Goal: Task Accomplishment & Management: Use online tool/utility

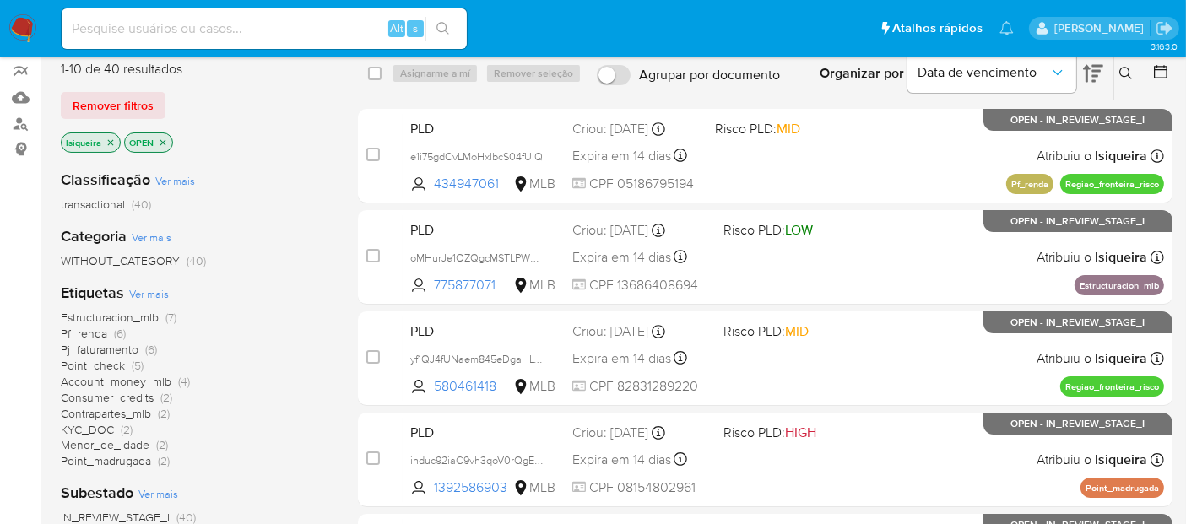
scroll to position [187, 0]
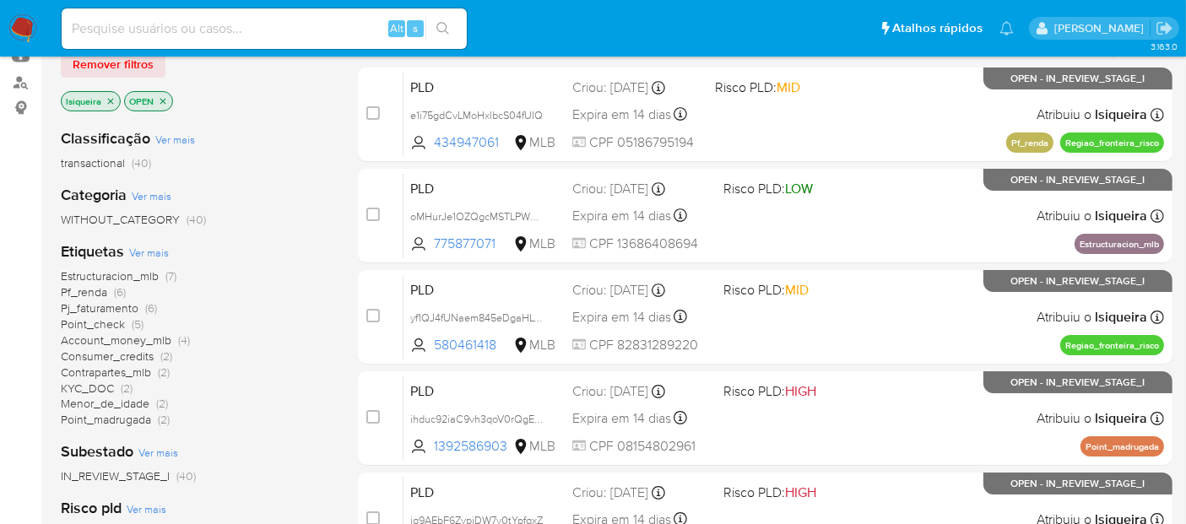
click at [135, 276] on span "Estructuracion_mlb" at bounding box center [110, 276] width 98 height 17
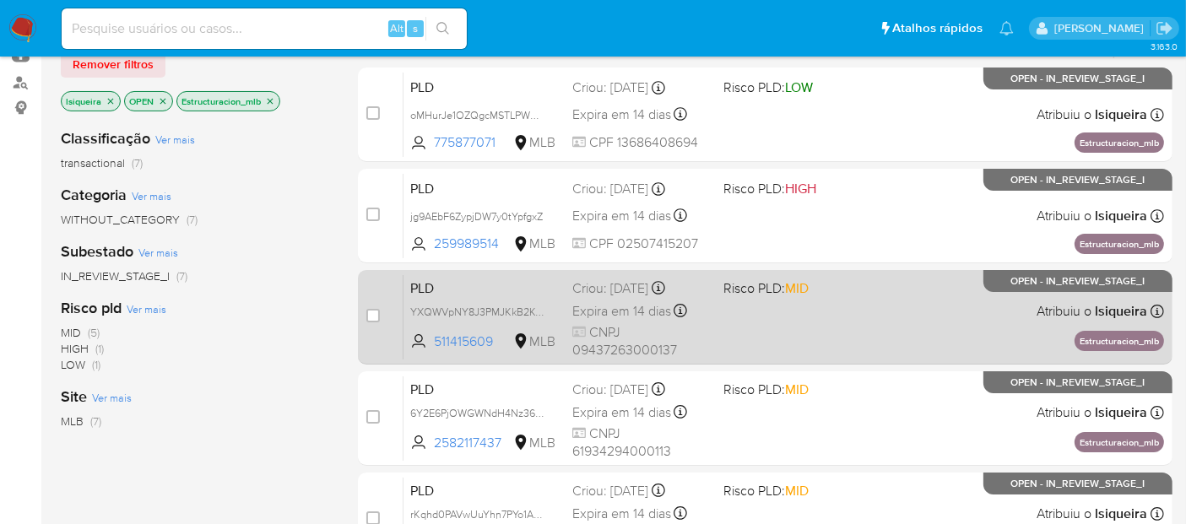
scroll to position [94, 0]
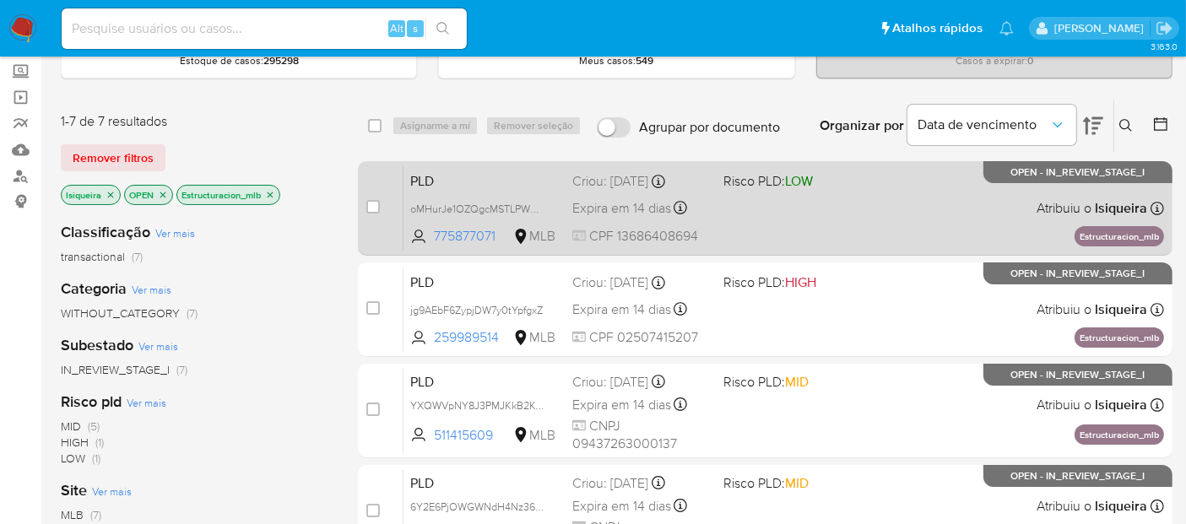
click at [881, 218] on div "PLD oMHurJe1OZQgcMSTLPWVXD1B 775877071 MLB Risco PLD: LOW Criou: [DATE] Criou: …" at bounding box center [783, 207] width 760 height 85
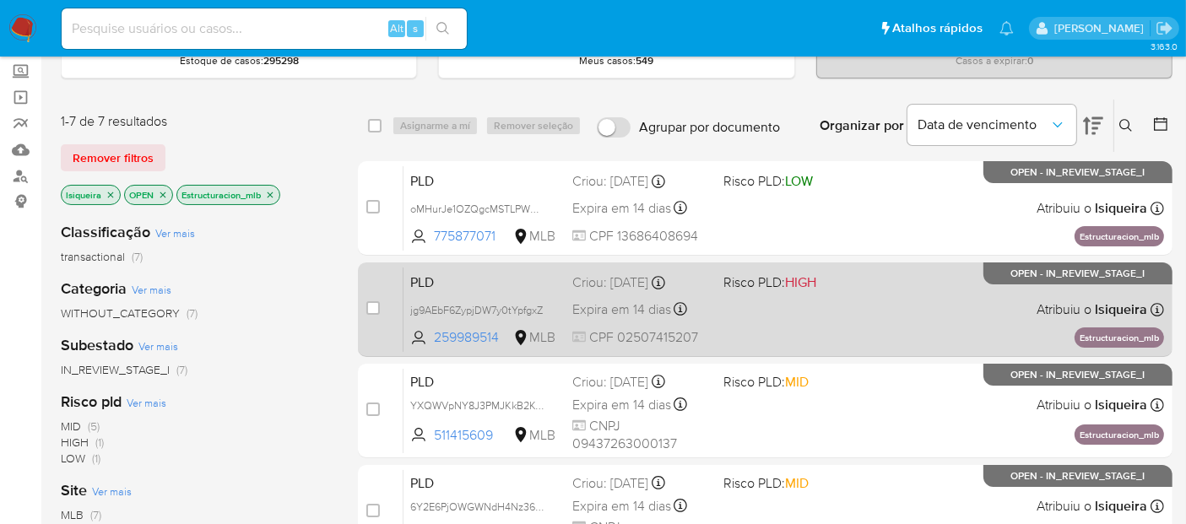
click at [871, 297] on div "PLD jg9AEbF6ZypjDW7y0tYpfgxZ 259989514 MLB Risco PLD: HIGH Criou: [DATE] Criou:…" at bounding box center [783, 309] width 760 height 85
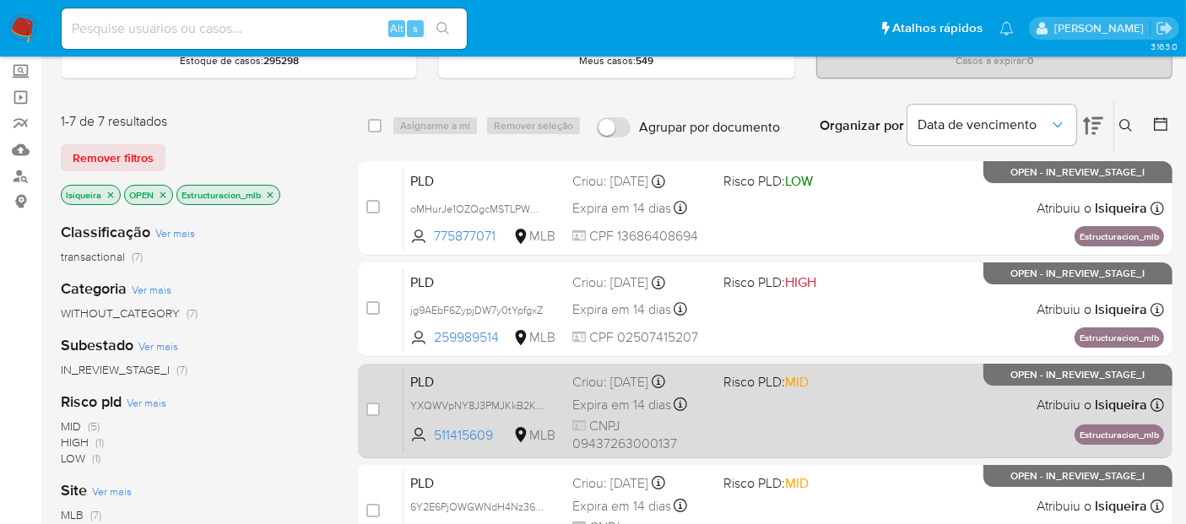
click at [858, 423] on div "PLD YXQWVpNY8J3PMJKkB2KQS9k2 511415609 MLB Risco PLD: MID Criou: [DATE] Criou: …" at bounding box center [783, 410] width 760 height 85
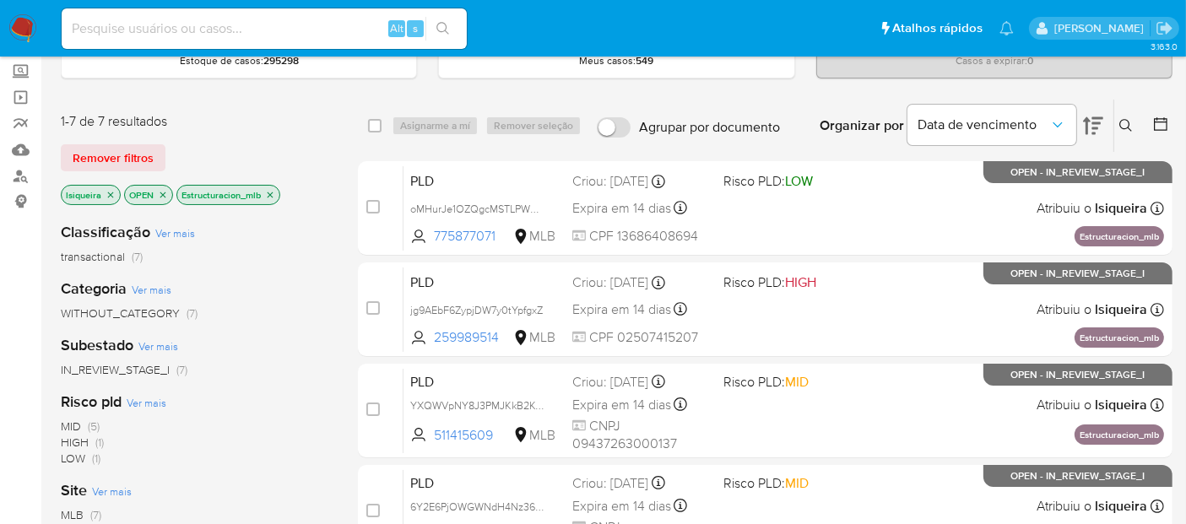
click at [273, 190] on icon "close-filter" at bounding box center [270, 195] width 10 height 10
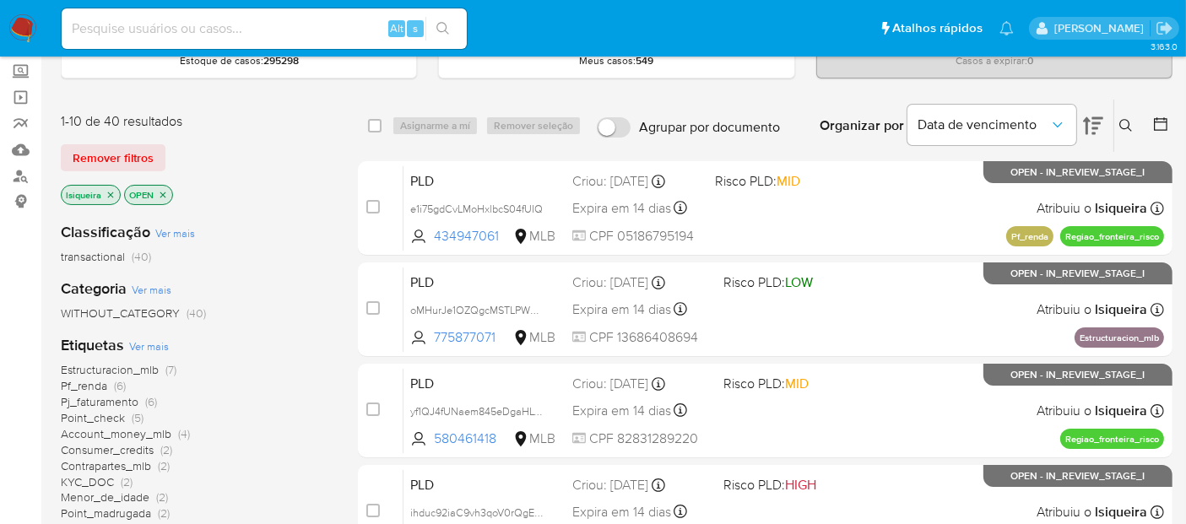
click at [82, 384] on span "Pf_renda" at bounding box center [84, 385] width 46 height 17
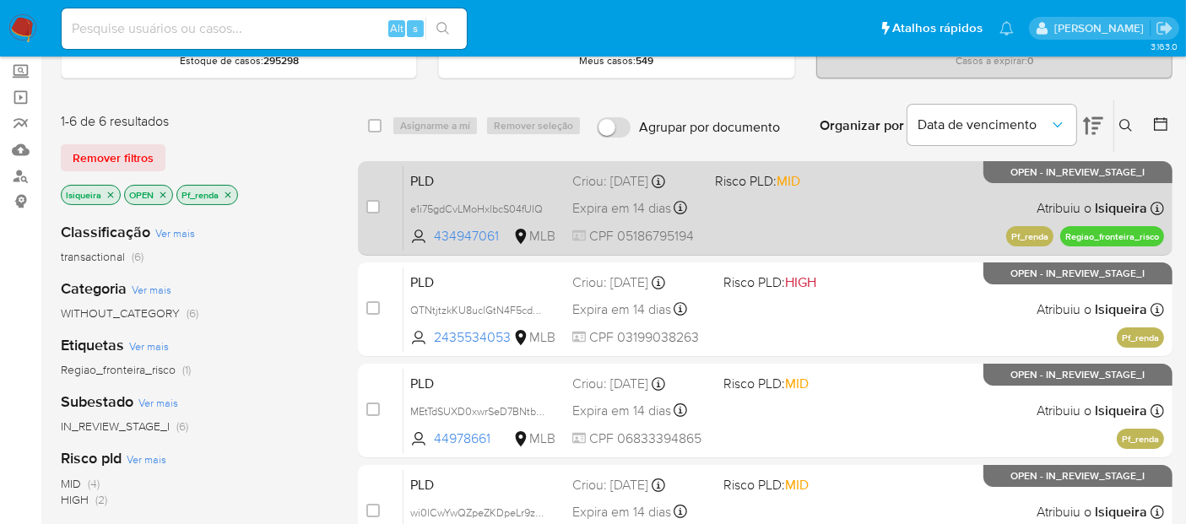
click at [859, 227] on div "PLD e1i75gdCvLMoHxlbcS04fUIQ 434947061 MLB Risco PLD: MID Criou: [DATE] Criou: …" at bounding box center [783, 207] width 760 height 85
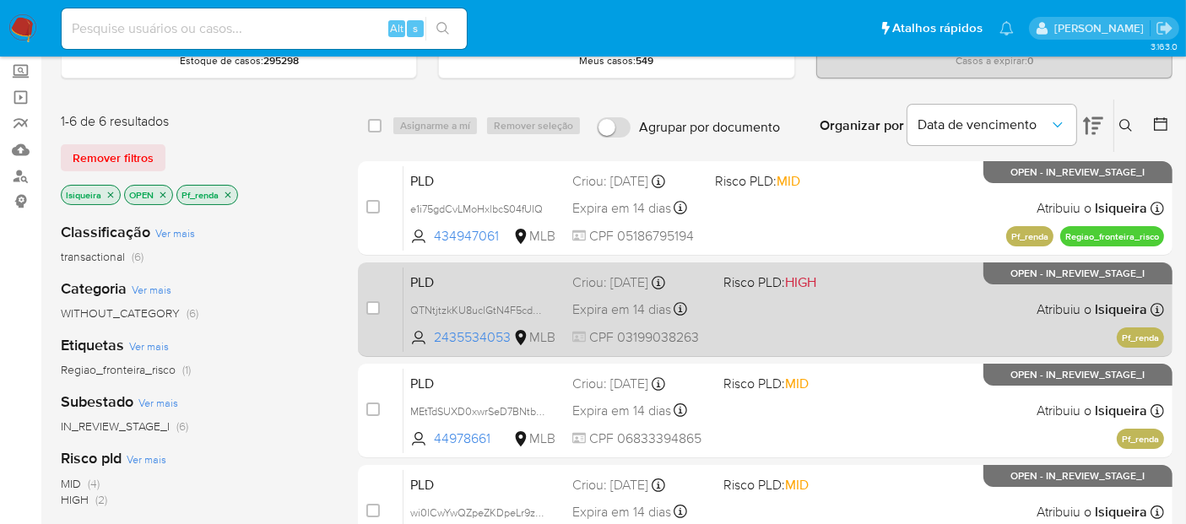
click at [854, 297] on div "PLD QTNtjtzkKU8uclGtN4F5cdQe 2435534053 MLB Risco PLD: HIGH Criou: [DATE] Criou…" at bounding box center [783, 309] width 760 height 85
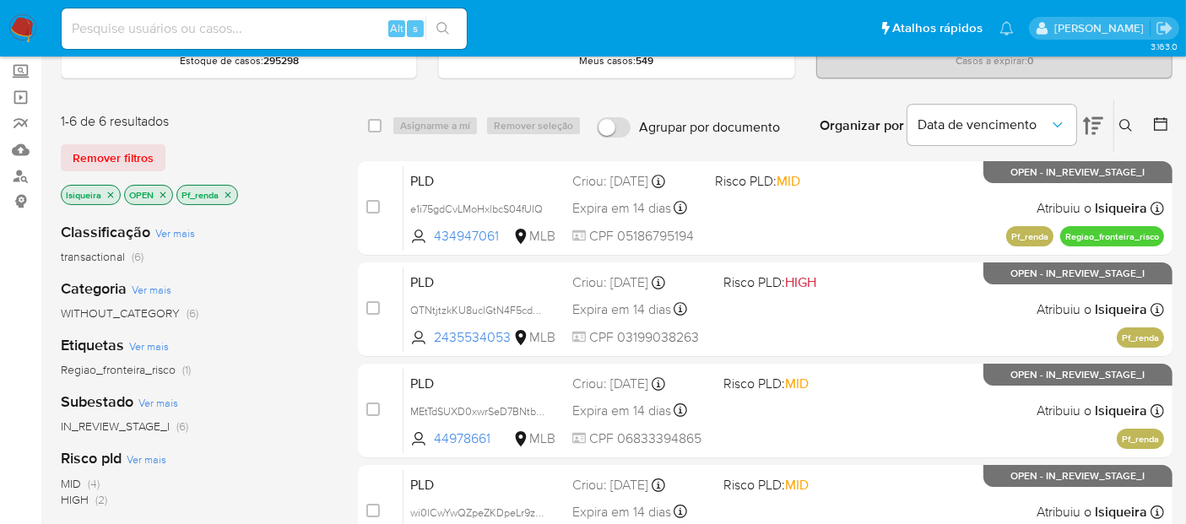
click at [230, 192] on icon "close-filter" at bounding box center [228, 195] width 10 height 10
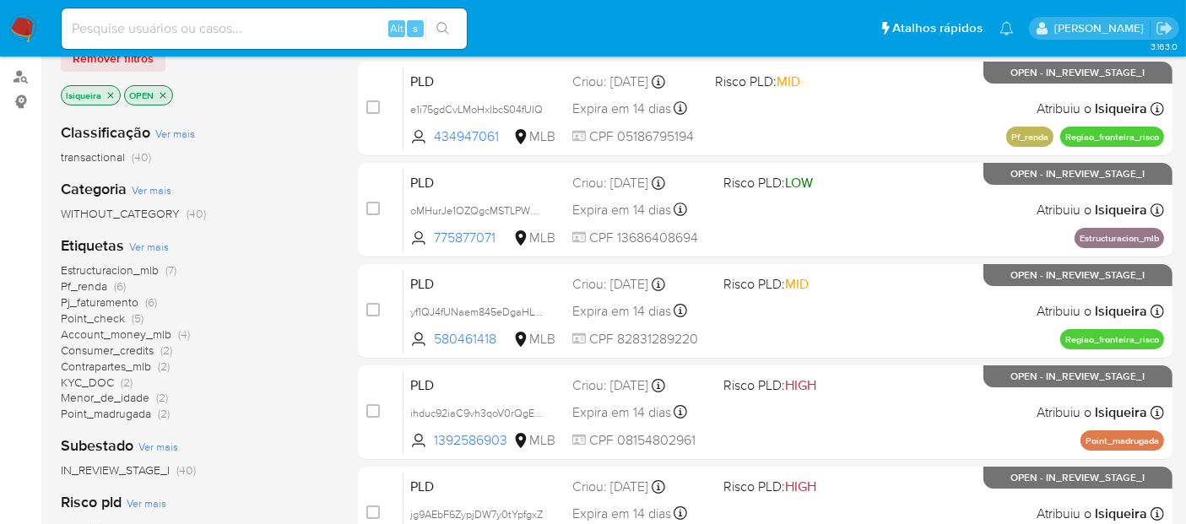
scroll to position [187, 0]
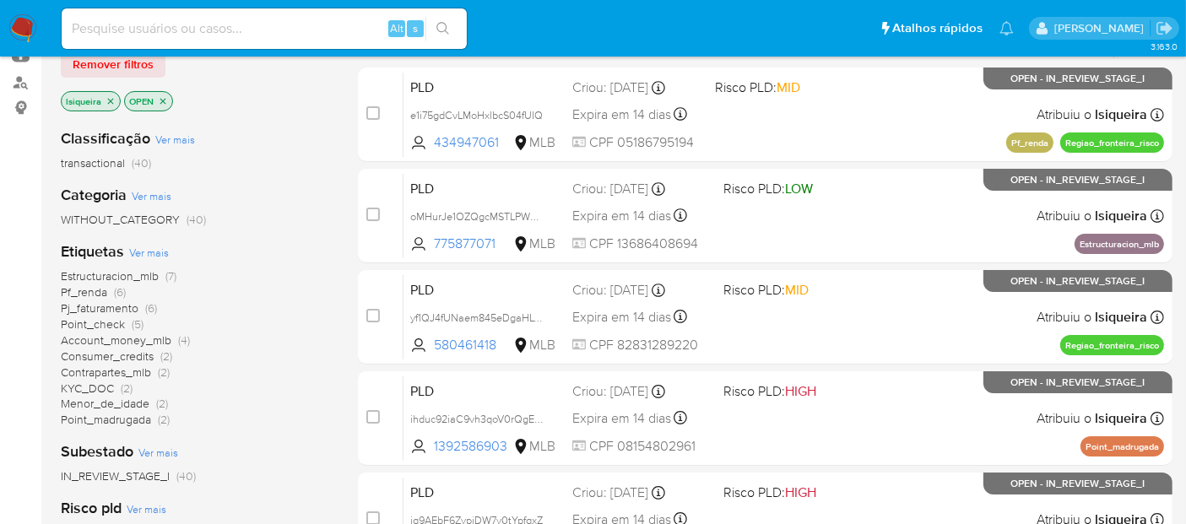
click at [105, 401] on span "Menor_de_idade" at bounding box center [105, 403] width 89 height 17
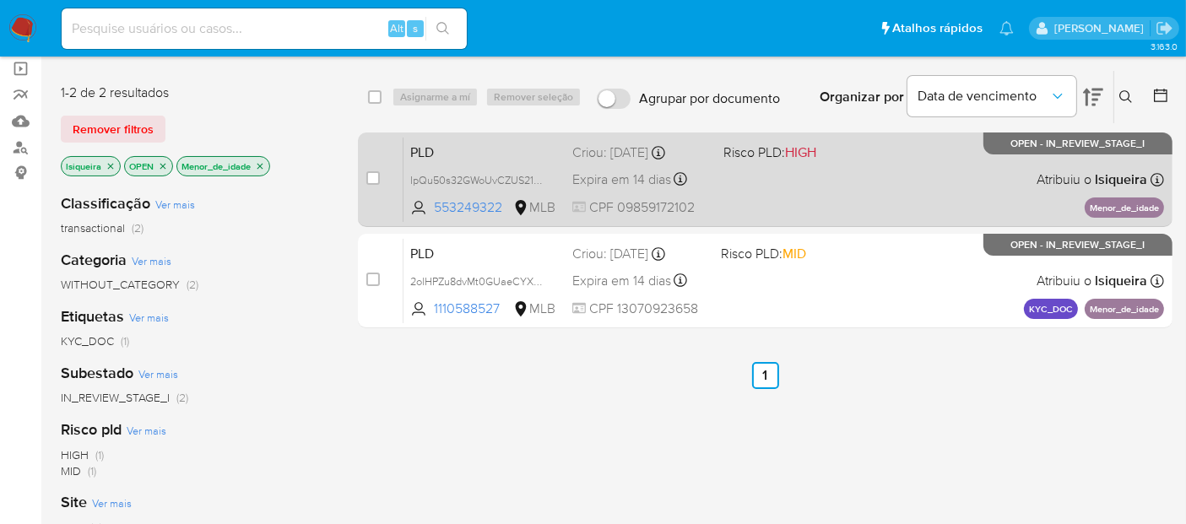
scroll to position [94, 0]
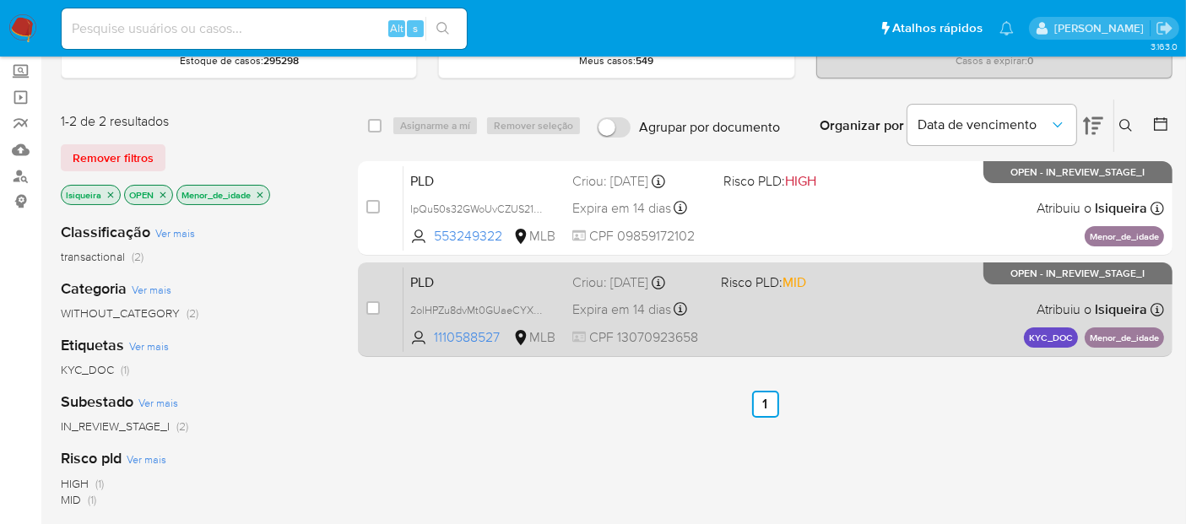
click at [812, 309] on span at bounding box center [788, 308] width 135 height 3
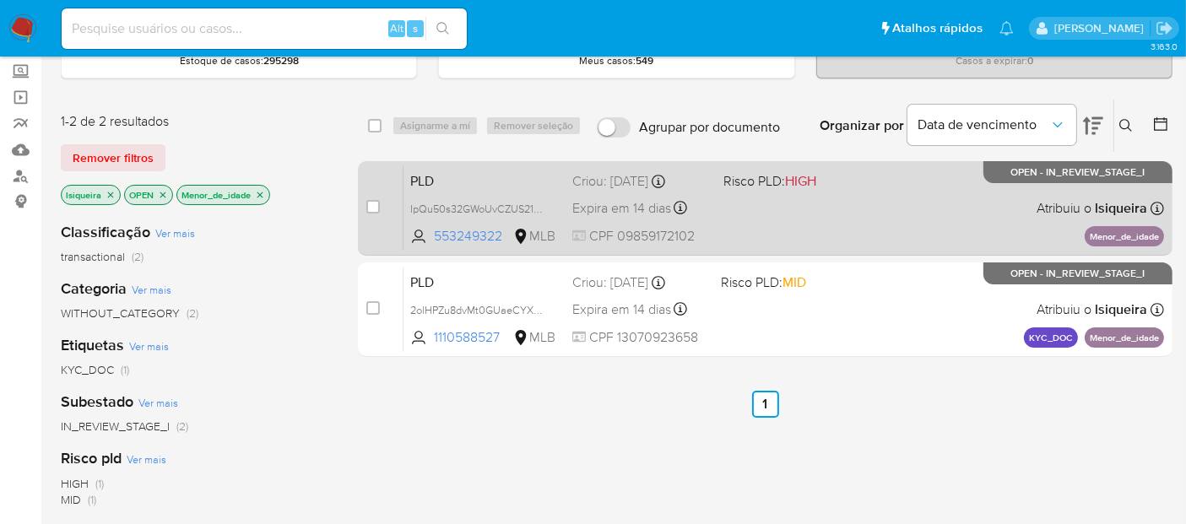
click at [841, 211] on div "PLD IpQu50s32GWoUvCZUS21tBql 553249322 MLB Risco PLD: HIGH Criou: [DATE] Criou:…" at bounding box center [783, 207] width 760 height 85
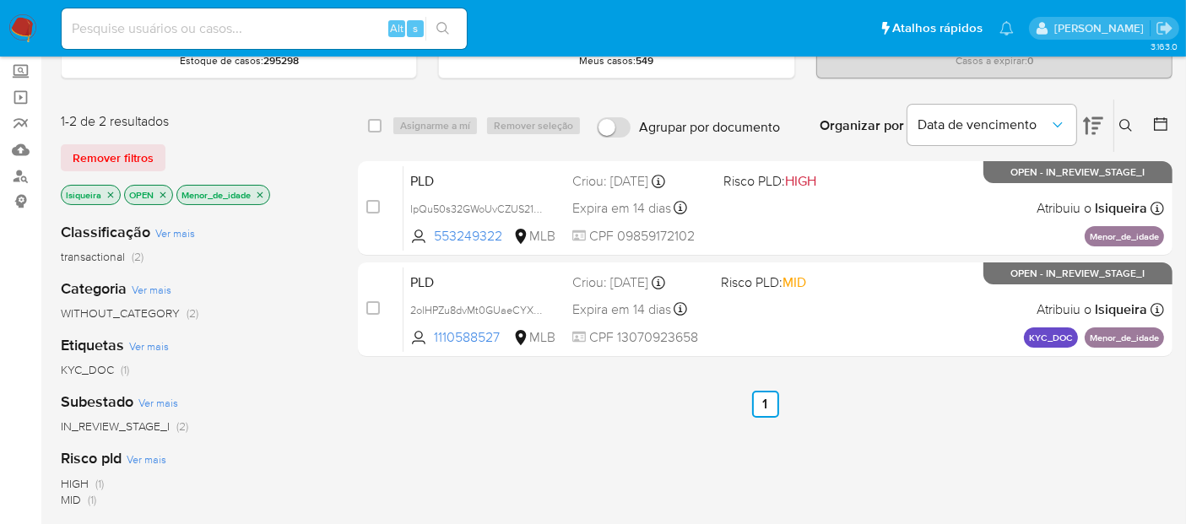
click at [265, 186] on p "Menor_de_idade" at bounding box center [223, 195] width 92 height 19
click at [257, 192] on icon "close-filter" at bounding box center [260, 195] width 10 height 10
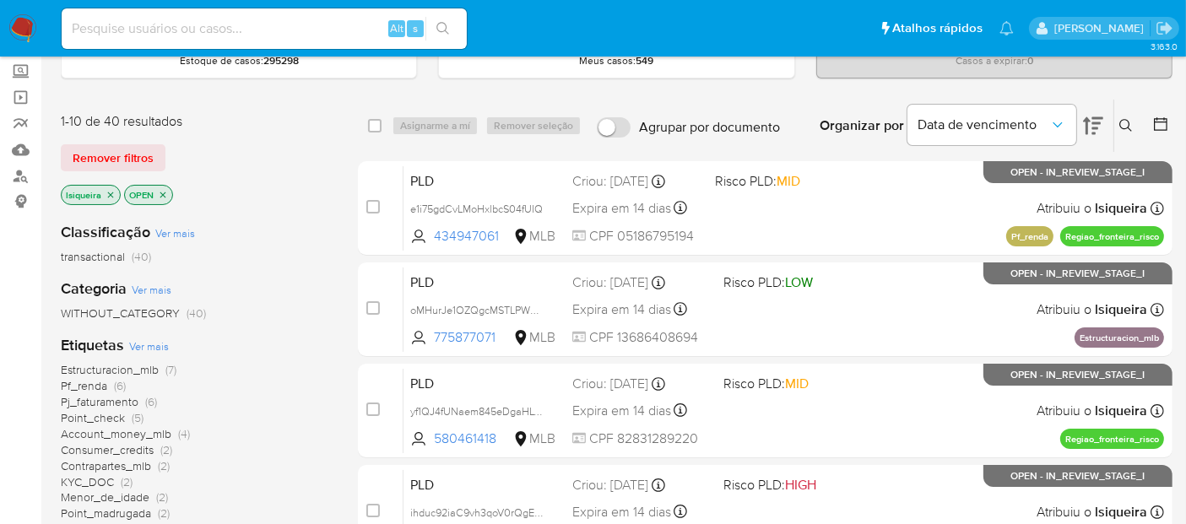
scroll to position [187, 0]
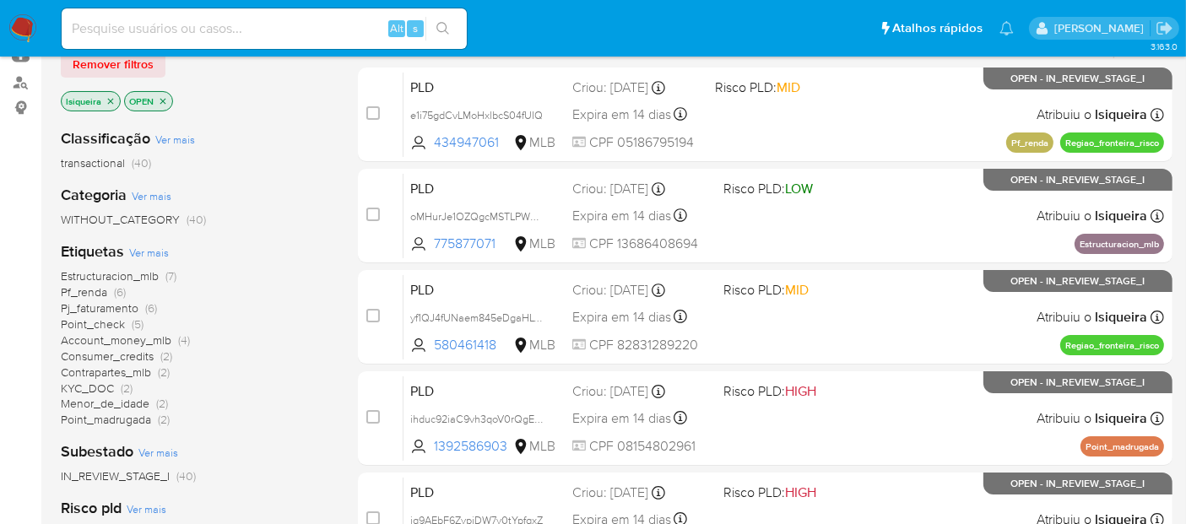
click at [96, 307] on span "Pj_faturamento" at bounding box center [100, 308] width 78 height 17
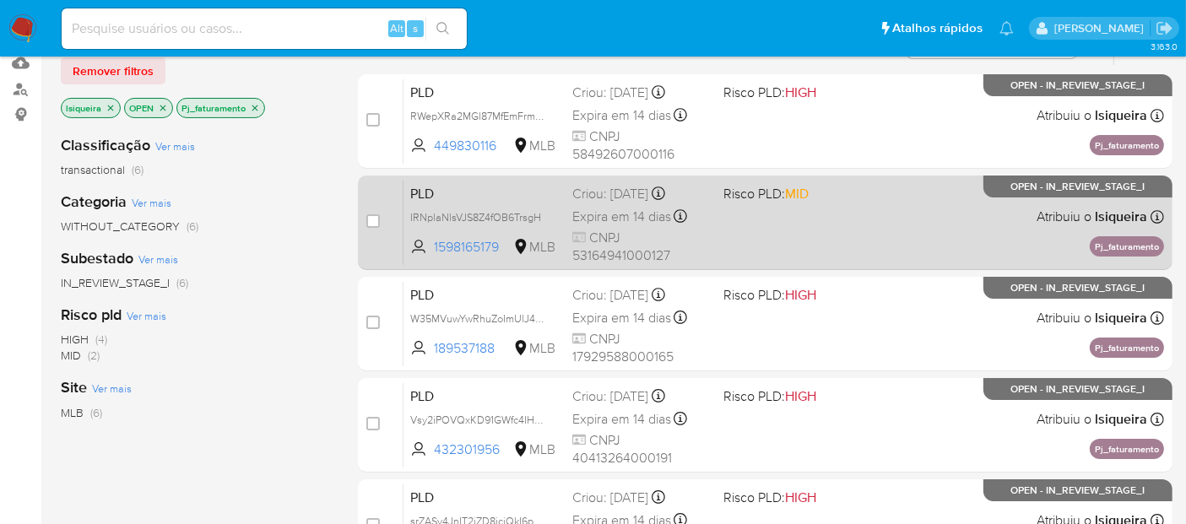
scroll to position [94, 0]
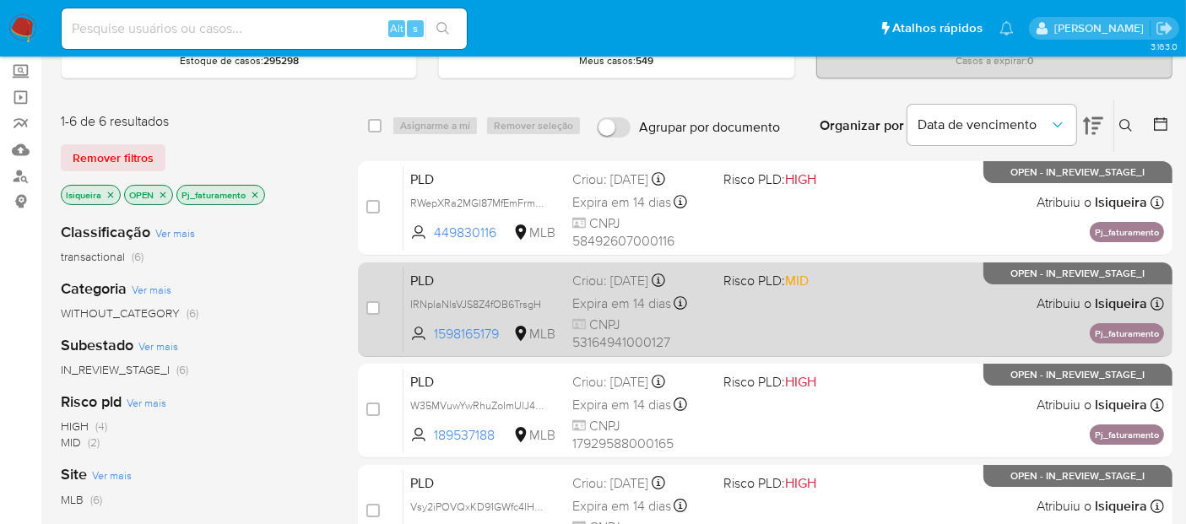
click at [925, 241] on div "PLD RWepXRa2MGl87MfEmFrmwxot 449830116 MLB Risco PLD: HIGH Criou: 12/09/2025 Cr…" at bounding box center [783, 207] width 760 height 85
click at [891, 311] on div "PLD IRNplaNlsVJS8Z4fOB6TrsgH 1598165179 MLB Risco PLD: MID Criou: 12/09/2025 Cr…" at bounding box center [783, 309] width 760 height 85
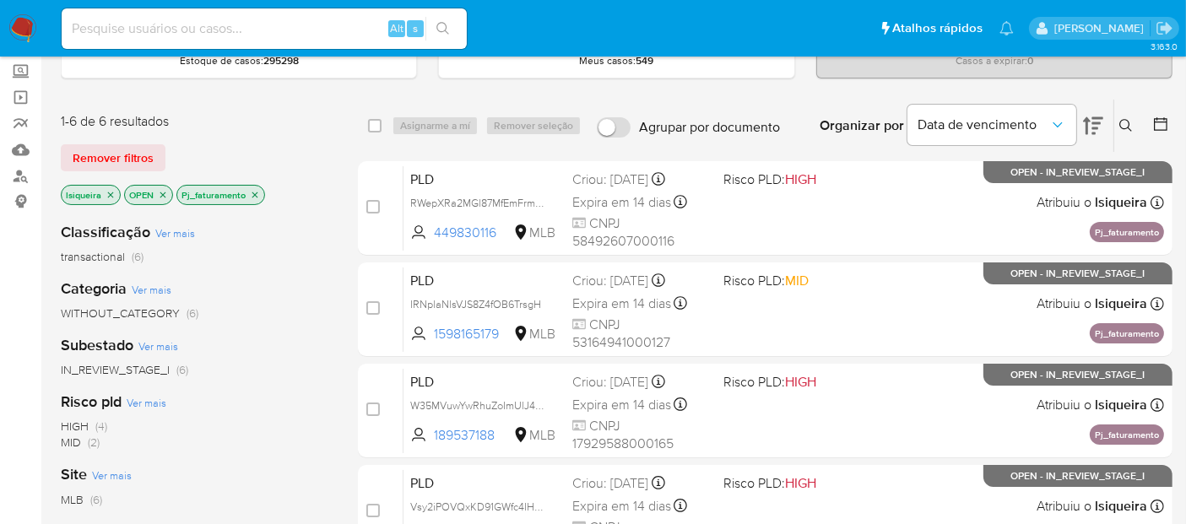
click at [253, 192] on icon "close-filter" at bounding box center [255, 195] width 6 height 6
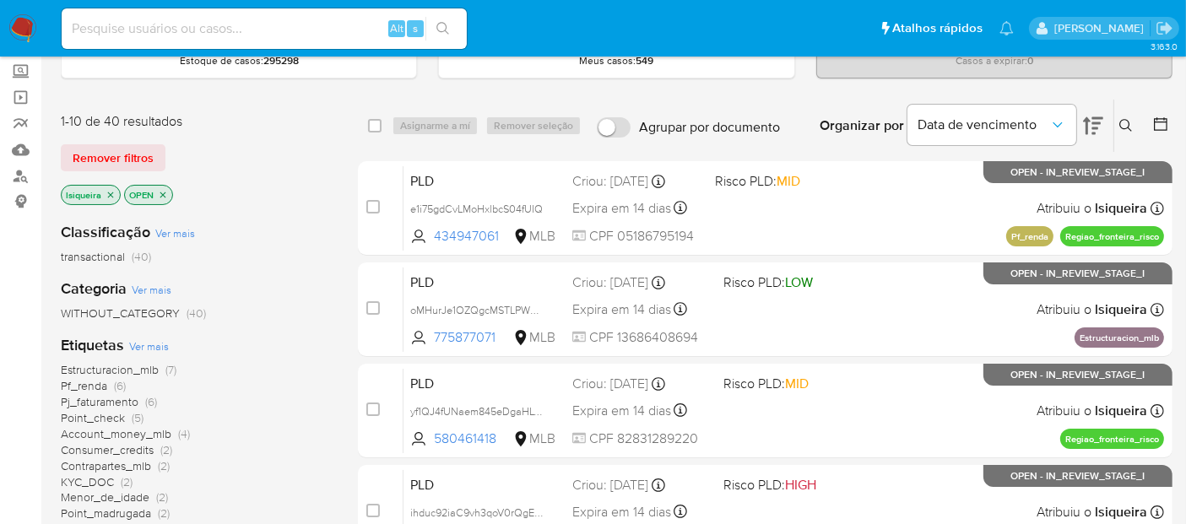
click at [140, 449] on span "Consumer_credits" at bounding box center [107, 449] width 93 height 17
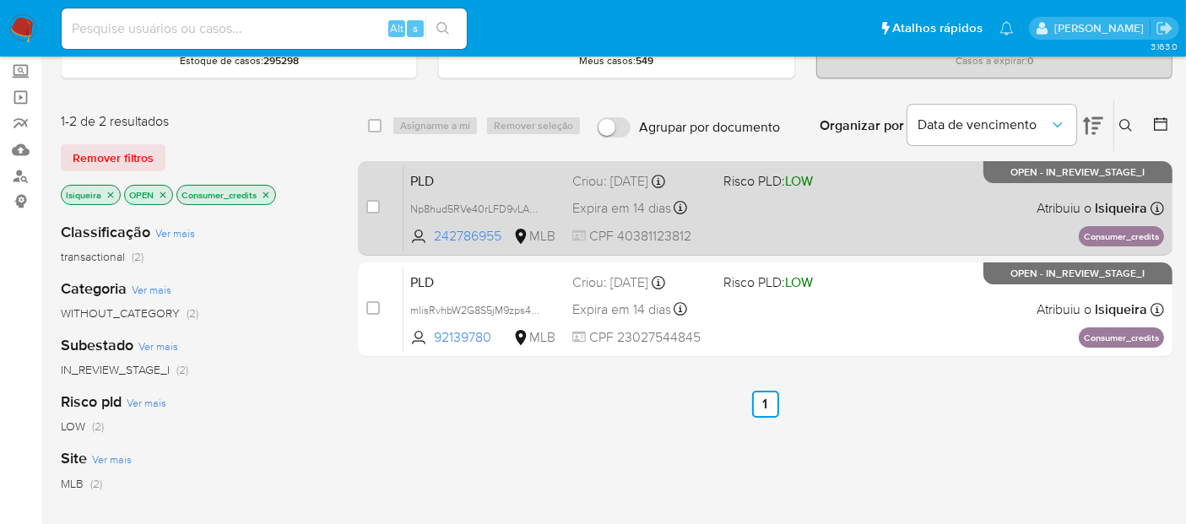
click at [879, 210] on div "PLD Np8hud5RVe40rLFD9vLAQWsg 242786955 MLB Risco PLD: LOW Criou: 12/09/2025 Cri…" at bounding box center [783, 207] width 760 height 85
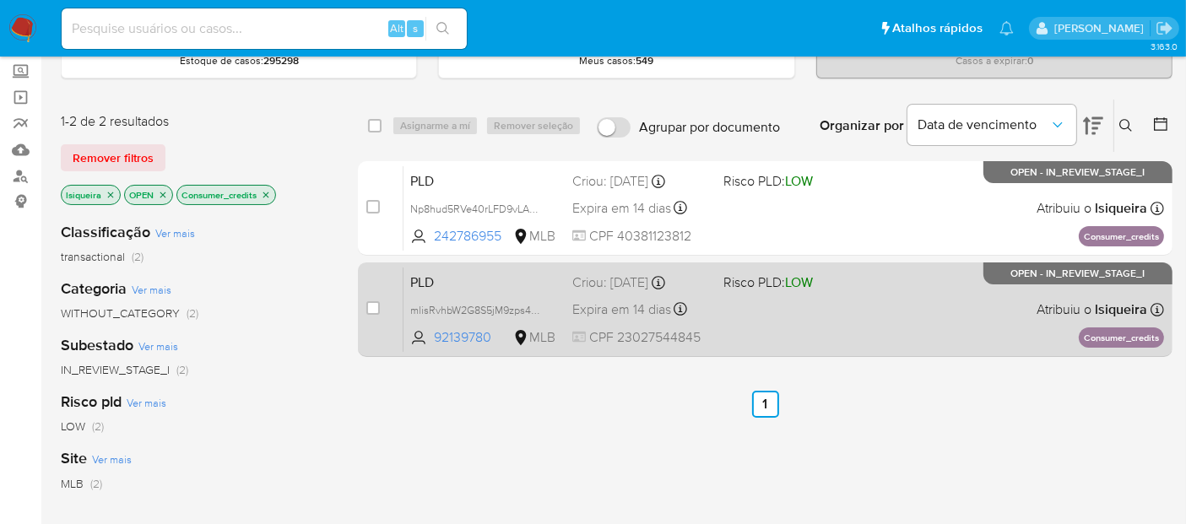
click at [873, 343] on div "PLD mlisRvhbW2G8S5jM9zps4FZQ 92139780 MLB Risco PLD: LOW Criou: 12/09/2025 Crio…" at bounding box center [783, 309] width 760 height 85
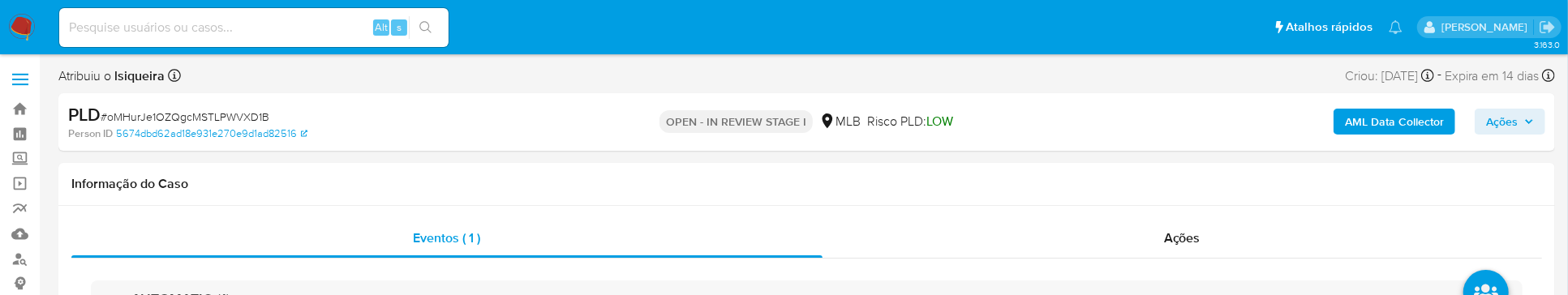
select select "10"
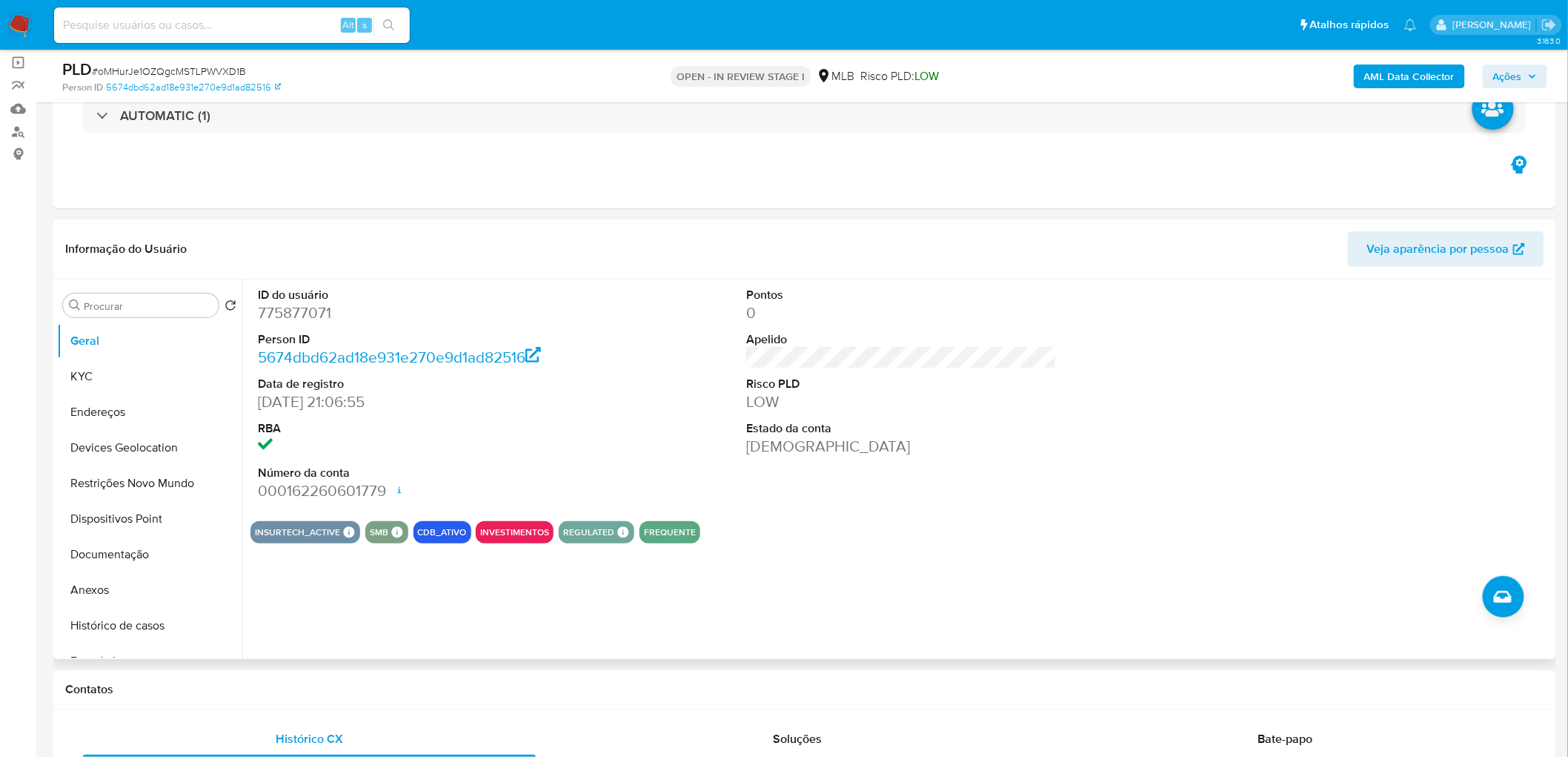
scroll to position [247, 0]
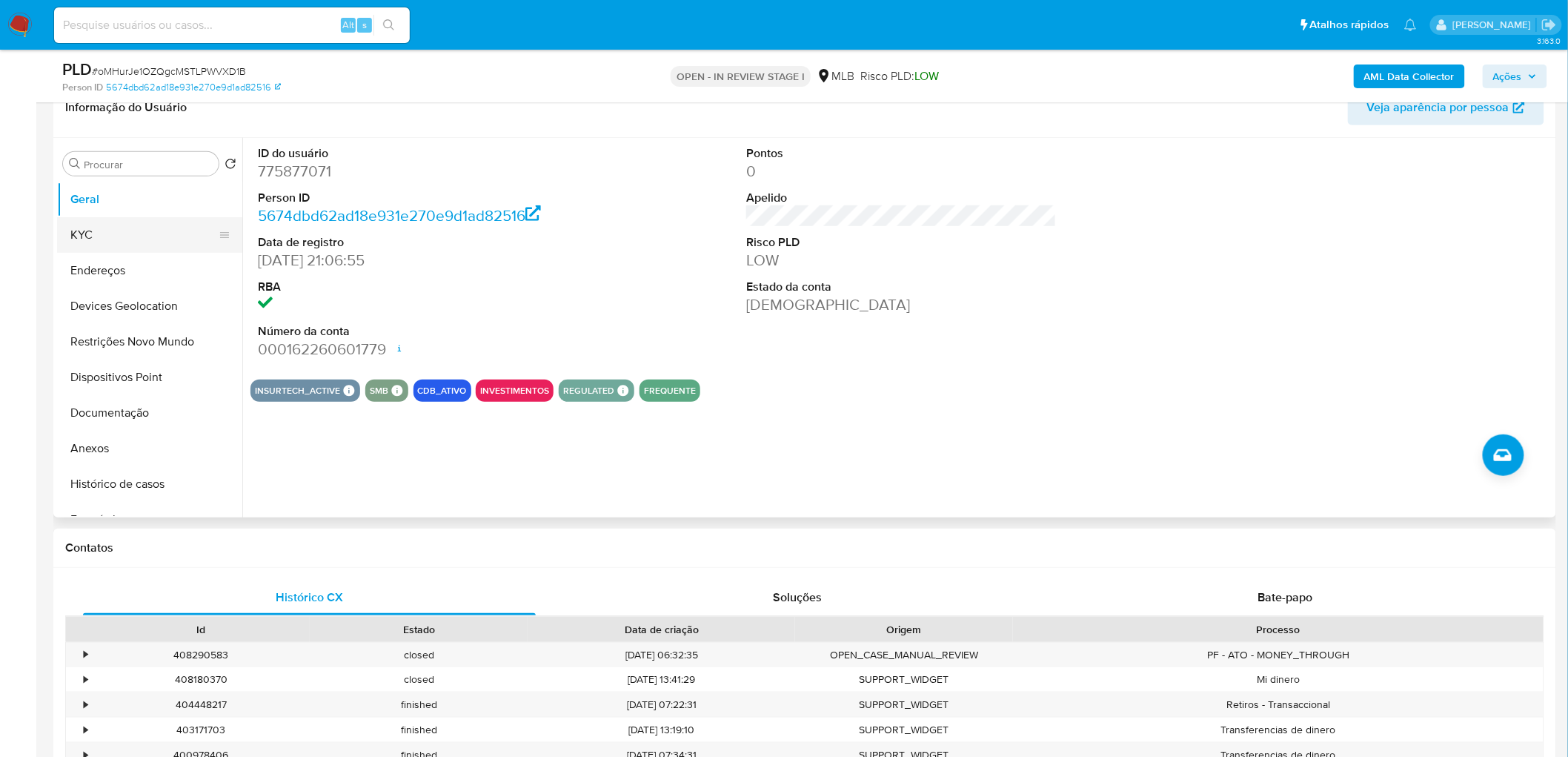
click at [97, 239] on button "KYC" at bounding box center [143, 234] width 173 height 36
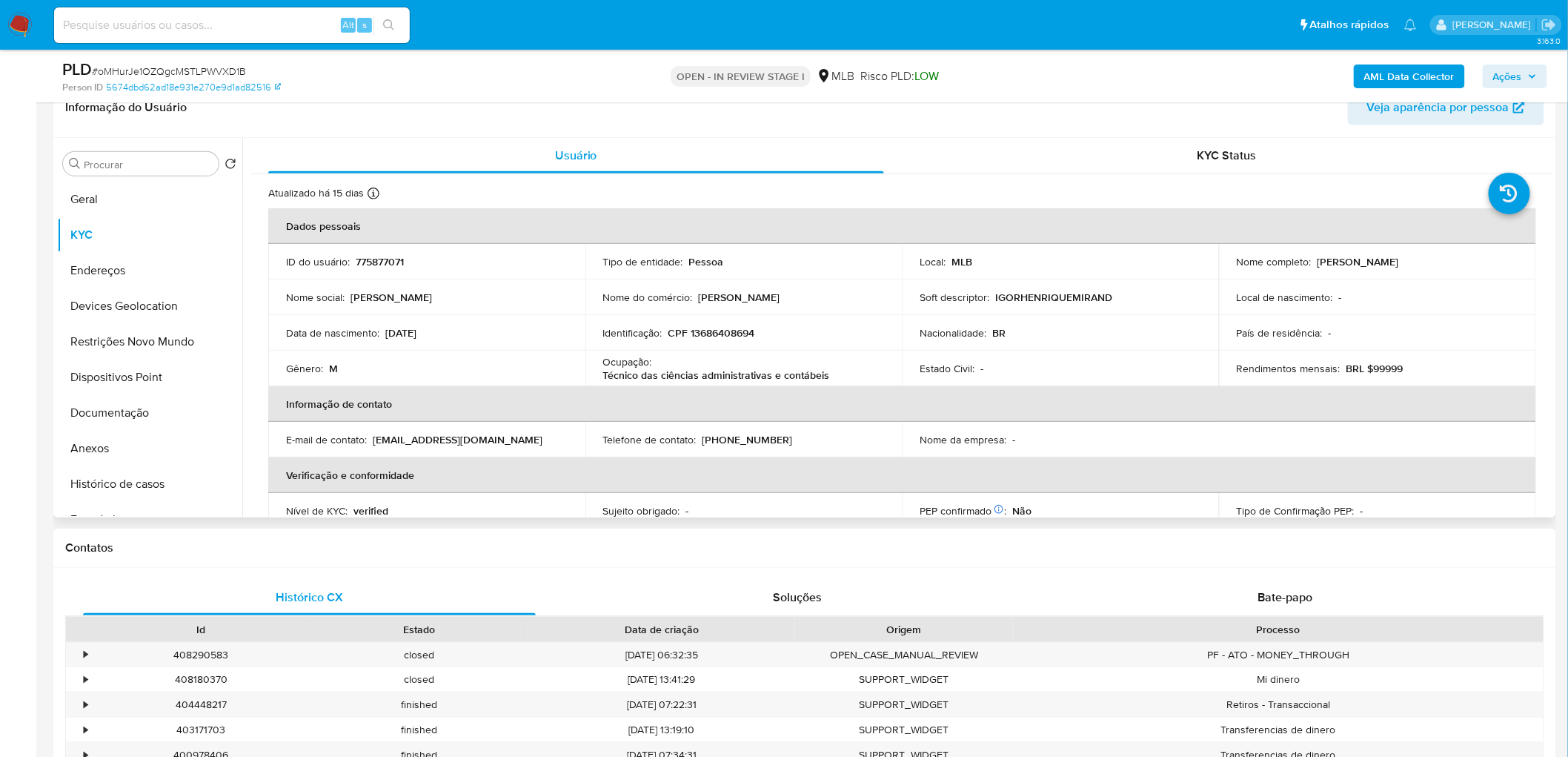
drag, startPoint x: 1479, startPoint y: 260, endPoint x: 1310, endPoint y: 260, distance: 169.0
click at [947, 260] on div "Nome completo : Igor Henrique Miranda Matildes" at bounding box center [1377, 261] width 282 height 13
copy div "Igor Henrique Miranda Matildes"
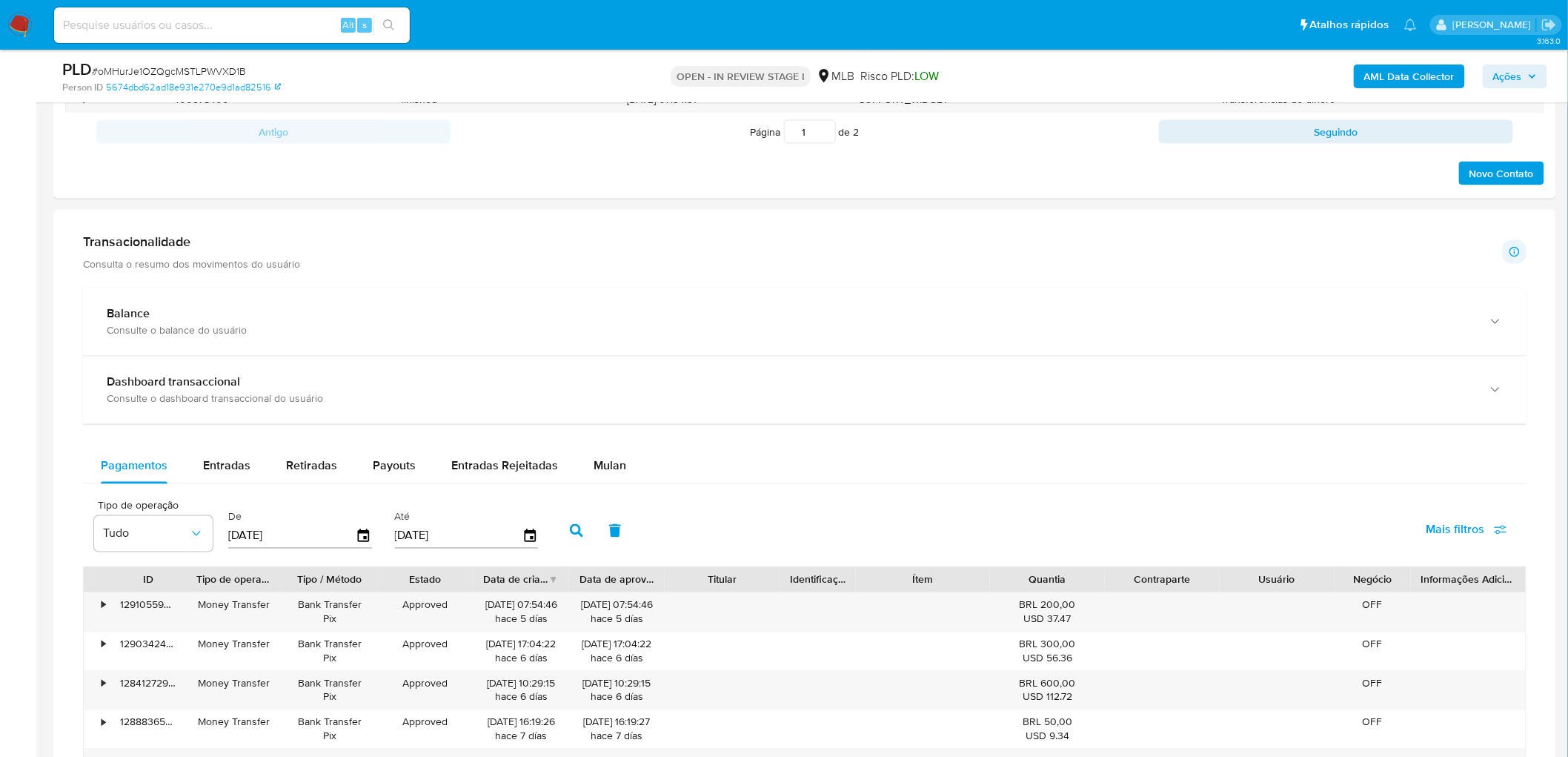
scroll to position [905, 0]
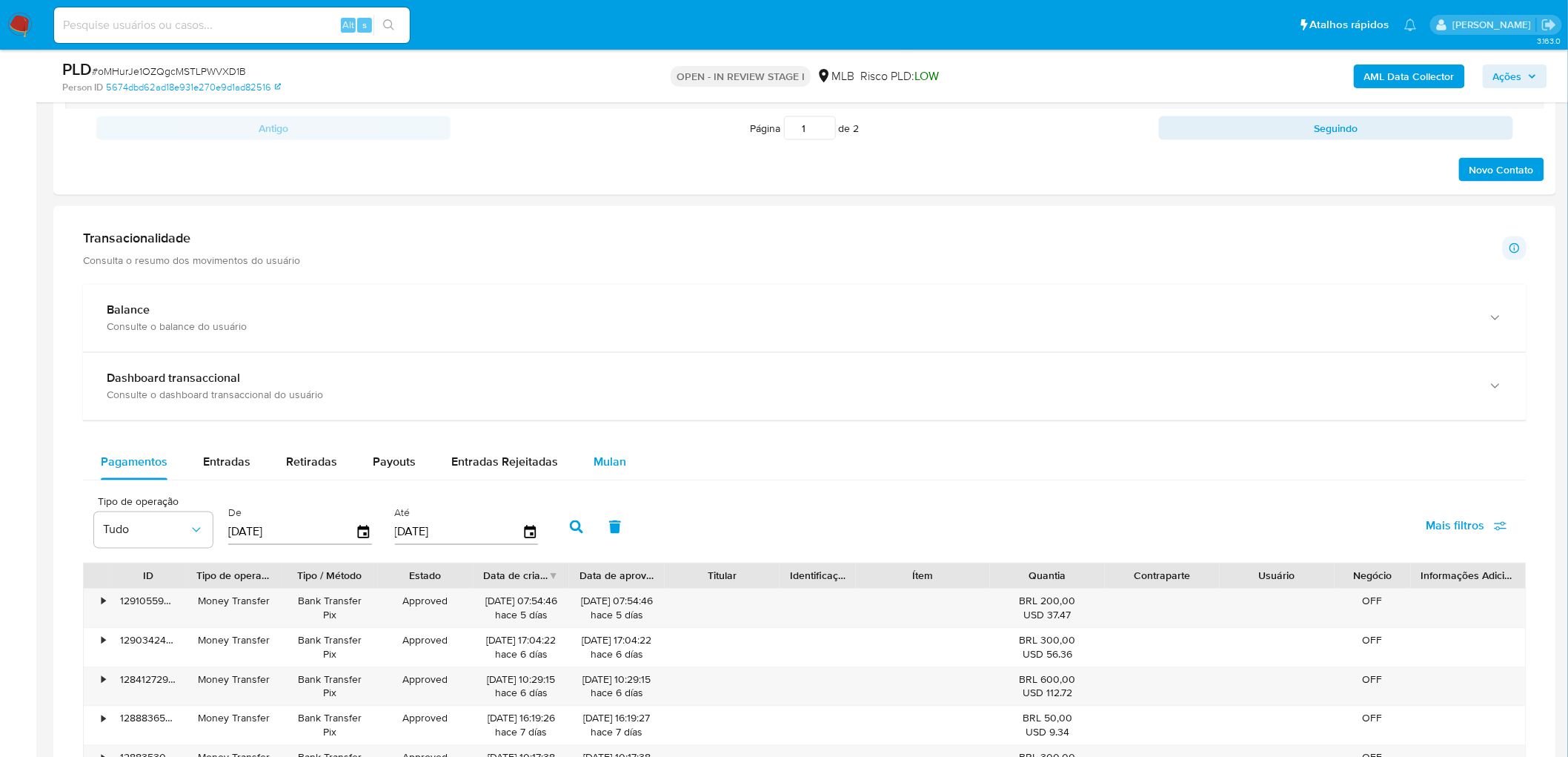
click at [610, 414] on span "Mulan" at bounding box center [609, 461] width 32 height 17
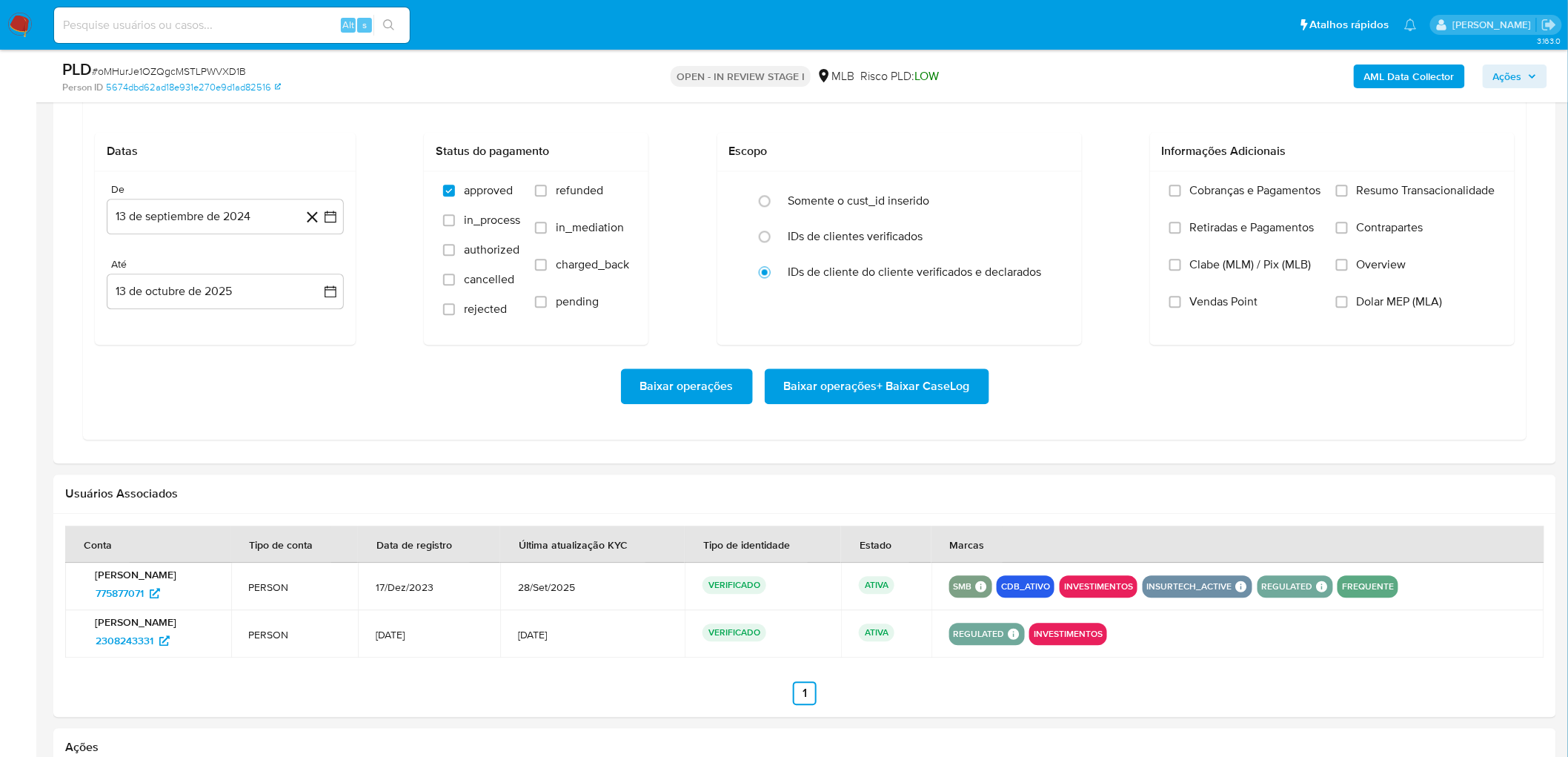
scroll to position [1317, 0]
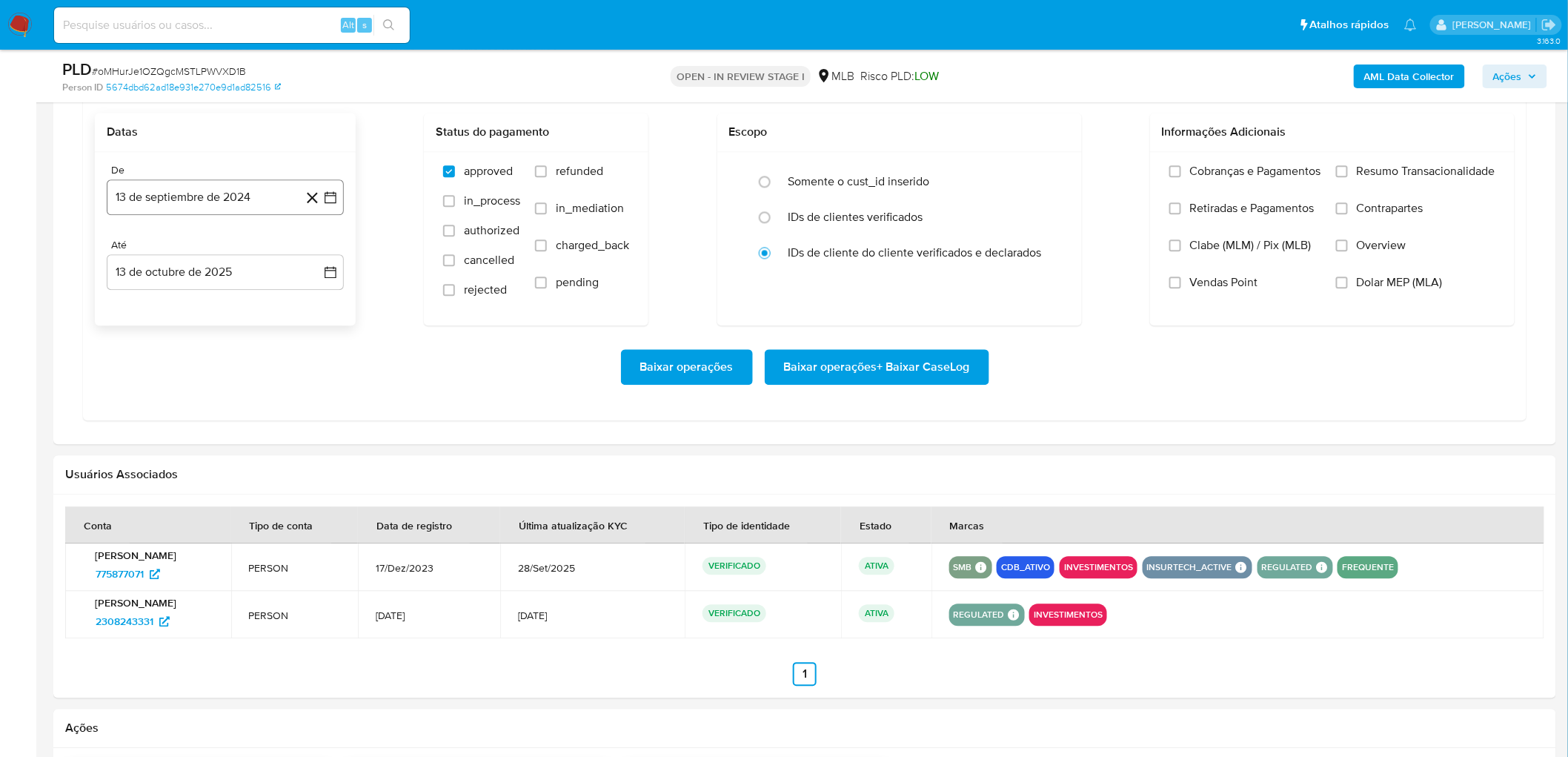
click at [195, 196] on button "13 de septiembre de 2024" at bounding box center [226, 197] width 237 height 36
click at [230, 245] on span "septiembre 2024" at bounding box center [218, 250] width 90 height 15
click at [306, 250] on icon "Año siguiente" at bounding box center [314, 250] width 18 height 18
click at [227, 382] on button "ago" at bounding box center [223, 387] width 41 height 24
click at [254, 308] on button "1" at bounding box center [255, 305] width 24 height 24
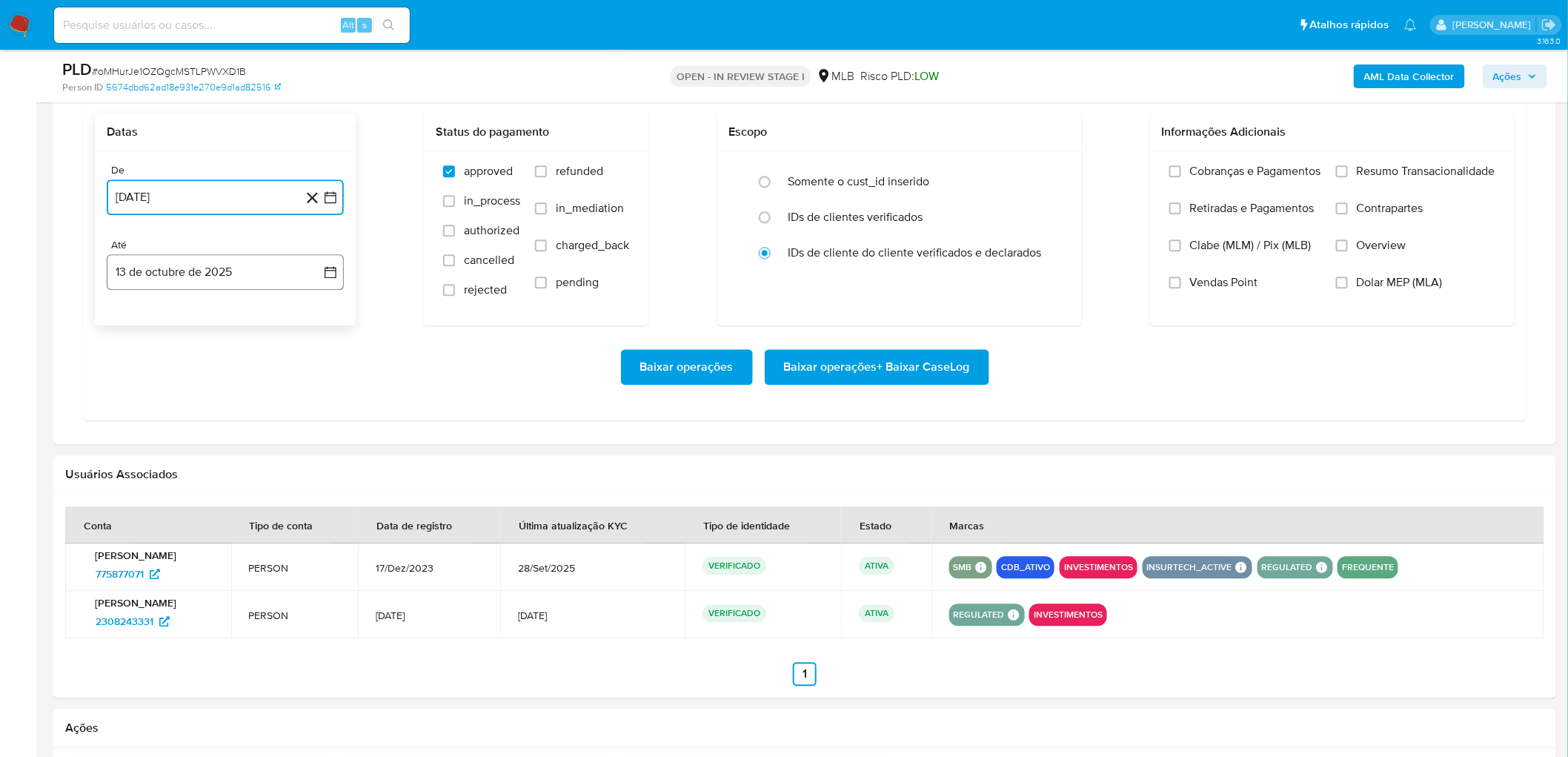
click at [235, 280] on button "13 de octubre de 2025" at bounding box center [226, 271] width 237 height 36
click at [284, 411] on button "11" at bounding box center [284, 409] width 24 height 24
click at [947, 175] on span "Resumo Transacionalidade" at bounding box center [1426, 170] width 139 height 15
click at [947, 175] on input "Resumo Transacionalidade" at bounding box center [1341, 171] width 12 height 12
click at [947, 285] on span "Vendas Point" at bounding box center [1224, 282] width 68 height 15
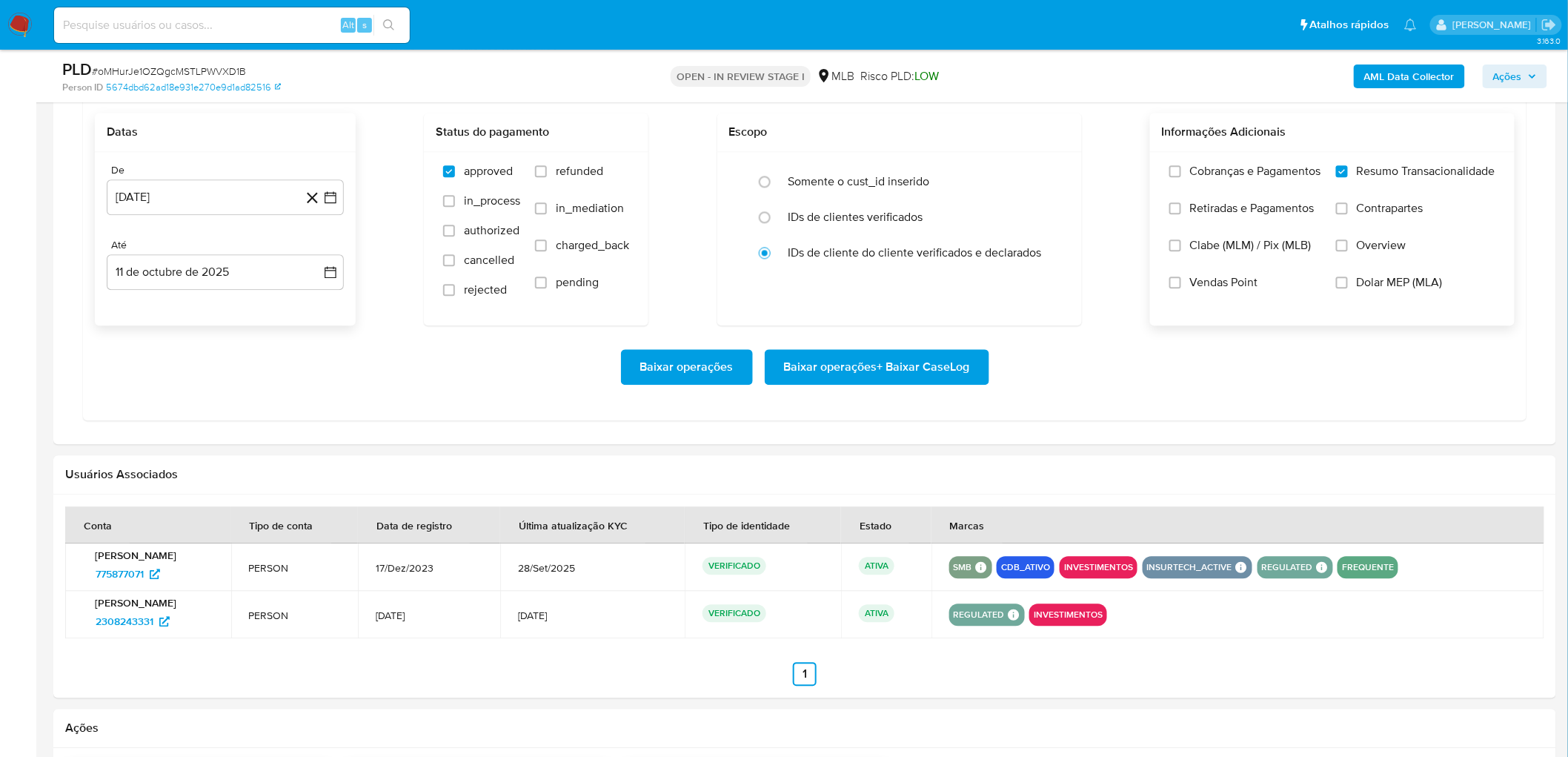
click at [947, 285] on input "Vendas Point" at bounding box center [1176, 283] width 12 height 12
click at [856, 378] on span "Baixar operações + Baixar CaseLog" at bounding box center [877, 366] width 186 height 32
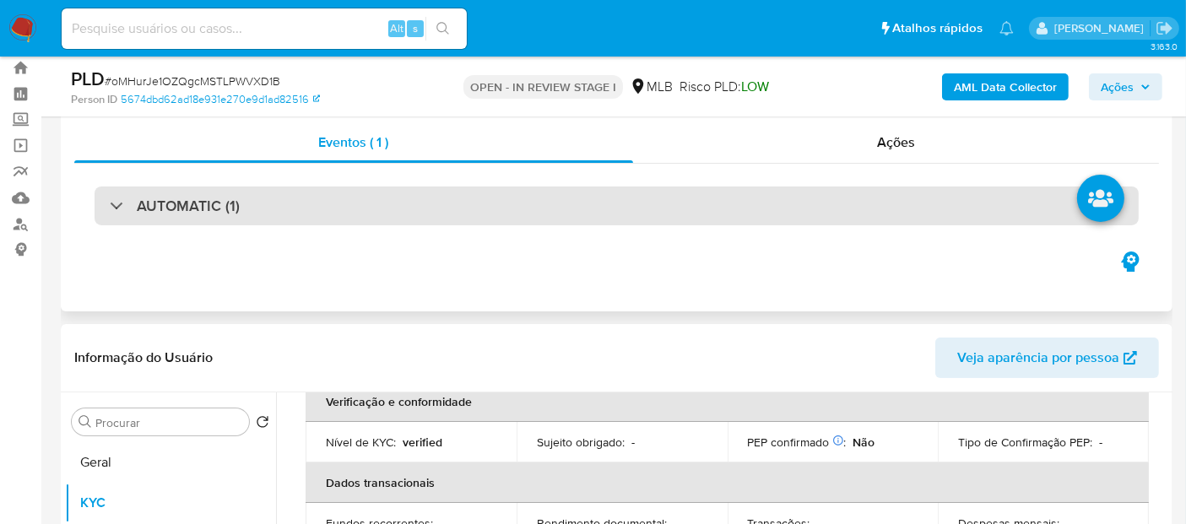
scroll to position [41, 0]
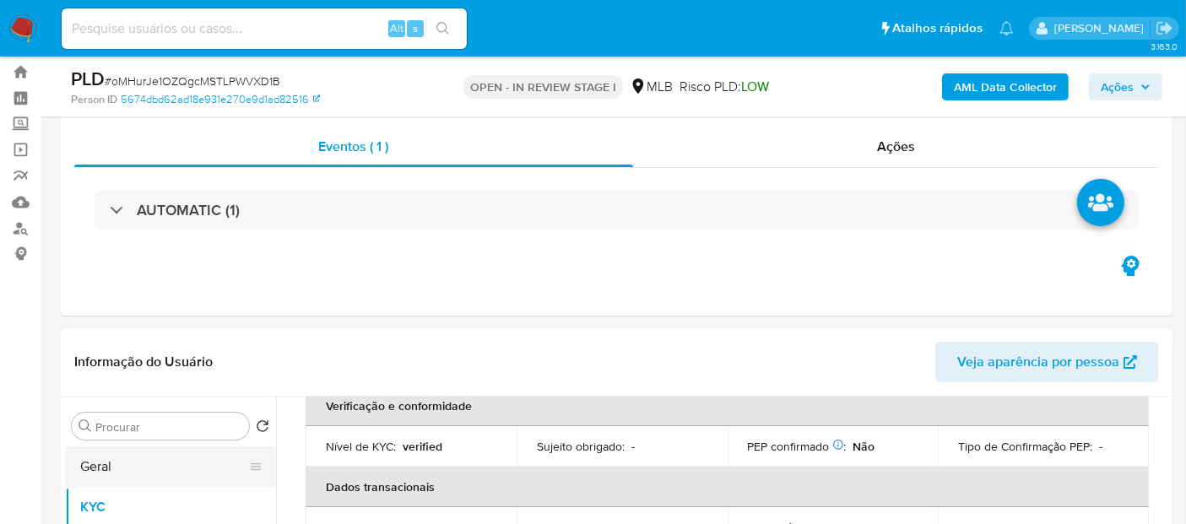
click at [122, 462] on button "Geral" at bounding box center [163, 466] width 197 height 41
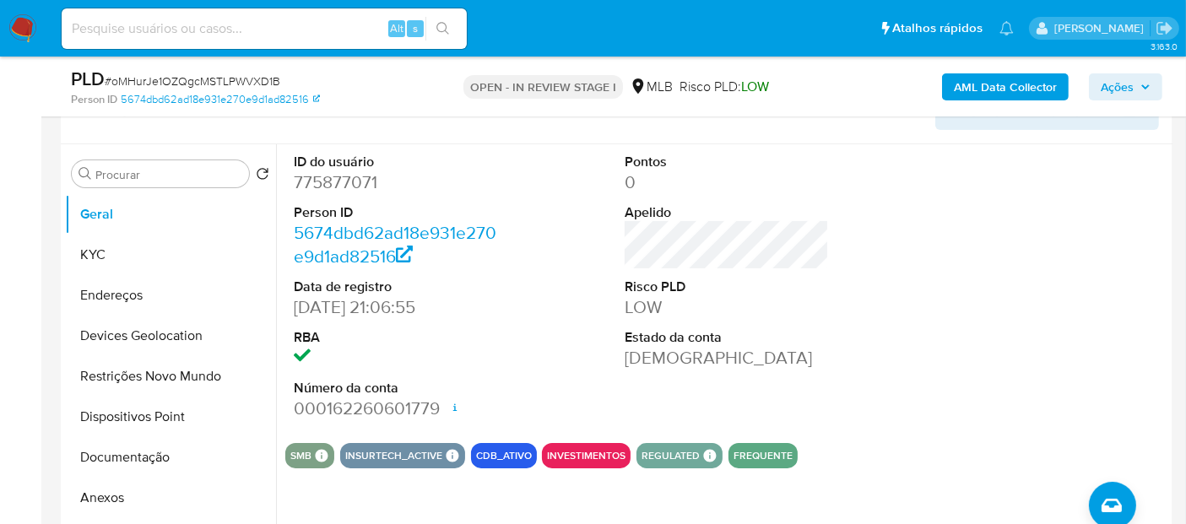
scroll to position [322, 0]
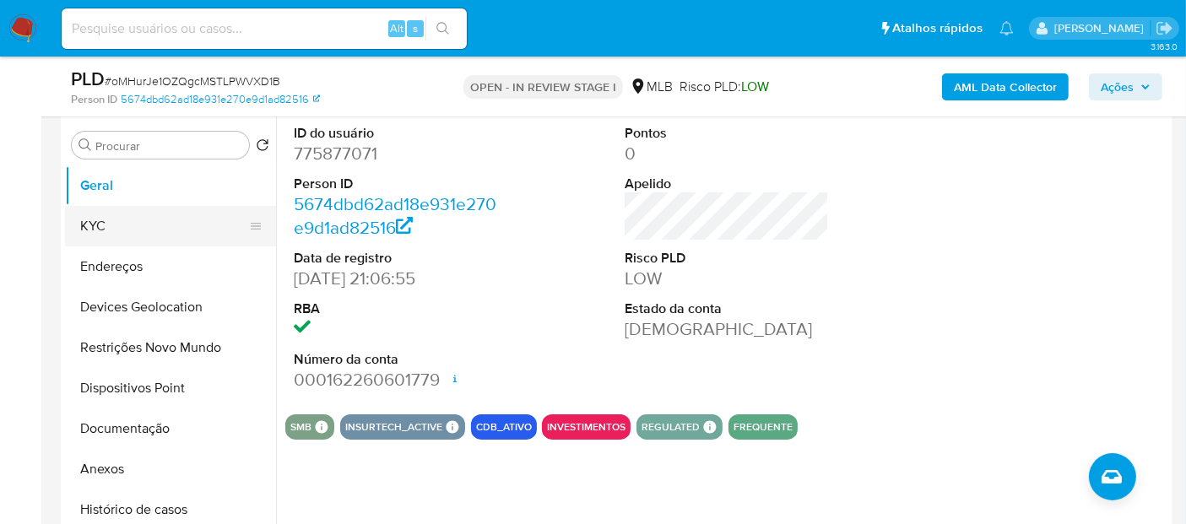
click at [154, 230] on button "KYC" at bounding box center [163, 226] width 197 height 41
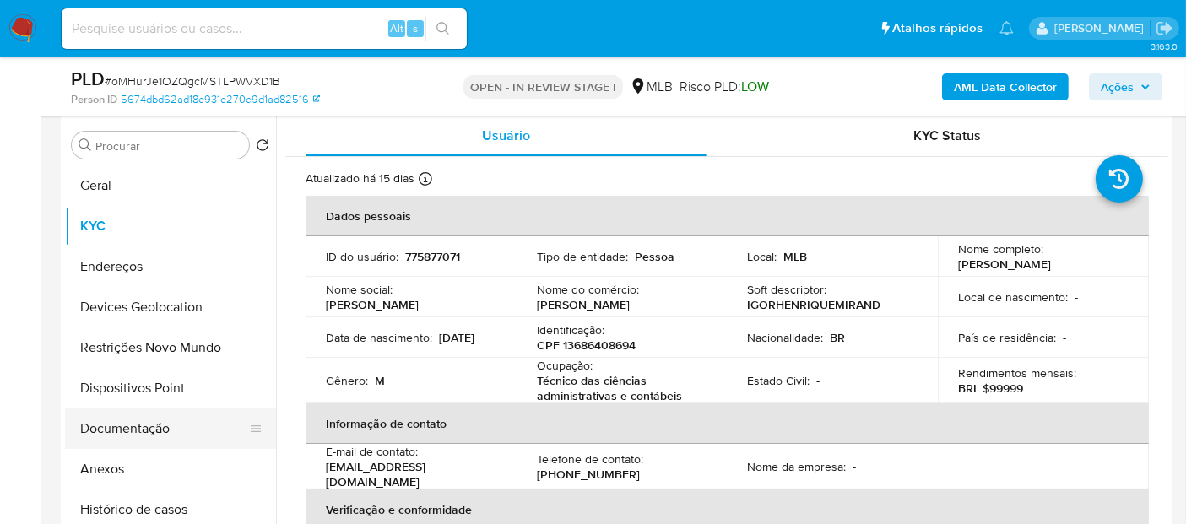
click at [145, 435] on button "Documentação" at bounding box center [163, 428] width 197 height 41
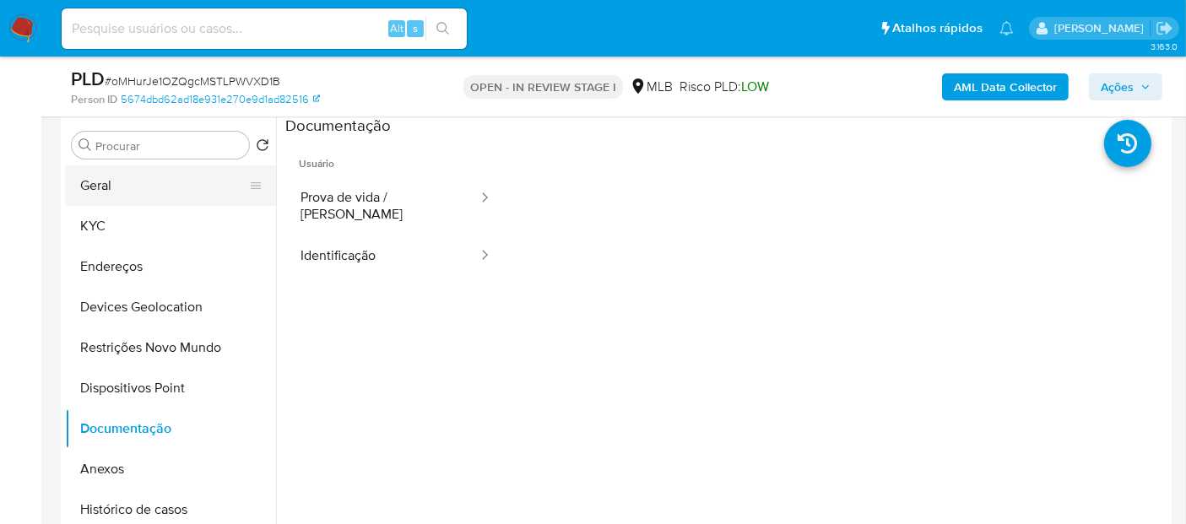
click at [224, 183] on button "Geral" at bounding box center [163, 185] width 197 height 41
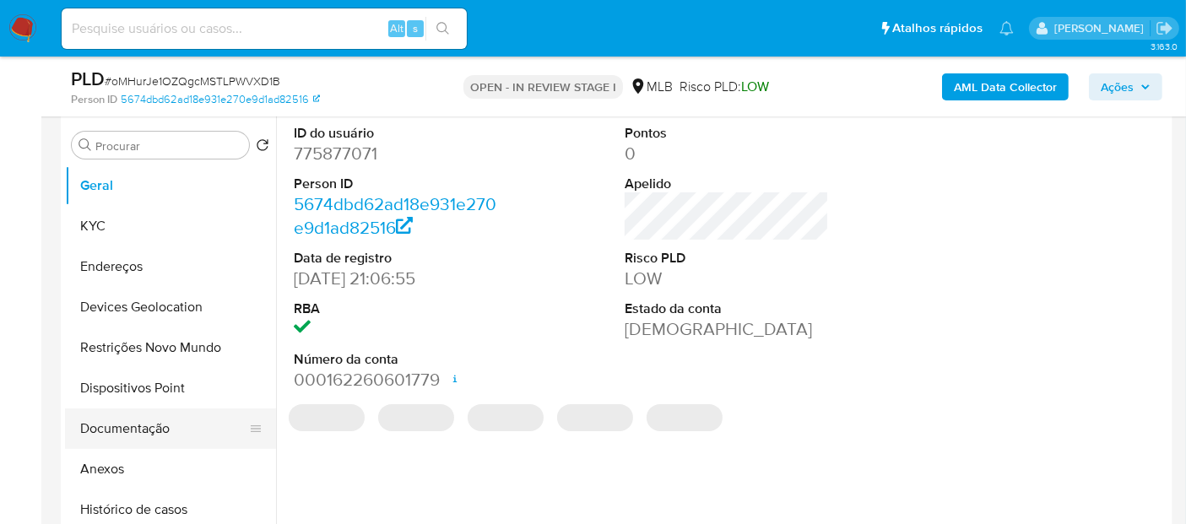
click at [158, 437] on button "Documentação" at bounding box center [163, 428] width 197 height 41
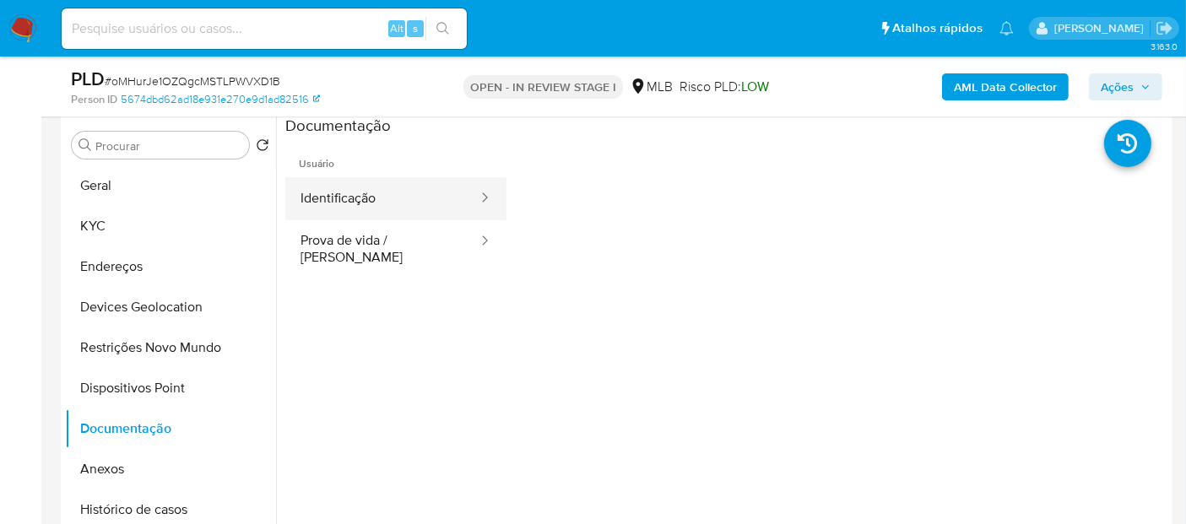
click at [402, 198] on button "Identificação" at bounding box center [382, 198] width 194 height 43
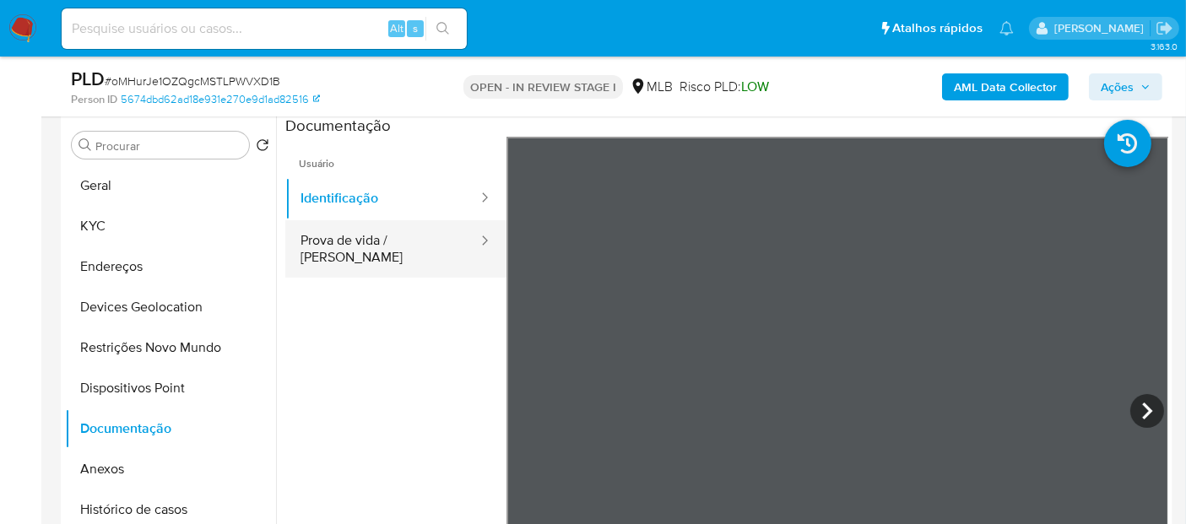
click at [378, 232] on button "Prova de vida / Selfie" at bounding box center [382, 248] width 194 height 57
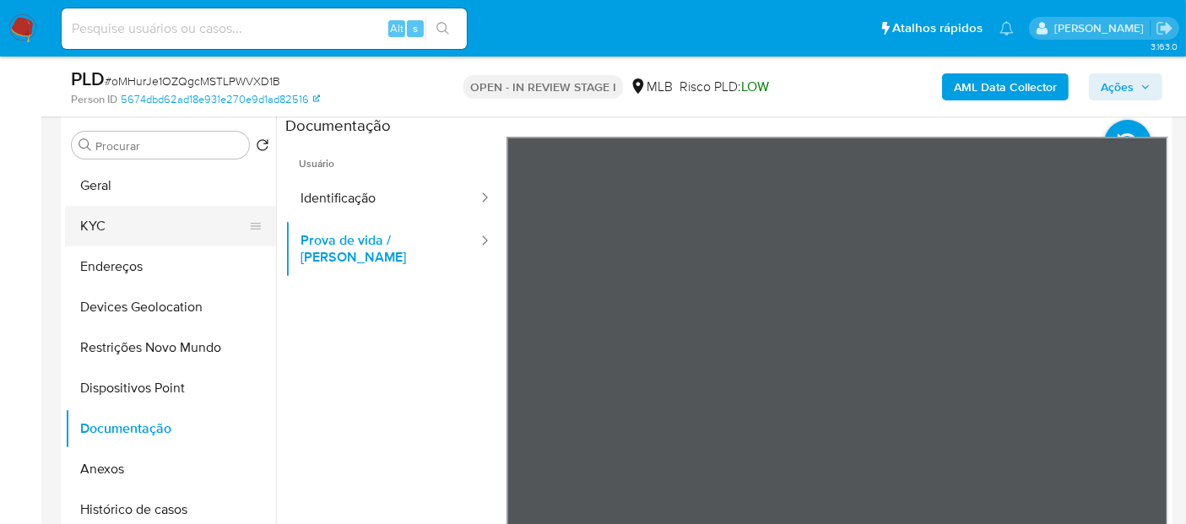
click at [138, 237] on button "KYC" at bounding box center [163, 226] width 197 height 41
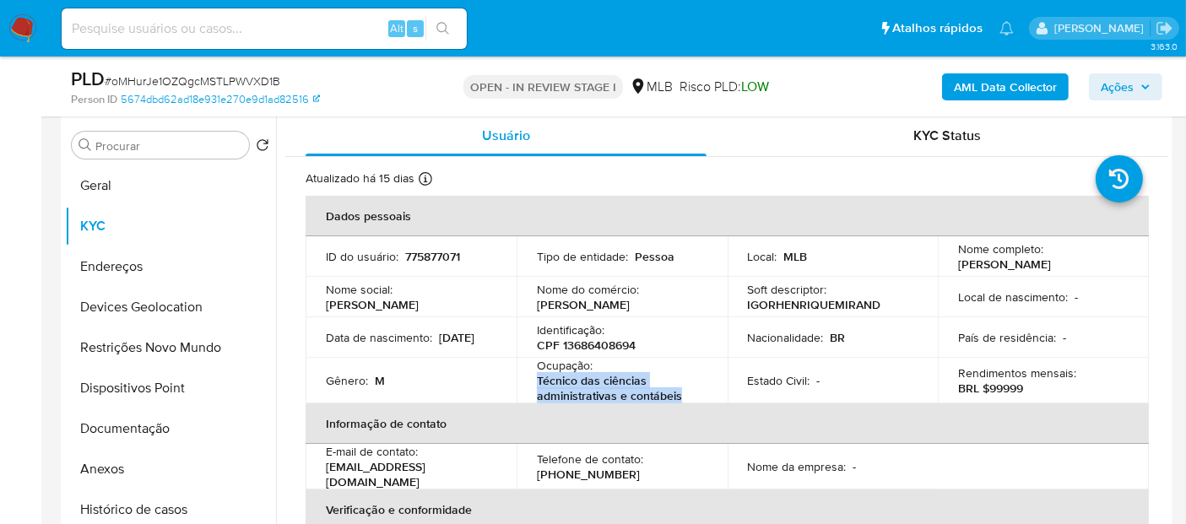
drag, startPoint x: 684, startPoint y: 402, endPoint x: 520, endPoint y: 381, distance: 165.0
click at [520, 381] on td "Ocupação : Técnico das ciências administrativas e contábeis" at bounding box center [621, 381] width 211 height 46
copy p "Técnico das ciências administrativas e contábeis"
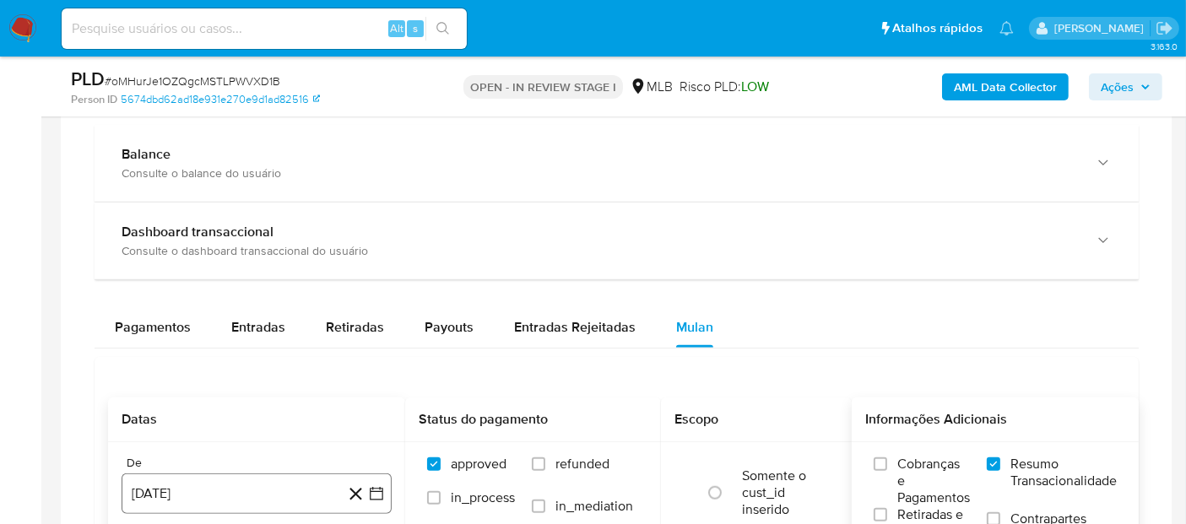
scroll to position [1354, 0]
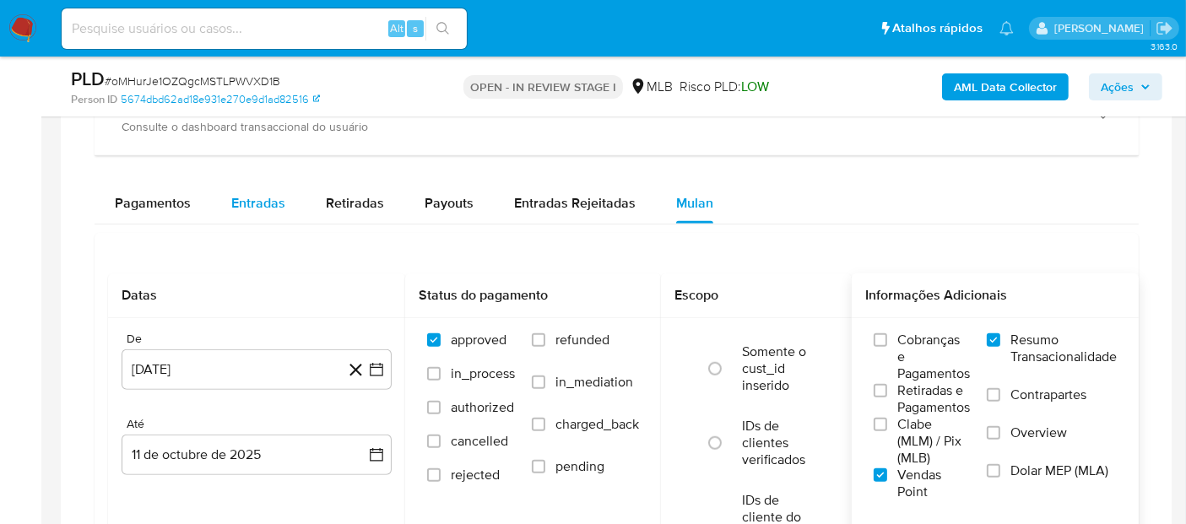
click at [235, 196] on span "Entradas" at bounding box center [258, 202] width 54 height 19
select select "10"
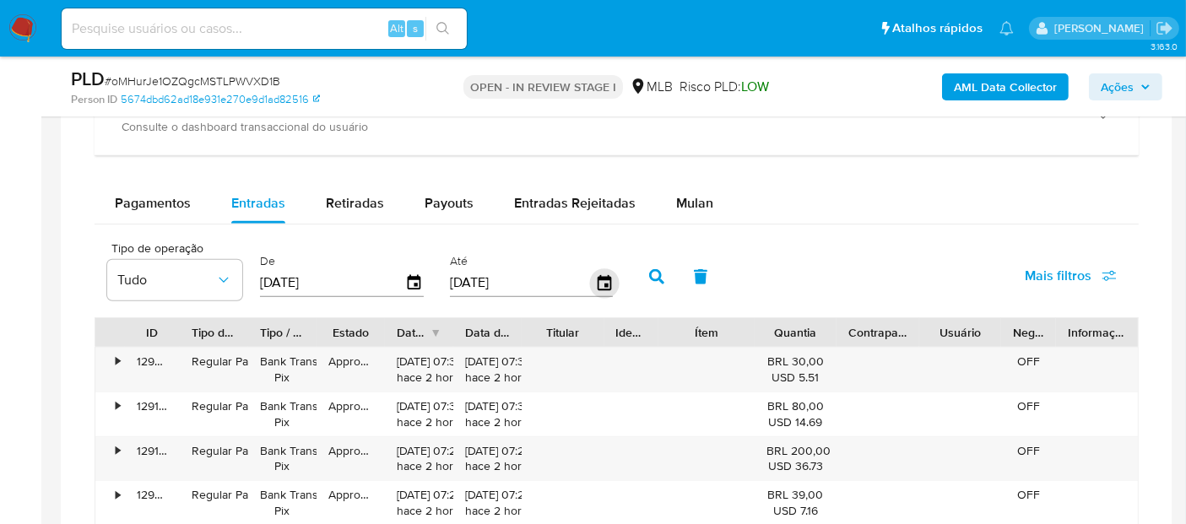
click at [589, 280] on icon "button" at bounding box center [604, 283] width 30 height 30
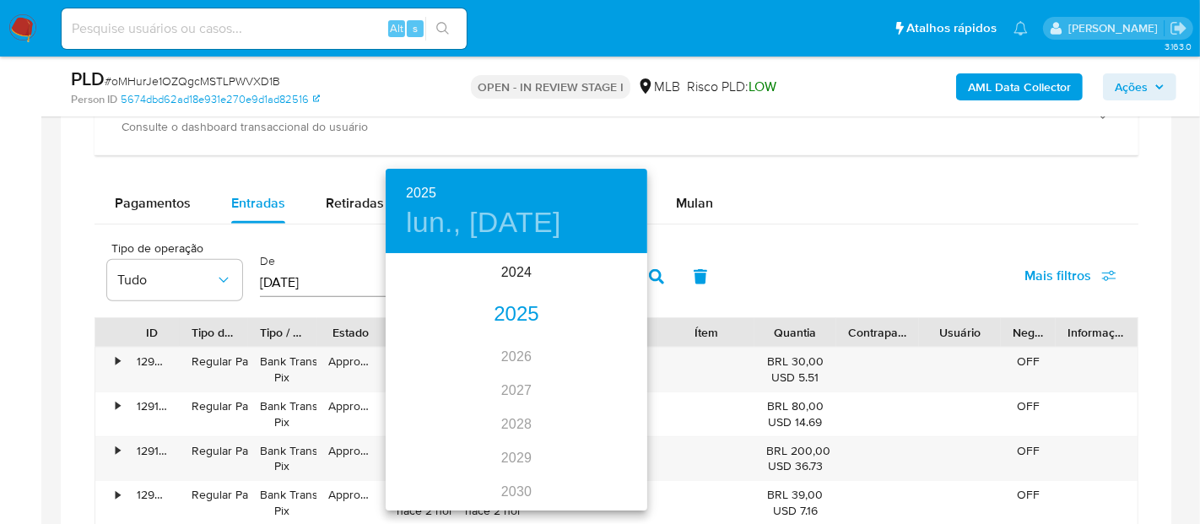
click at [513, 304] on div "2025" at bounding box center [517, 315] width 262 height 34
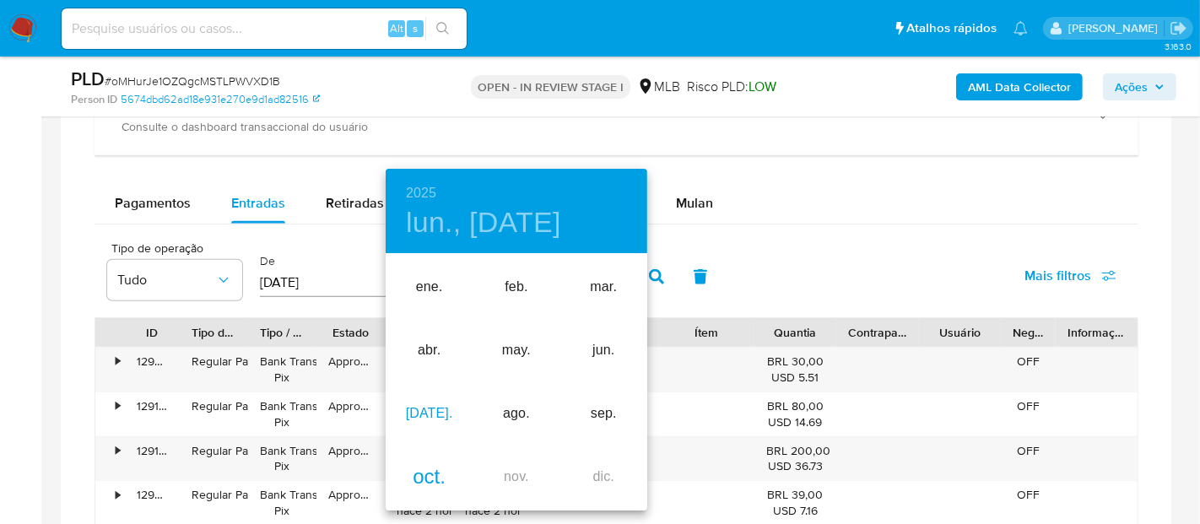
click at [426, 412] on div "jul." at bounding box center [429, 413] width 87 height 63
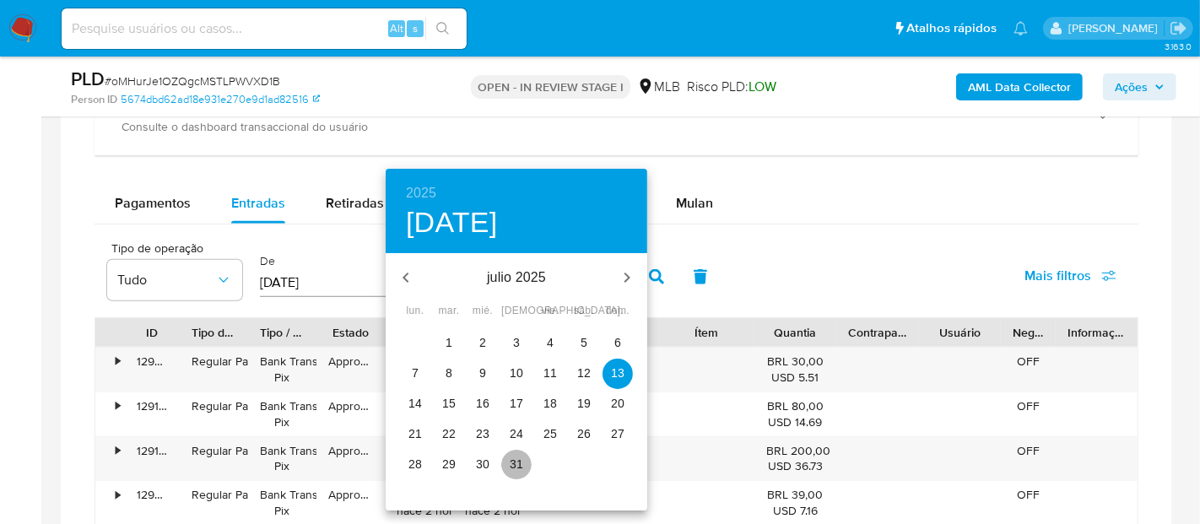
click at [513, 471] on button "31" at bounding box center [516, 465] width 30 height 30
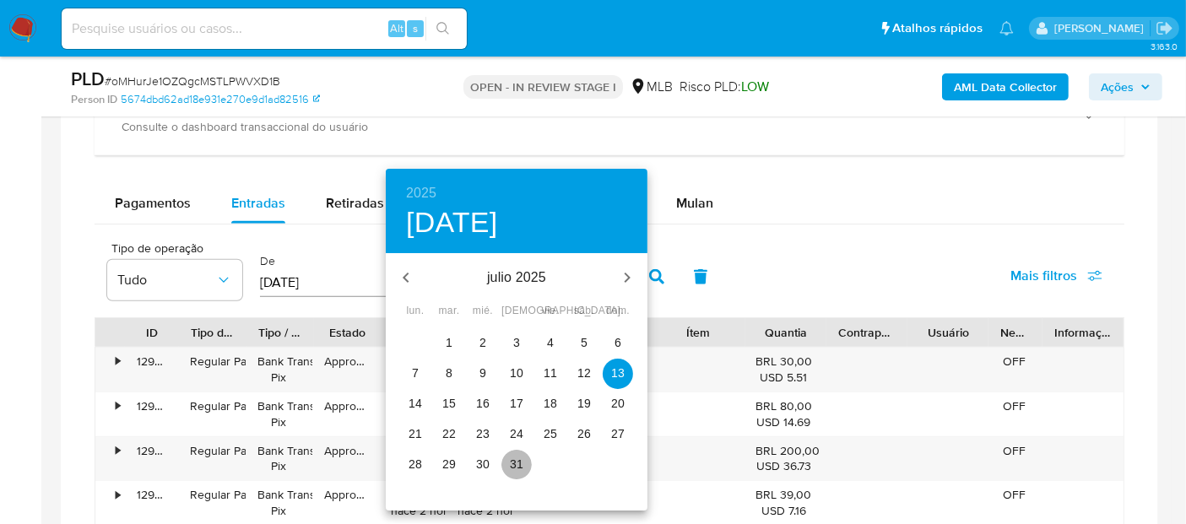
type input "31/07/2025"
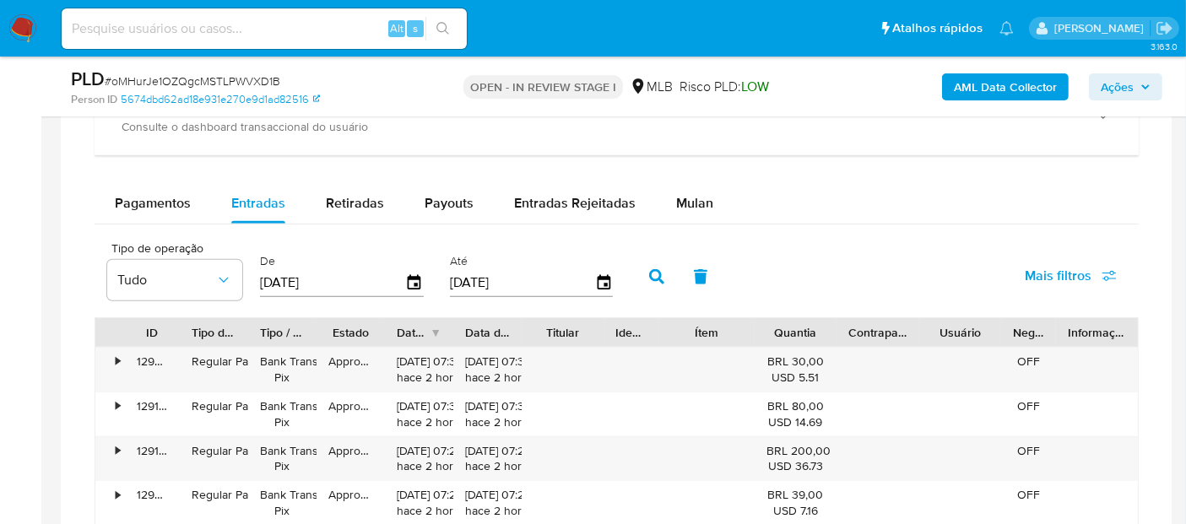
click at [649, 270] on icon "button" at bounding box center [656, 276] width 15 height 15
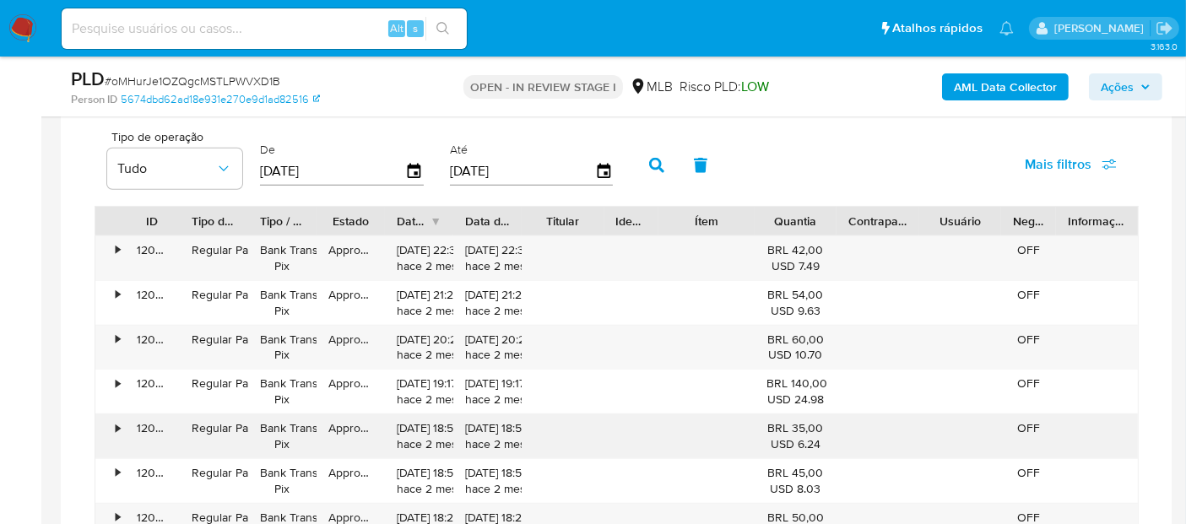
scroll to position [1448, 0]
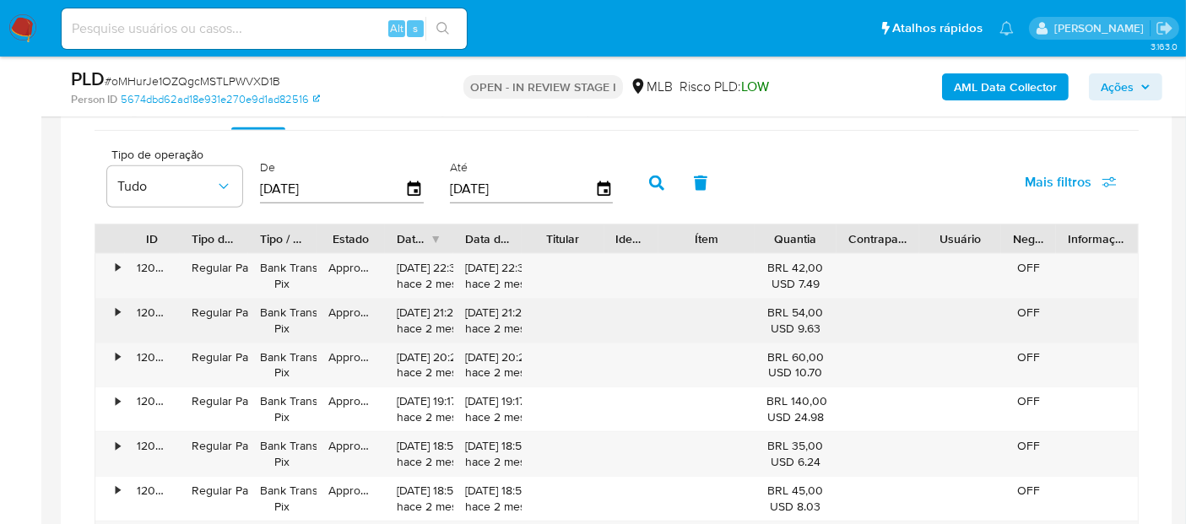
click at [116, 305] on div "•" at bounding box center [118, 313] width 4 height 16
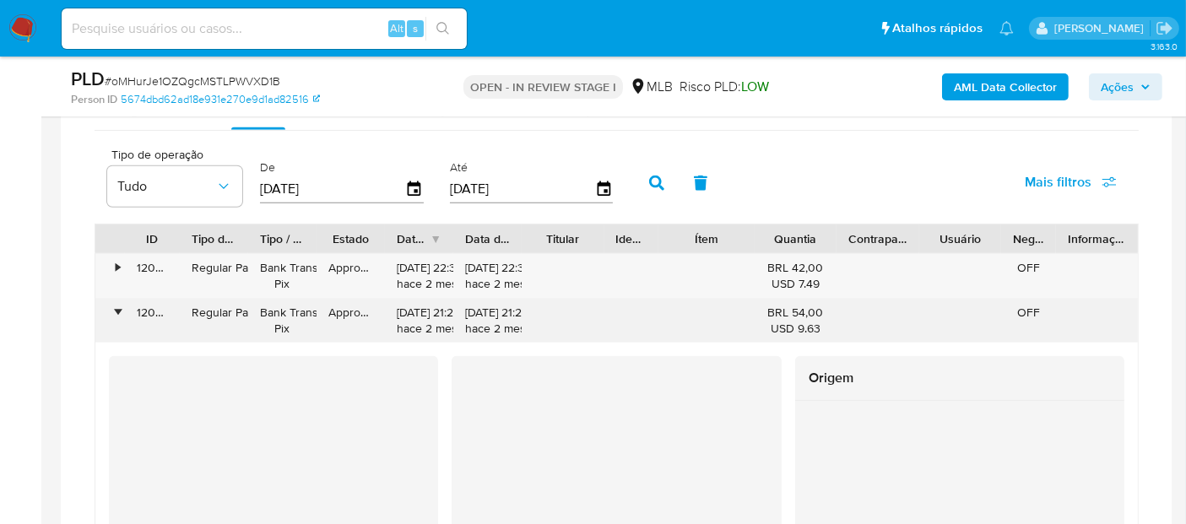
click at [116, 305] on div "•" at bounding box center [118, 313] width 4 height 16
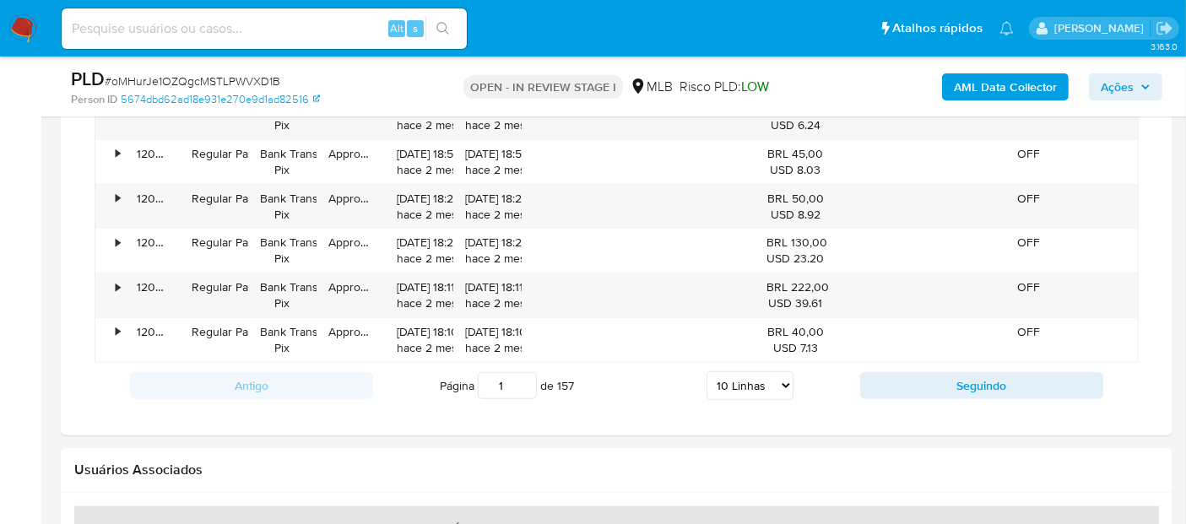
scroll to position [1823, 0]
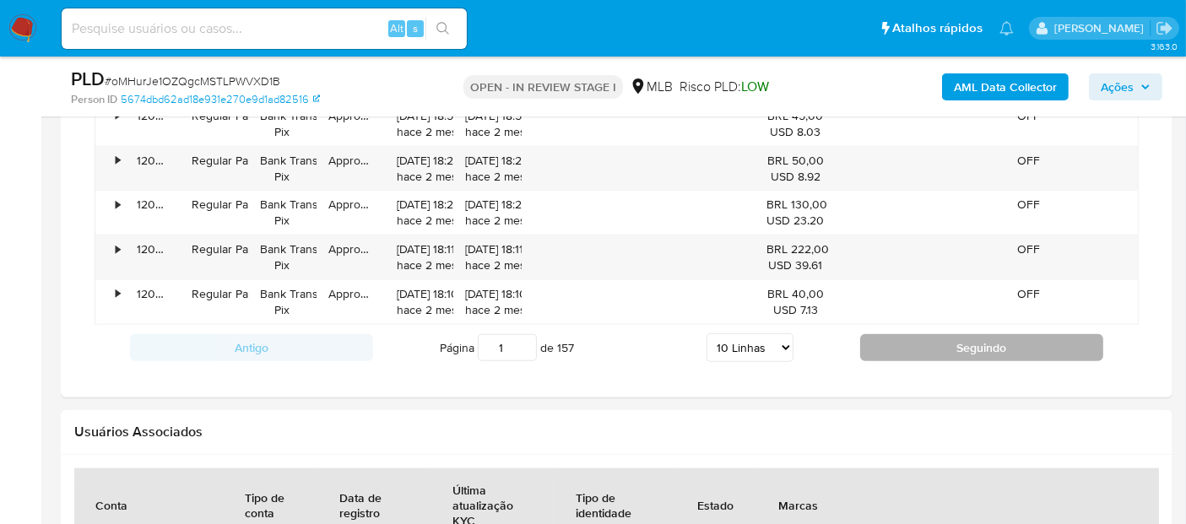
click at [955, 338] on button "Seguindo" at bounding box center [981, 347] width 243 height 27
type input "2"
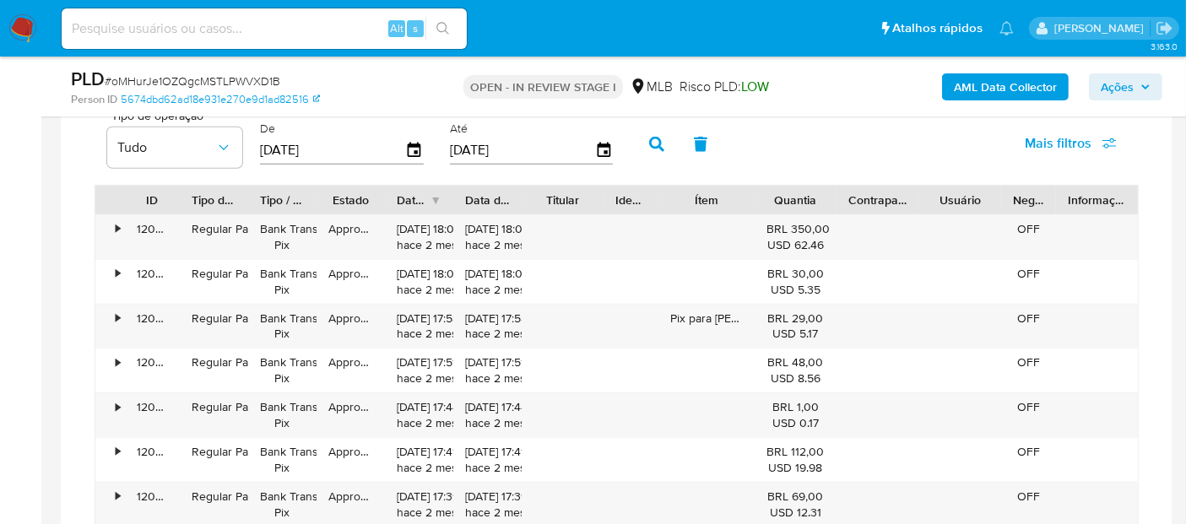
scroll to position [1448, 0]
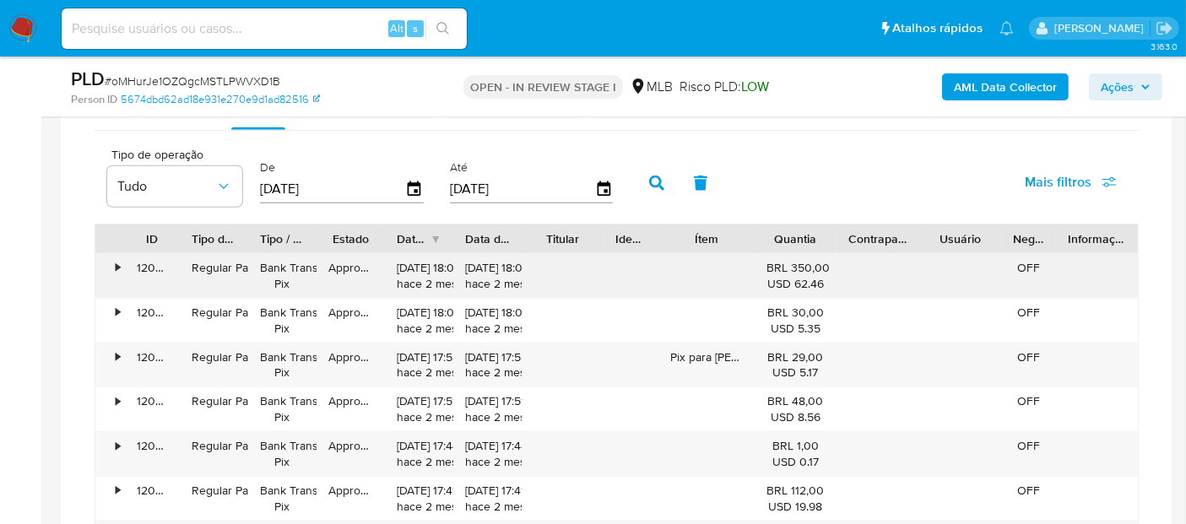
click at [111, 266] on div "•" at bounding box center [110, 276] width 30 height 44
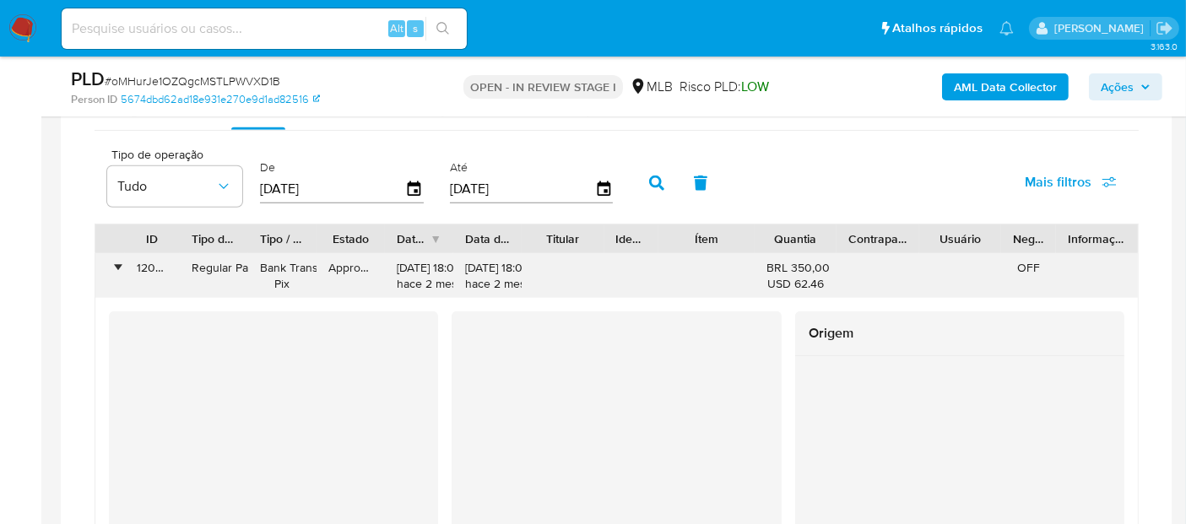
click at [111, 266] on div "•" at bounding box center [110, 276] width 30 height 44
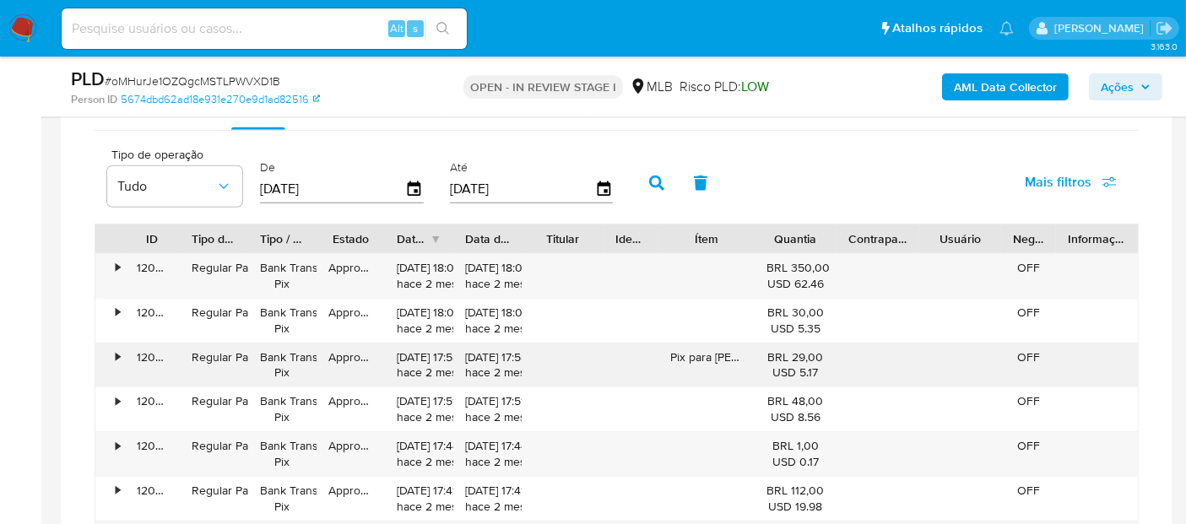
click at [108, 353] on div "•" at bounding box center [110, 365] width 30 height 44
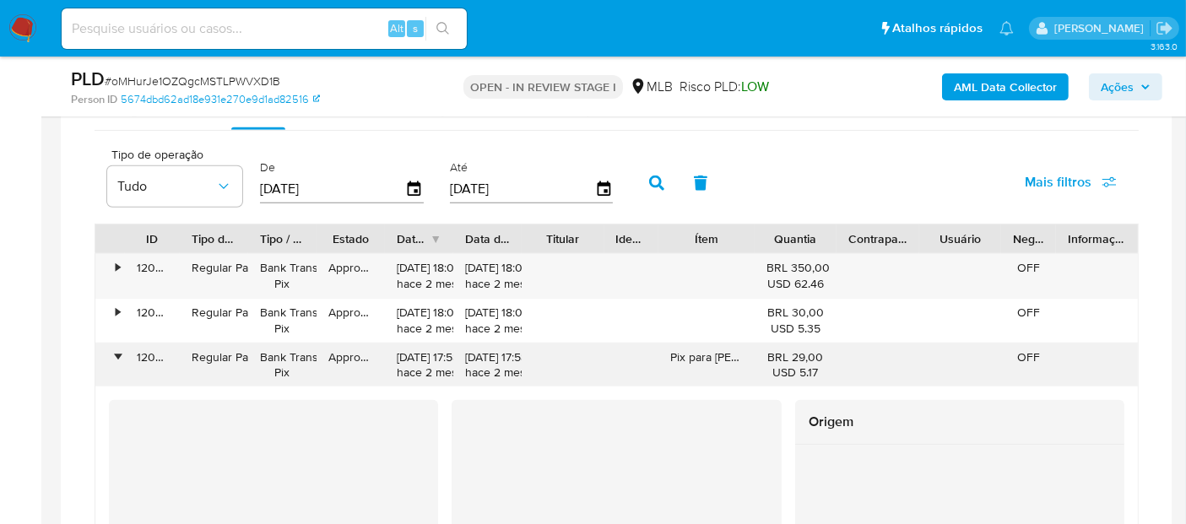
click at [108, 353] on div "•" at bounding box center [110, 365] width 30 height 44
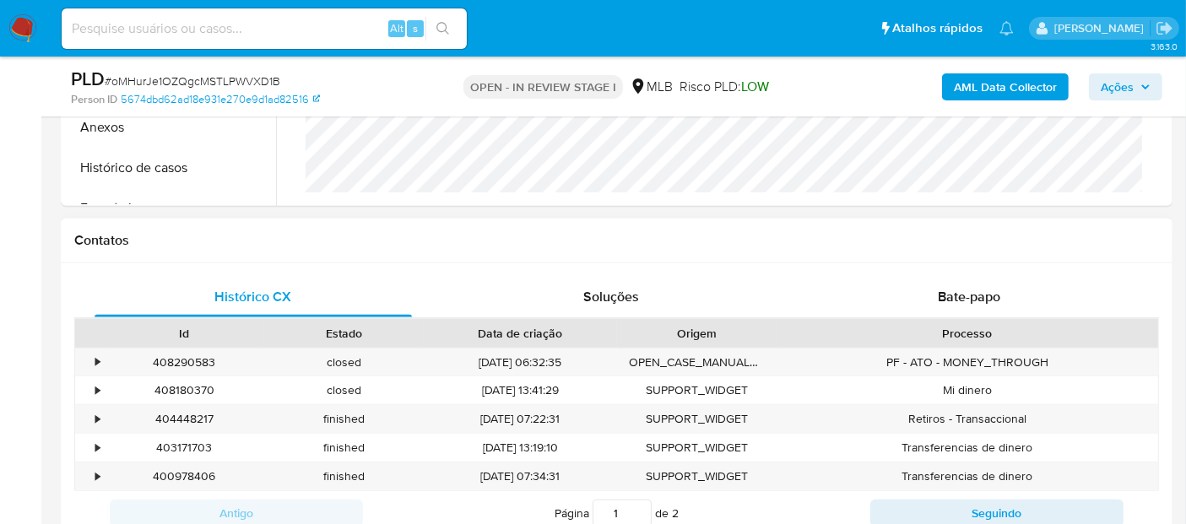
scroll to position [511, 0]
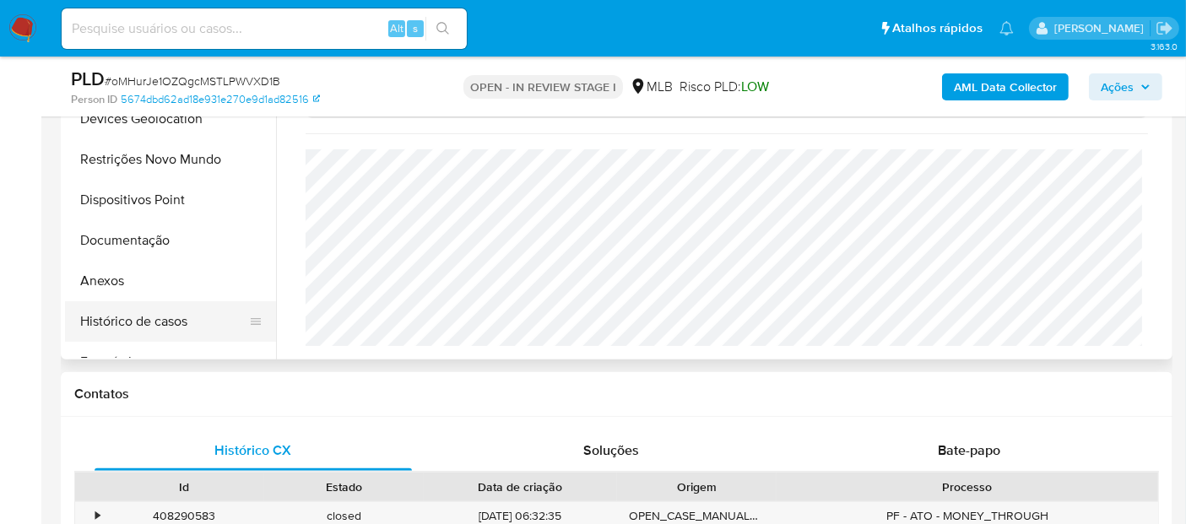
drag, startPoint x: 175, startPoint y: 322, endPoint x: 183, endPoint y: 309, distance: 15.2
click at [175, 319] on button "Histórico de casos" at bounding box center [163, 321] width 197 height 41
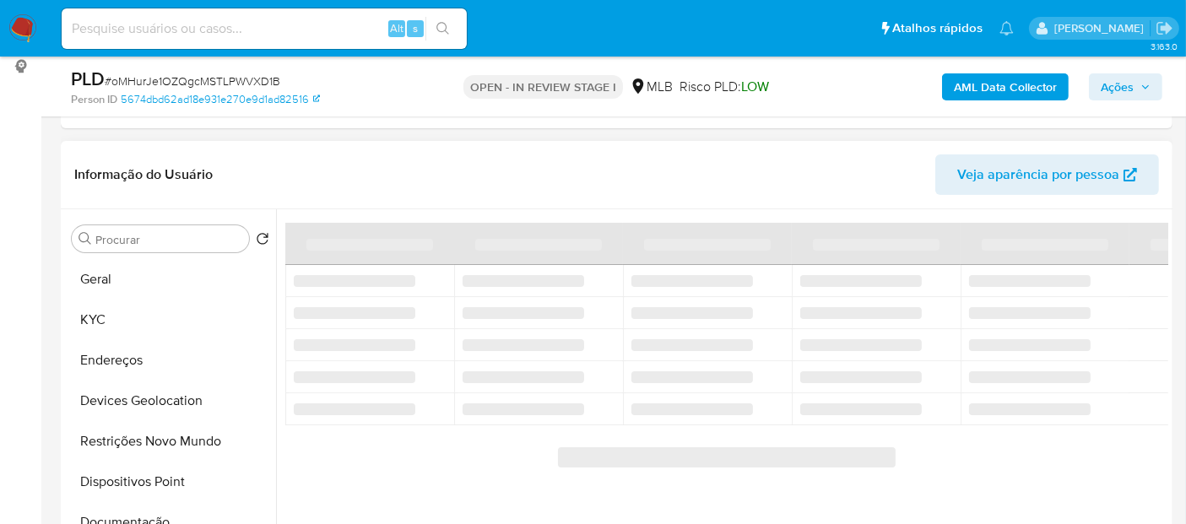
scroll to position [322, 0]
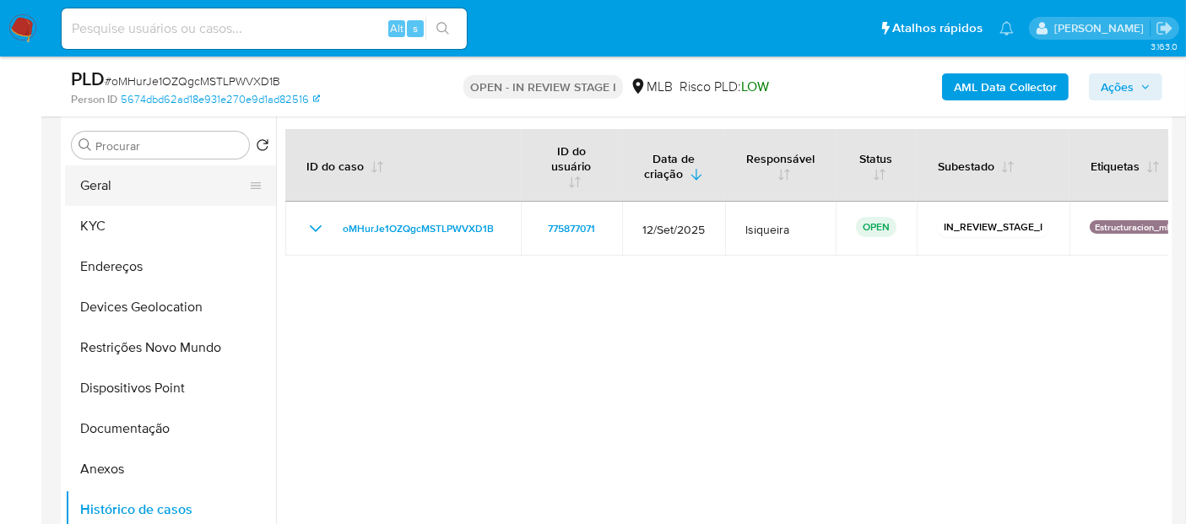
click at [143, 183] on button "Geral" at bounding box center [163, 185] width 197 height 41
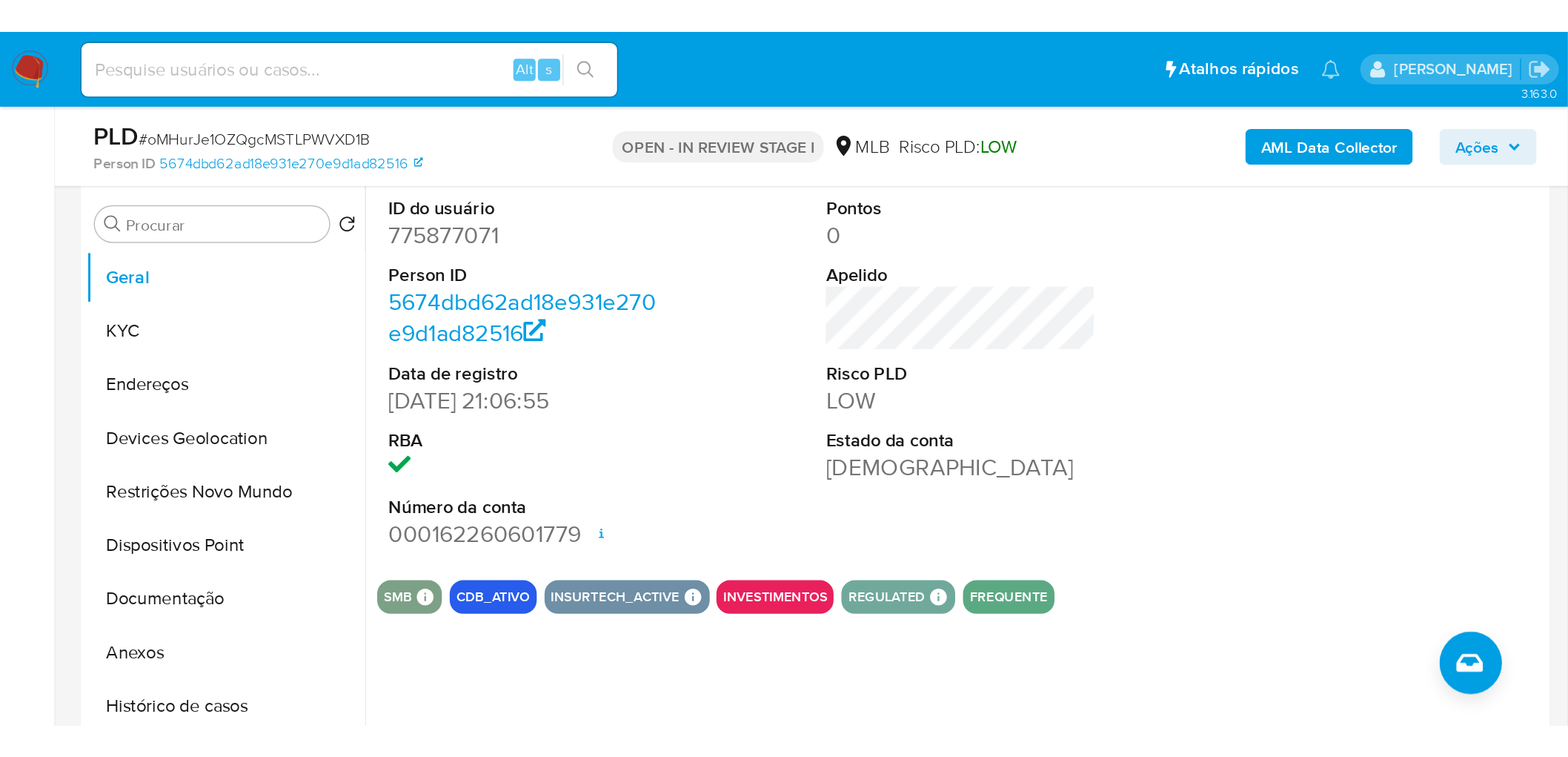
scroll to position [284, 0]
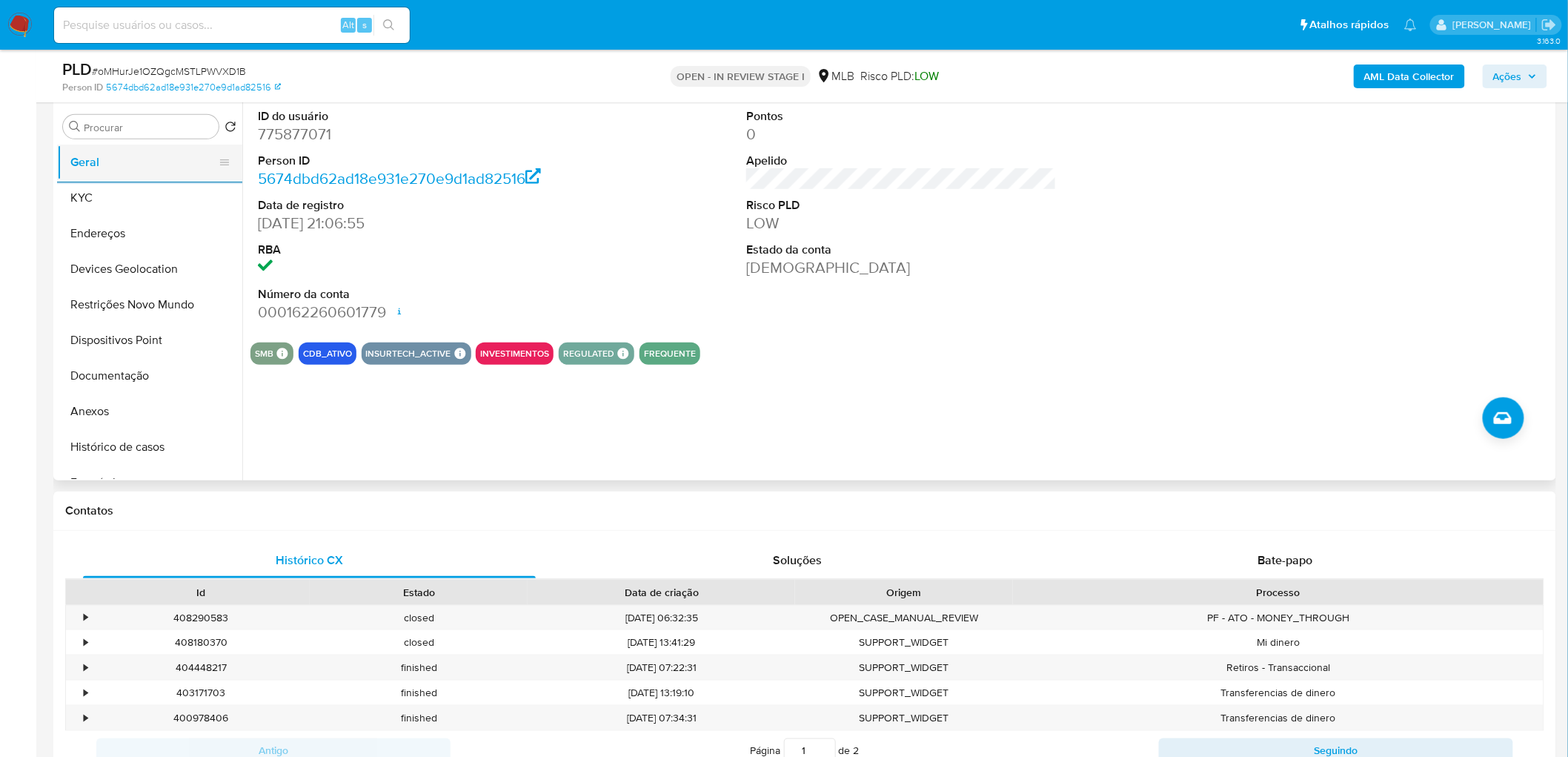
click at [128, 161] on button "Geral" at bounding box center [143, 162] width 173 height 36
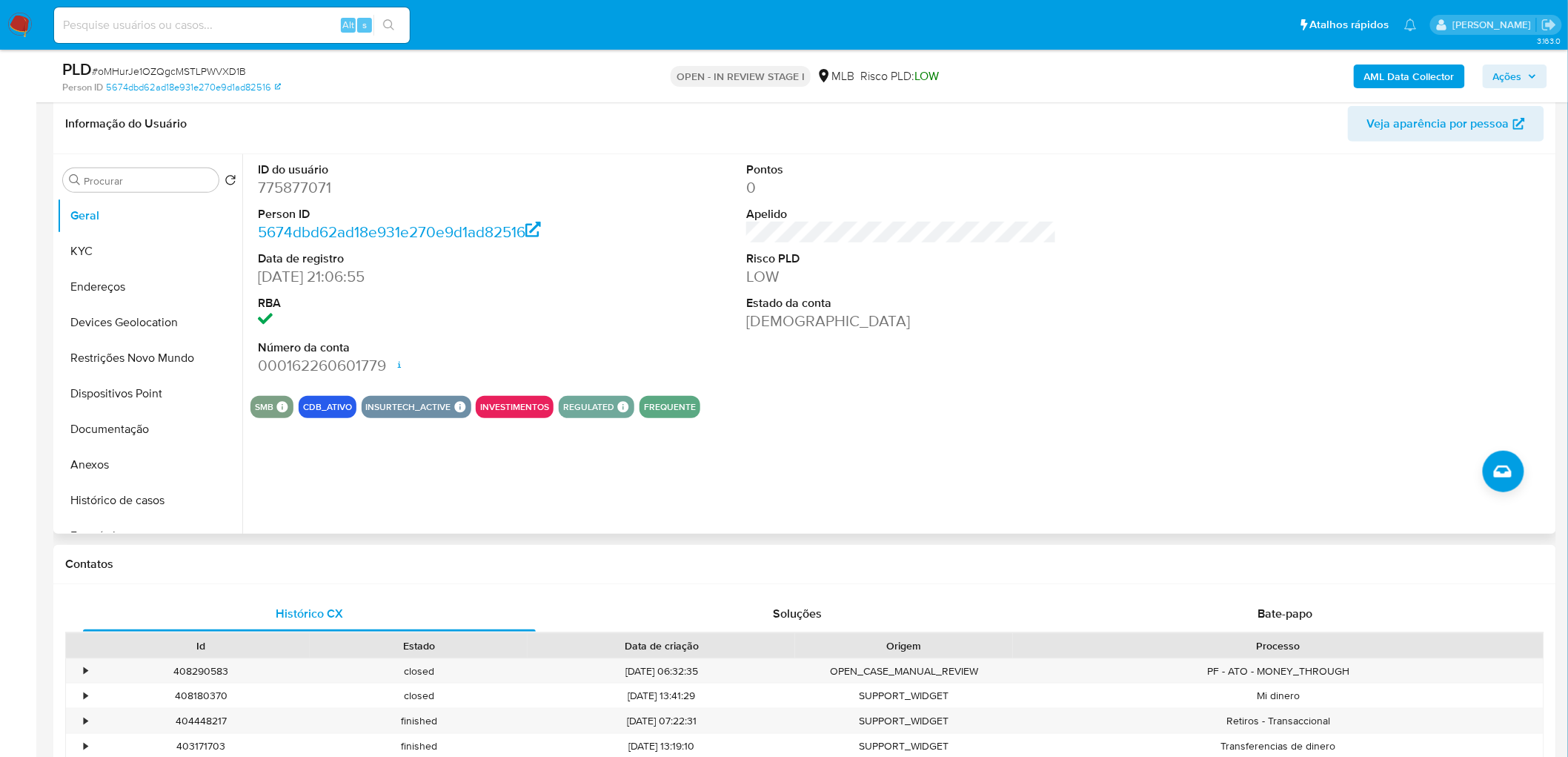
scroll to position [202, 0]
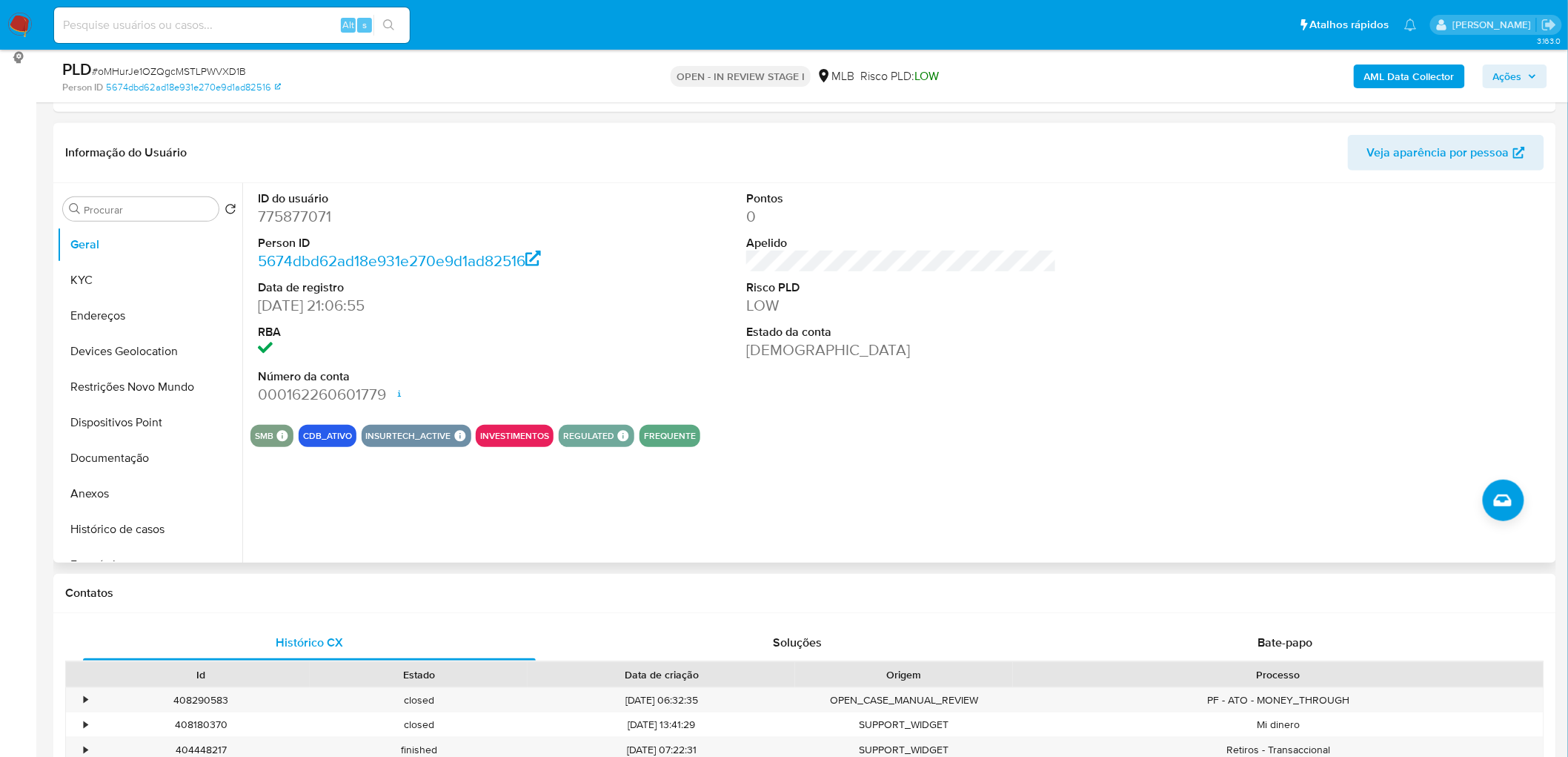
click at [947, 382] on div "Pontos 0 Apelido Risco PLD LOW Estado da conta Ativa" at bounding box center [901, 298] width 325 height 230
click at [91, 280] on button "KYC" at bounding box center [143, 280] width 173 height 36
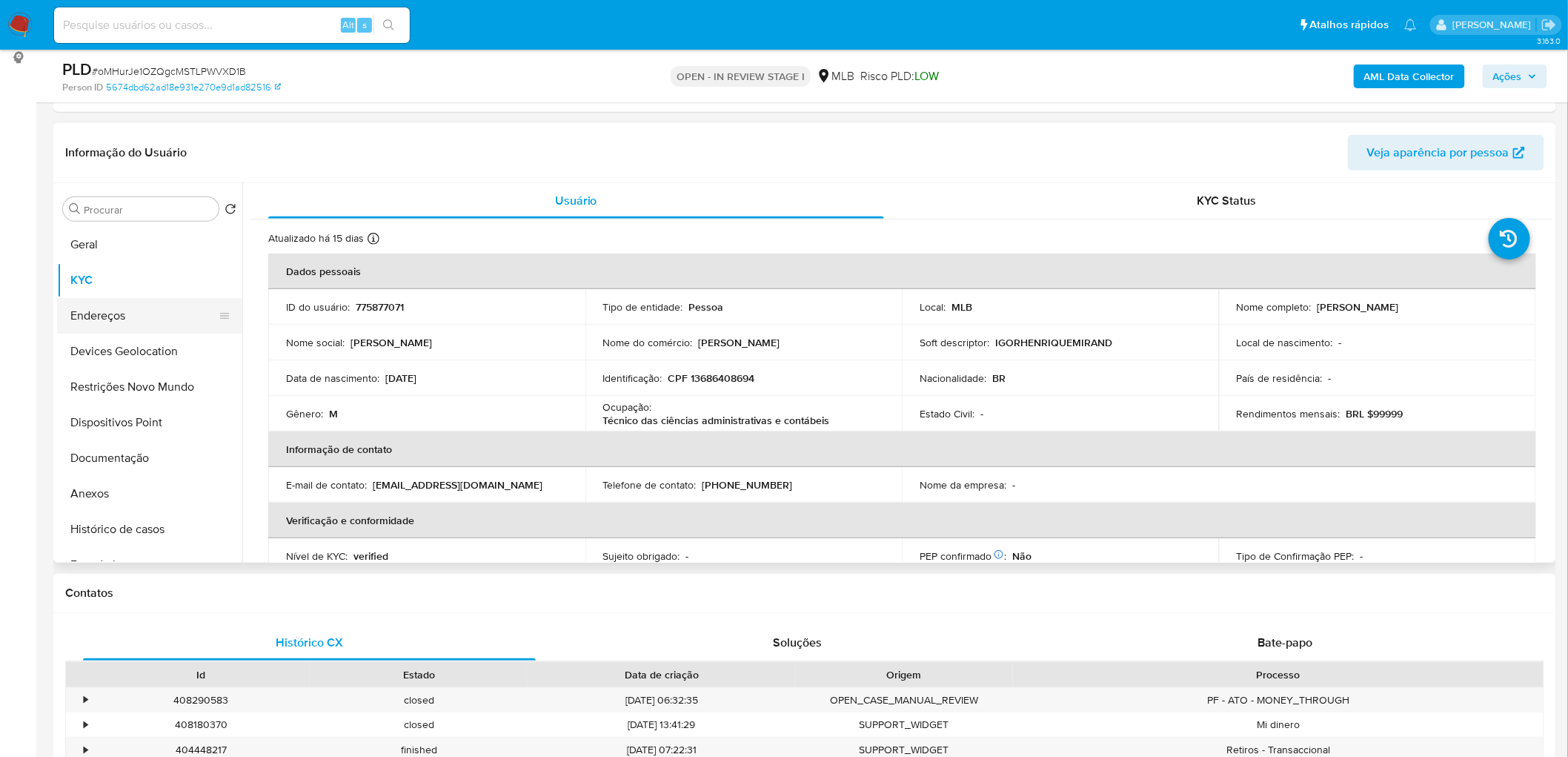
click at [68, 321] on button "Endereços" at bounding box center [143, 315] width 173 height 36
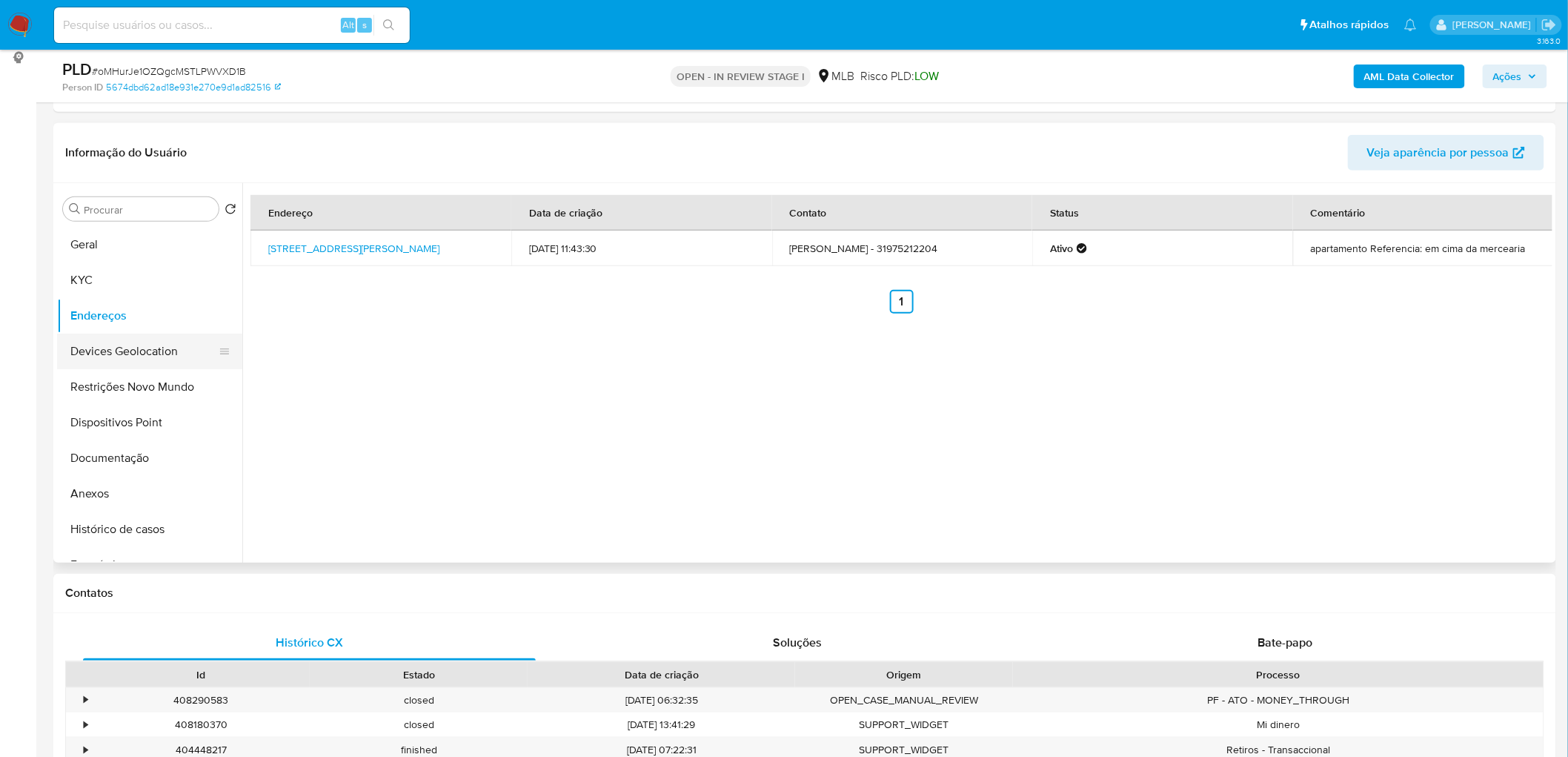
click at [155, 353] on button "Devices Geolocation" at bounding box center [143, 351] width 173 height 36
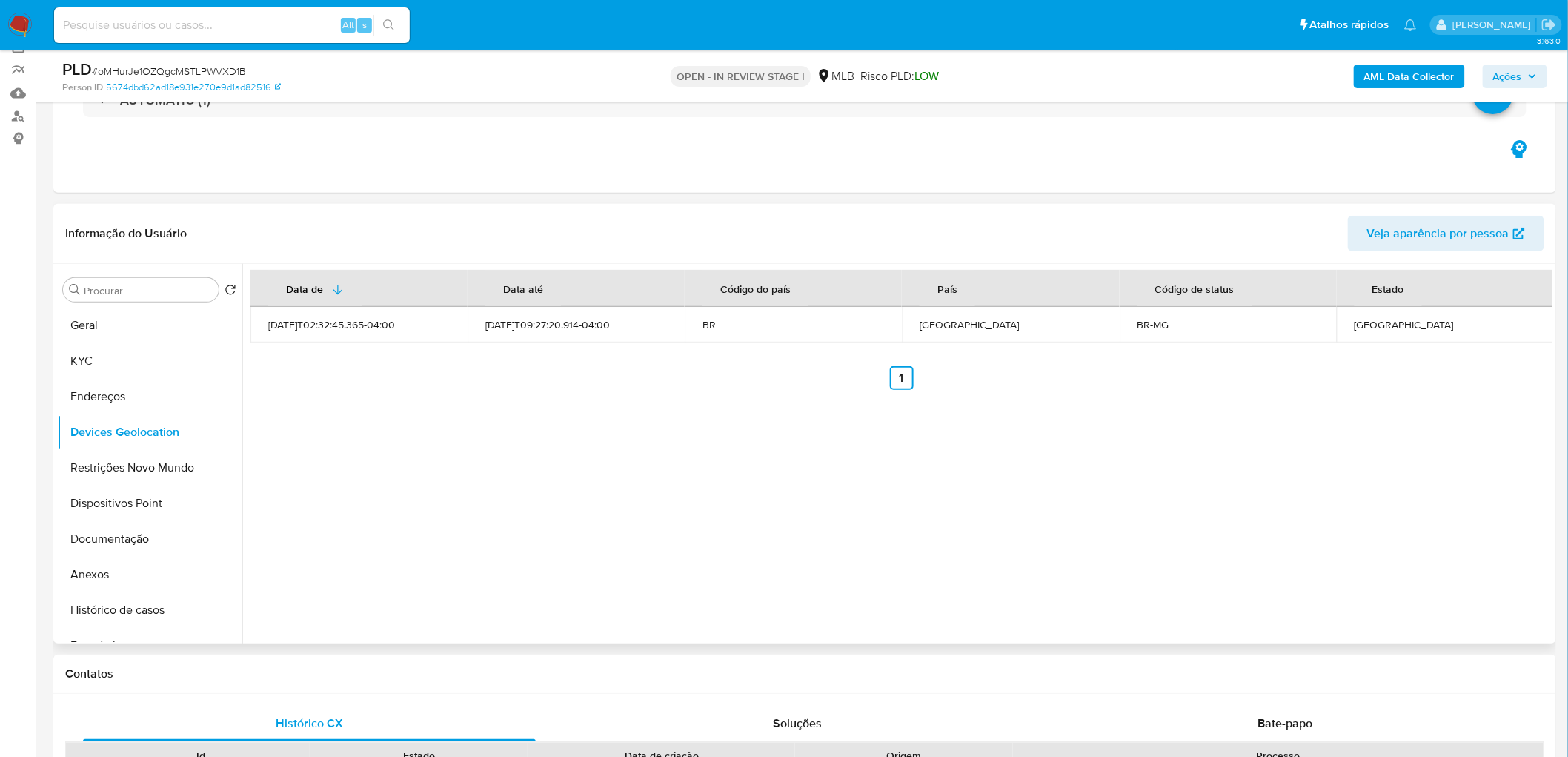
scroll to position [119, 0]
click at [110, 414] on button "Restrições Novo Mundo" at bounding box center [143, 469] width 173 height 36
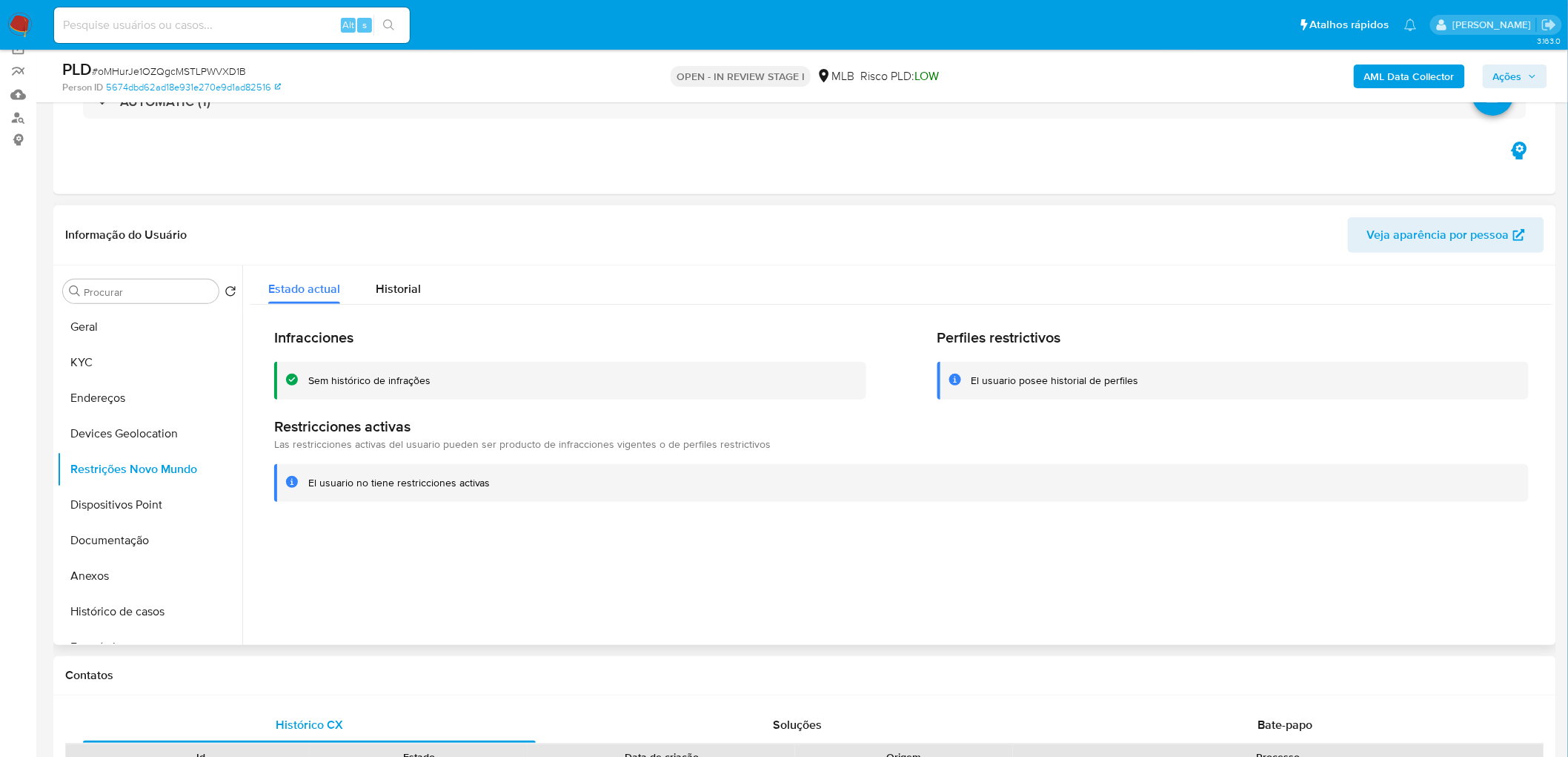
click at [853, 414] on div at bounding box center [897, 455] width 1310 height 379
click at [168, 414] on button "Dispositivos Point" at bounding box center [143, 504] width 173 height 36
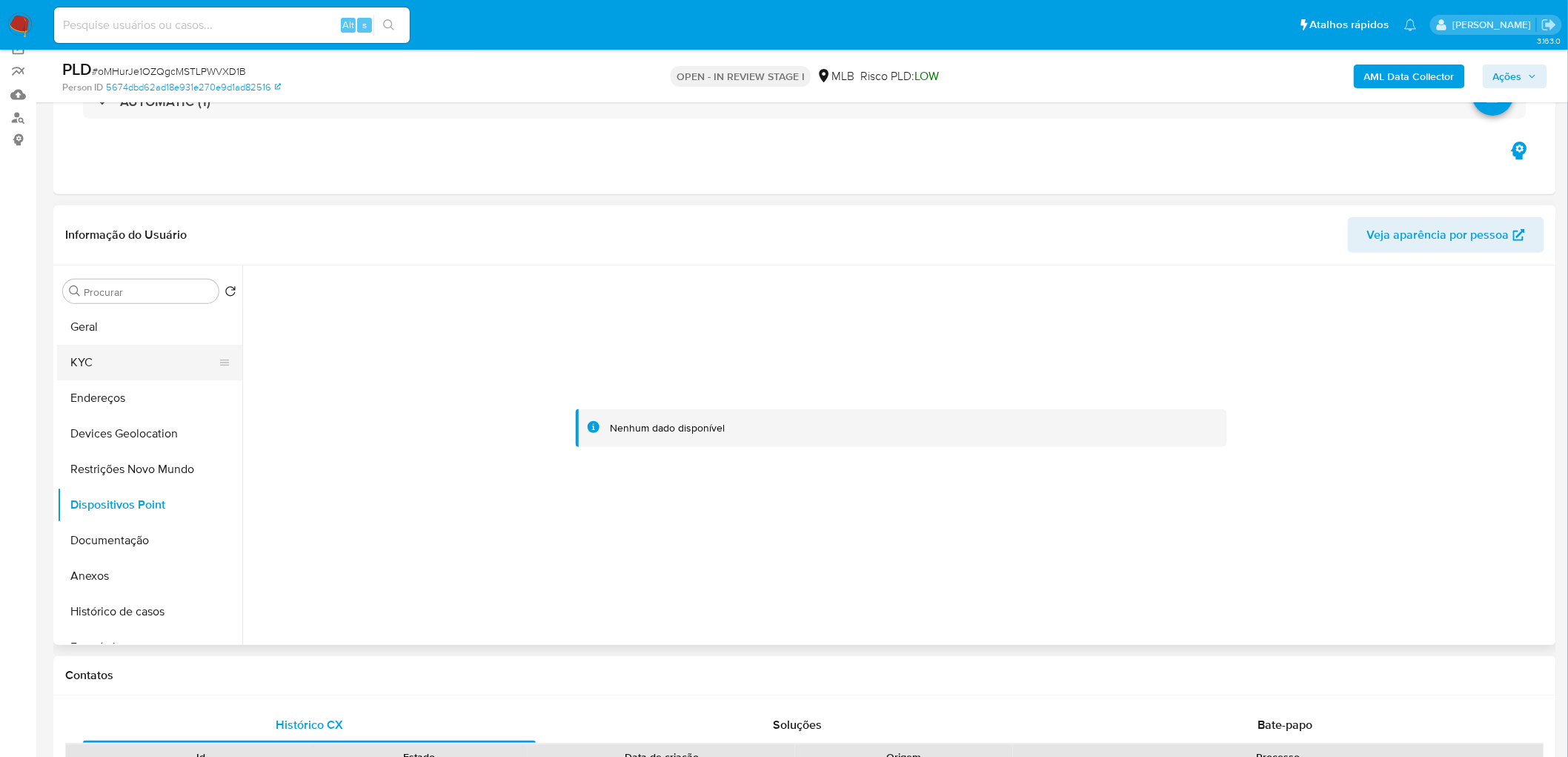
click at [111, 361] on button "KYC" at bounding box center [143, 362] width 173 height 36
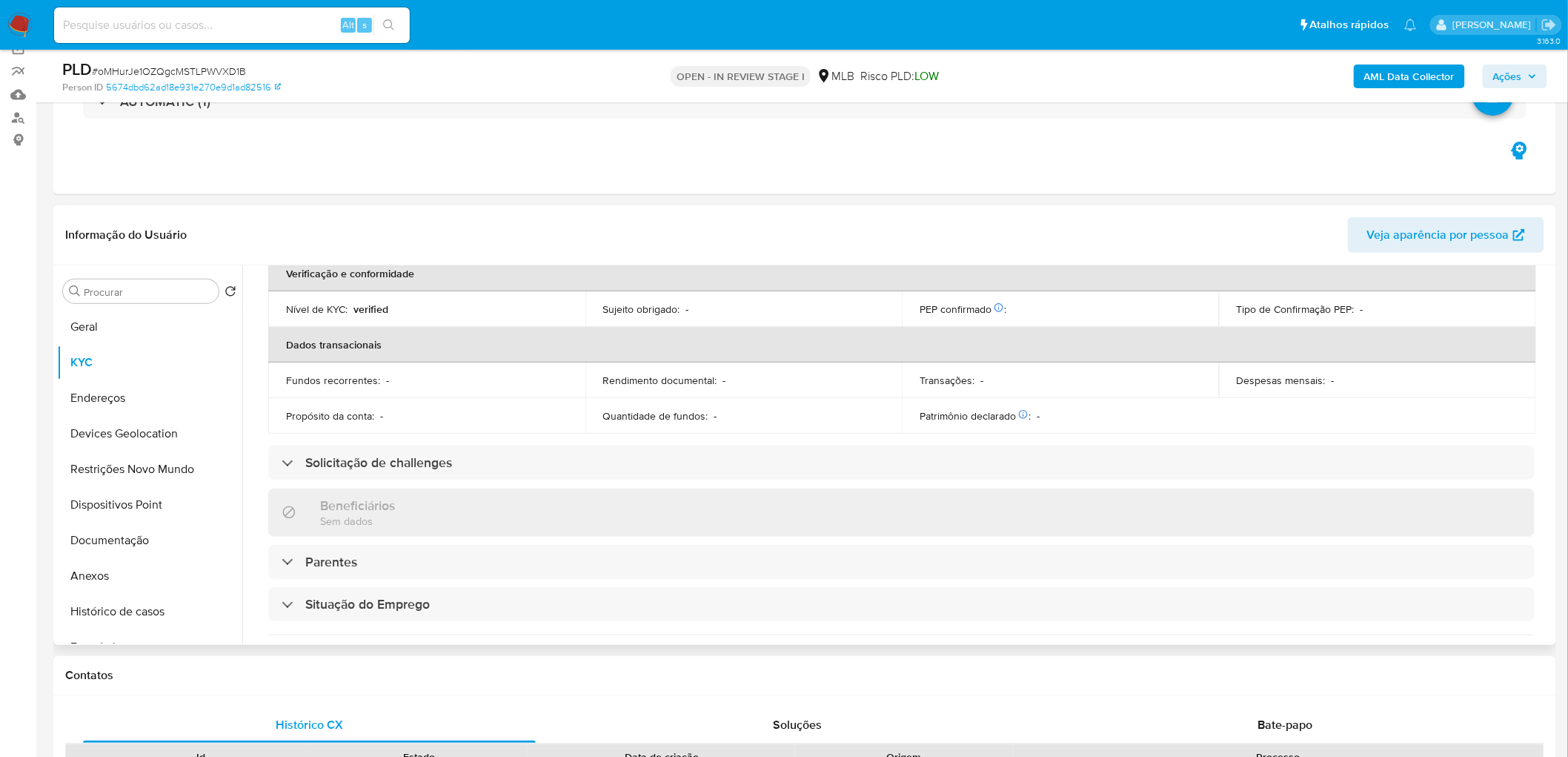
scroll to position [572, 0]
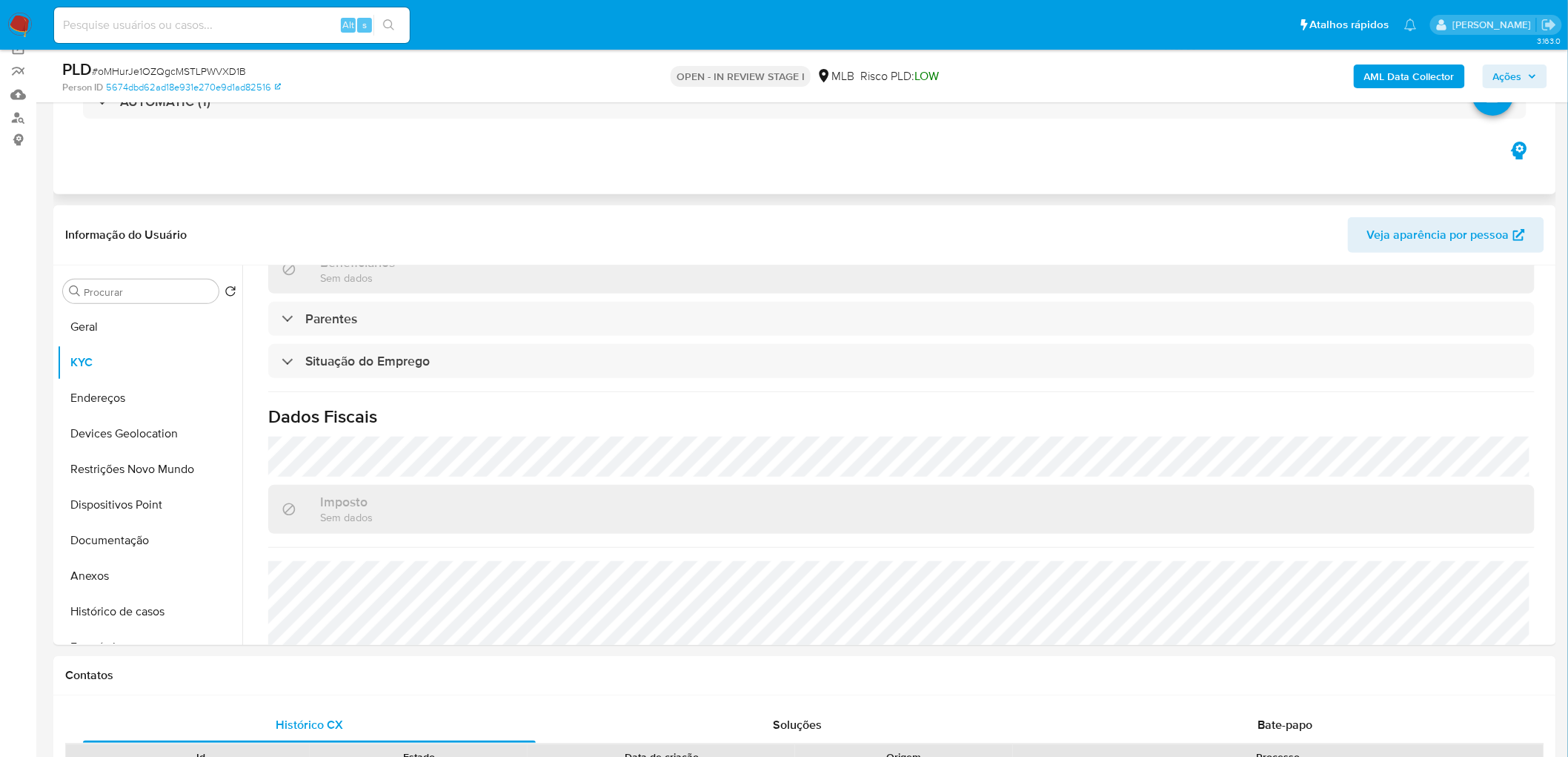
click at [947, 146] on div "Eventos ( 1 ) Ações AUTOMATIC (1)" at bounding box center [804, 105] width 1502 height 178
click at [947, 83] on b "AML Data Collector" at bounding box center [1409, 76] width 90 height 24
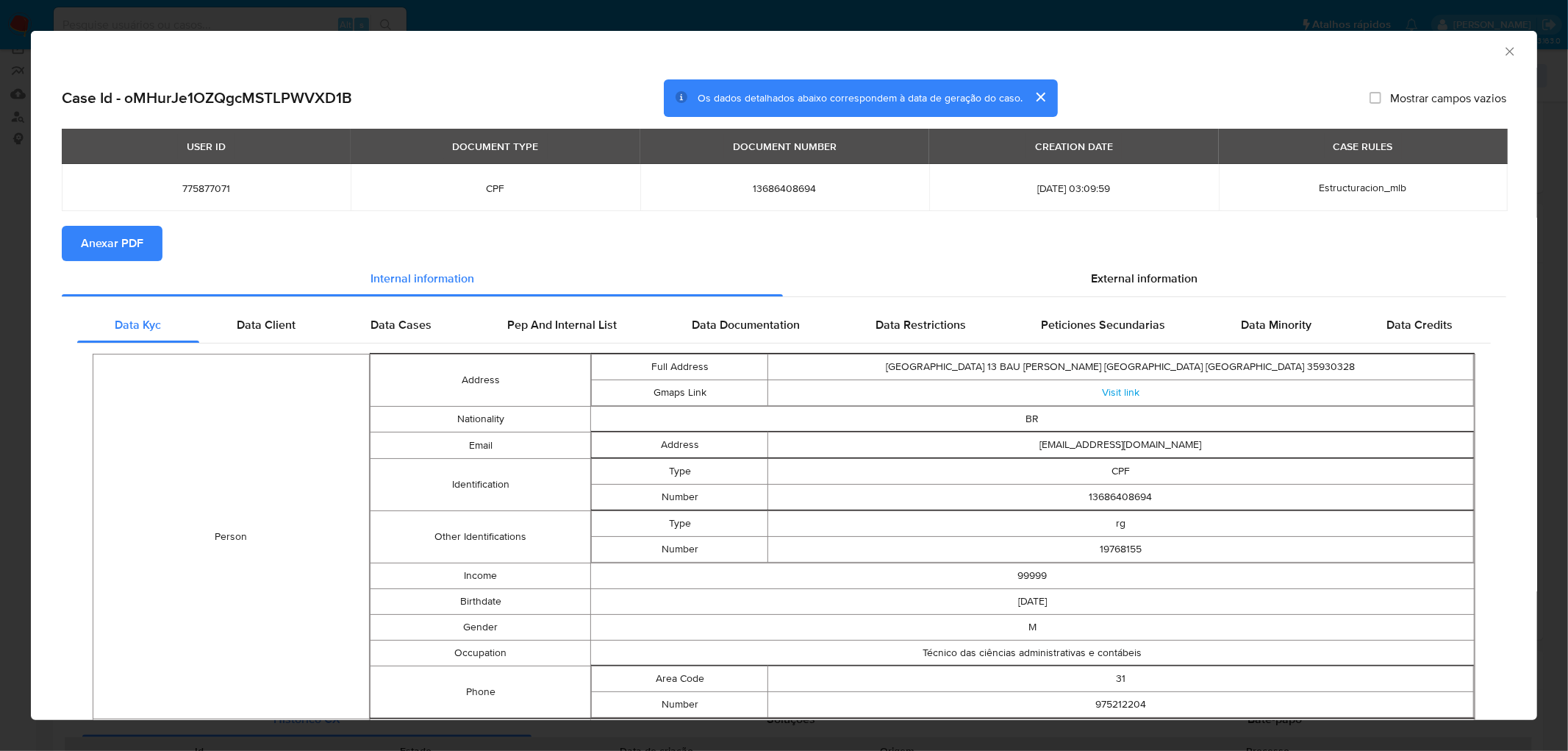
click at [106, 247] on span "Anexar PDF" at bounding box center [112, 243] width 63 height 32
click at [940, 44] on icon "Fechar a janela" at bounding box center [1510, 51] width 15 height 15
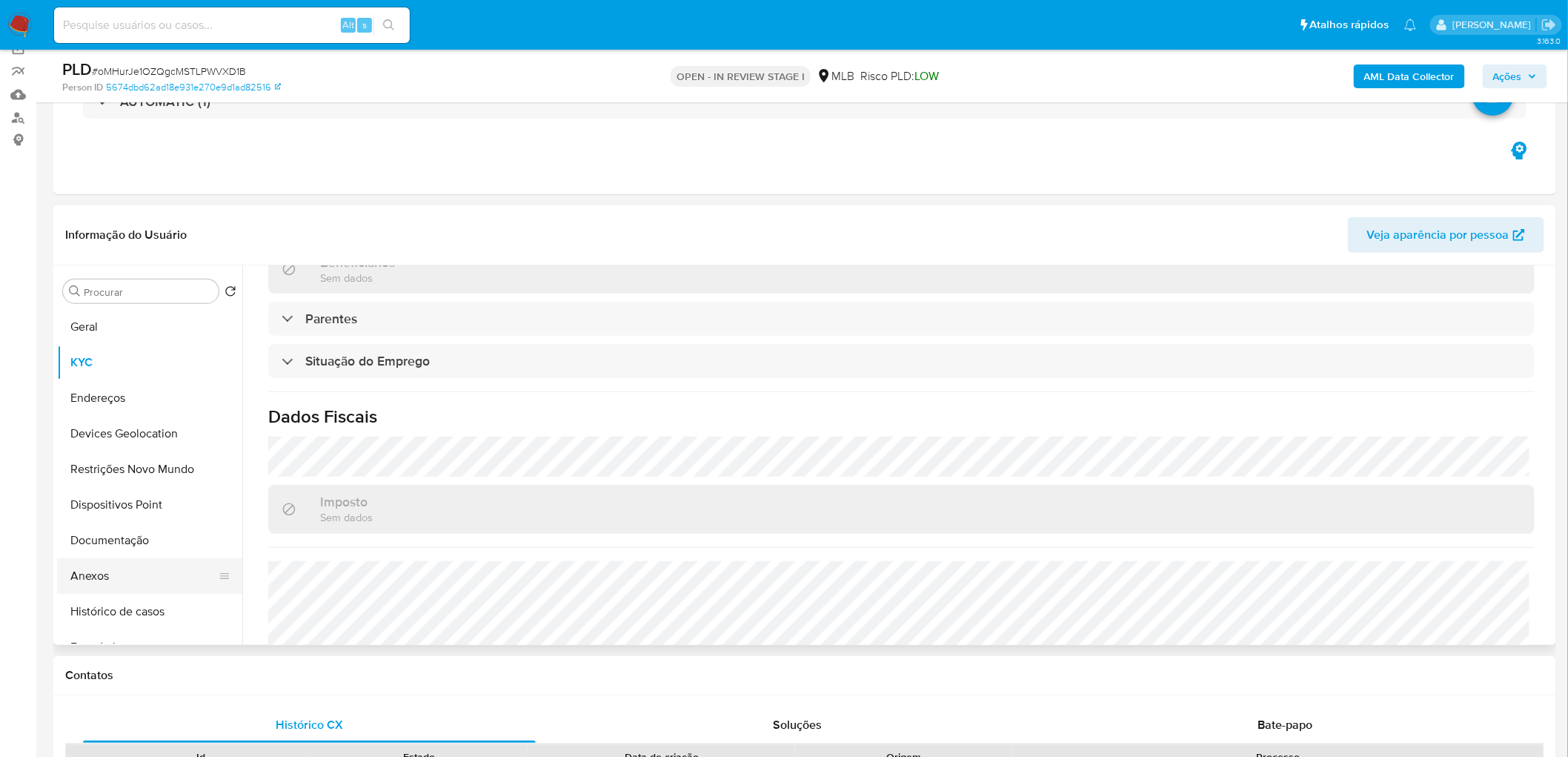
click at [141, 414] on button "Anexos" at bounding box center [143, 575] width 173 height 36
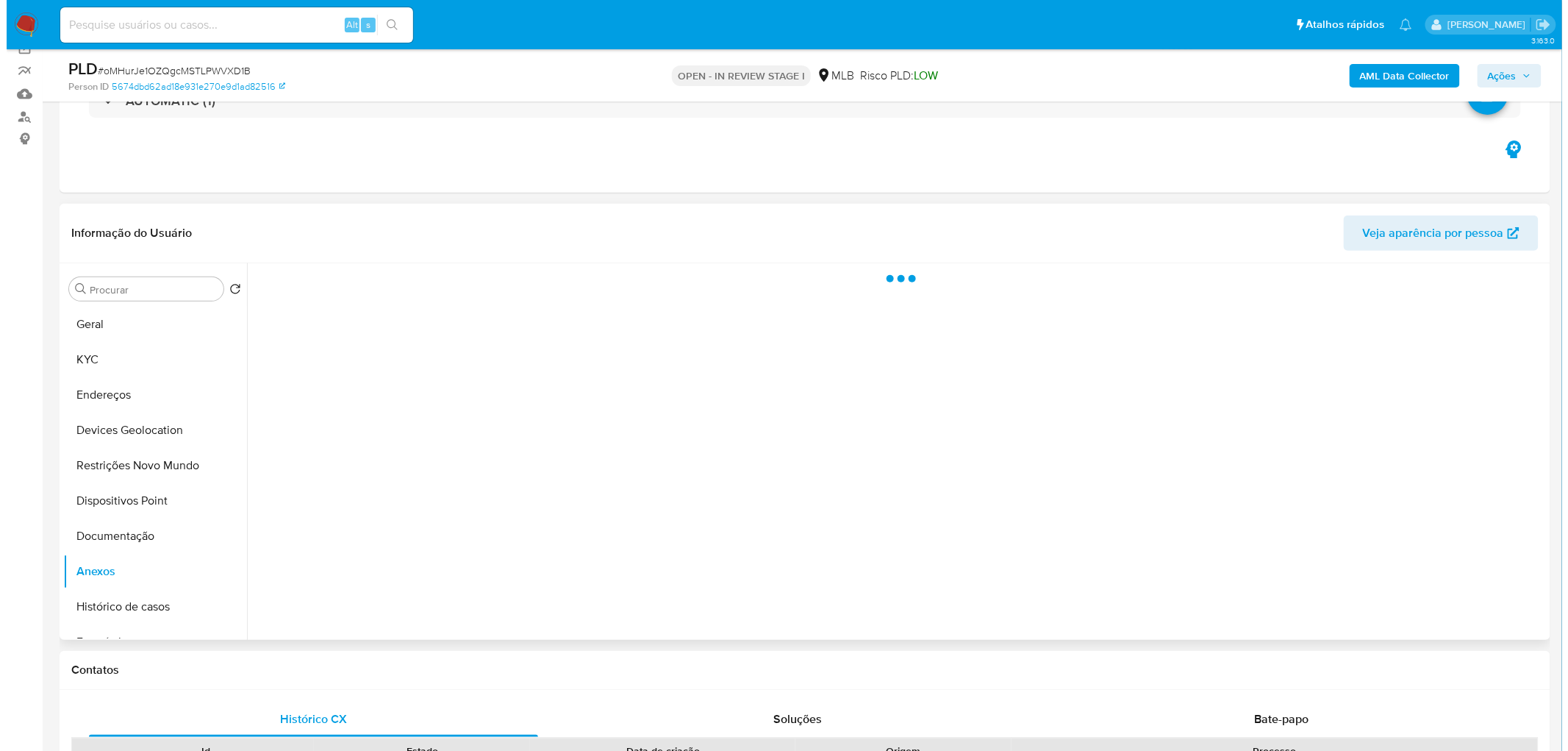
scroll to position [0, 0]
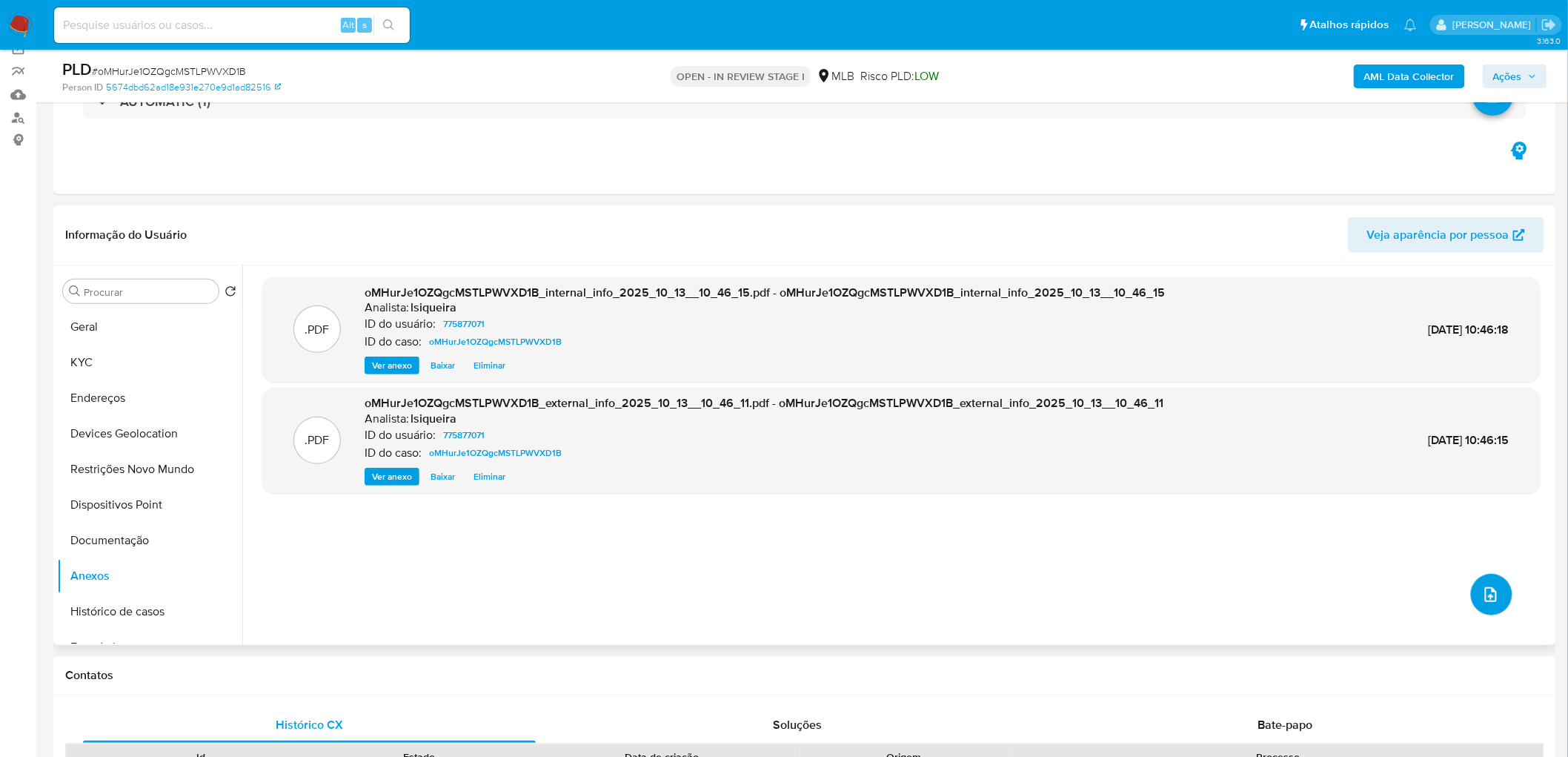
click at [947, 414] on icon "upload-file" at bounding box center [1491, 594] width 12 height 15
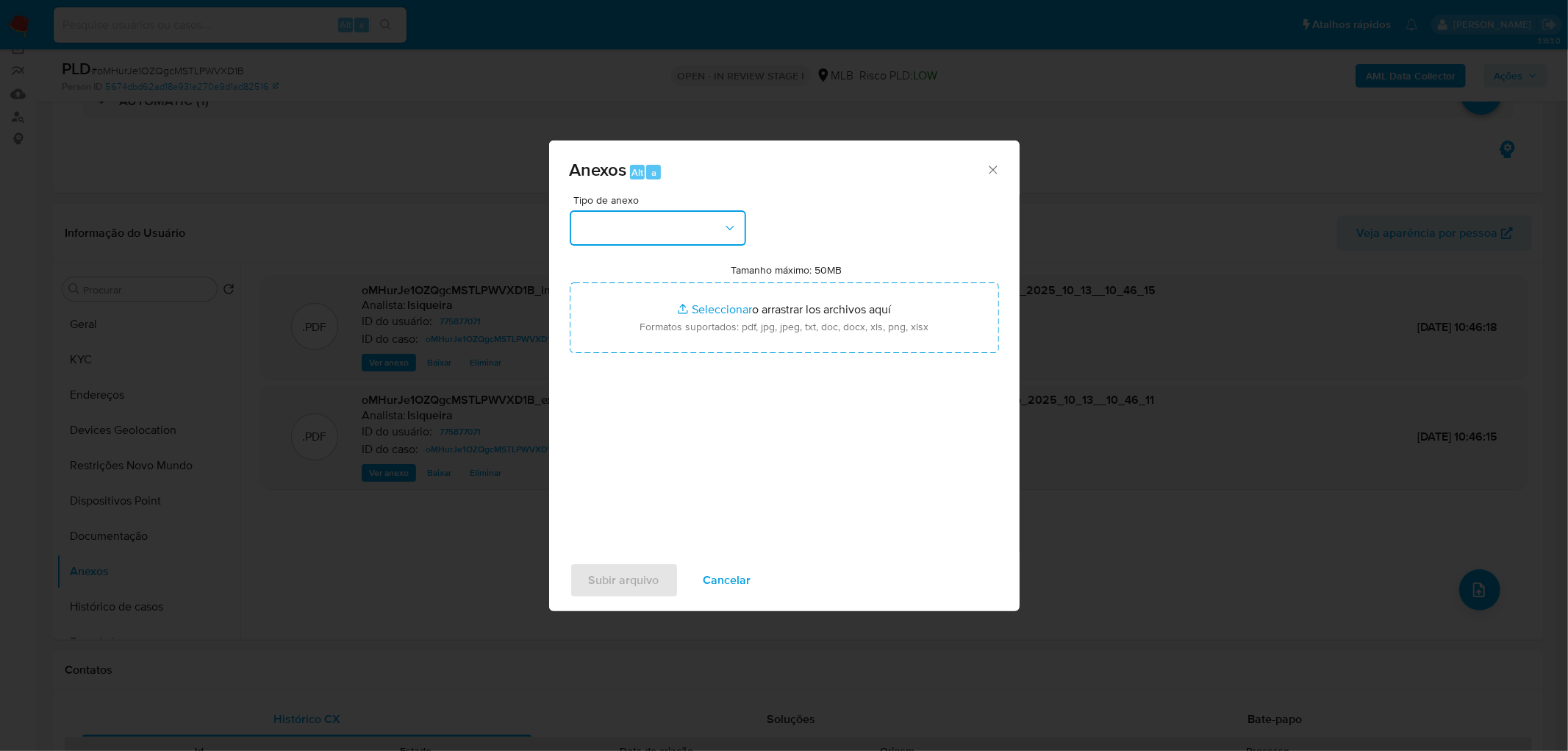
click at [665, 238] on button "button" at bounding box center [658, 227] width 177 height 36
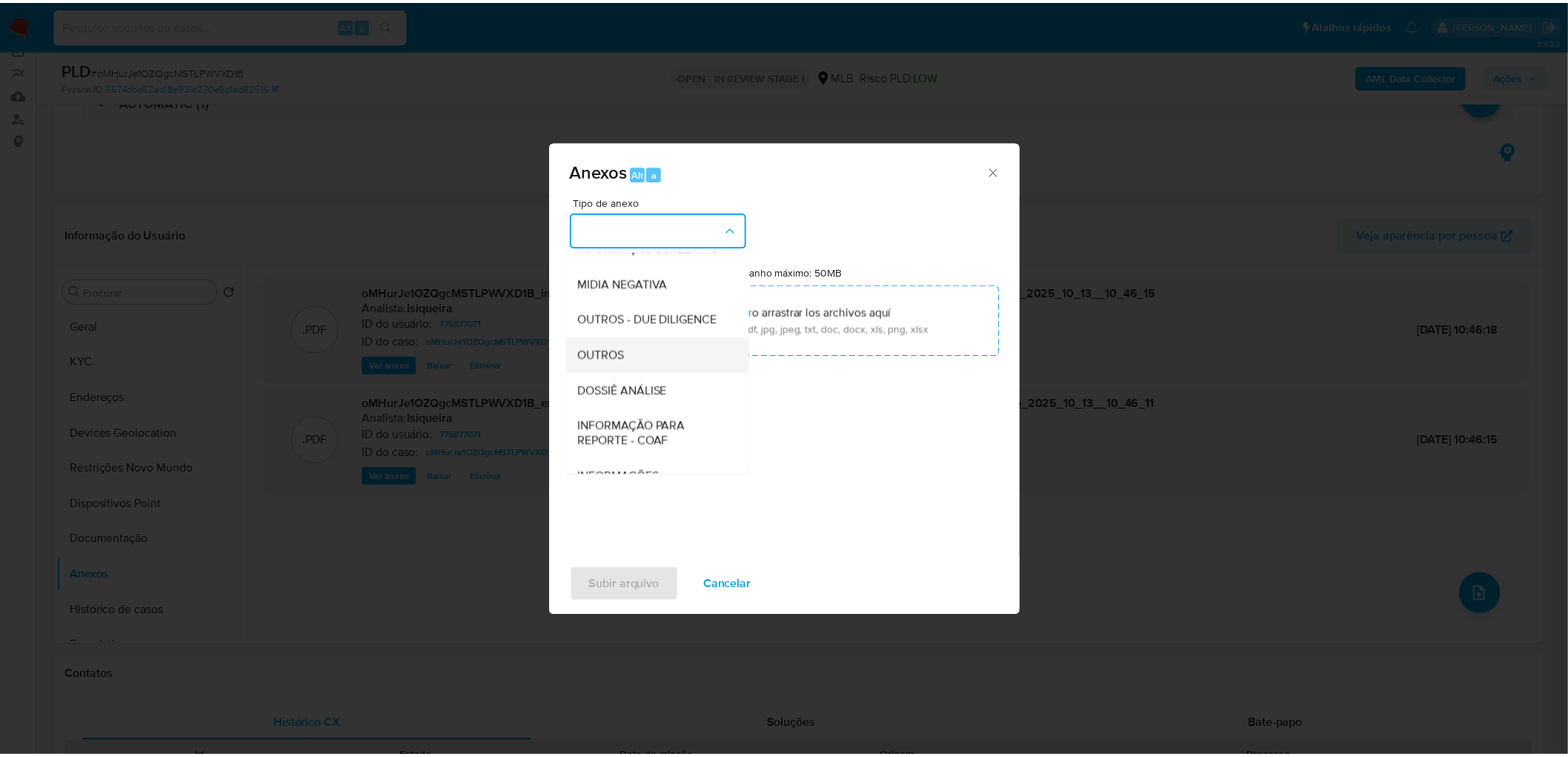
scroll to position [164, 0]
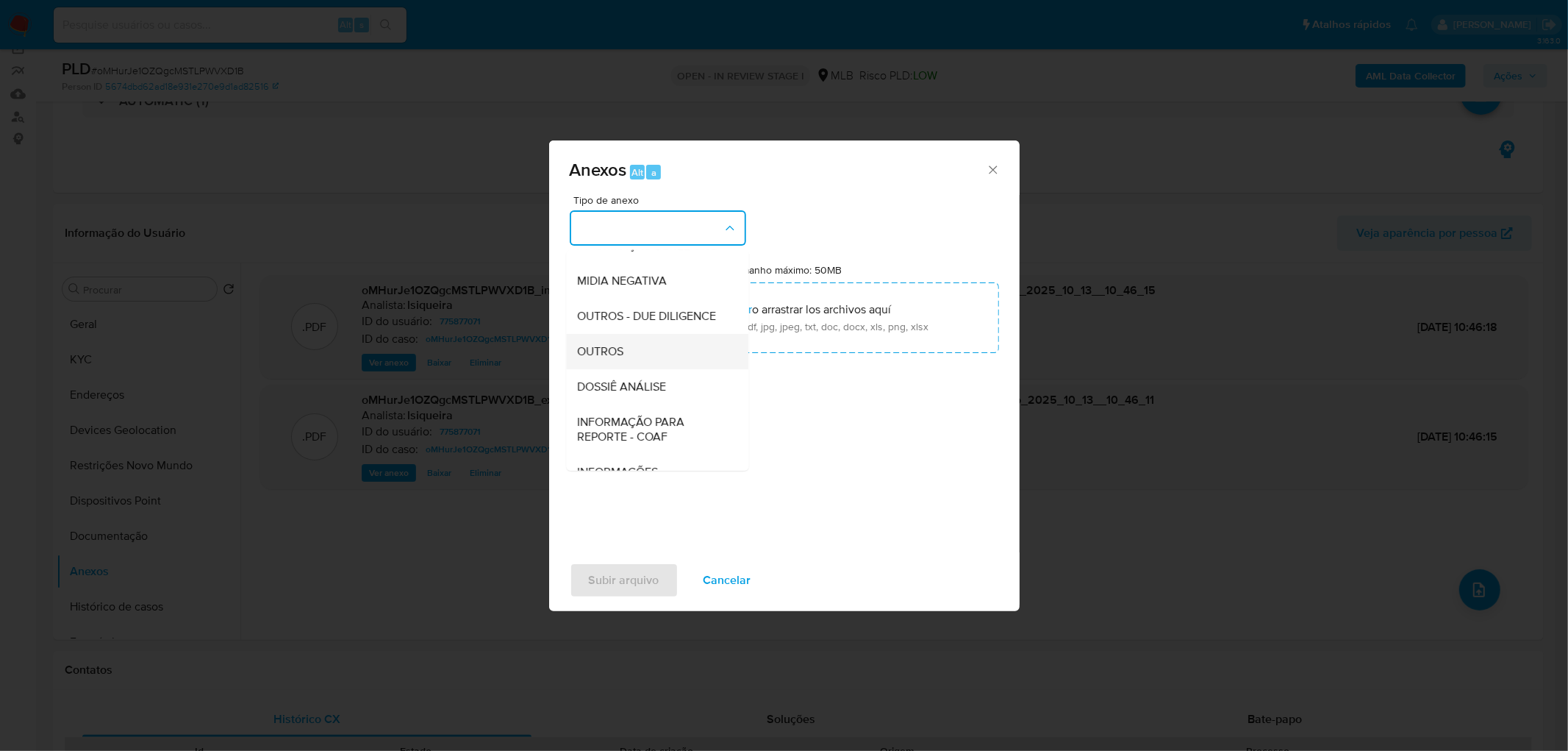
click at [658, 369] on div "OUTROS" at bounding box center [652, 351] width 150 height 36
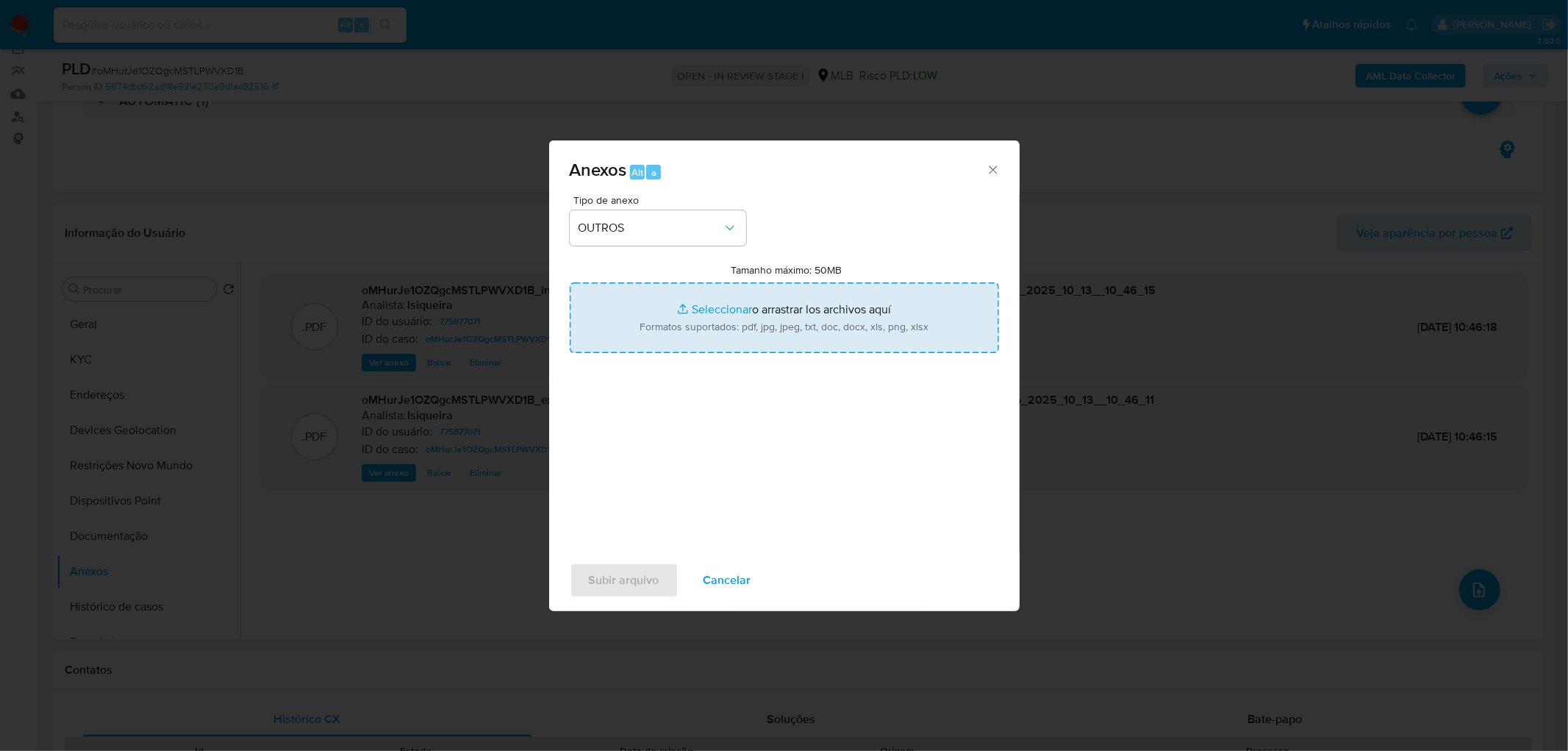
click at [710, 302] on input "Tamanho máximo: 50MB Seleccionar archivos" at bounding box center [784, 317] width 429 height 71
type input "C:\fakepath\SAR - XXXX - CPF 13686408694 - IGOR HENRIQUE MIRANDA MATILDES.pdf"
click at [638, 410] on span "Subir arquivo" at bounding box center [624, 579] width 71 height 32
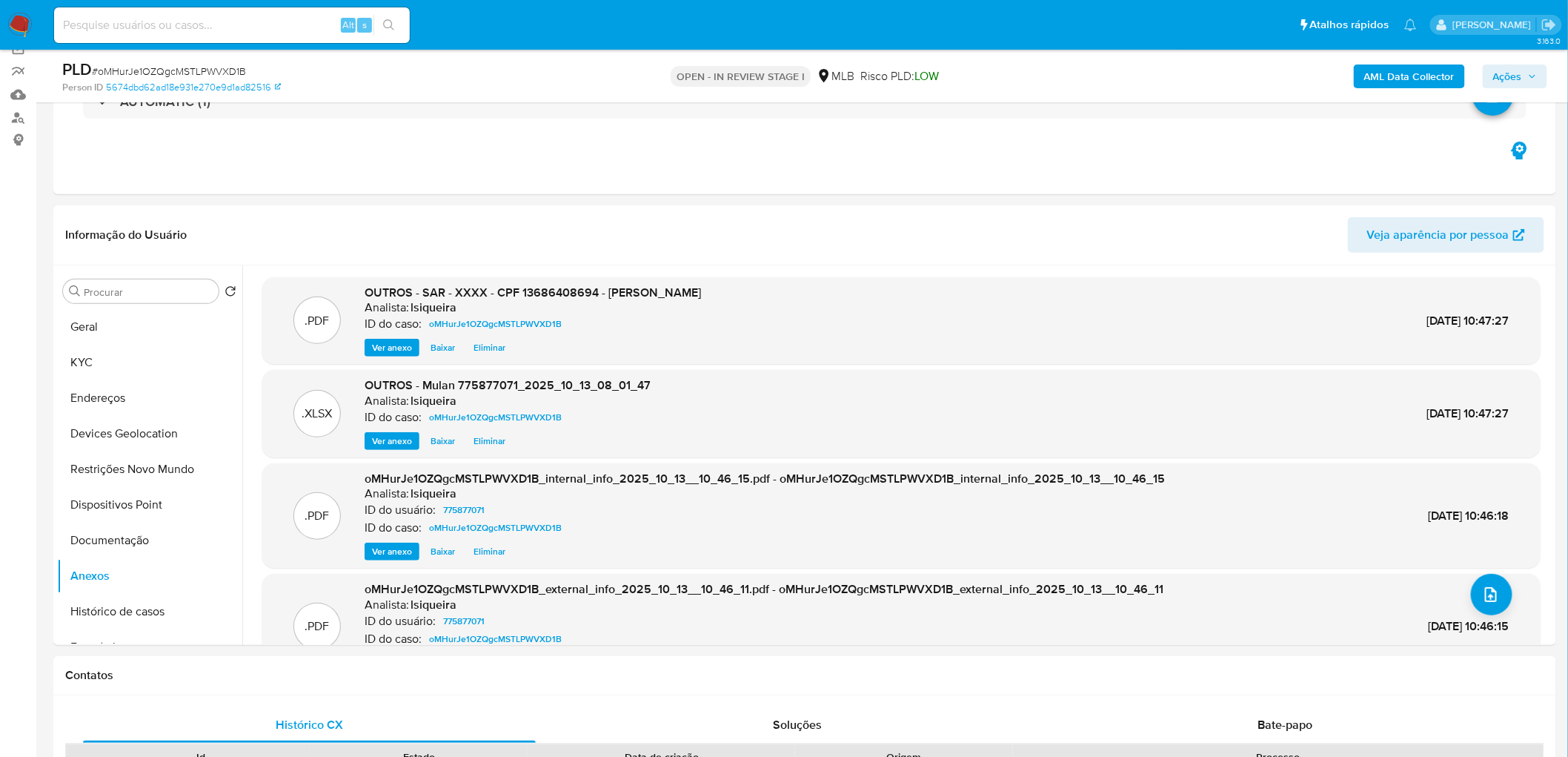
click at [947, 78] on span "Ações" at bounding box center [1507, 76] width 29 height 24
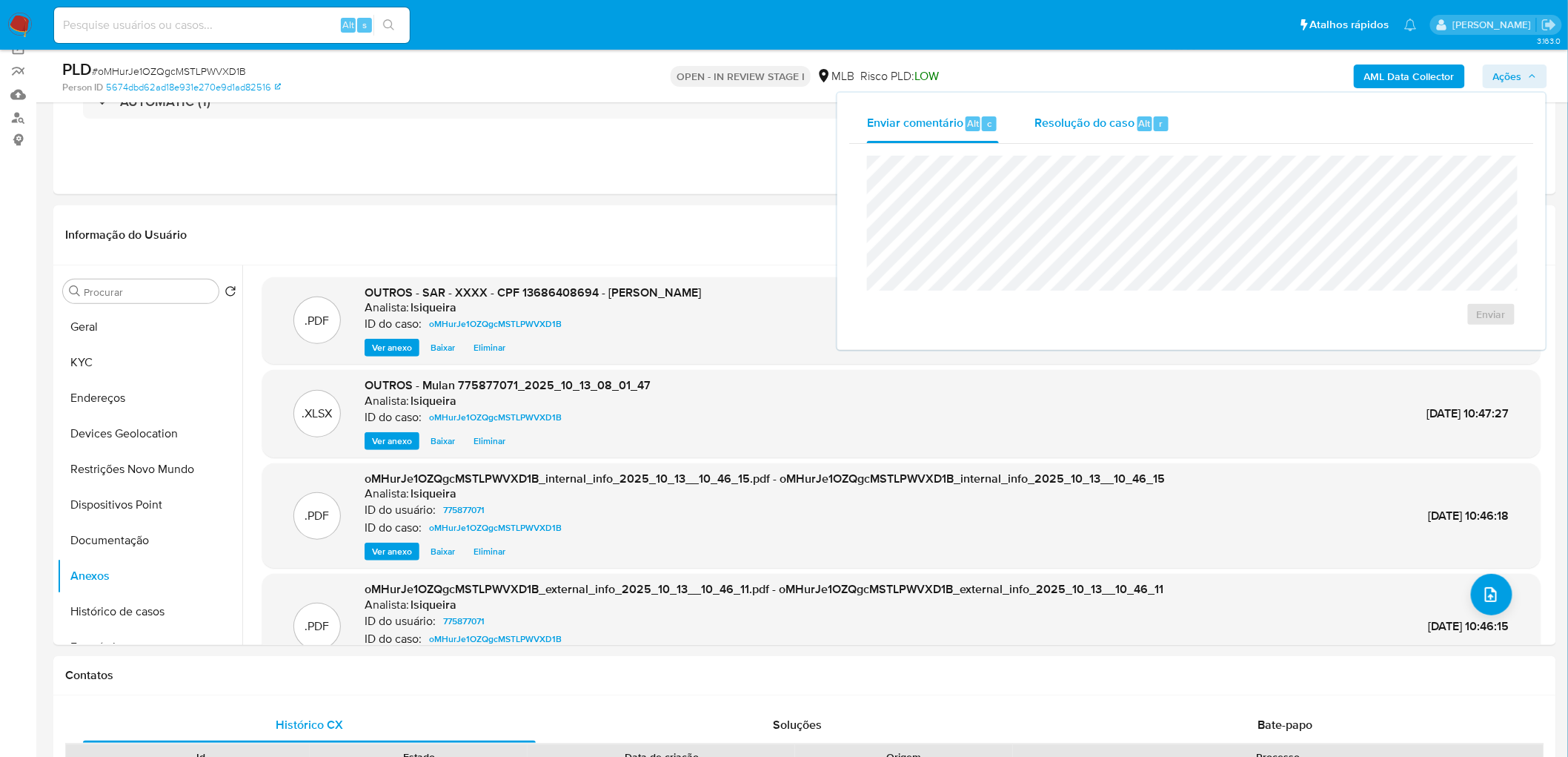
click at [947, 126] on span "Resolução do caso" at bounding box center [1084, 122] width 100 height 17
click at [947, 336] on span "ROI Proposal" at bounding box center [1455, 338] width 77 height 21
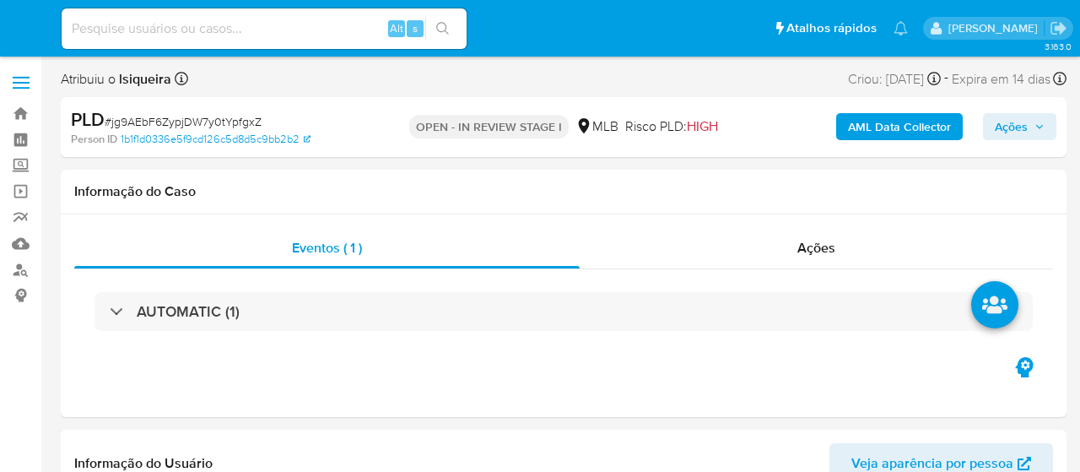
select select "10"
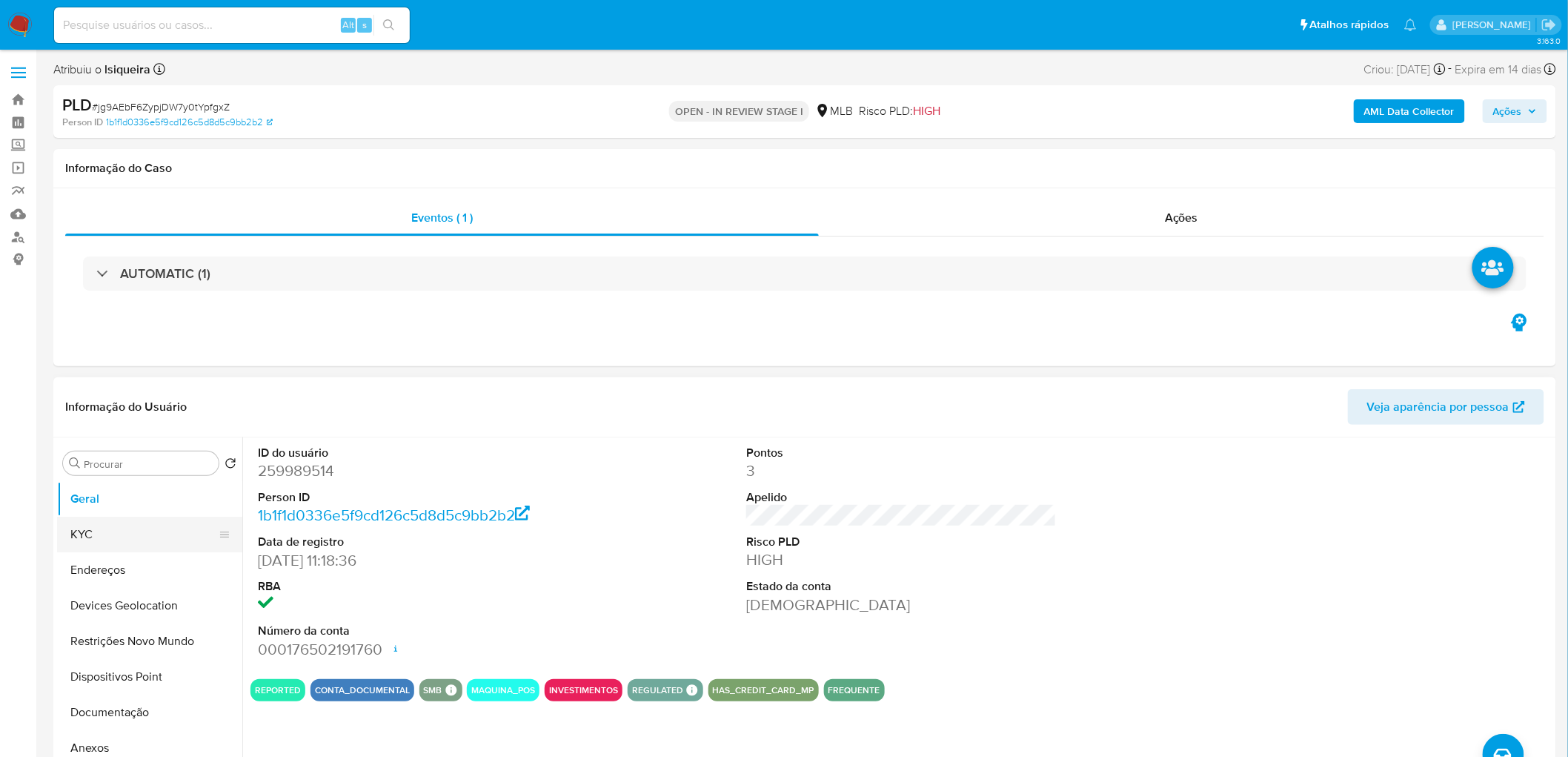
click at [114, 414] on button "KYC" at bounding box center [143, 534] width 173 height 36
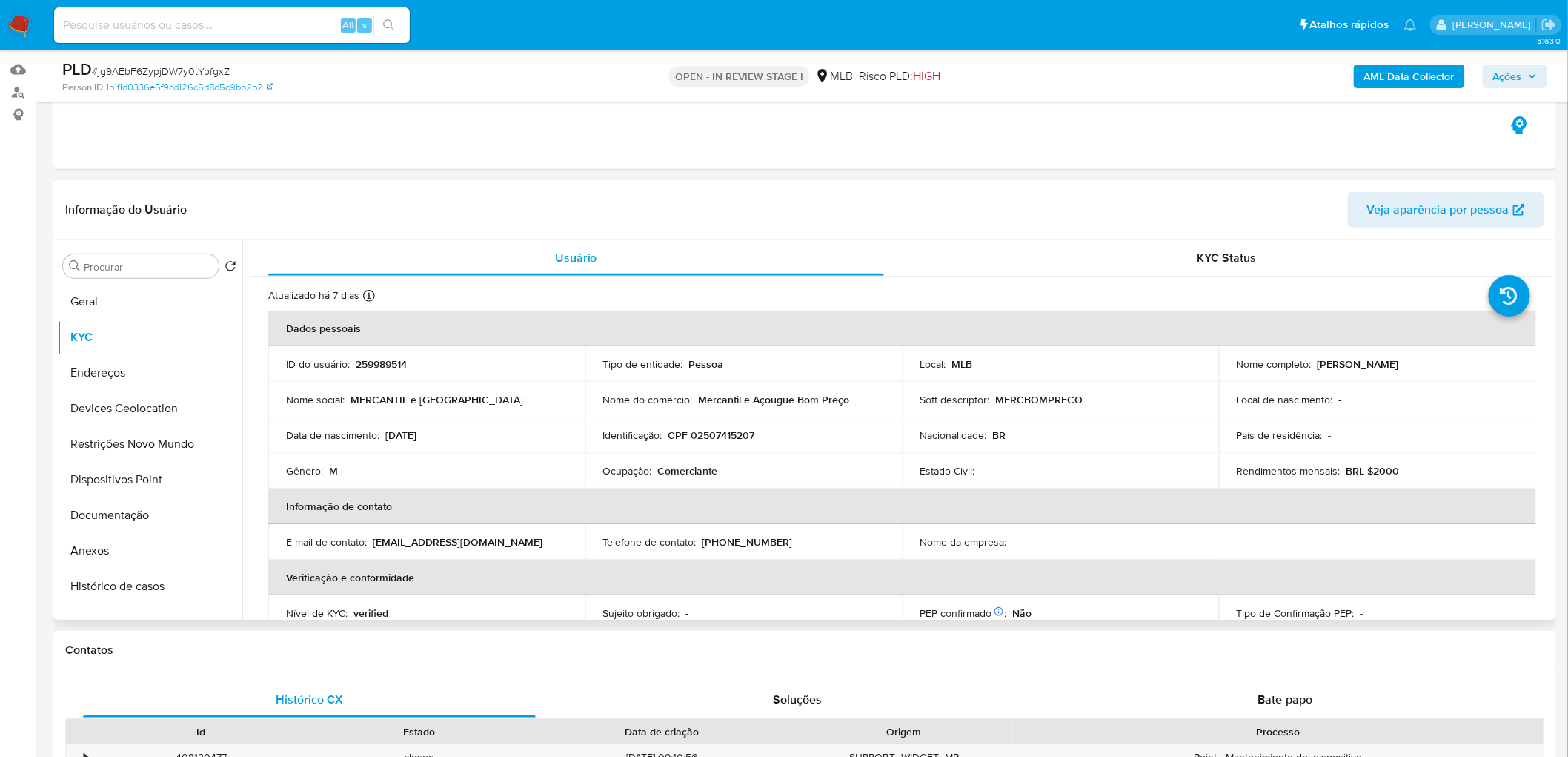
scroll to position [164, 0]
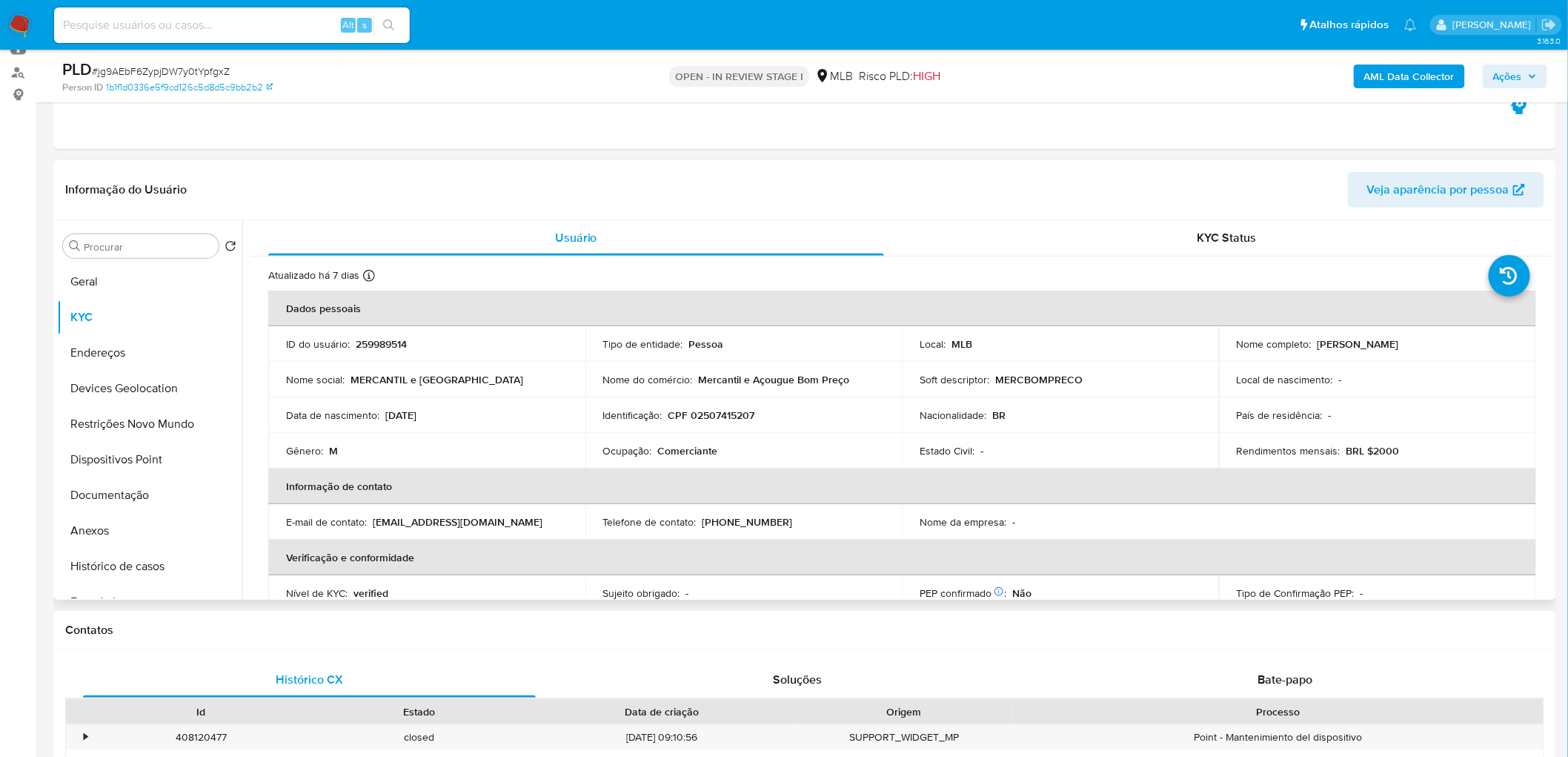
drag, startPoint x: 1431, startPoint y: 352, endPoint x: 1312, endPoint y: 349, distance: 119.0
click at [947, 349] on td "Nome completo : Bruno Ferreira da Silva" at bounding box center [1377, 343] width 317 height 36
copy p "Bruno Ferreira da Silva"
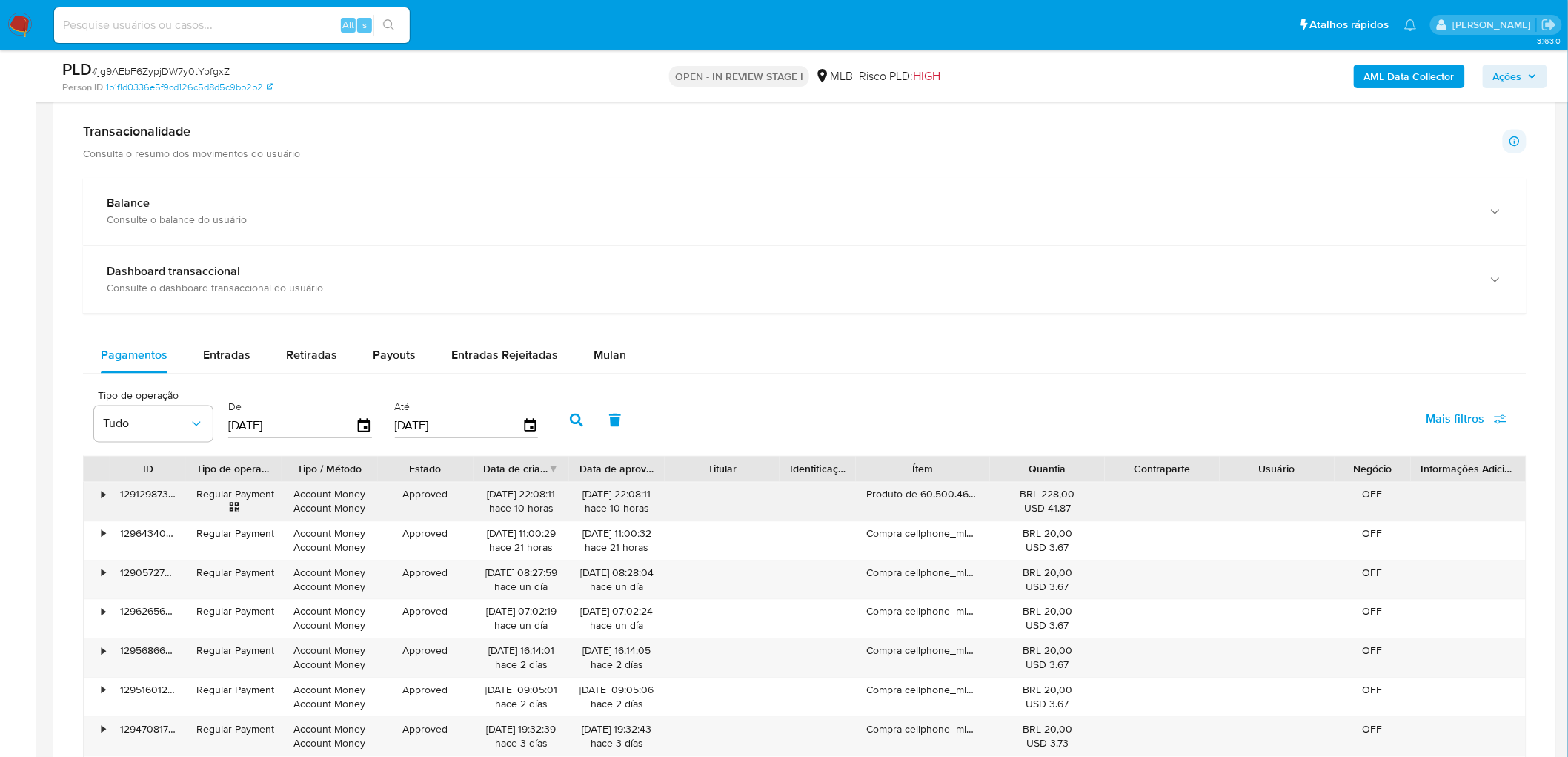
scroll to position [988, 0]
click at [606, 352] on span "Mulan" at bounding box center [609, 354] width 32 height 17
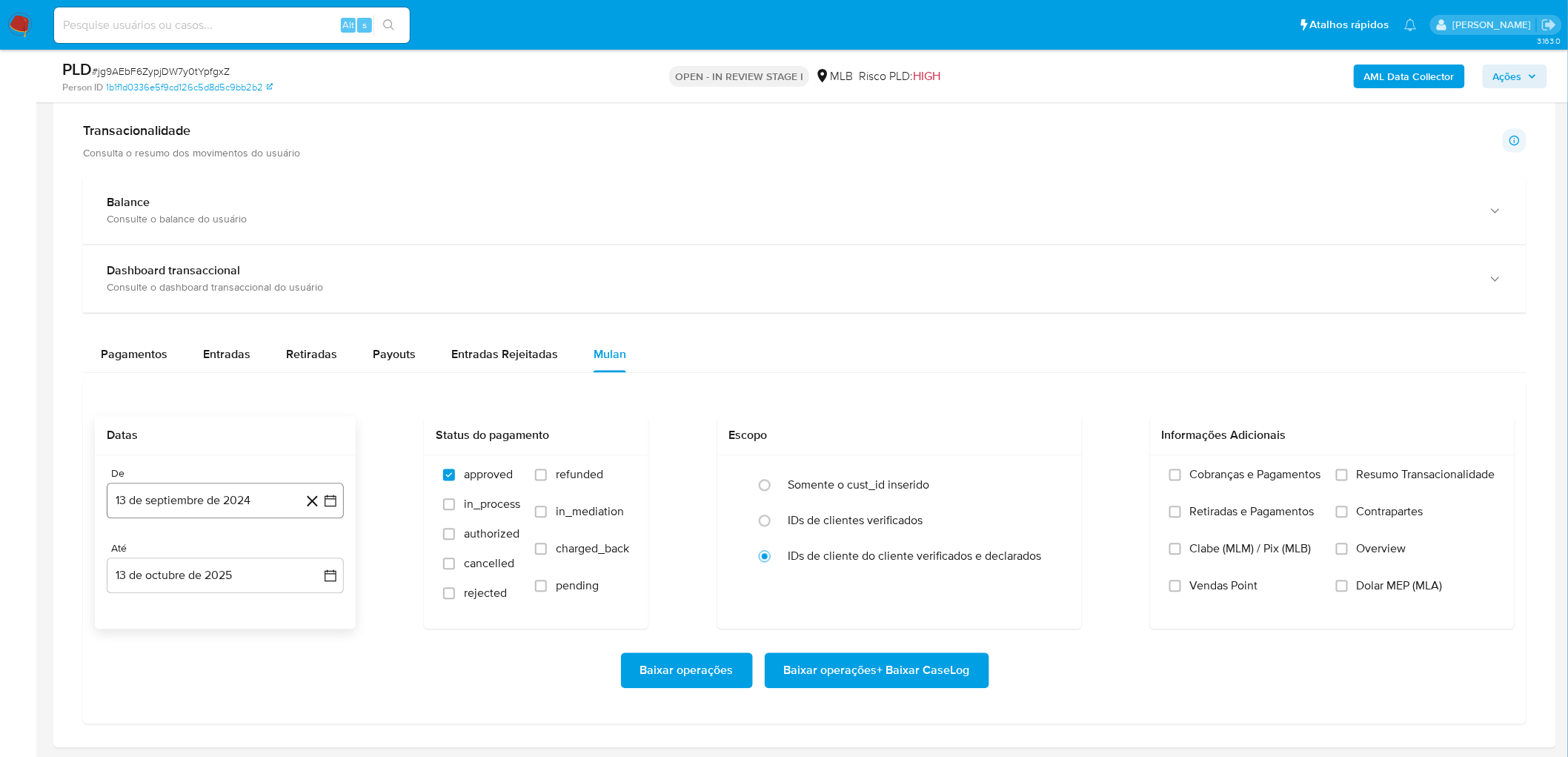
click at [127, 414] on button "13 de septiembre de 2024" at bounding box center [226, 501] width 237 height 36
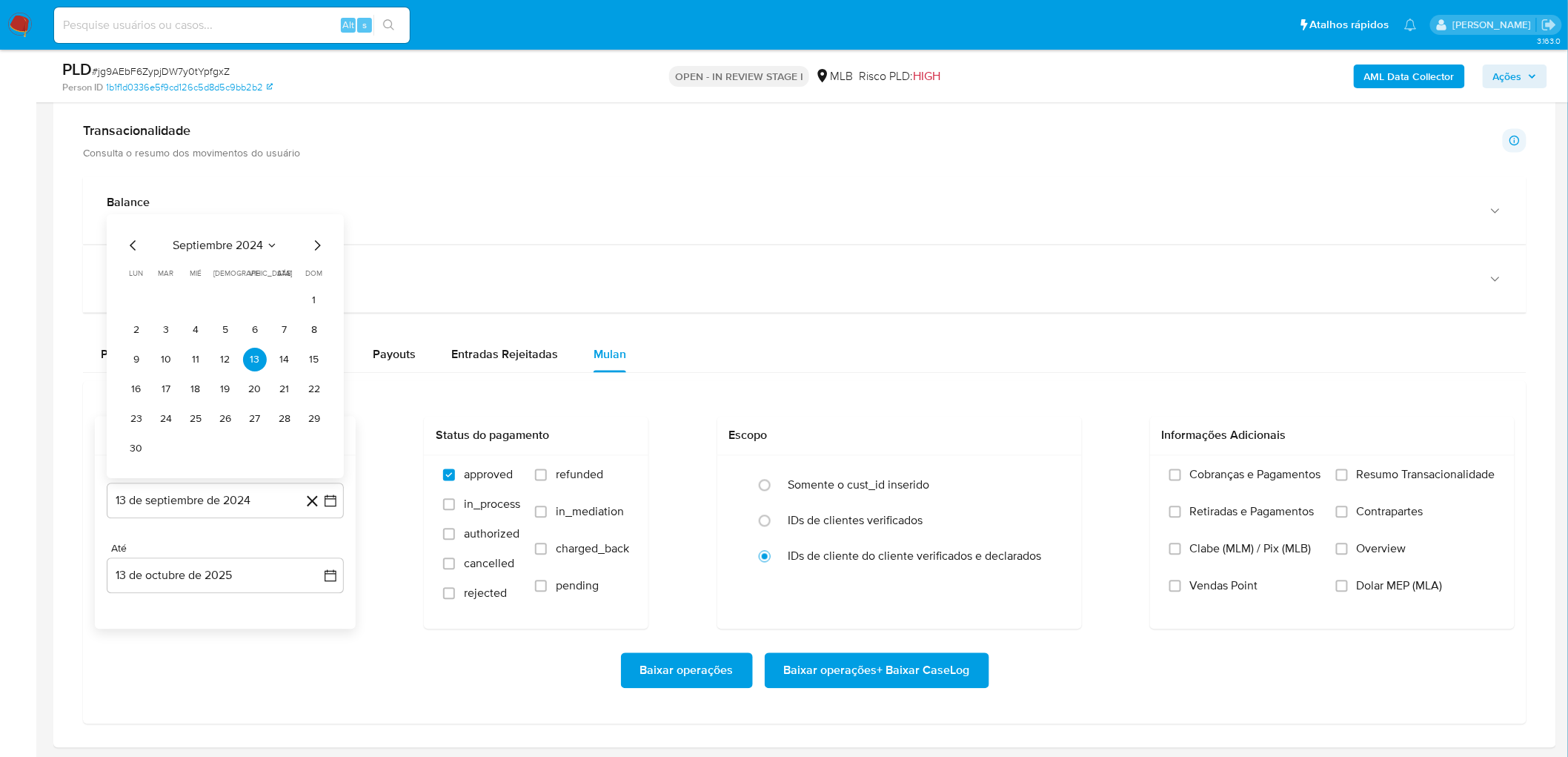
click at [235, 249] on span "septiembre 2024" at bounding box center [218, 246] width 90 height 15
click at [314, 262] on icon "Año siguiente" at bounding box center [314, 258] width 18 height 18
click at [230, 393] on span "ago" at bounding box center [224, 396] width 18 height 12
click at [254, 328] on button "1" at bounding box center [255, 330] width 24 height 24
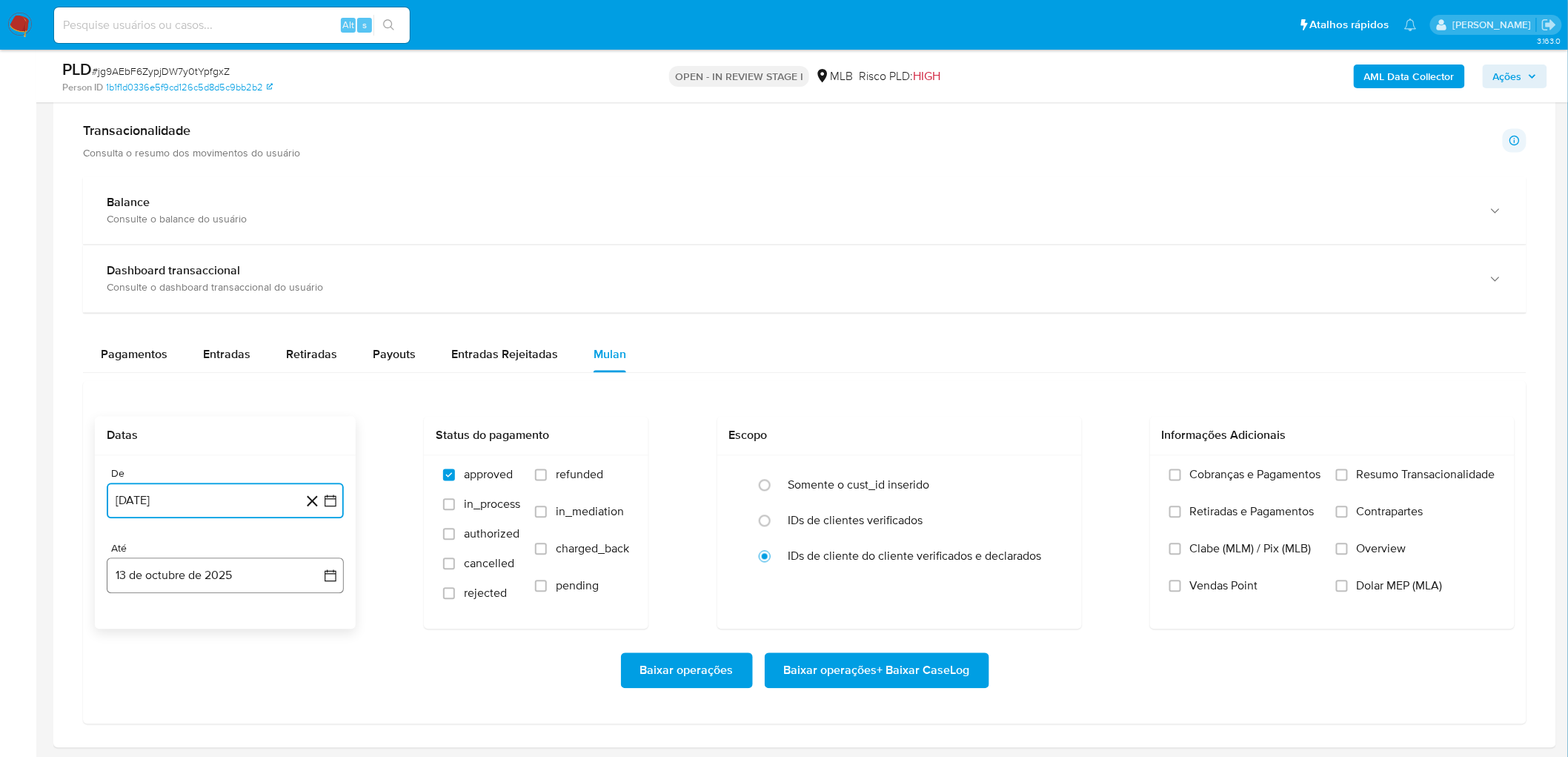
click at [169, 414] on button "13 de octubre de 2025" at bounding box center [226, 575] width 237 height 36
click at [291, 414] on button "11" at bounding box center [284, 435] width 24 height 24
click at [947, 414] on span "Resumo Transacionalidade" at bounding box center [1426, 474] width 139 height 15
click at [947, 414] on input "Resumo Transacionalidade" at bounding box center [1341, 475] width 12 height 12
click at [947, 414] on span "Vendas Point" at bounding box center [1224, 586] width 68 height 15
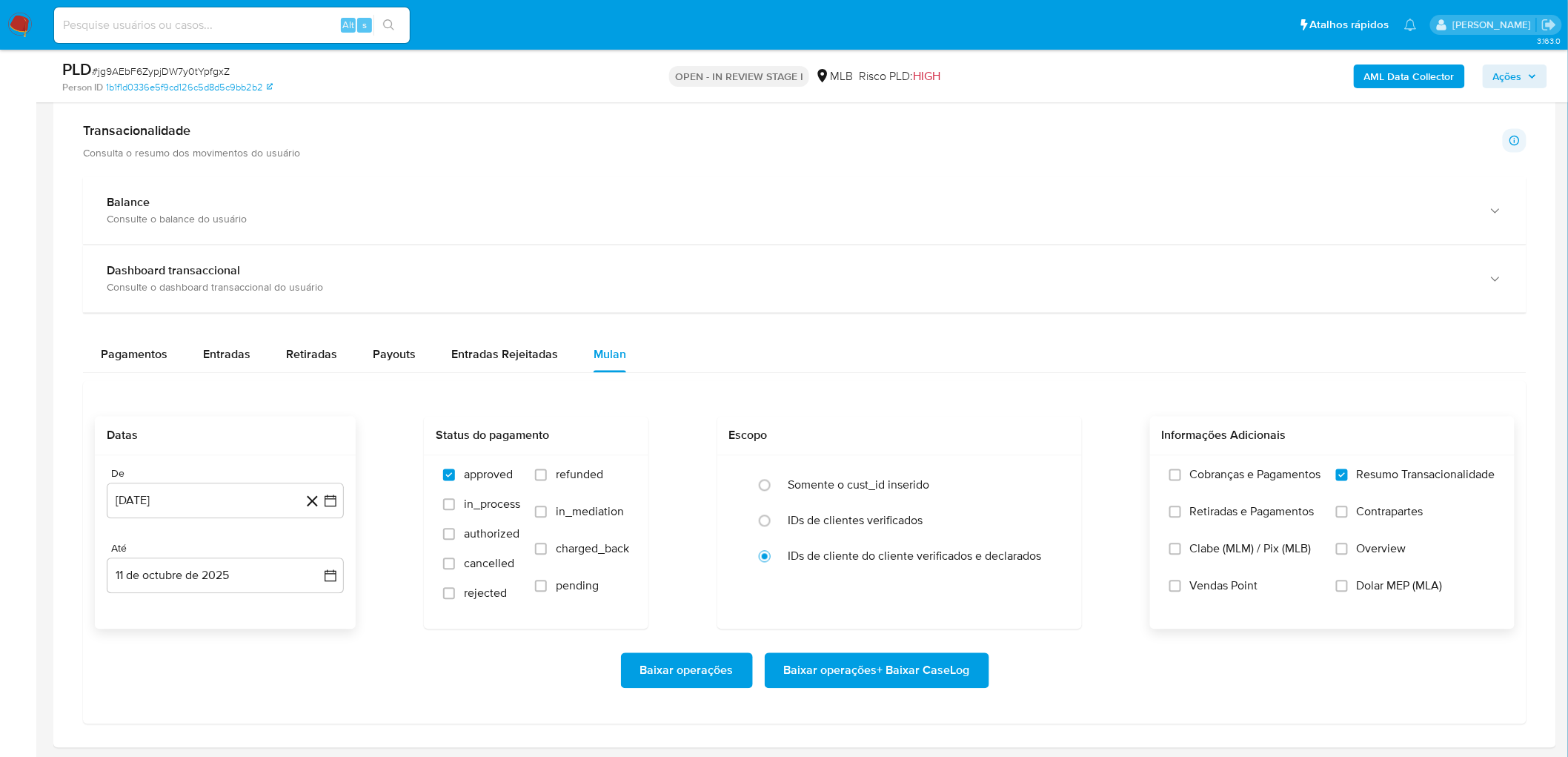
click at [947, 414] on input "Vendas Point" at bounding box center [1176, 587] width 12 height 12
click at [881, 414] on span "Baixar operações + Baixar CaseLog" at bounding box center [877, 670] width 186 height 32
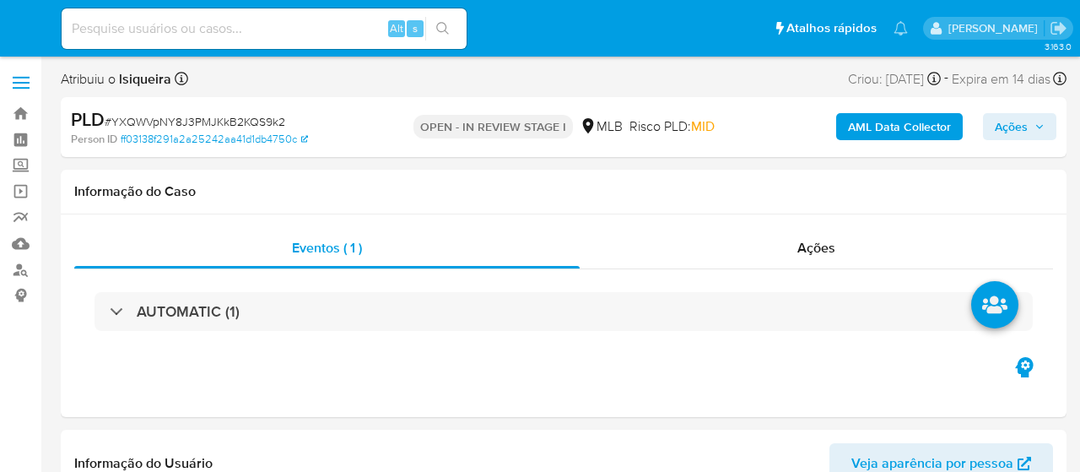
select select "10"
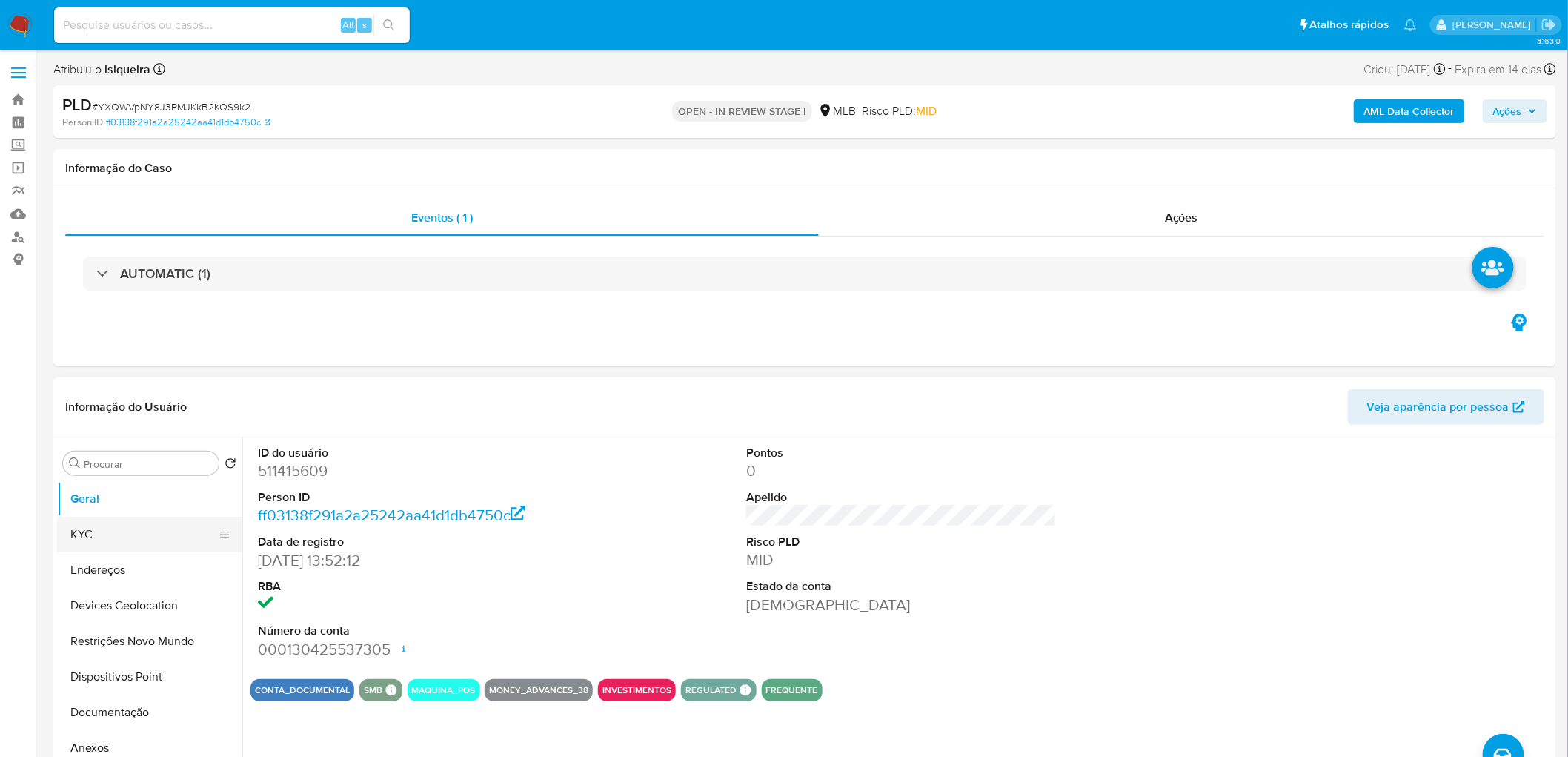
click at [126, 414] on button "KYC" at bounding box center [143, 534] width 173 height 36
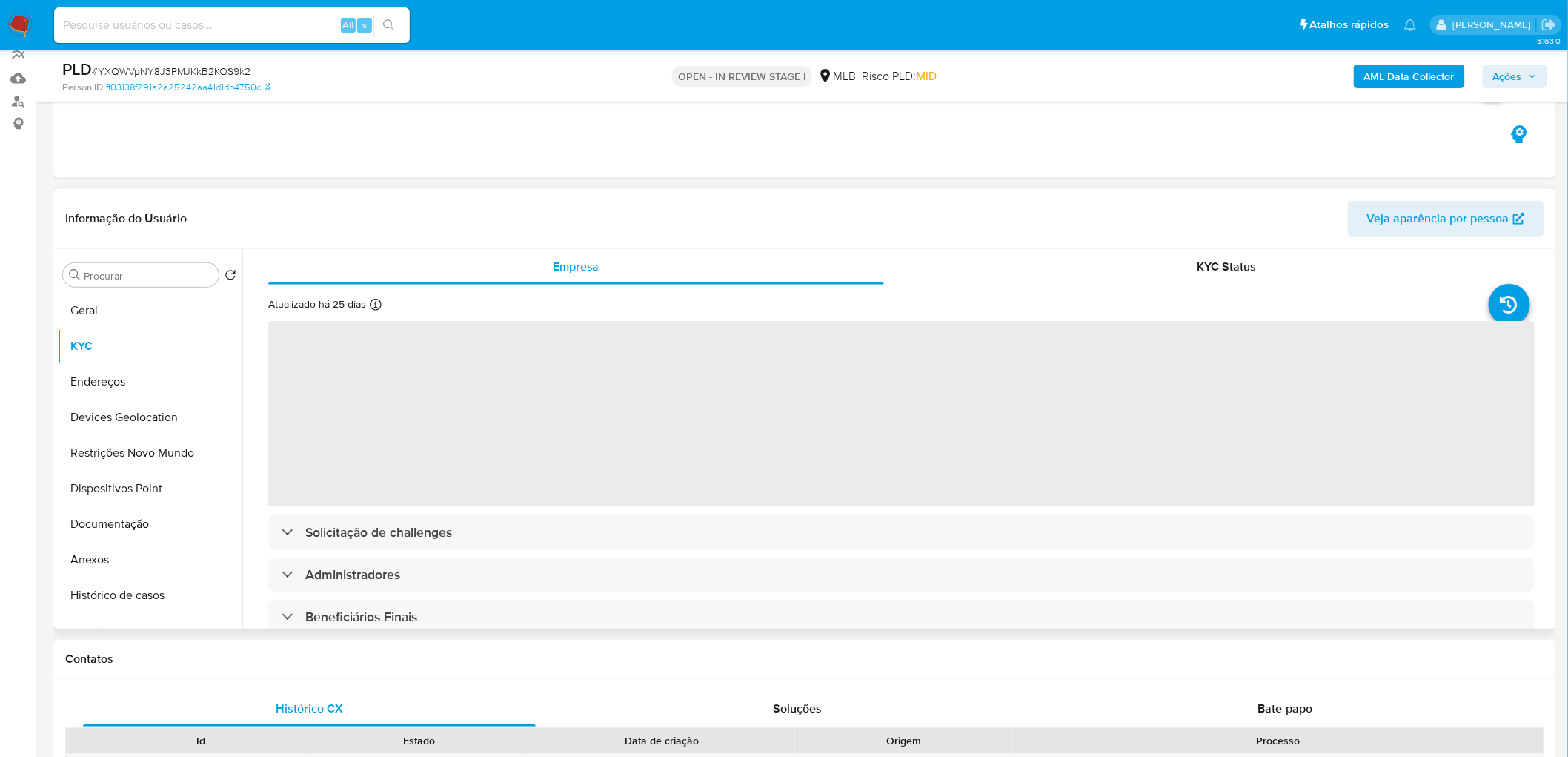
scroll to position [164, 0]
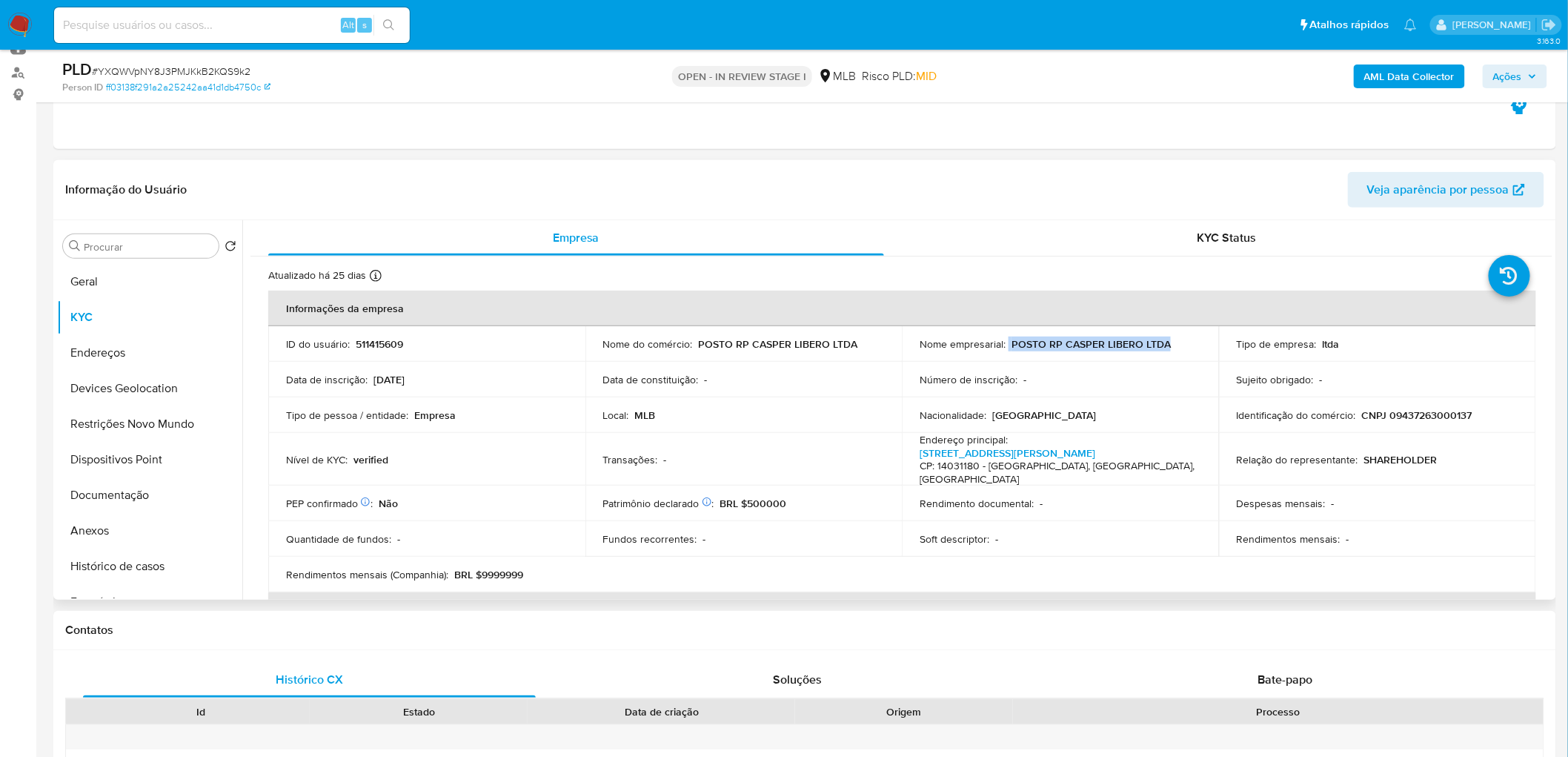
drag, startPoint x: 1134, startPoint y: 339, endPoint x: 1006, endPoint y: 342, distance: 128.0
click at [947, 342] on div "Nome empresarial : POSTO RP CASPER LIBERO LTDA" at bounding box center [1060, 343] width 282 height 13
copy div "POSTO RP CASPER LIBERO LTDA"
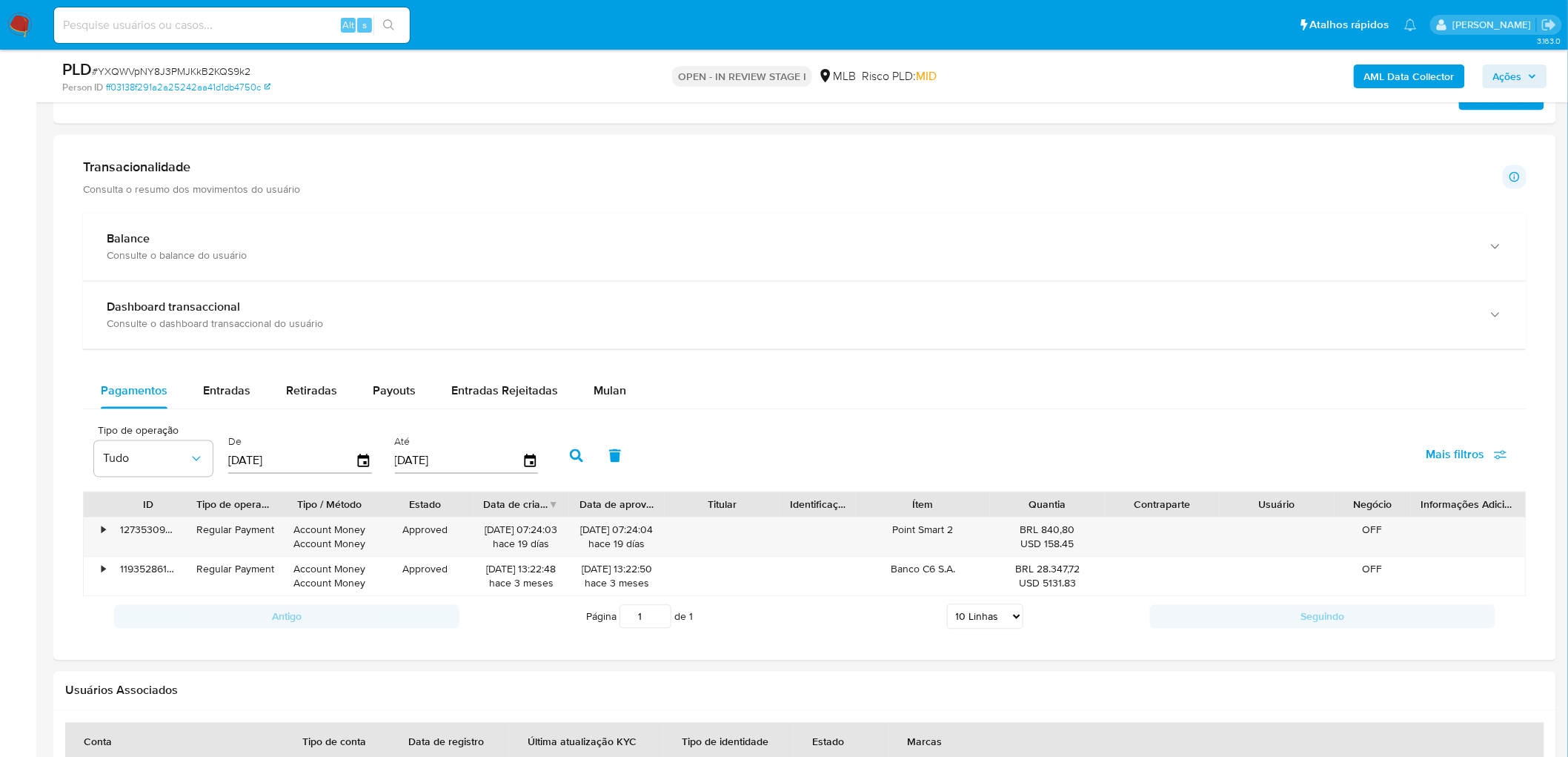
scroll to position [988, 0]
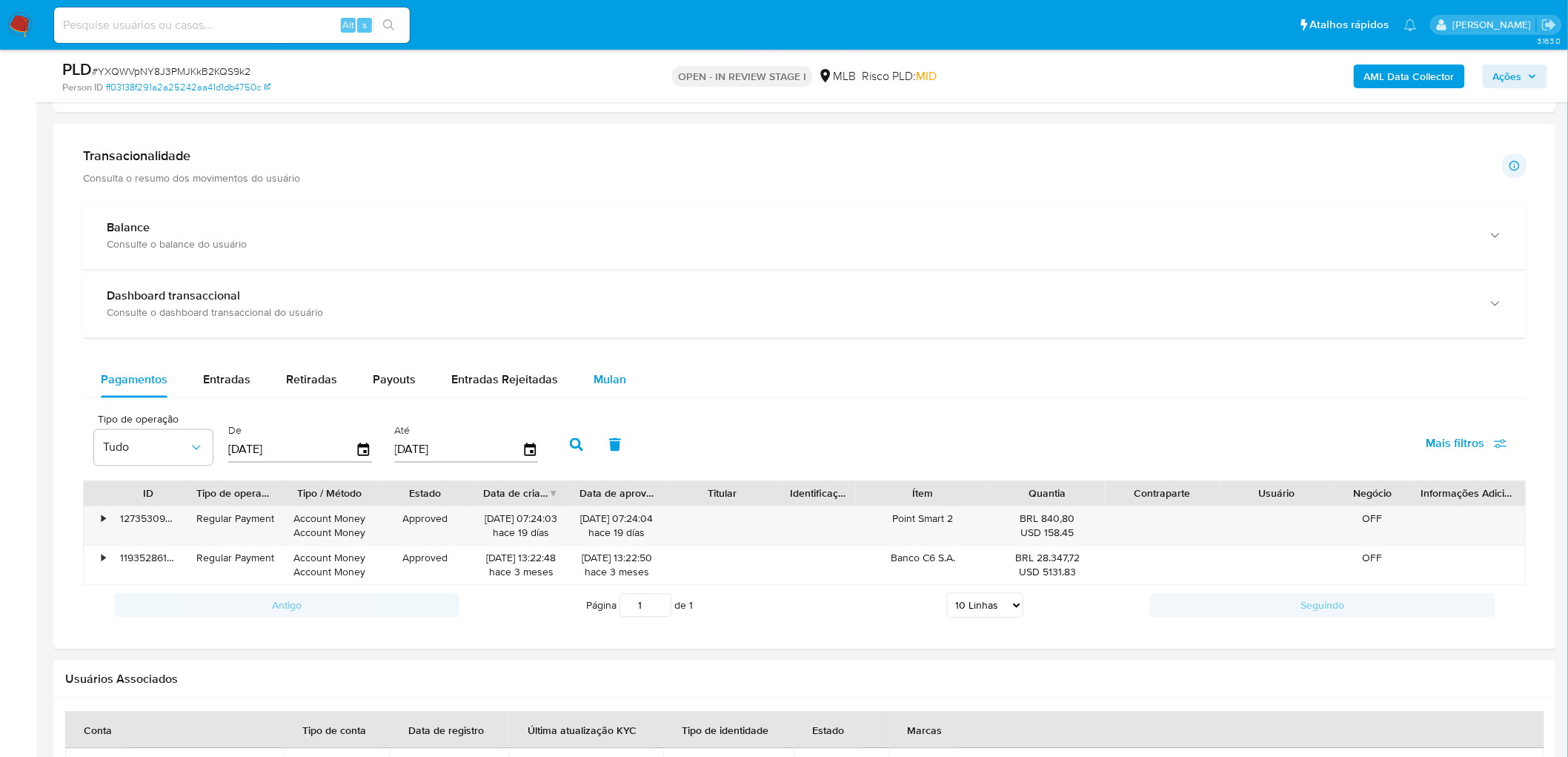
click at [610, 386] on span "Mulan" at bounding box center [609, 379] width 32 height 17
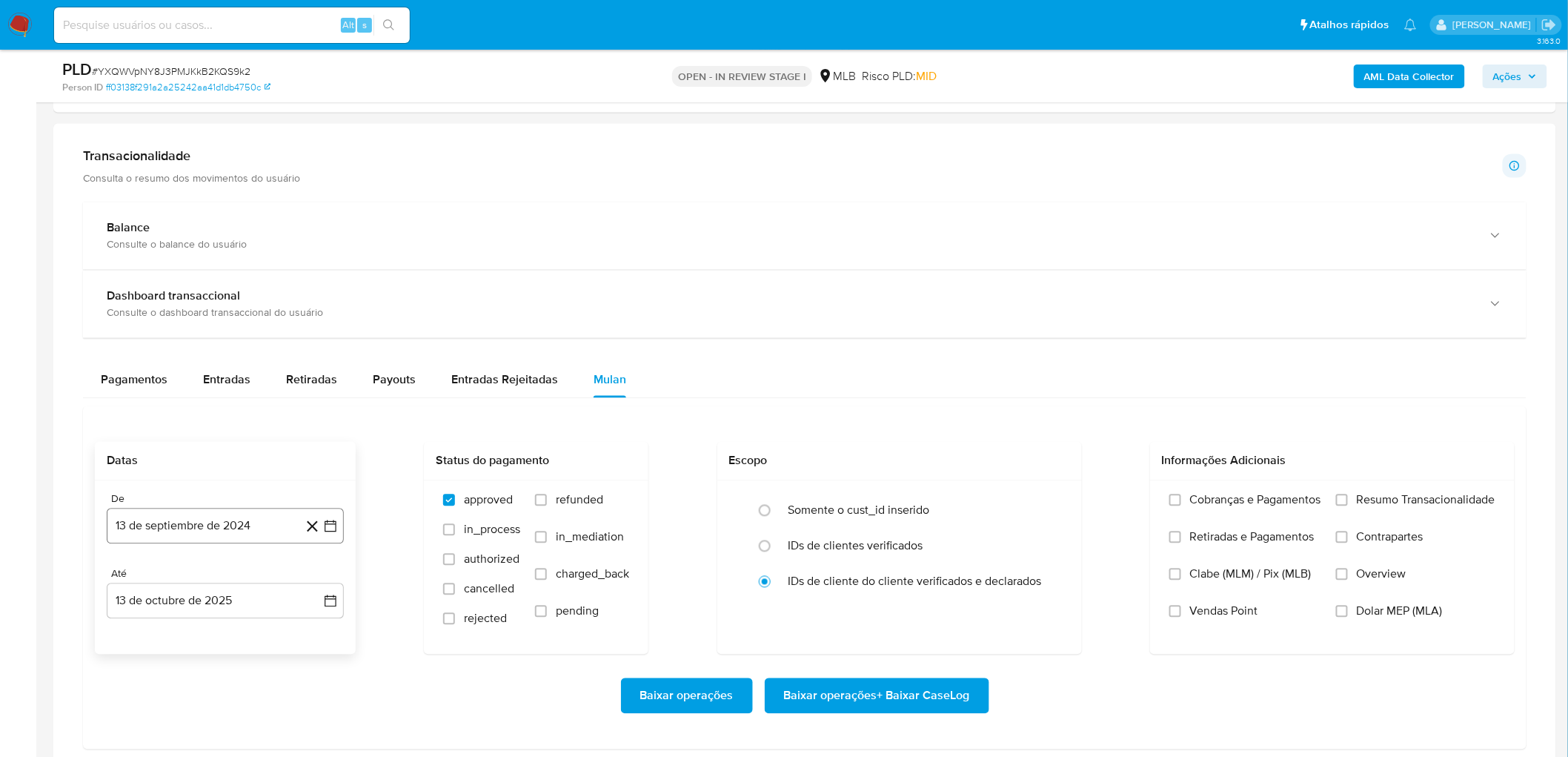
click at [162, 414] on button "13 de septiembre de 2024" at bounding box center [226, 526] width 237 height 36
click at [232, 264] on span "septiembre 2024" at bounding box center [218, 270] width 90 height 15
click at [315, 287] on icon "Año siguiente" at bounding box center [314, 284] width 18 height 18
click at [226, 414] on span "ago" at bounding box center [224, 422] width 18 height 12
click at [255, 350] on button "1" at bounding box center [255, 356] width 24 height 24
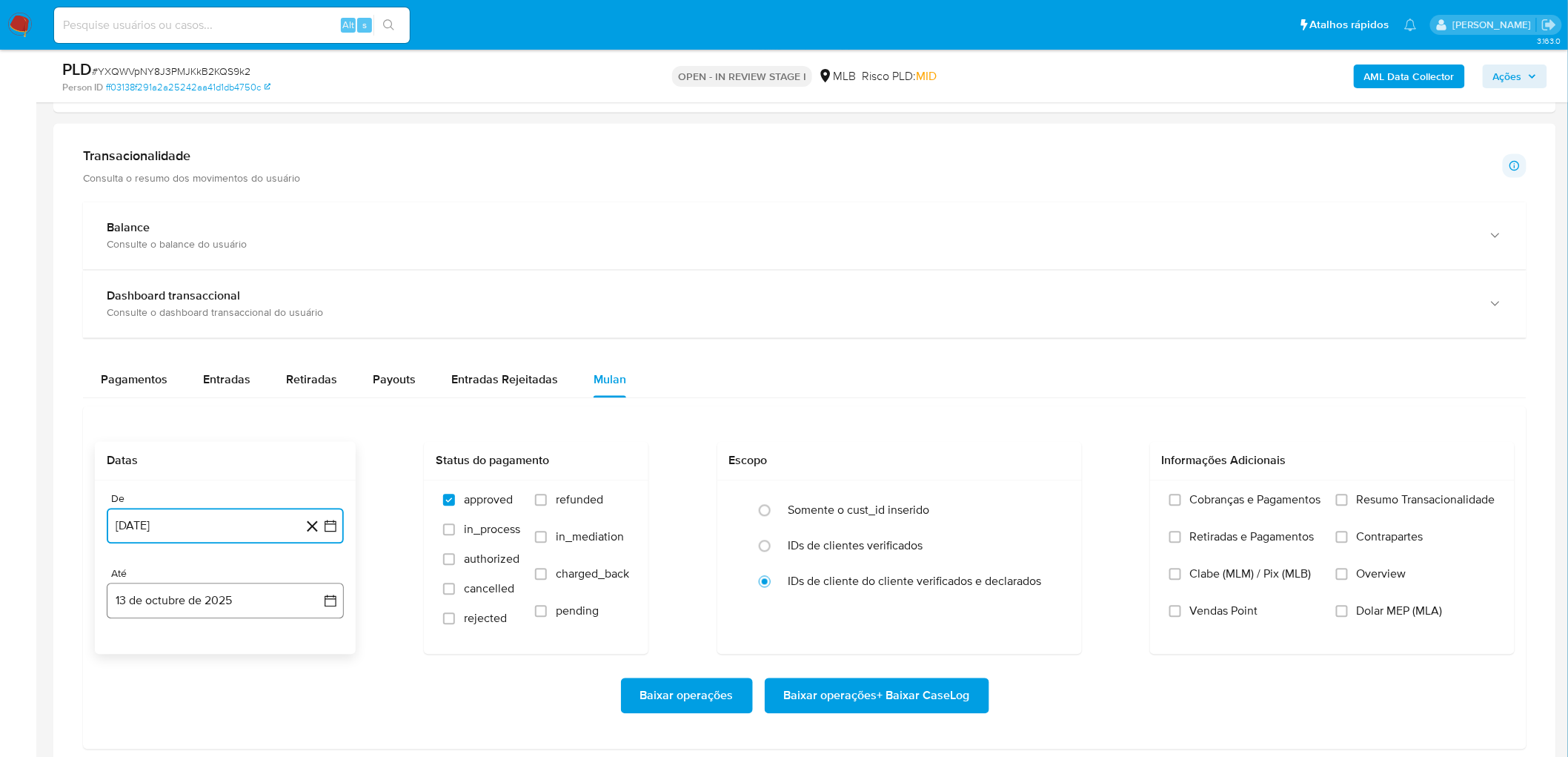
click at [201, 414] on button "13 de octubre de 2025" at bounding box center [226, 601] width 237 height 36
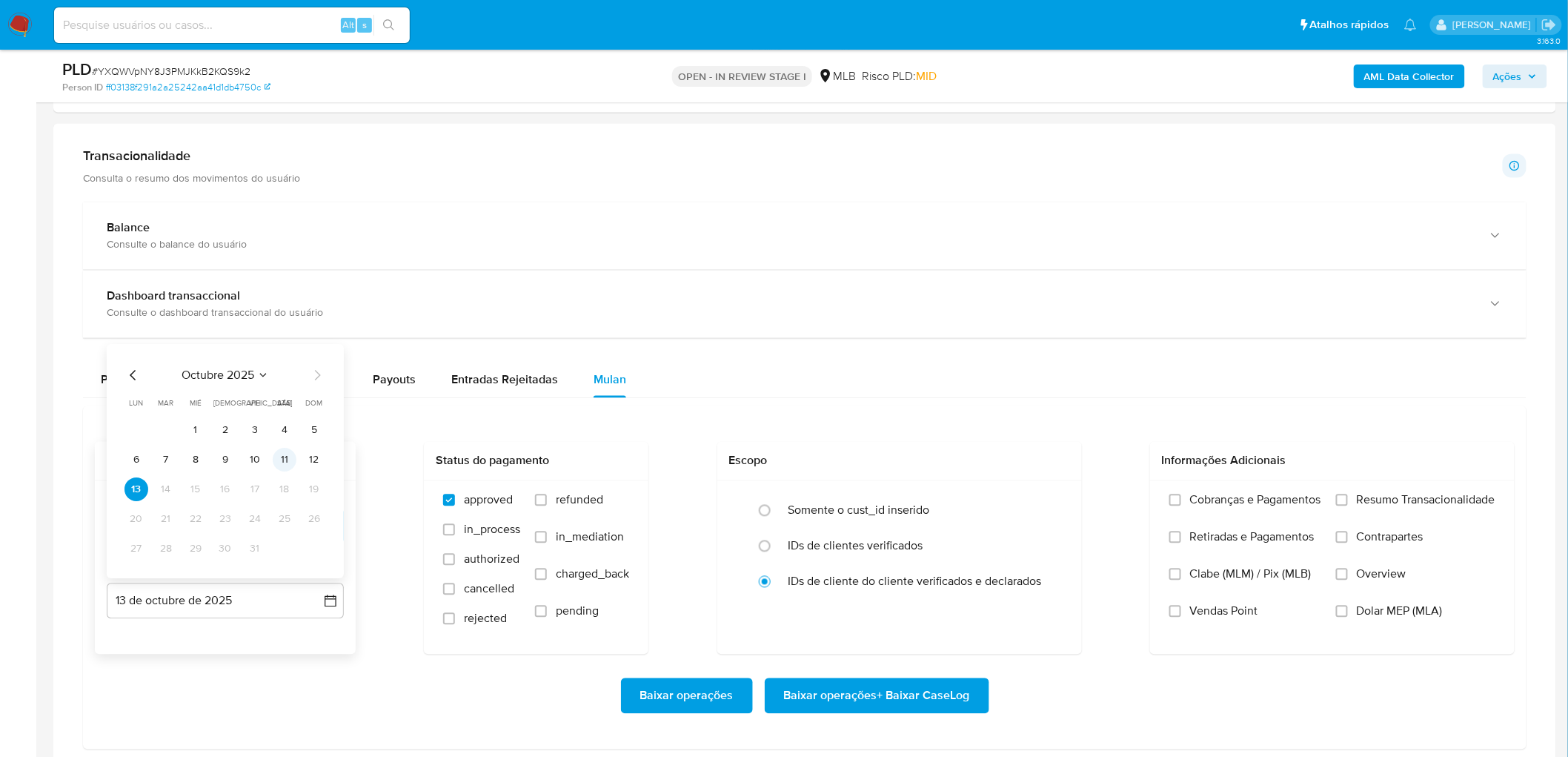
click at [291, 414] on button "11" at bounding box center [284, 460] width 24 height 24
click at [947, 414] on span "Resumo Transacionalidade" at bounding box center [1426, 500] width 139 height 15
click at [947, 414] on input "Resumo Transacionalidade" at bounding box center [1341, 501] width 12 height 12
click at [947, 414] on label "Vendas Point" at bounding box center [1245, 623] width 152 height 37
click at [947, 414] on input "Vendas Point" at bounding box center [1176, 611] width 12 height 12
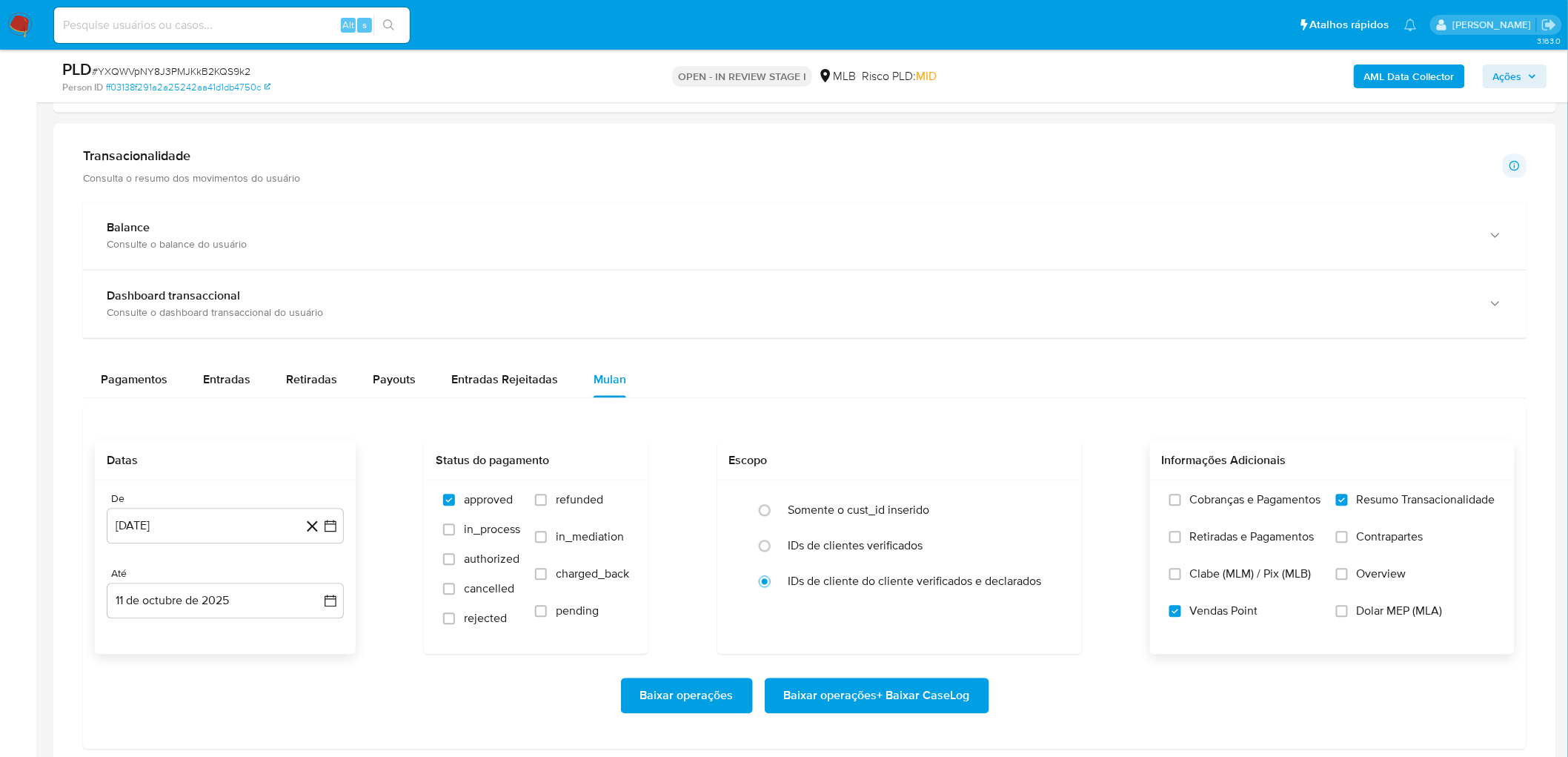
click at [871, 414] on span "Baixar operações + Baixar CaseLog" at bounding box center [877, 696] width 186 height 32
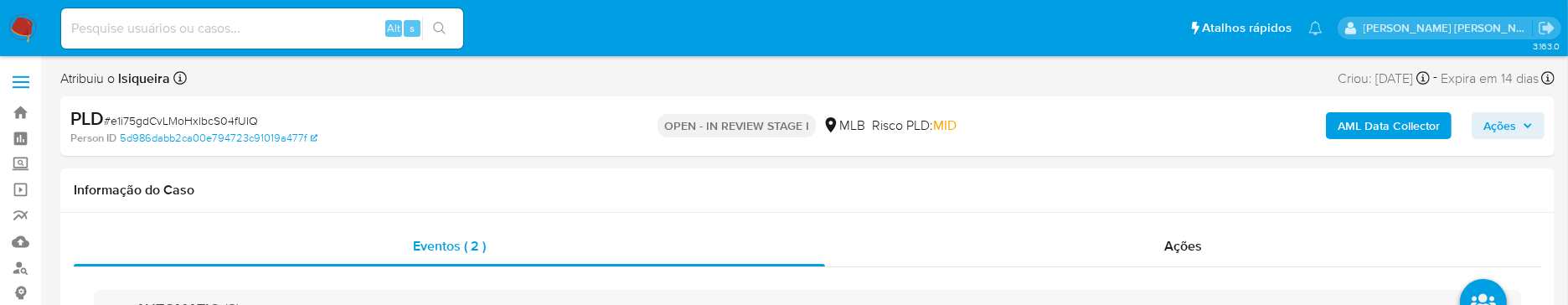
select select "10"
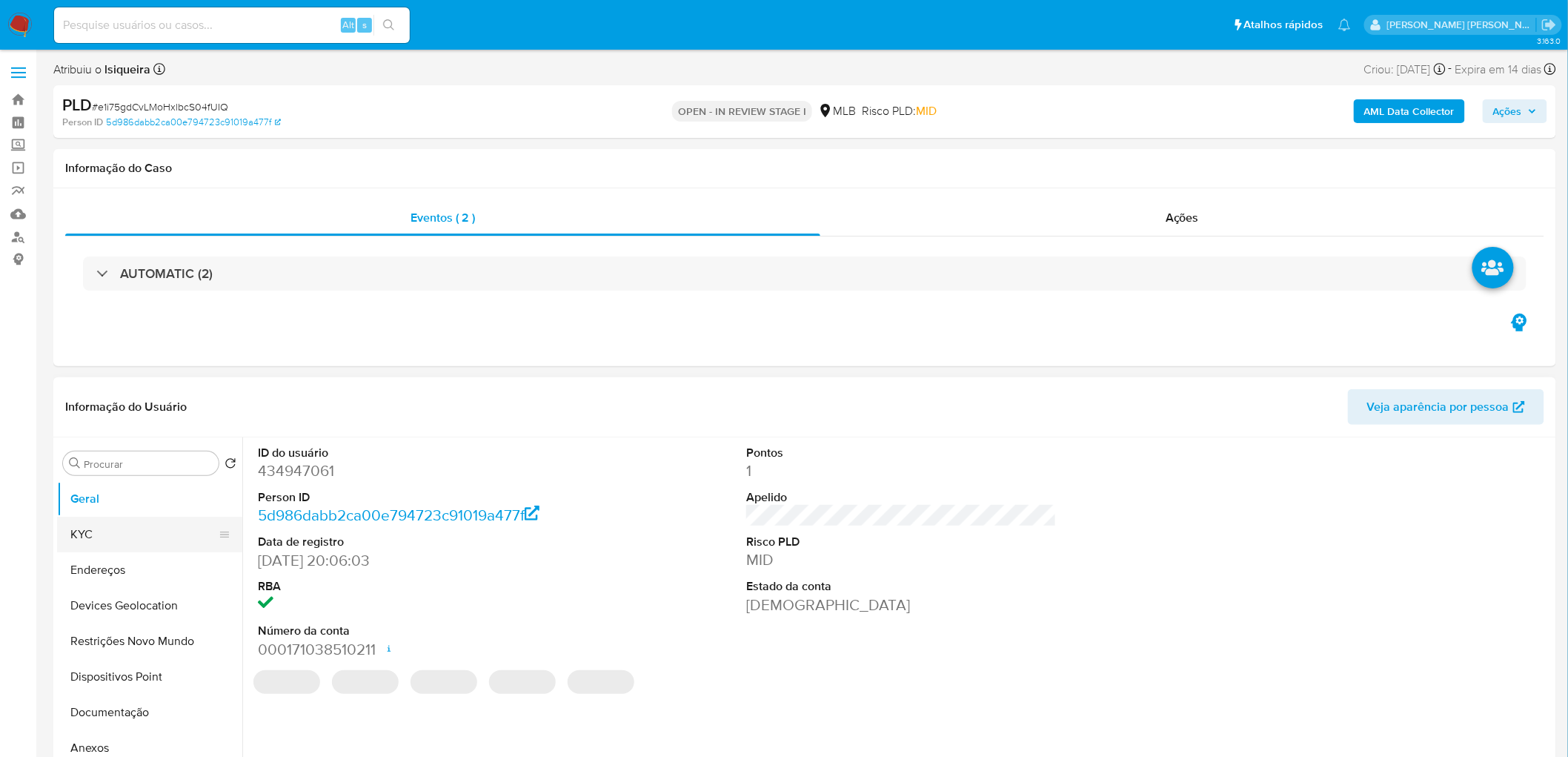
click at [136, 414] on button "KYC" at bounding box center [143, 534] width 173 height 36
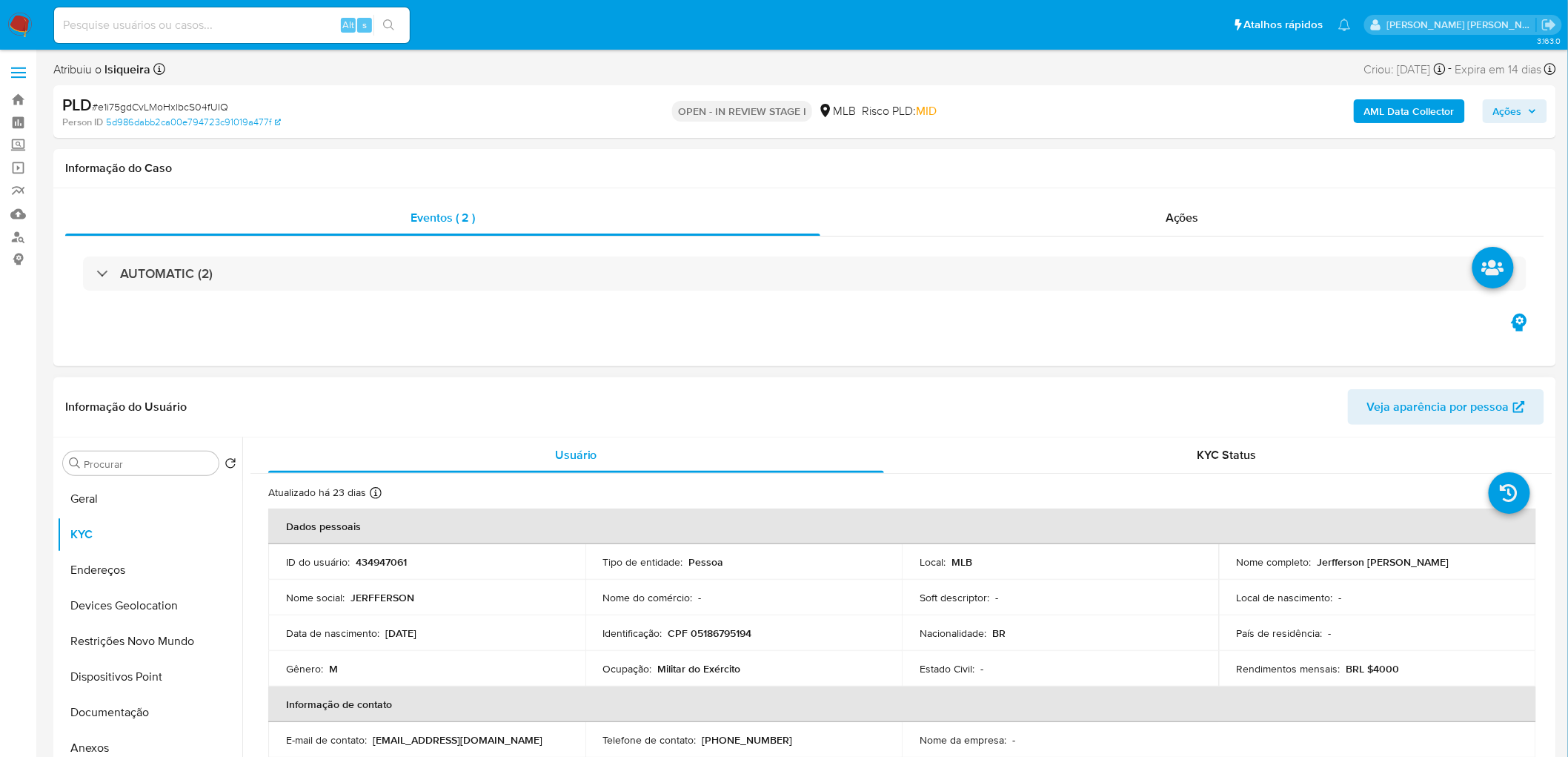
drag, startPoint x: 1492, startPoint y: 558, endPoint x: 1312, endPoint y: 564, distance: 180.1
click at [947, 414] on div "Nome completo : Jerfferson Domingos Cleto Junior" at bounding box center [1377, 561] width 282 height 13
copy p "Jerfferson Domingos Cleto Junior"
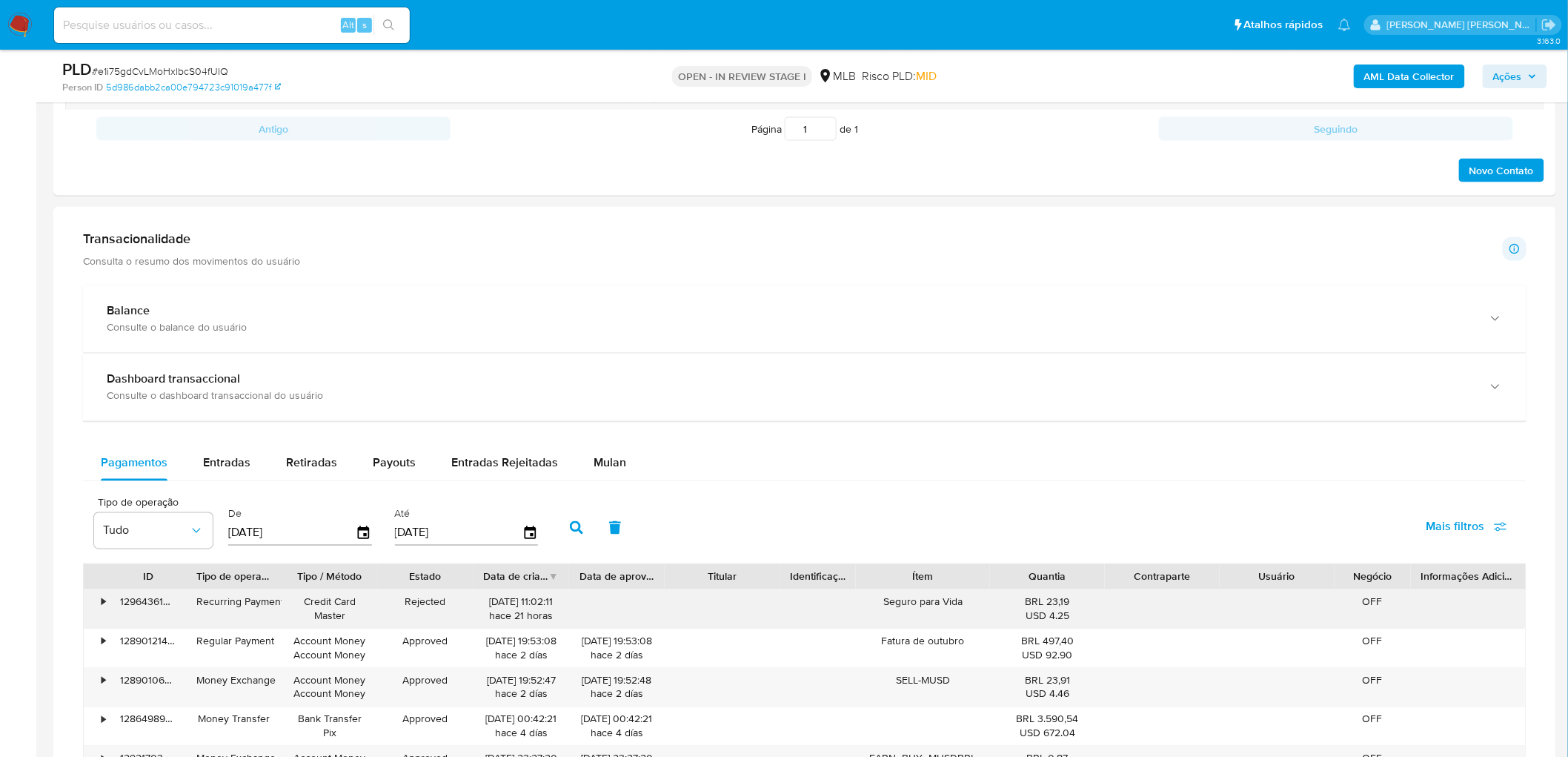
scroll to position [905, 0]
click at [606, 414] on span "Mulan" at bounding box center [609, 461] width 32 height 17
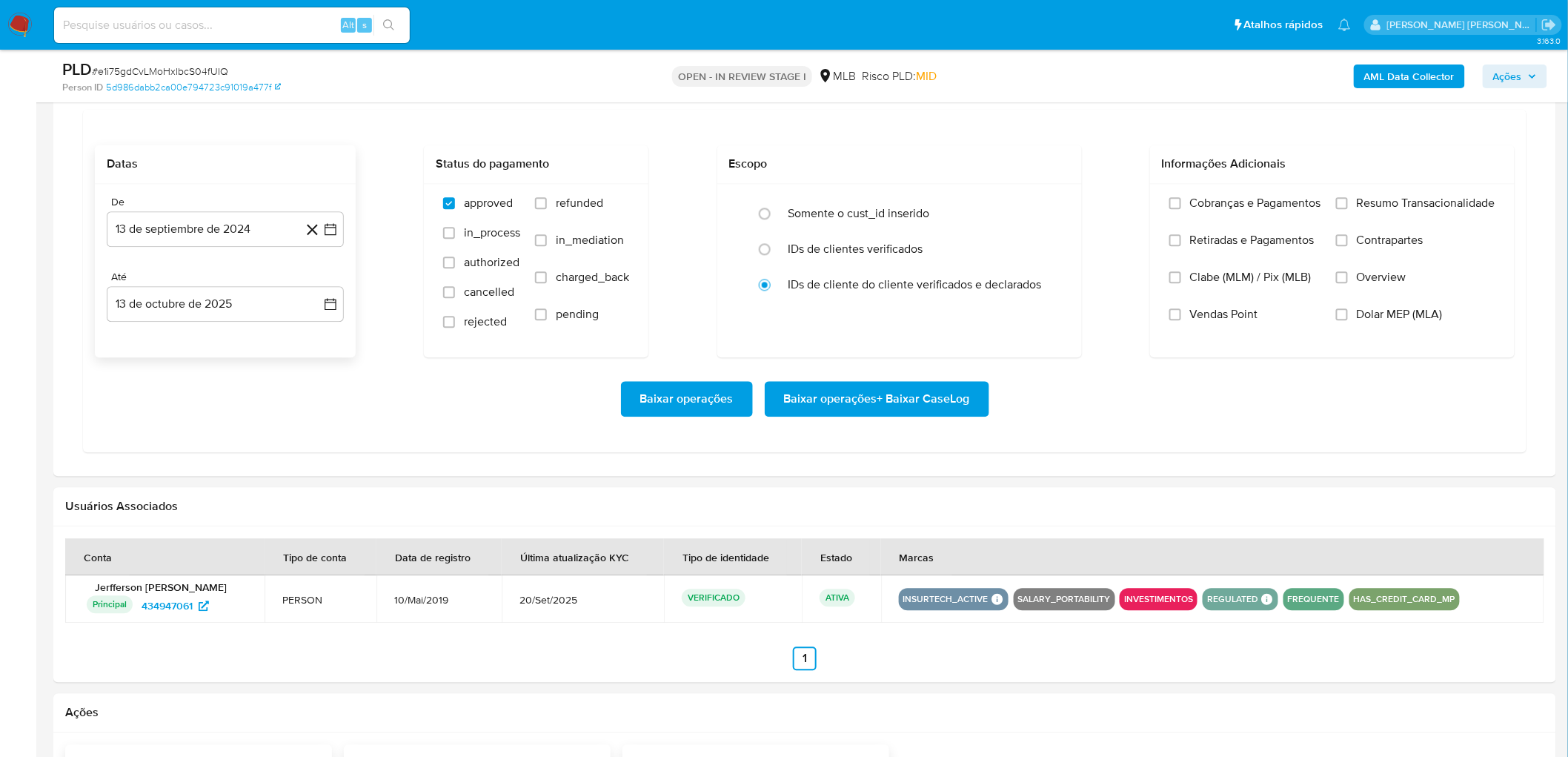
scroll to position [1235, 0]
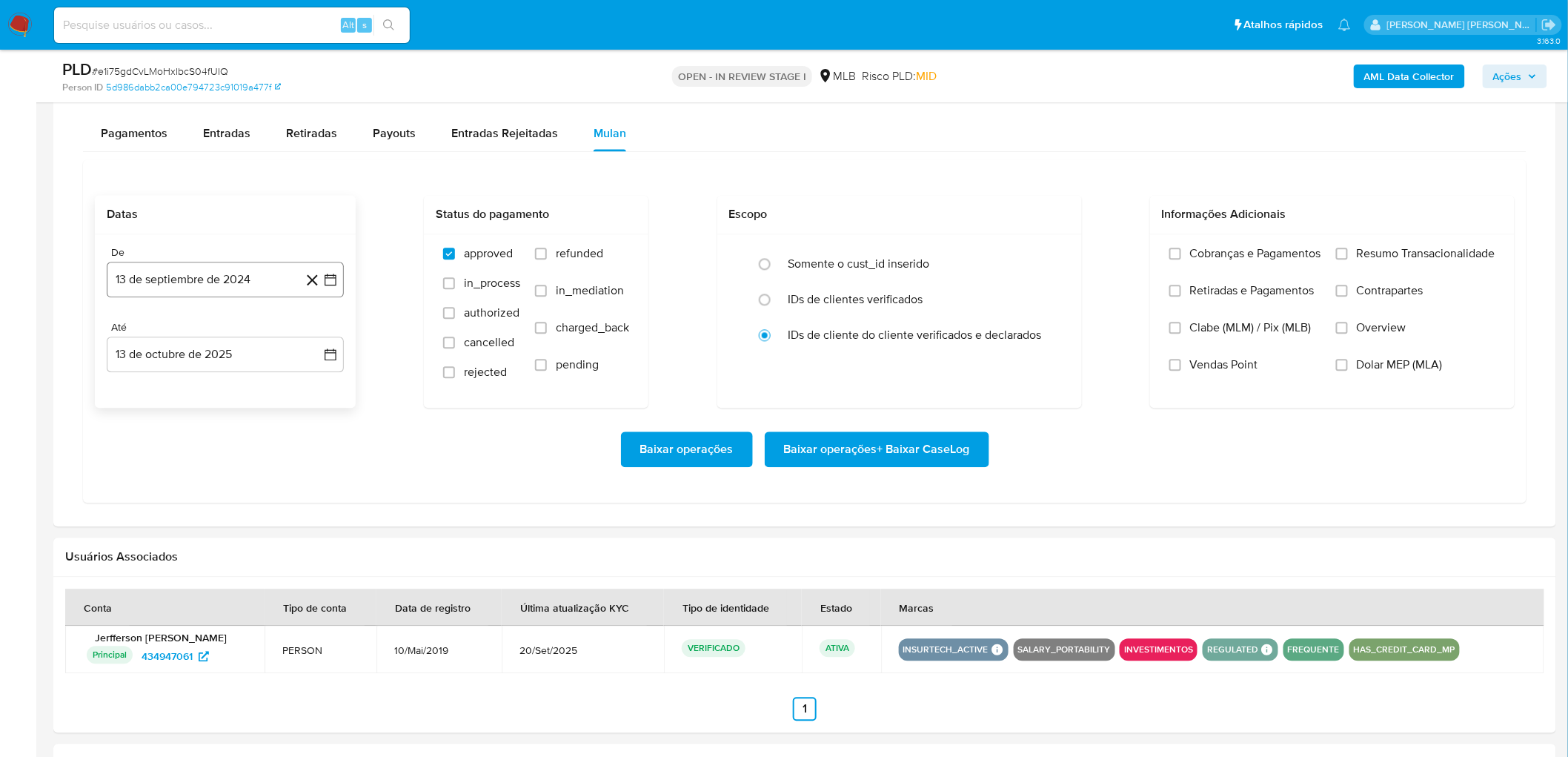
click at [159, 292] on button "13 de septiembre de 2024" at bounding box center [226, 279] width 237 height 36
click at [237, 329] on span "septiembre 2024" at bounding box center [218, 332] width 90 height 15
click at [331, 332] on div "2024 2024 ene feb mar abr may jun jul ago sep oct nov dic" at bounding box center [224, 427] width 234 height 251
click at [314, 335] on icon "Año siguiente" at bounding box center [314, 333] width 18 height 18
click at [216, 414] on button "ago" at bounding box center [223, 470] width 41 height 24
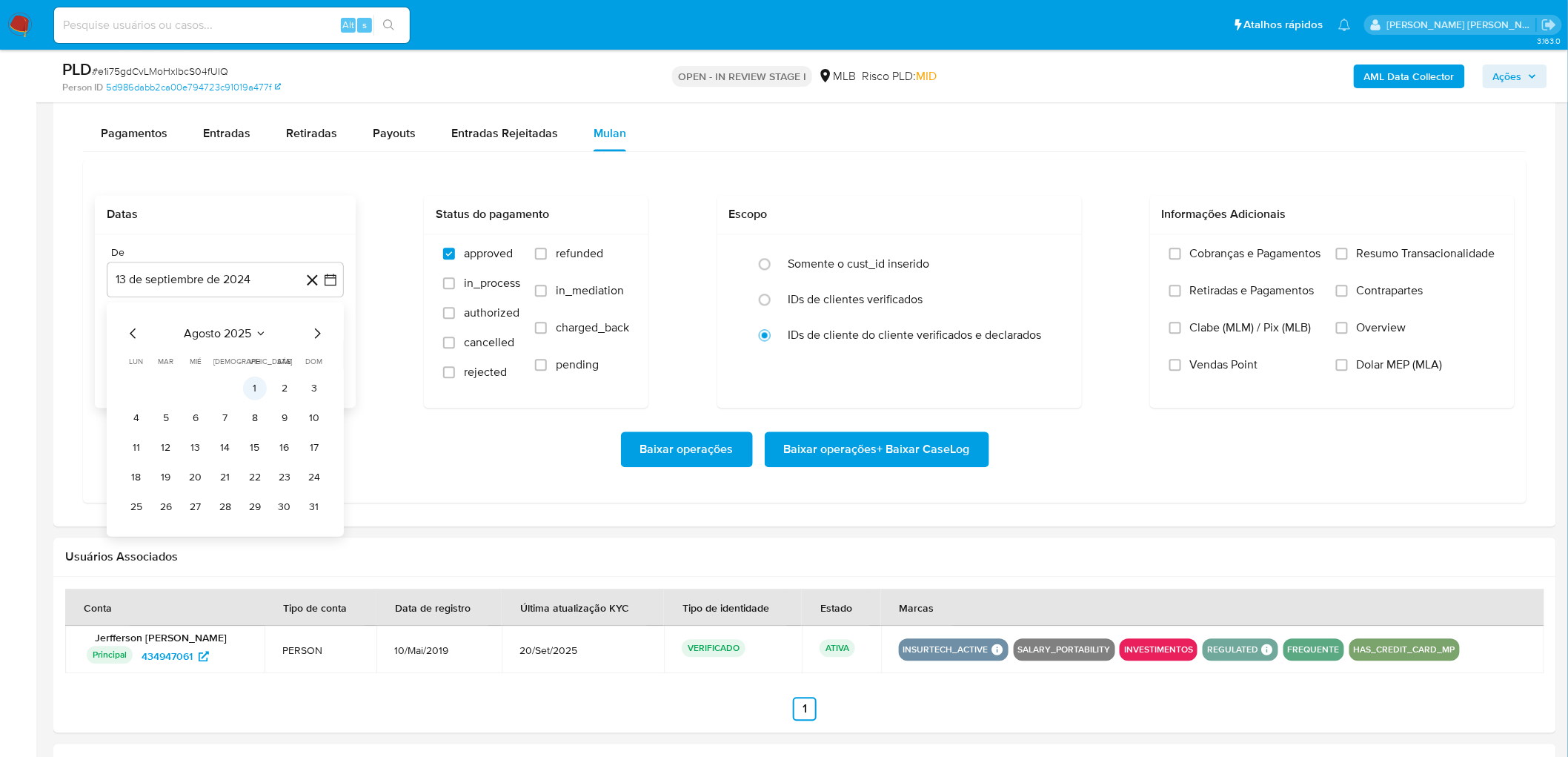
drag, startPoint x: 253, startPoint y: 375, endPoint x: 254, endPoint y: 386, distance: 11.0
click at [254, 374] on table "lun lunes mar martes mié miércoles jue jueves vie viernes sáb sábado dom doming…" at bounding box center [226, 436] width 202 height 163
click at [254, 386] on button "1" at bounding box center [255, 387] width 24 height 24
click at [230, 368] on button "13 de octubre de 2025" at bounding box center [226, 354] width 237 height 36
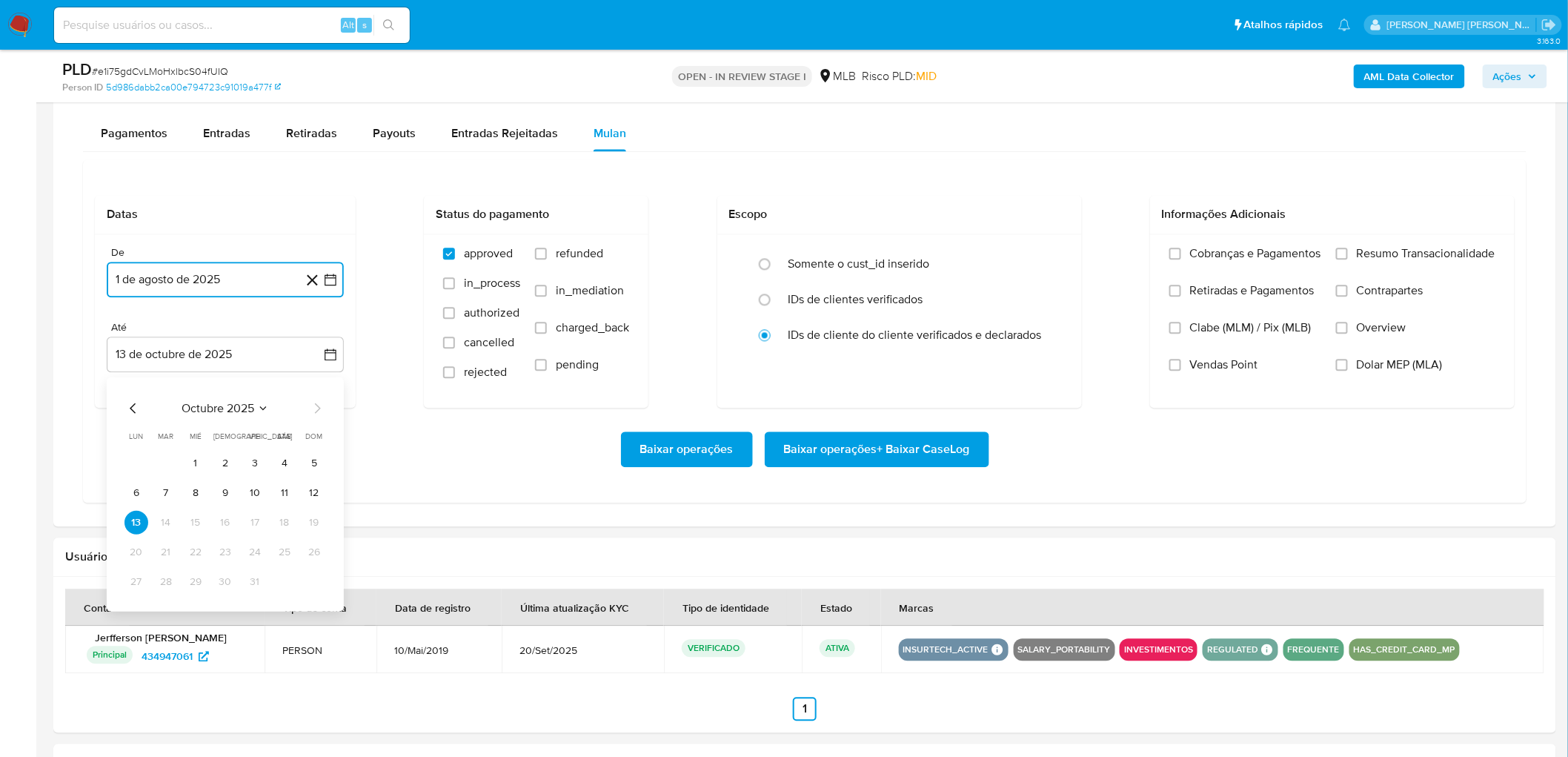
drag, startPoint x: 277, startPoint y: 490, endPoint x: 1123, endPoint y: 342, distance: 858.8
click at [278, 414] on button "11" at bounding box center [284, 492] width 24 height 24
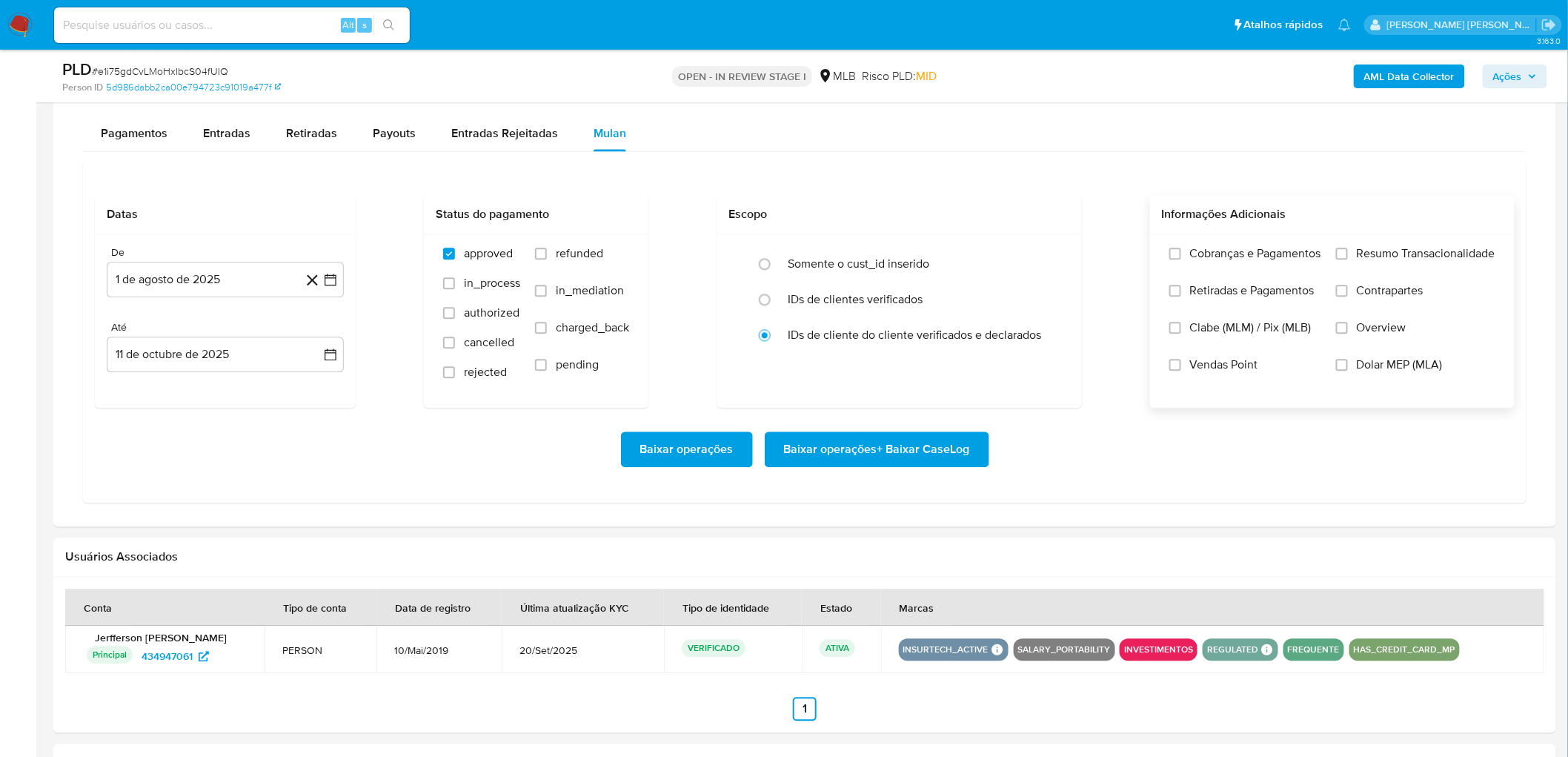
click at [947, 250] on span "Resumo Transacionalidade" at bounding box center [1426, 253] width 139 height 15
click at [947, 250] on input "Resumo Transacionalidade" at bounding box center [1341, 254] width 12 height 12
click at [947, 373] on label "Vendas Point" at bounding box center [1245, 376] width 152 height 37
click at [947, 371] on input "Vendas Point" at bounding box center [1176, 364] width 12 height 12
click at [891, 414] on span "Baixar operações + Baixar CaseLog" at bounding box center [877, 449] width 186 height 32
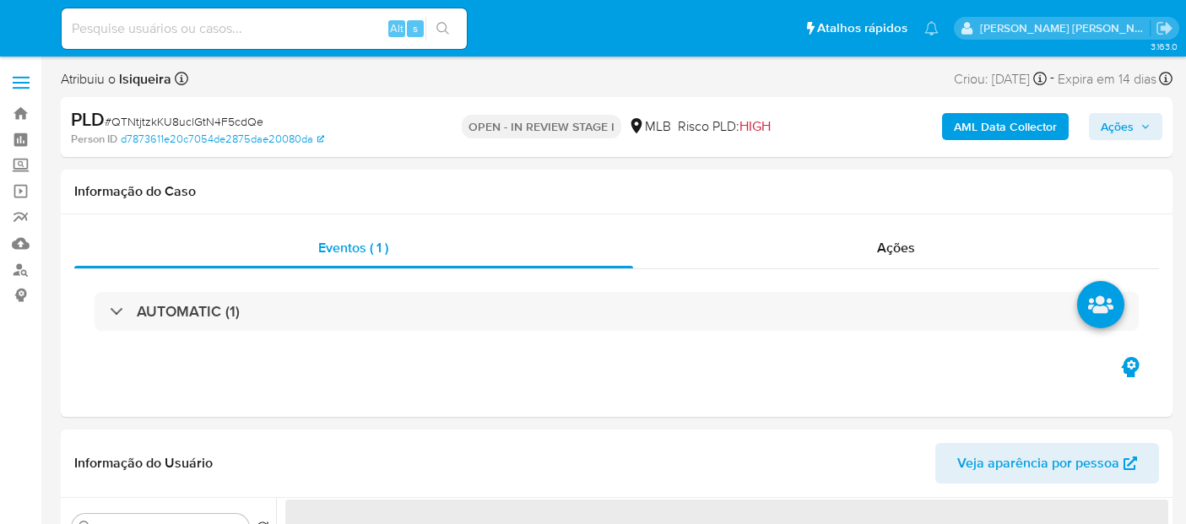
select select "10"
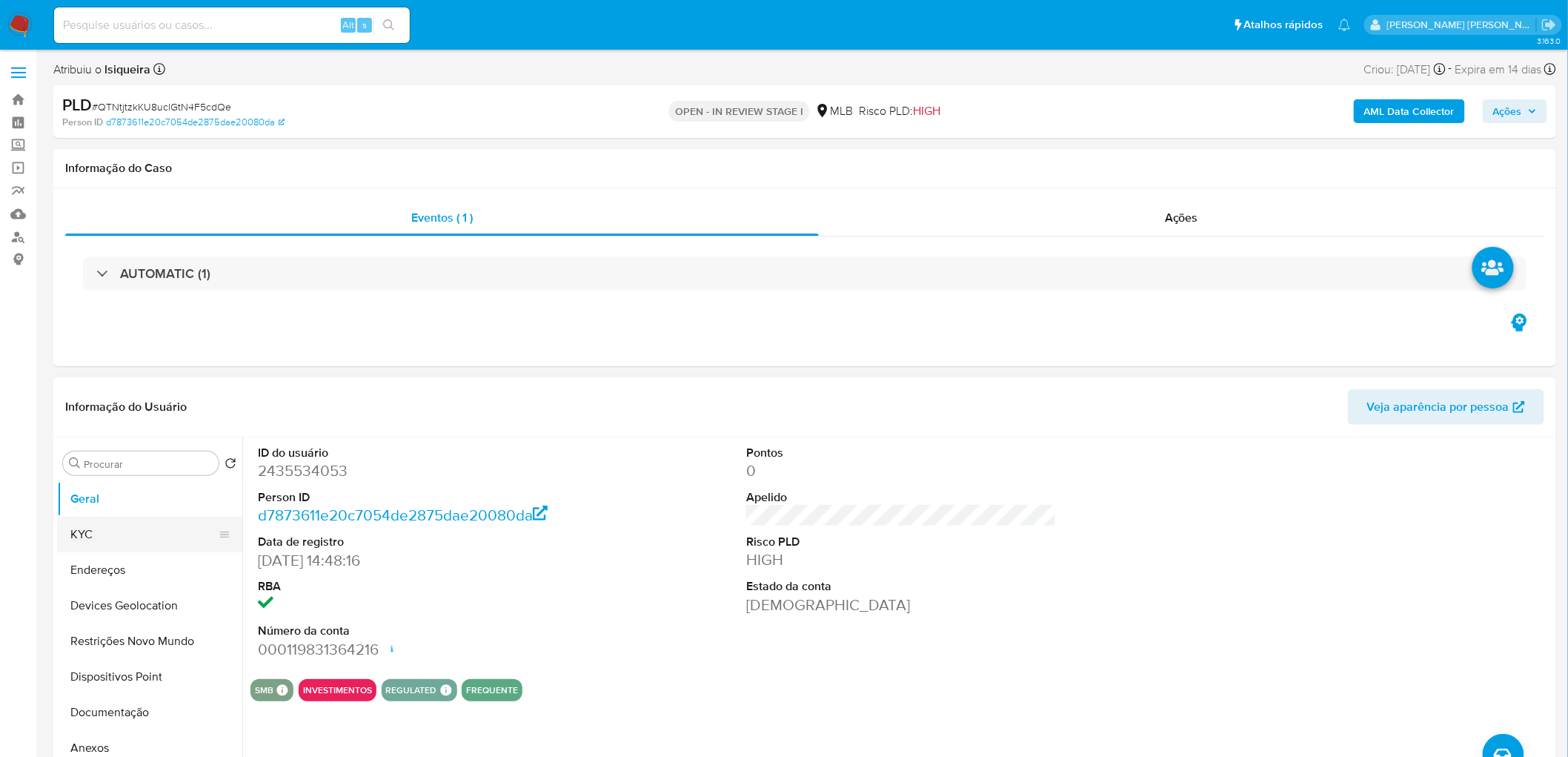
click at [91, 459] on button "KYC" at bounding box center [143, 534] width 173 height 36
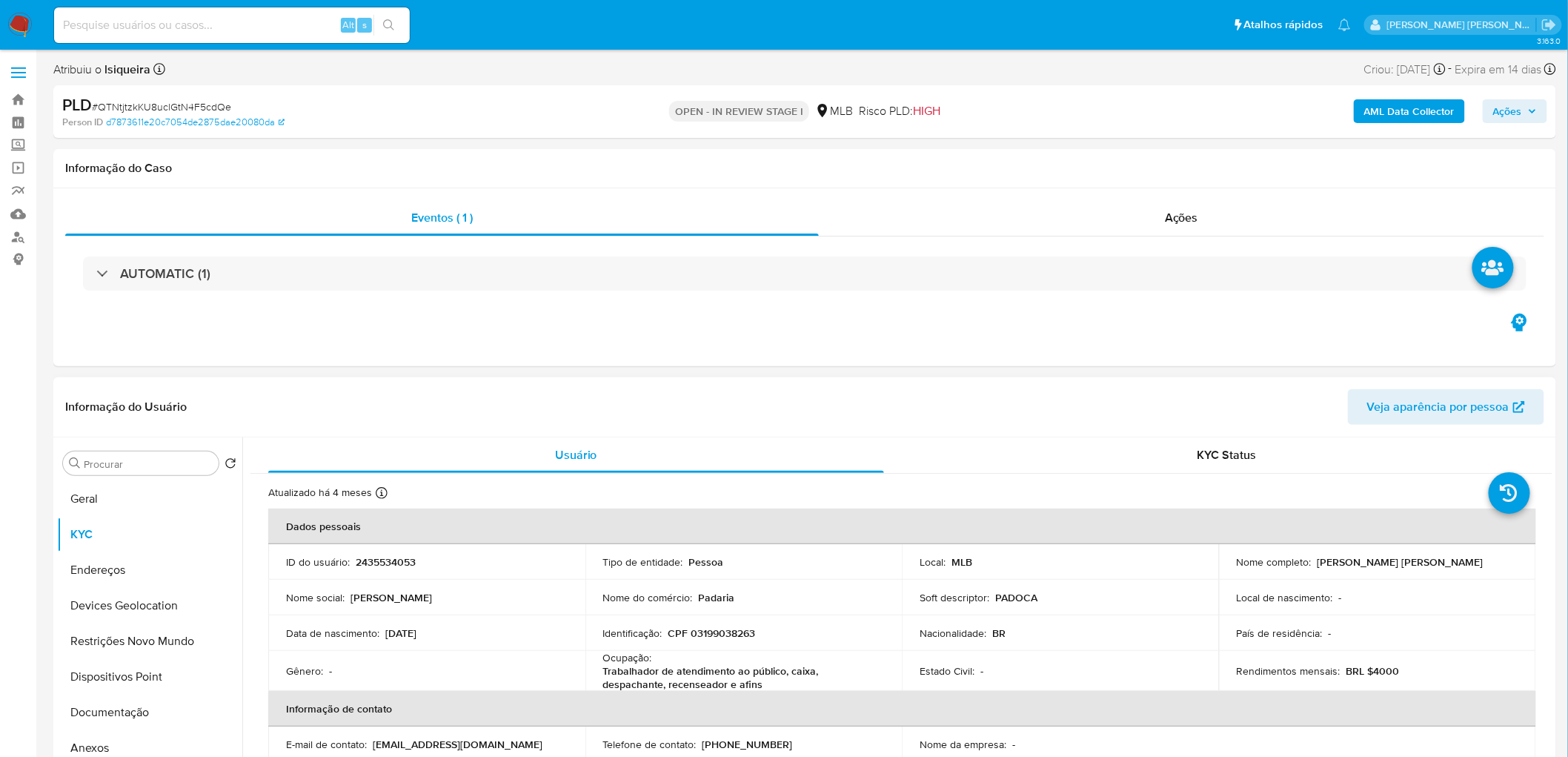
drag, startPoint x: 1465, startPoint y: 563, endPoint x: 1309, endPoint y: 559, distance: 156.1
click at [1040, 459] on div "Nome completo : Jayne Suellen Carvalho Silva" at bounding box center [1377, 561] width 282 height 13
copy div "Jayne Suellen Carvalho Silva"
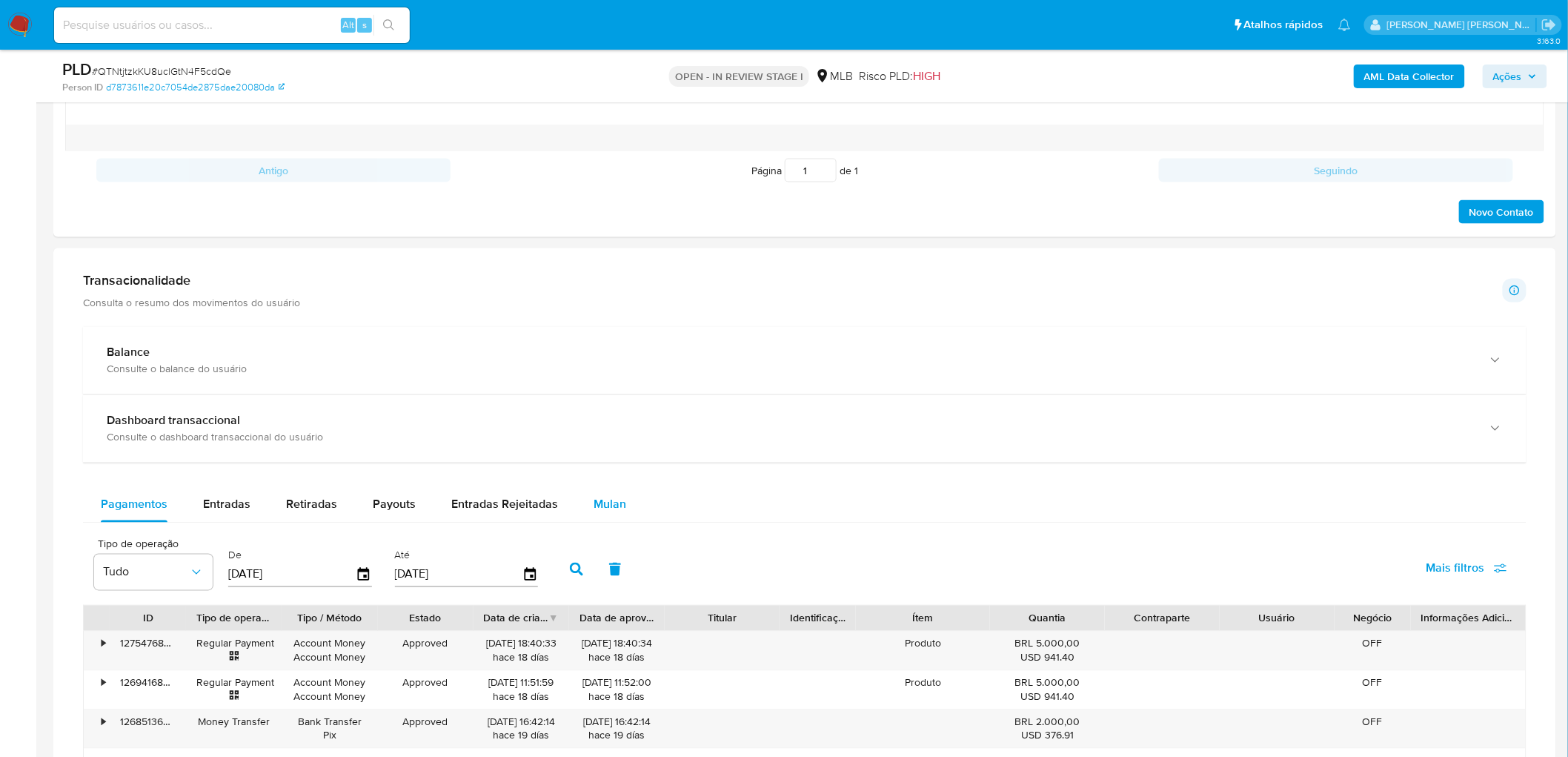
scroll to position [905, 0]
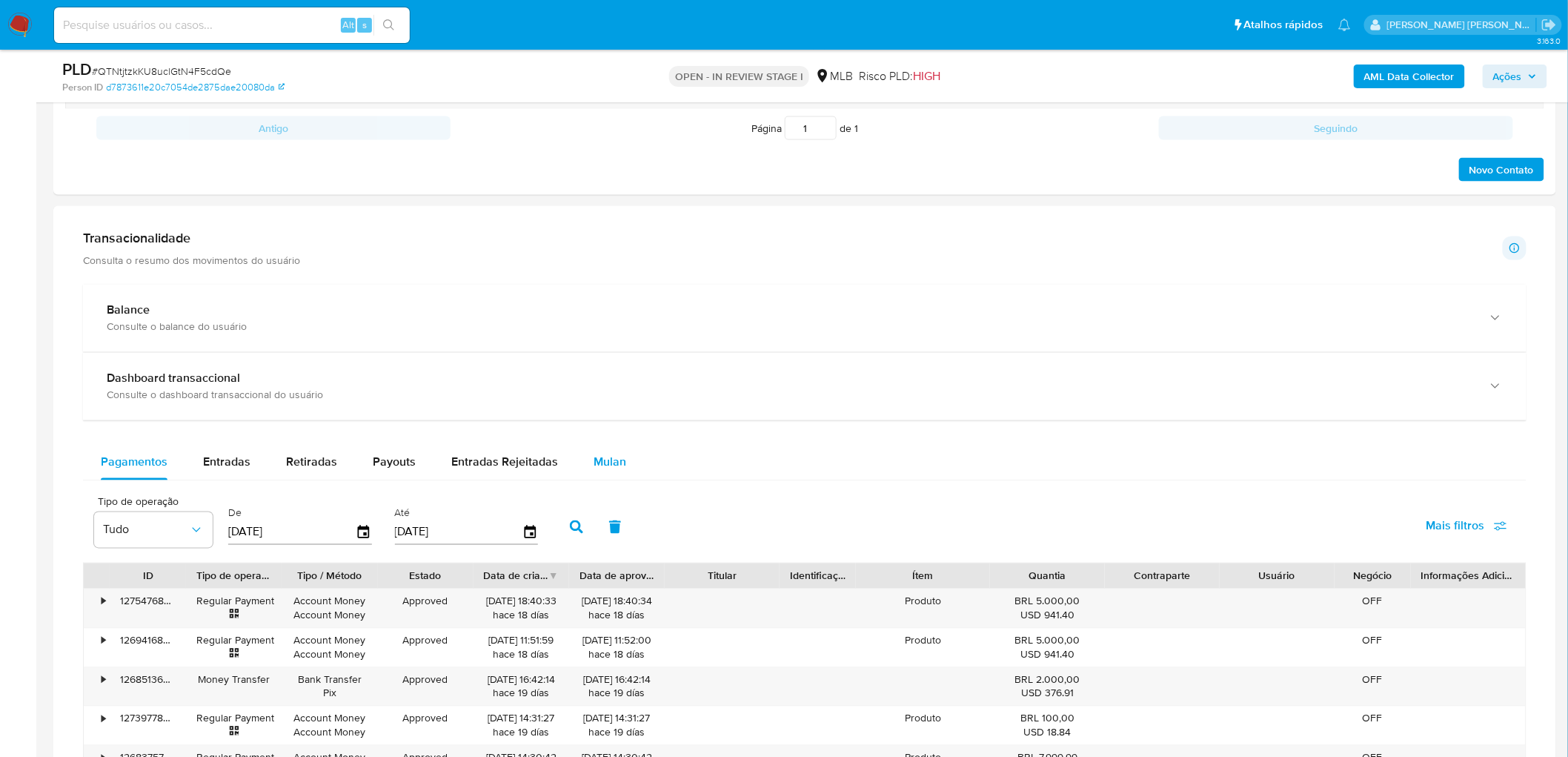
click at [599, 448] on div "Mulan" at bounding box center [609, 462] width 32 height 36
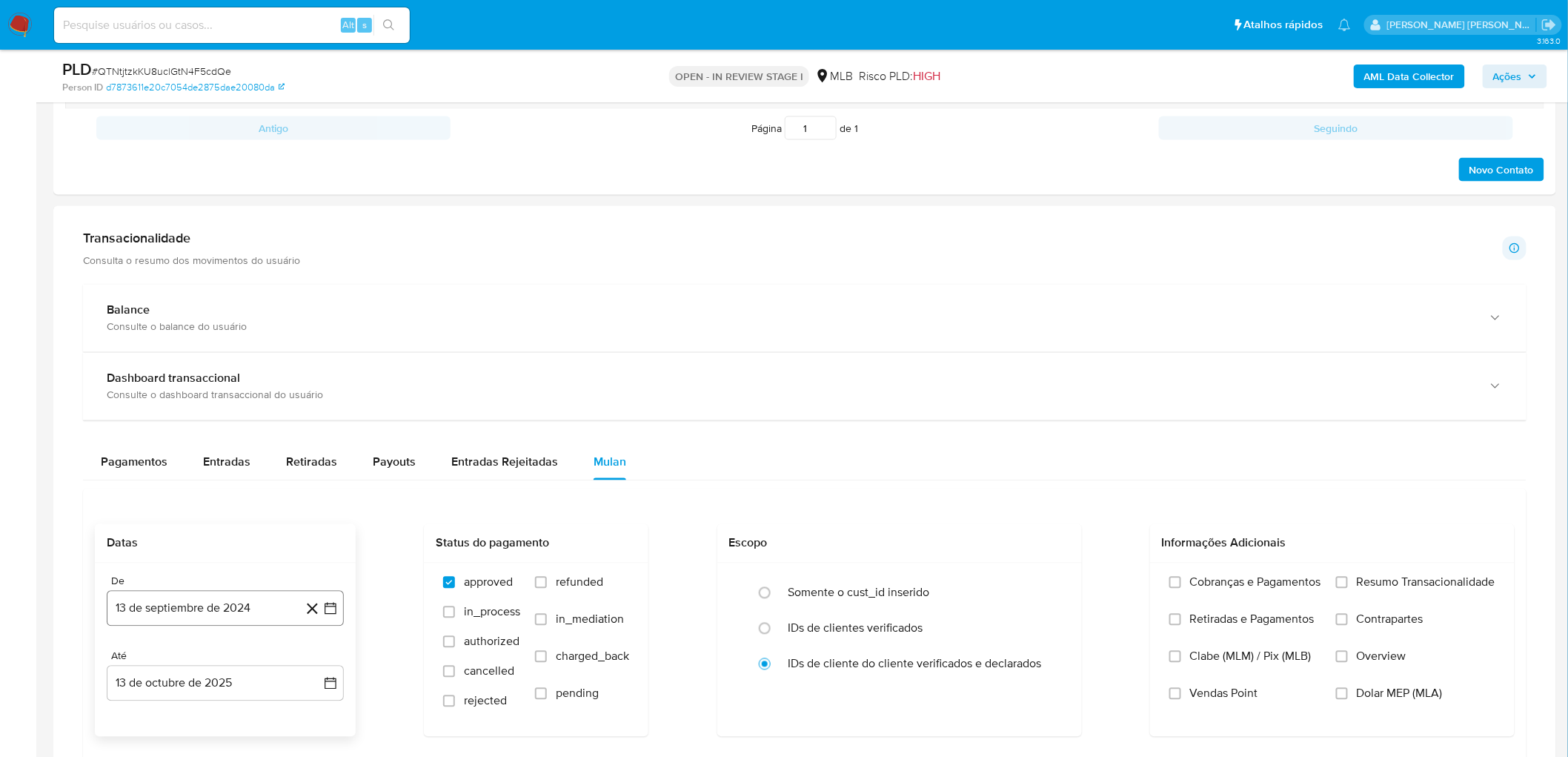
click at [141, 459] on button "13 de septiembre de 2024" at bounding box center [226, 609] width 237 height 36
click at [225, 354] on span "septiembre 2024" at bounding box center [218, 353] width 90 height 15
click at [327, 372] on div "2024 2024 ene feb mar abr may jun jul ago sep oct nov dic" at bounding box center [224, 460] width 234 height 251
click at [316, 365] on icon "Año siguiente" at bounding box center [314, 366] width 18 height 18
click at [227, 459] on span "ago" at bounding box center [224, 503] width 18 height 12
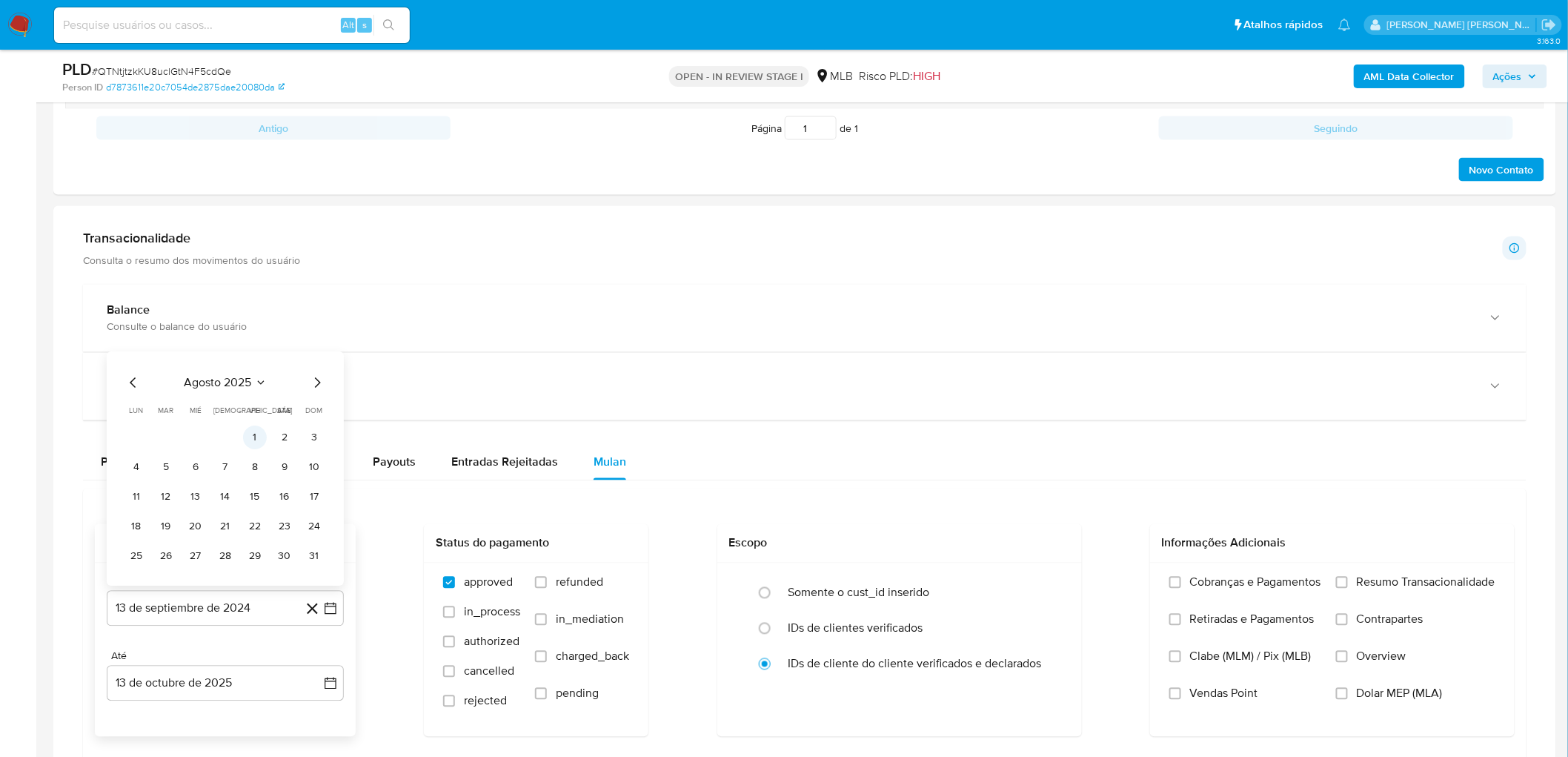
click at [256, 431] on button "1" at bounding box center [255, 437] width 24 height 24
click at [178, 459] on button "13 de octubre de 2025" at bounding box center [226, 683] width 237 height 36
click at [291, 459] on button "11" at bounding box center [284, 542] width 24 height 24
click at [1040, 459] on label "Resumo Transacionalidade" at bounding box center [1414, 594] width 159 height 37
click at [1040, 459] on input "Resumo Transacionalidade" at bounding box center [1341, 583] width 12 height 12
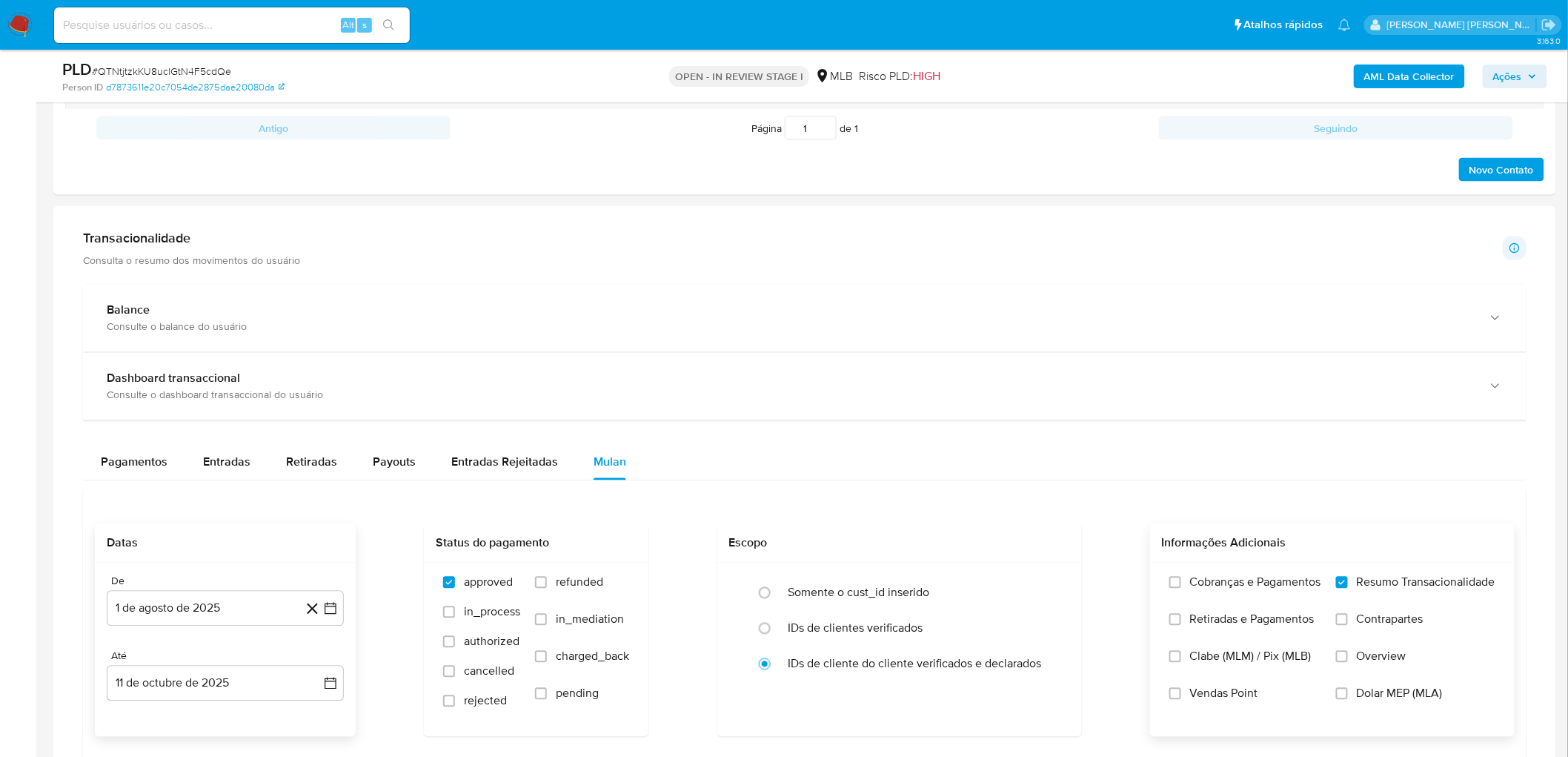
click at [1040, 459] on label "Vendas Point" at bounding box center [1245, 704] width 152 height 37
click at [1040, 459] on input "Vendas Point" at bounding box center [1176, 694] width 12 height 12
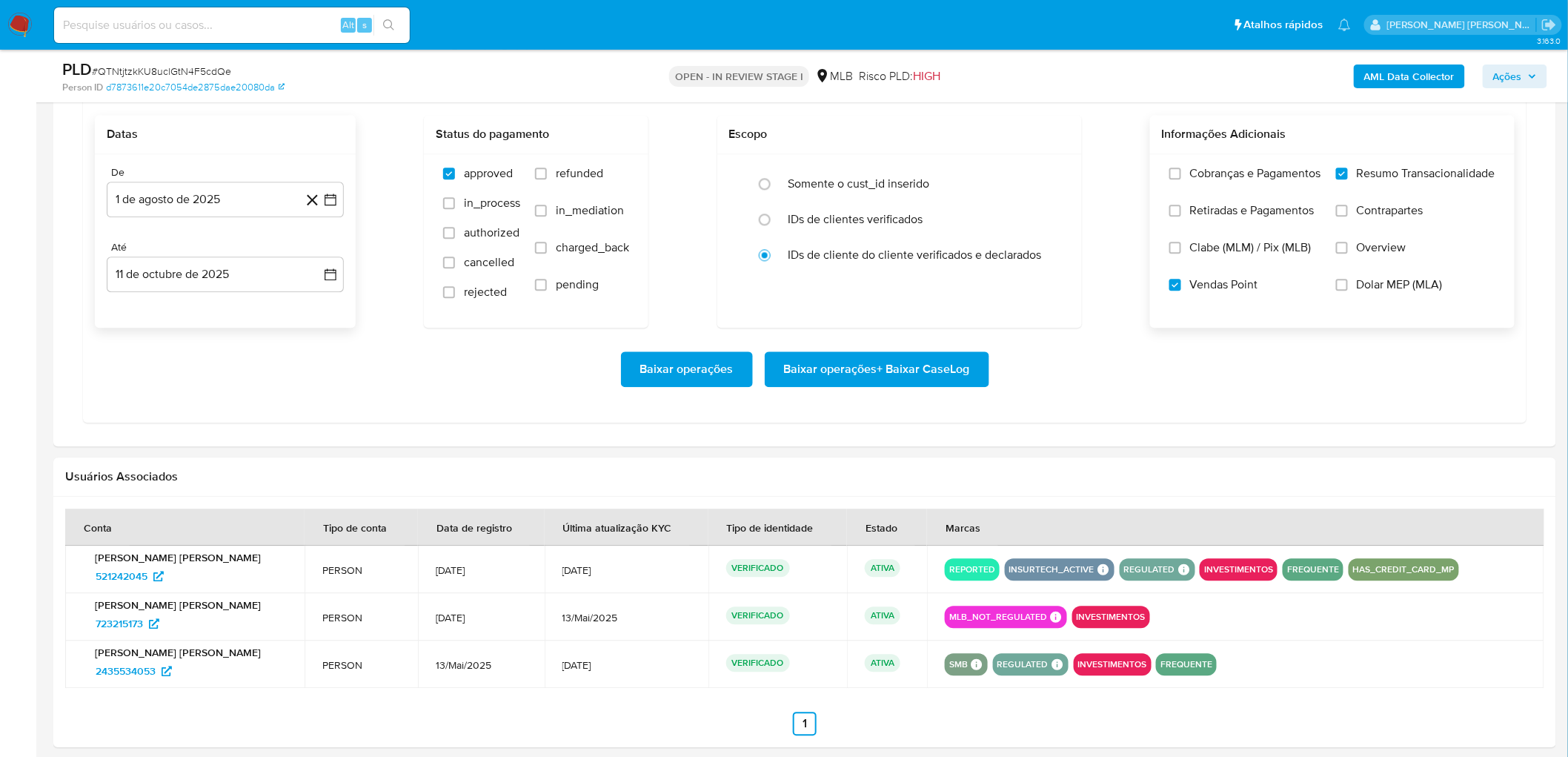
scroll to position [1317, 0]
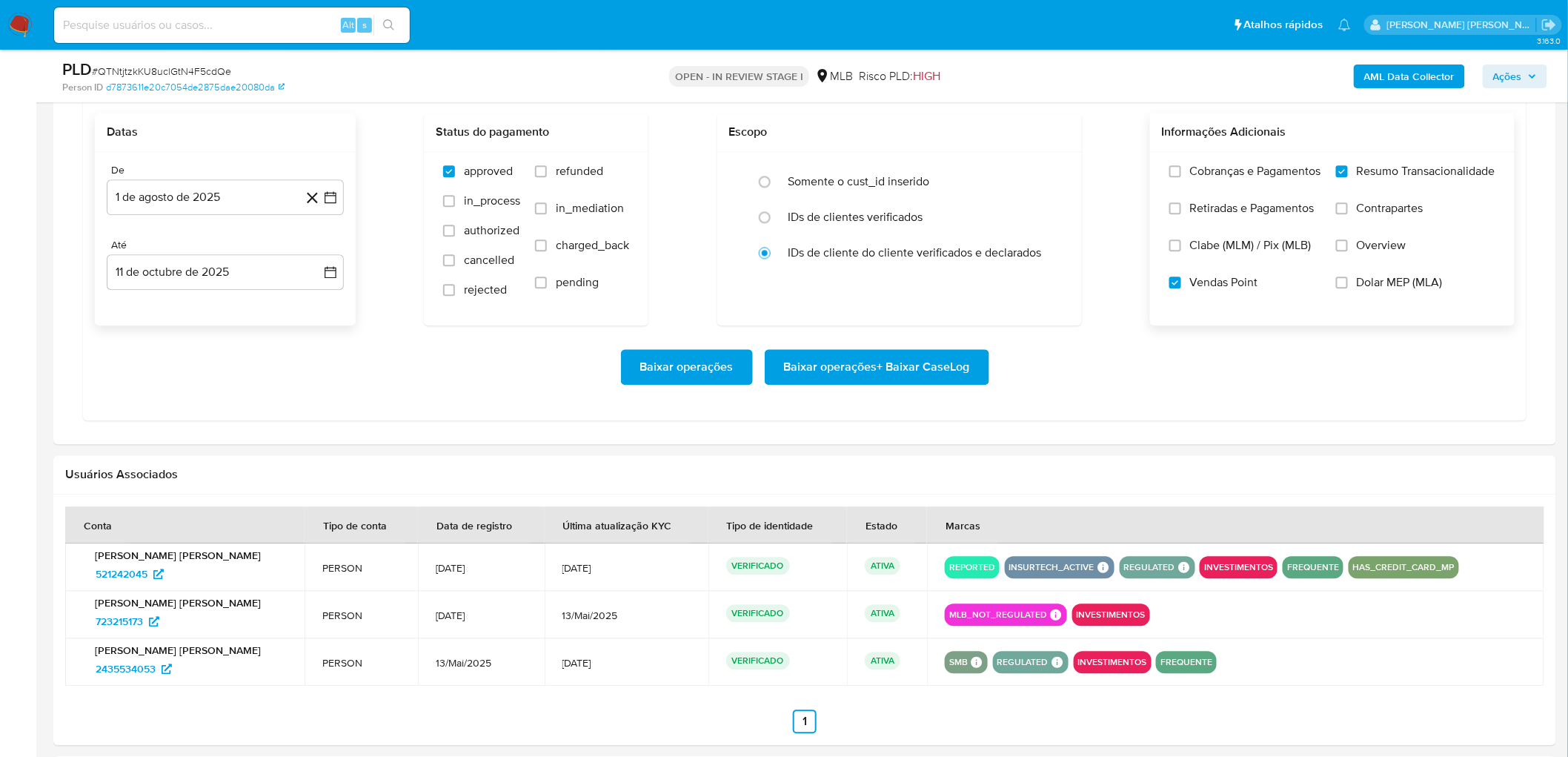
click at [902, 376] on span "Baixar operações + Baixar CaseLog" at bounding box center [877, 366] width 186 height 32
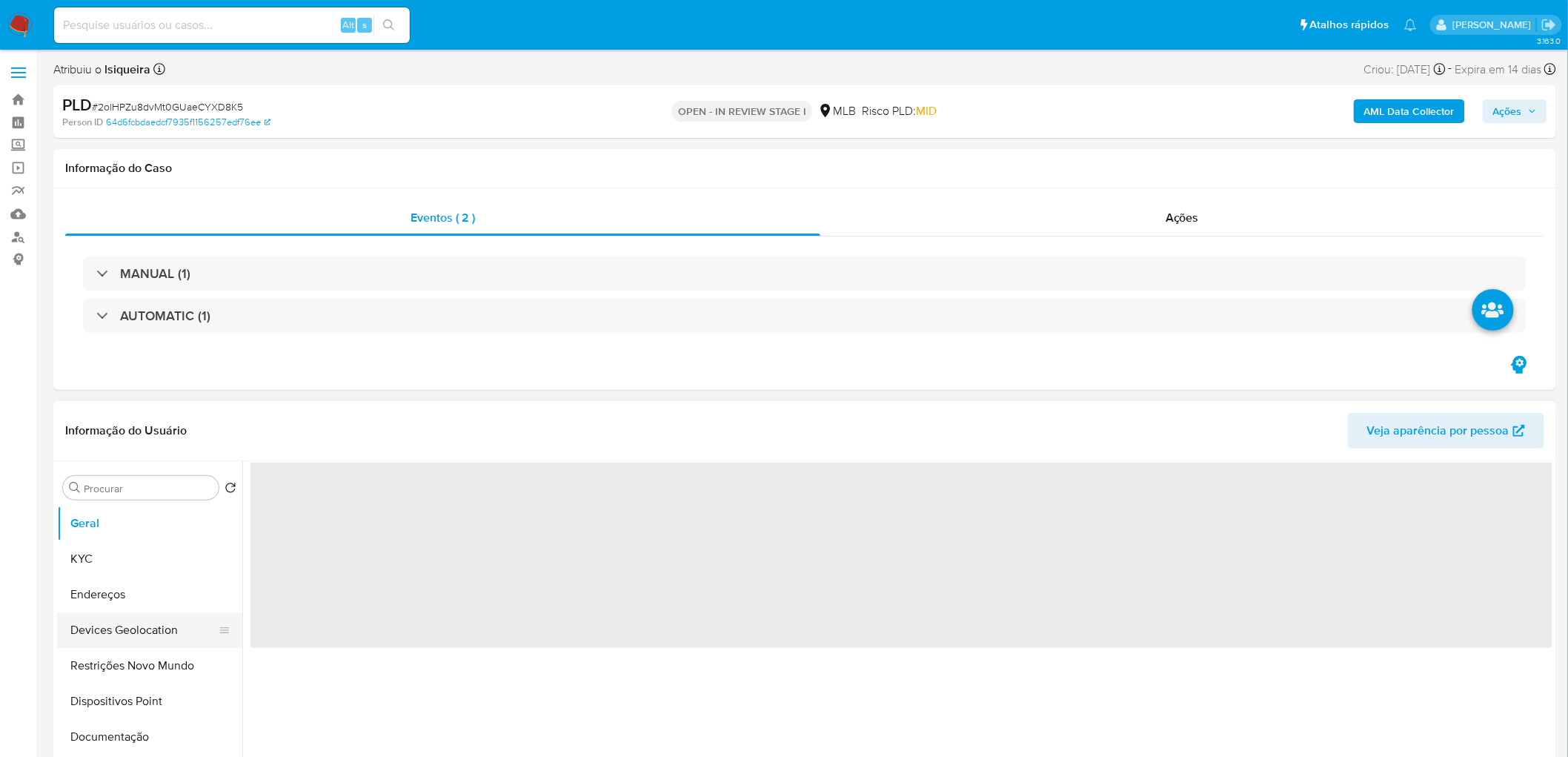
select select "10"
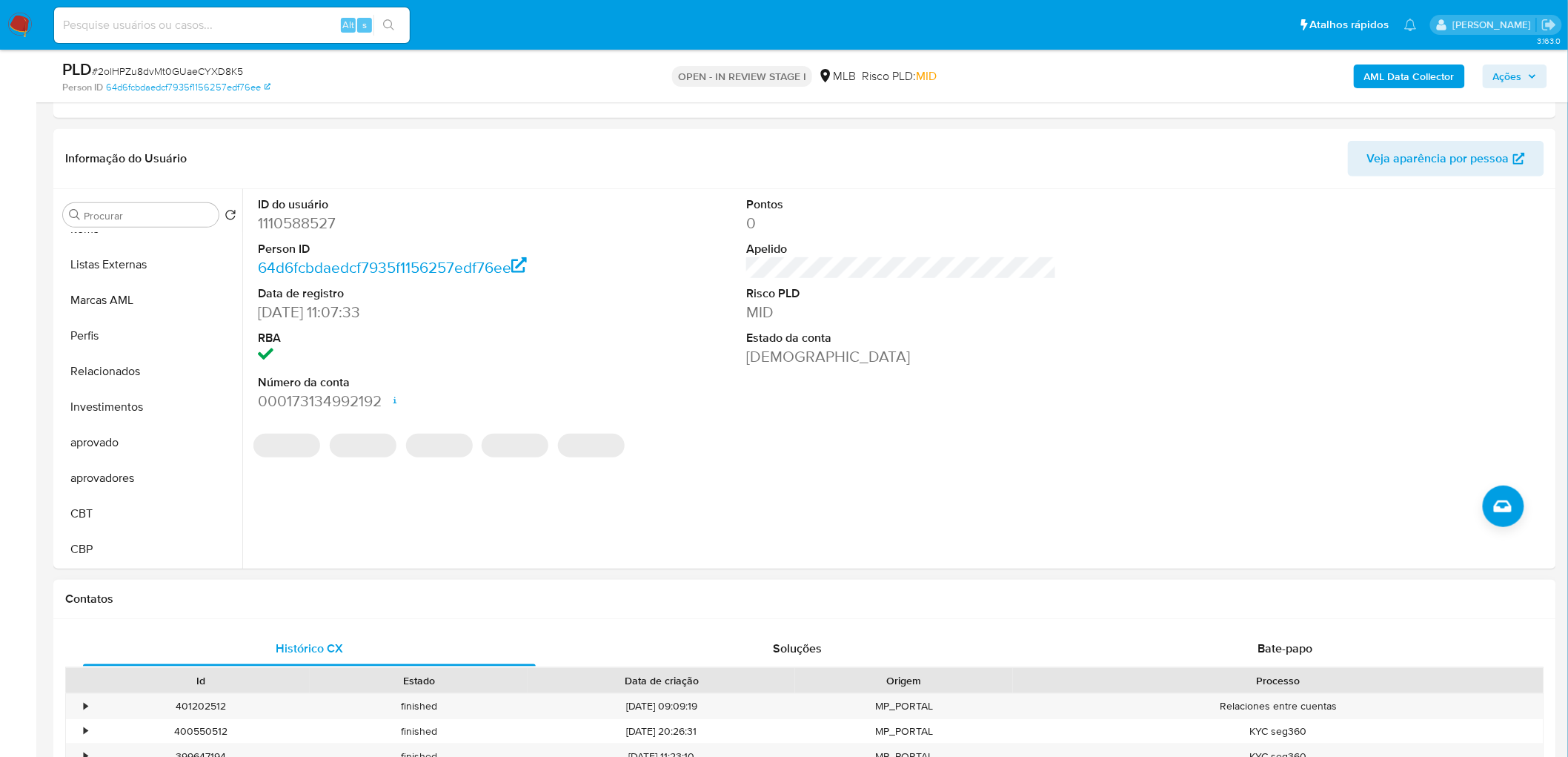
scroll to position [494, 0]
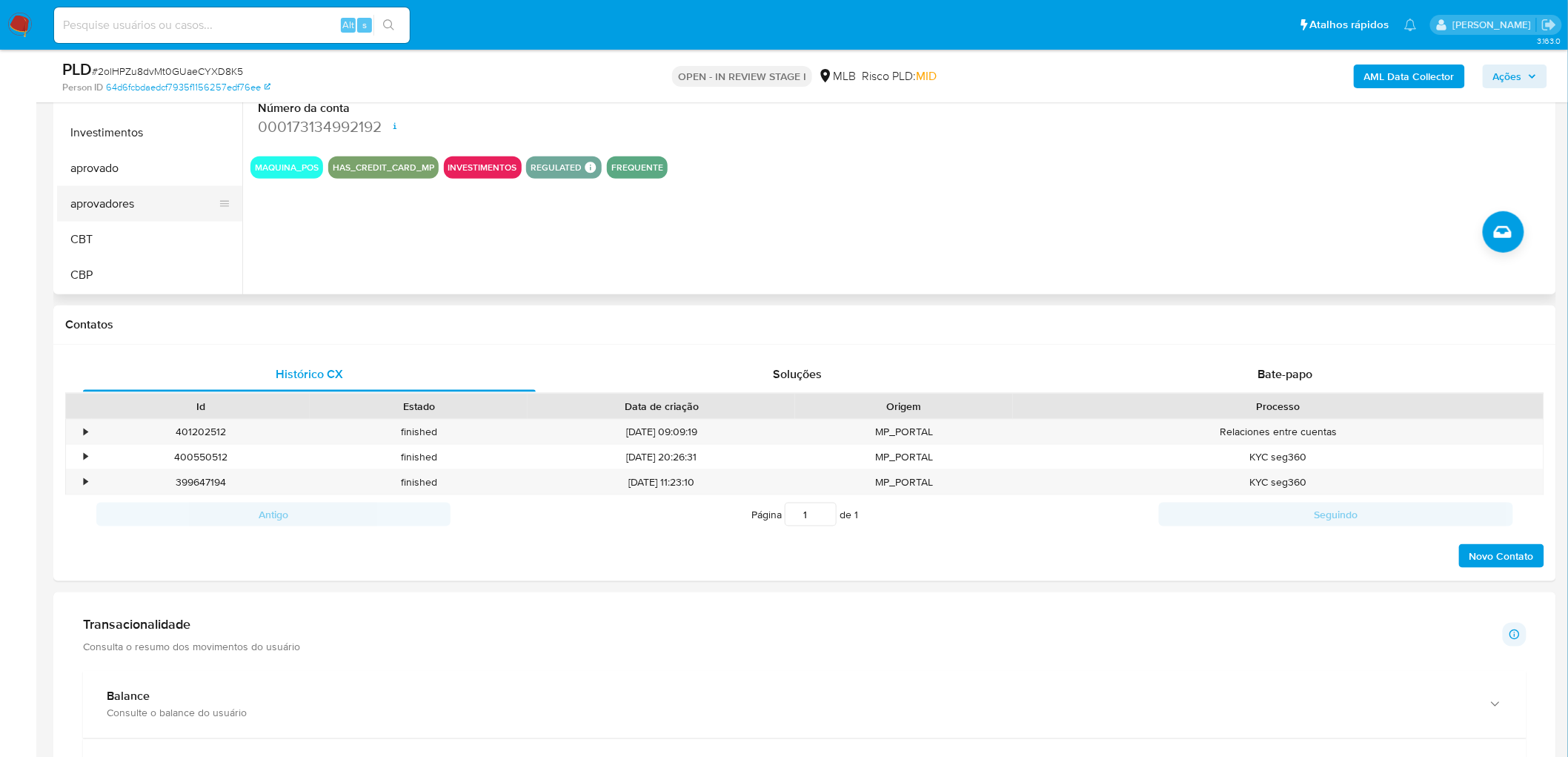
click at [159, 200] on button "aprovadores" at bounding box center [143, 204] width 173 height 36
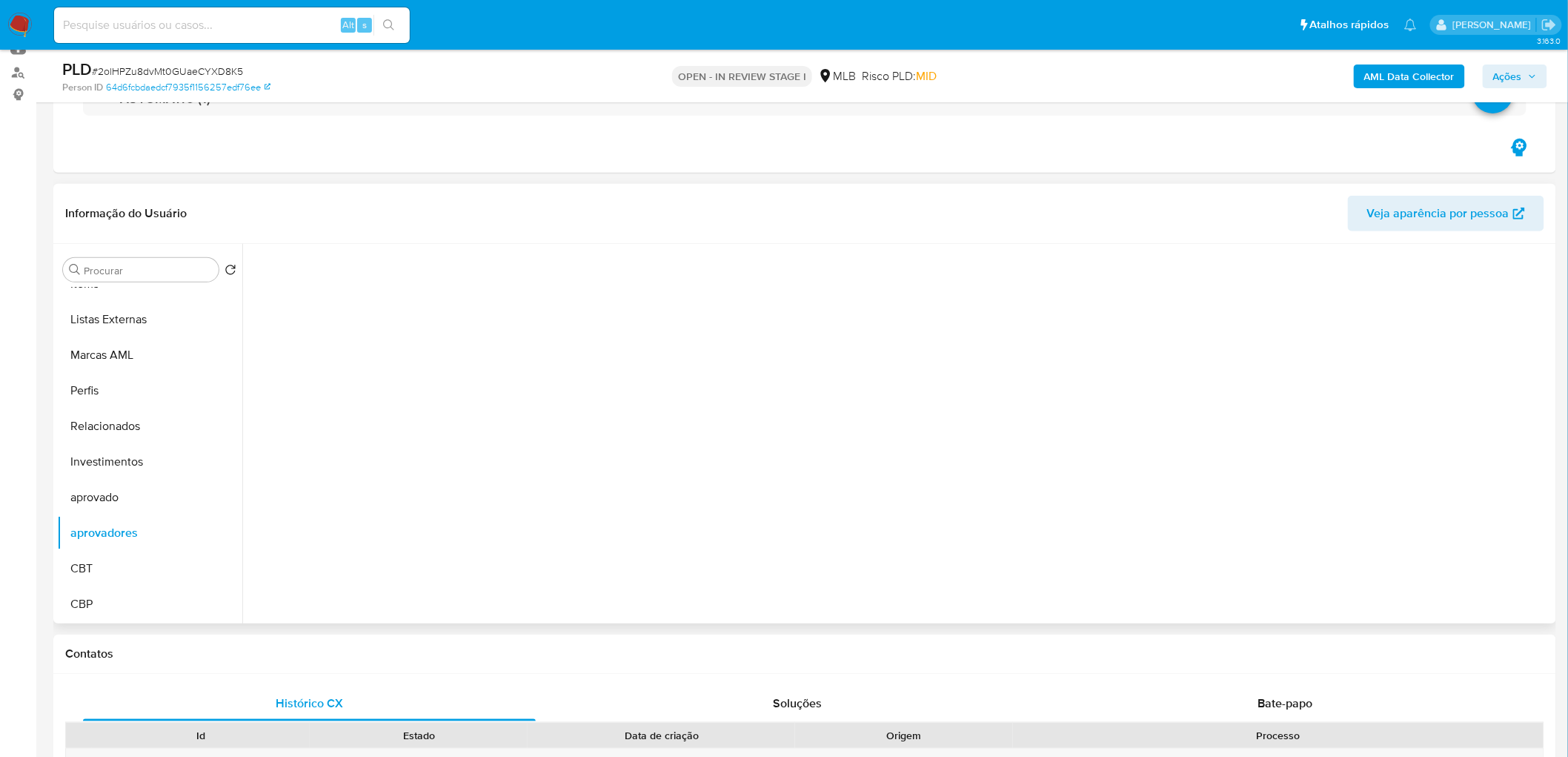
scroll to position [804, 0]
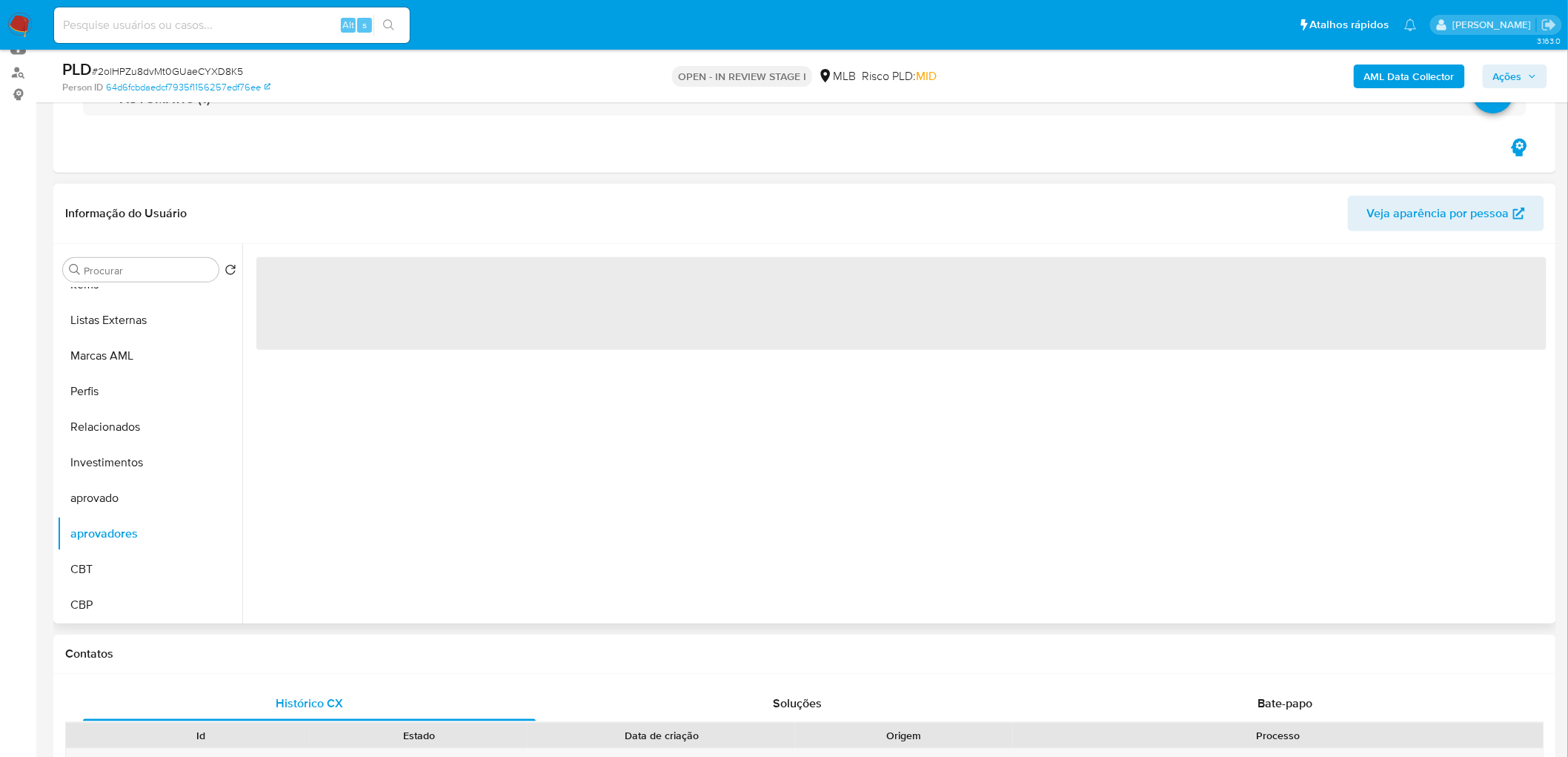
click at [363, 379] on div at bounding box center [897, 434] width 1310 height 379
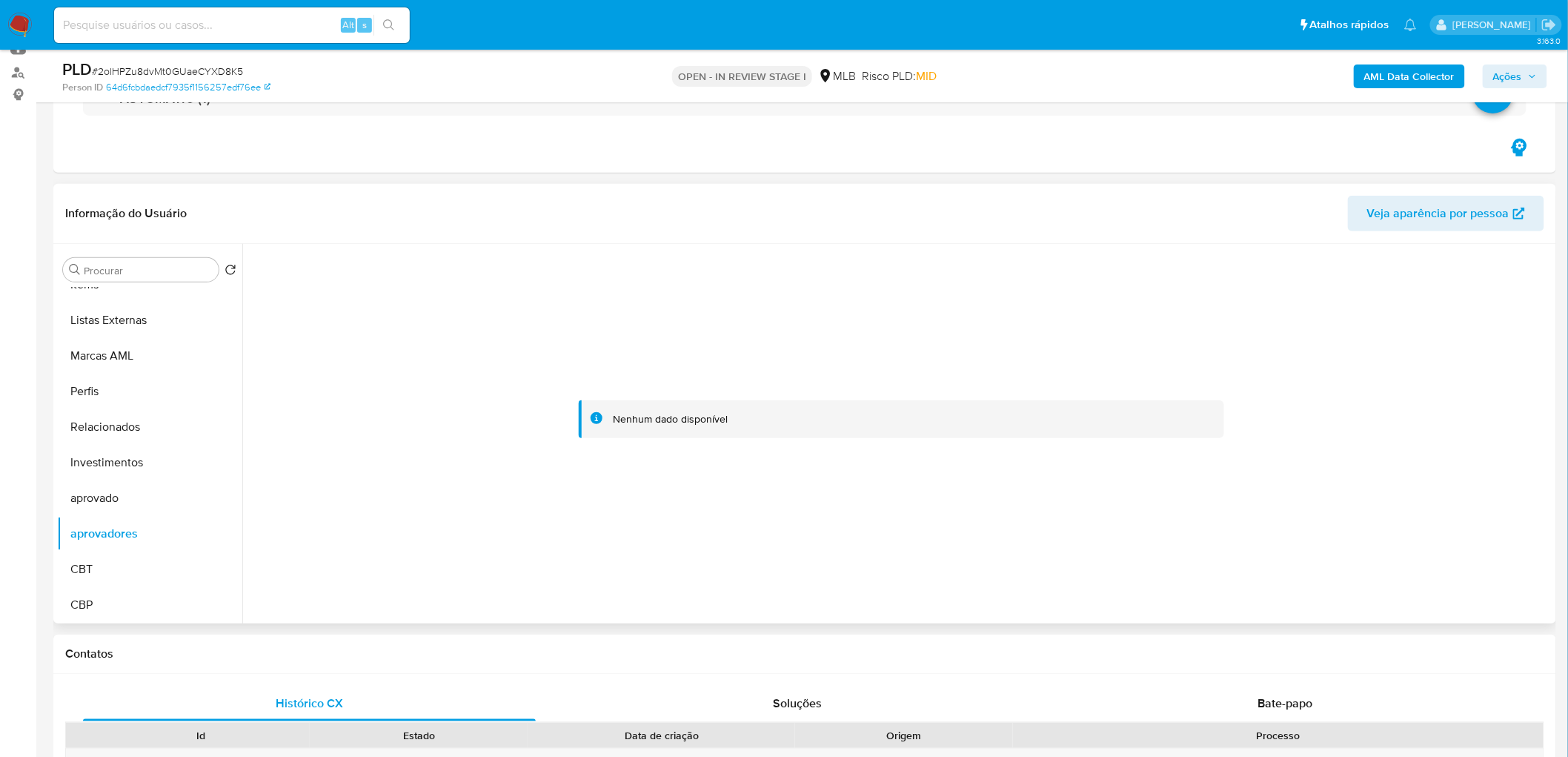
click at [613, 412] on div "Nenhum dado disponível" at bounding box center [670, 419] width 115 height 14
drag, startPoint x: 268, startPoint y: 292, endPoint x: 476, endPoint y: 292, distance: 208.0
click at [476, 292] on div at bounding box center [901, 419] width 1302 height 350
click at [121, 459] on button "aprovado" at bounding box center [143, 498] width 173 height 36
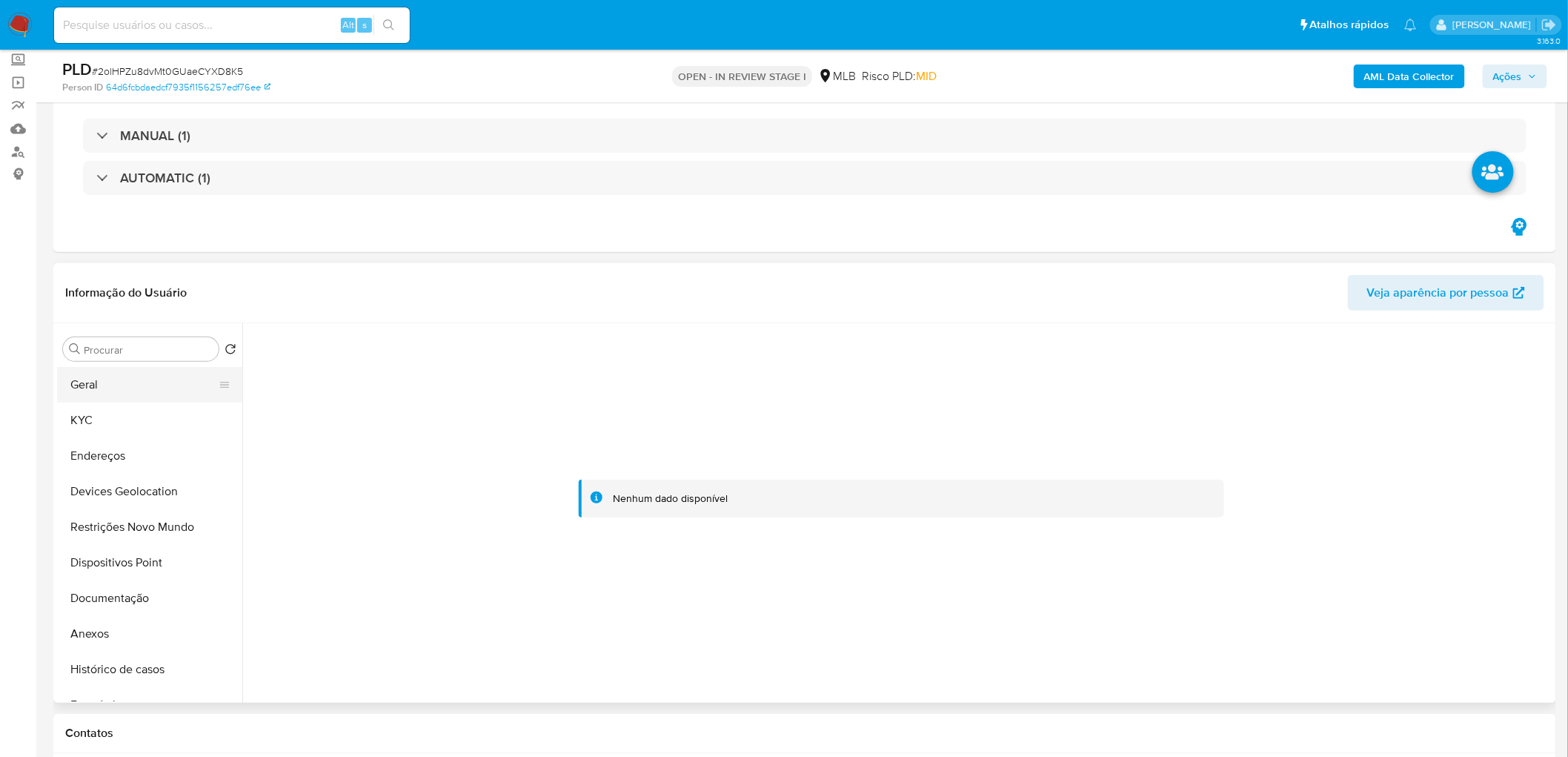
scroll to position [0, 0]
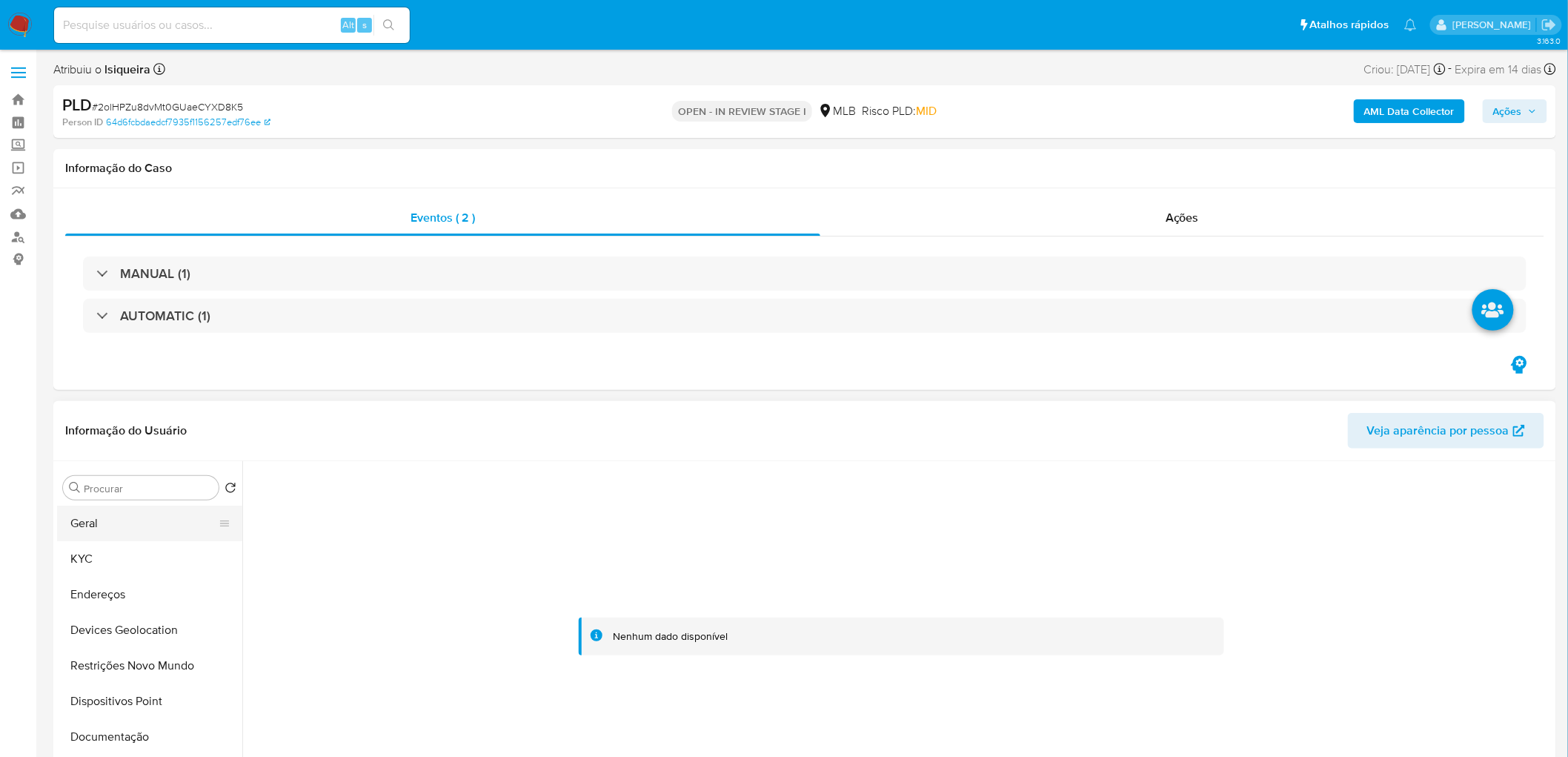
click at [106, 459] on button "Geral" at bounding box center [143, 523] width 173 height 36
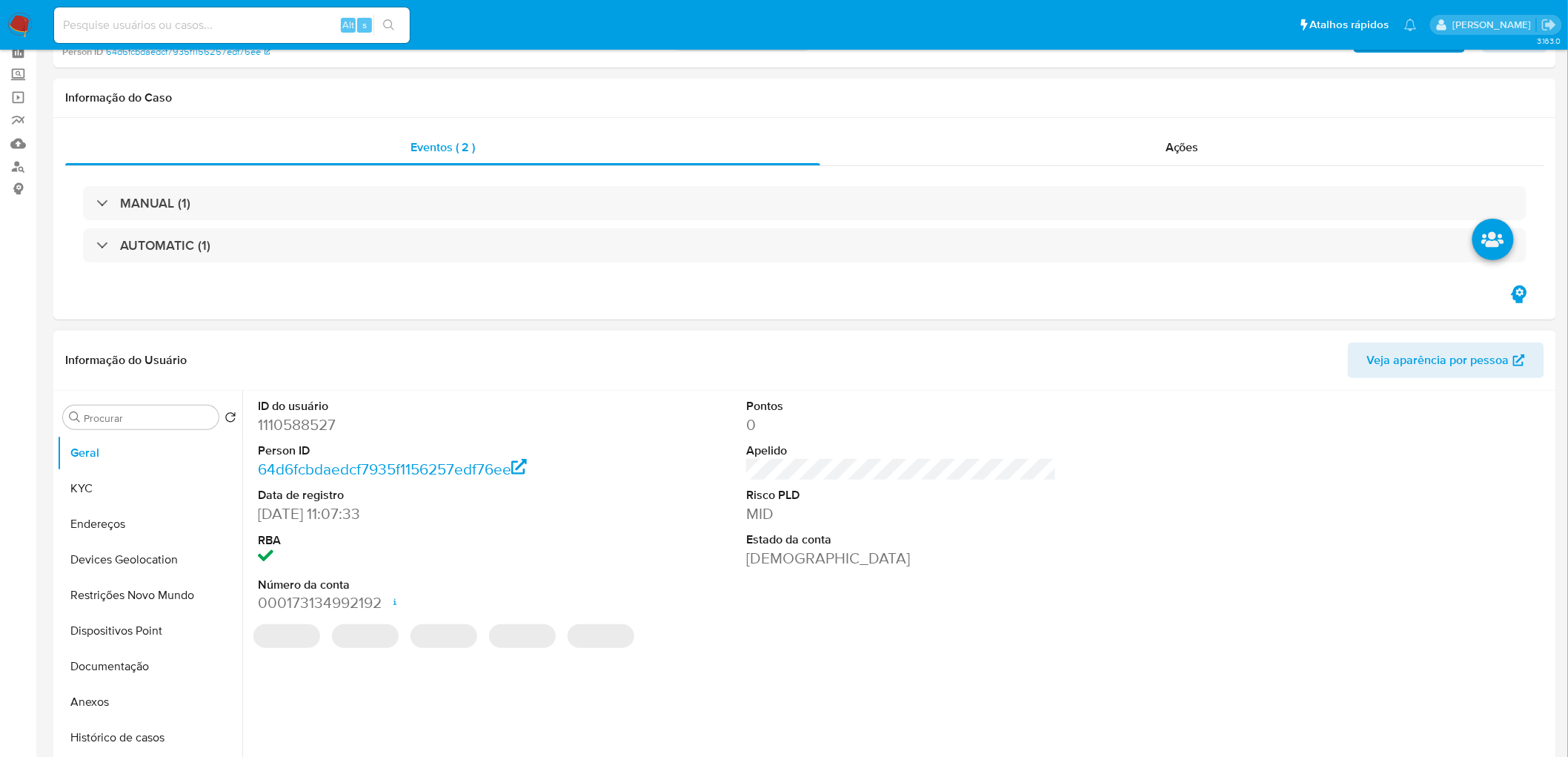
scroll to position [164, 0]
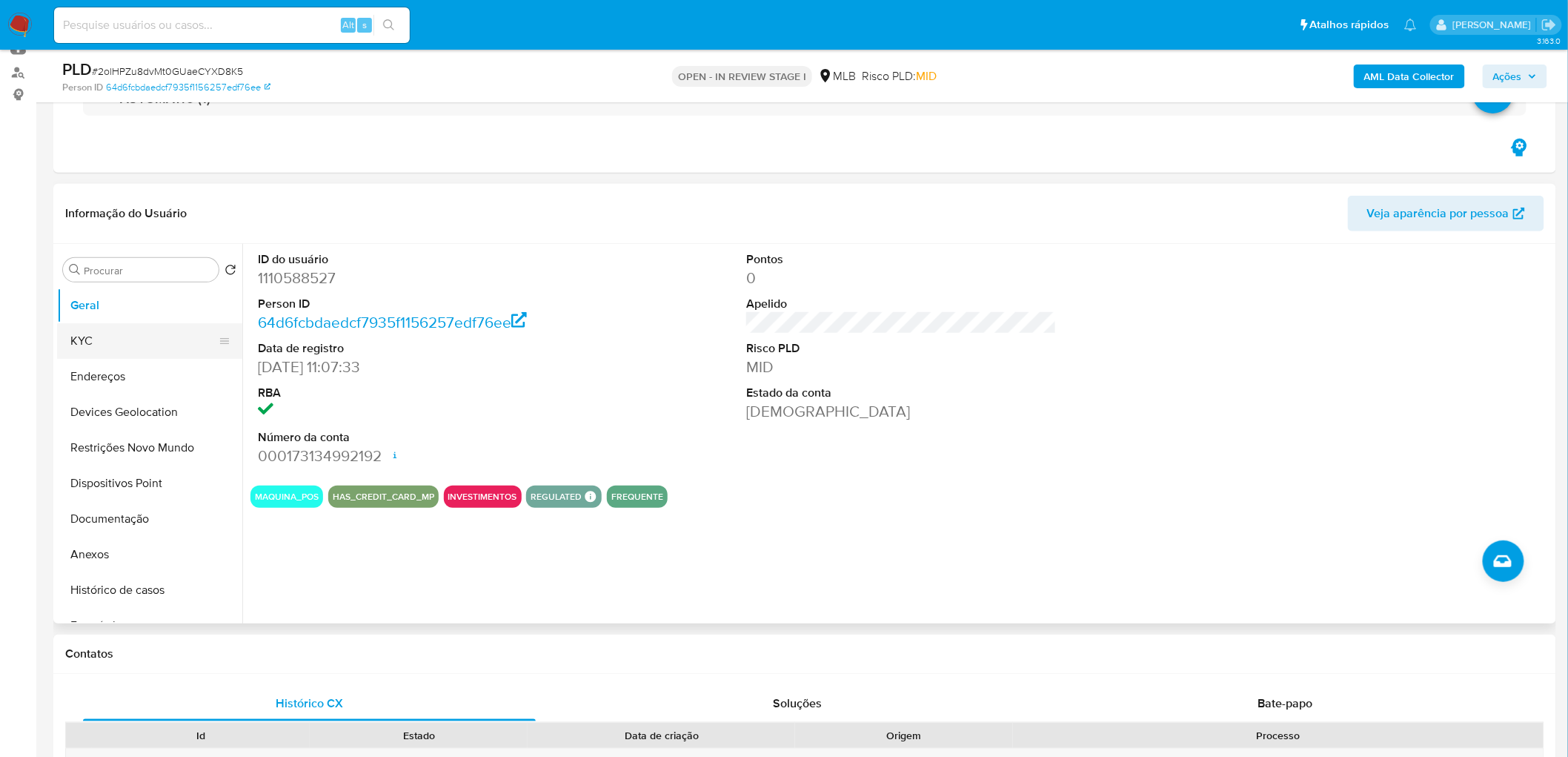
click at [144, 342] on button "KYC" at bounding box center [143, 341] width 173 height 36
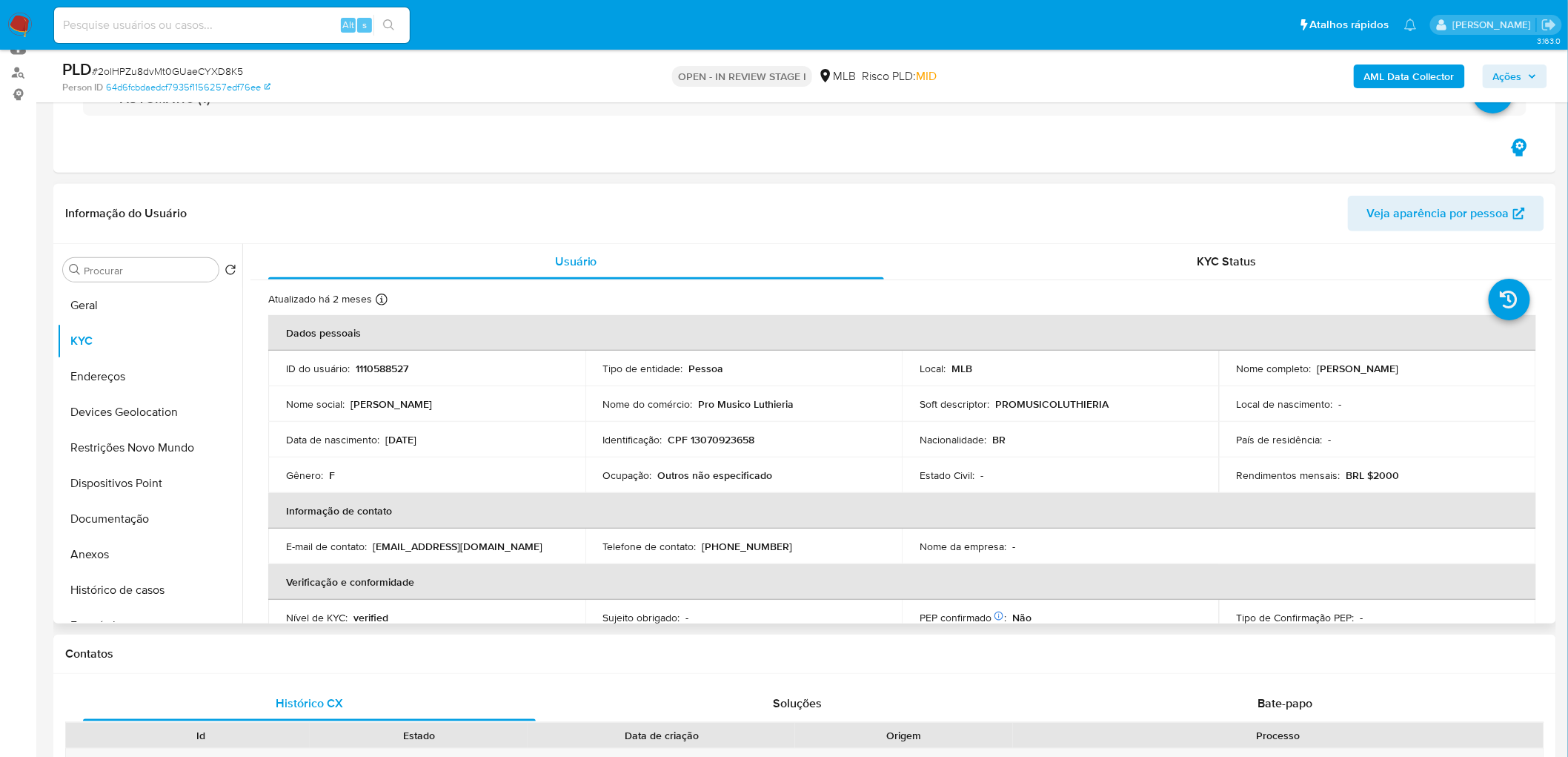
click at [735, 443] on p "CPF 13070923658" at bounding box center [711, 439] width 87 height 13
copy p "13070923658"
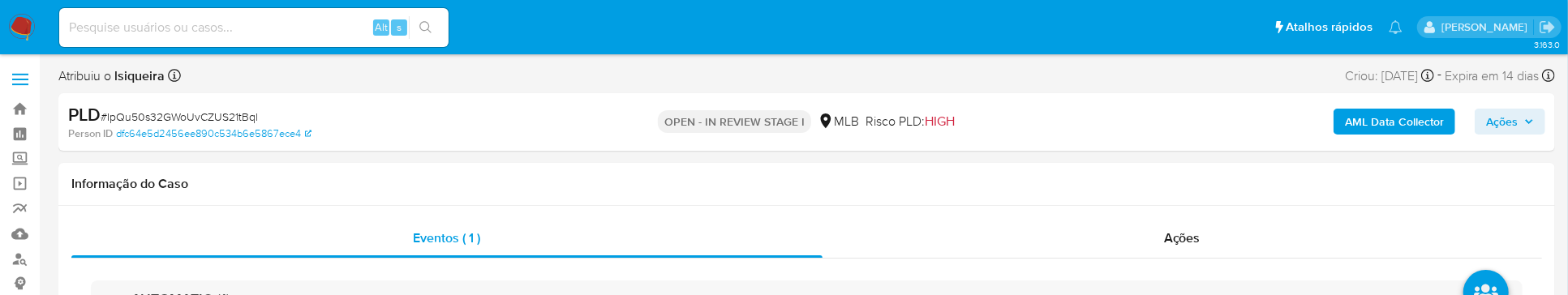
select select "10"
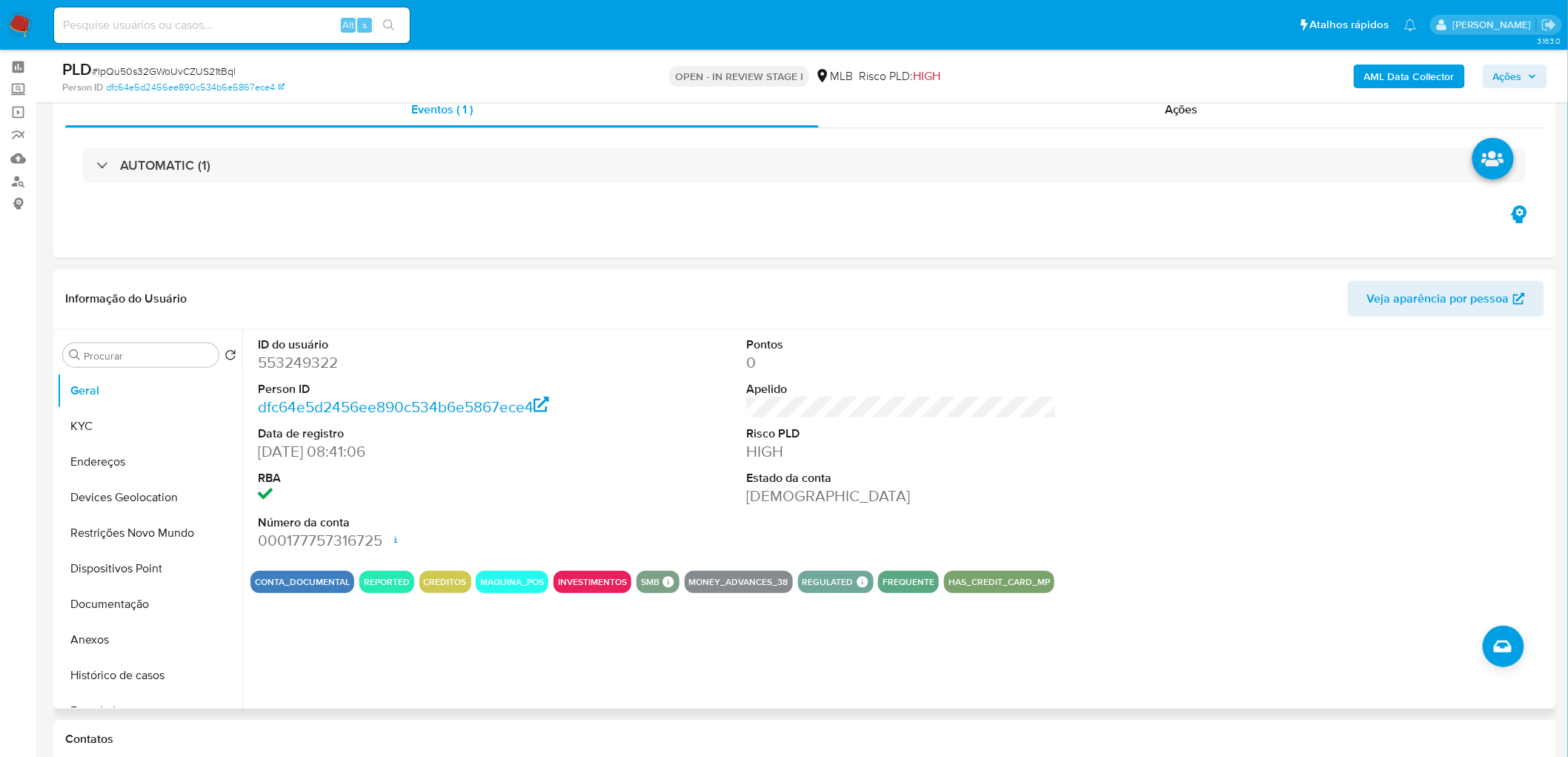
scroll to position [83, 0]
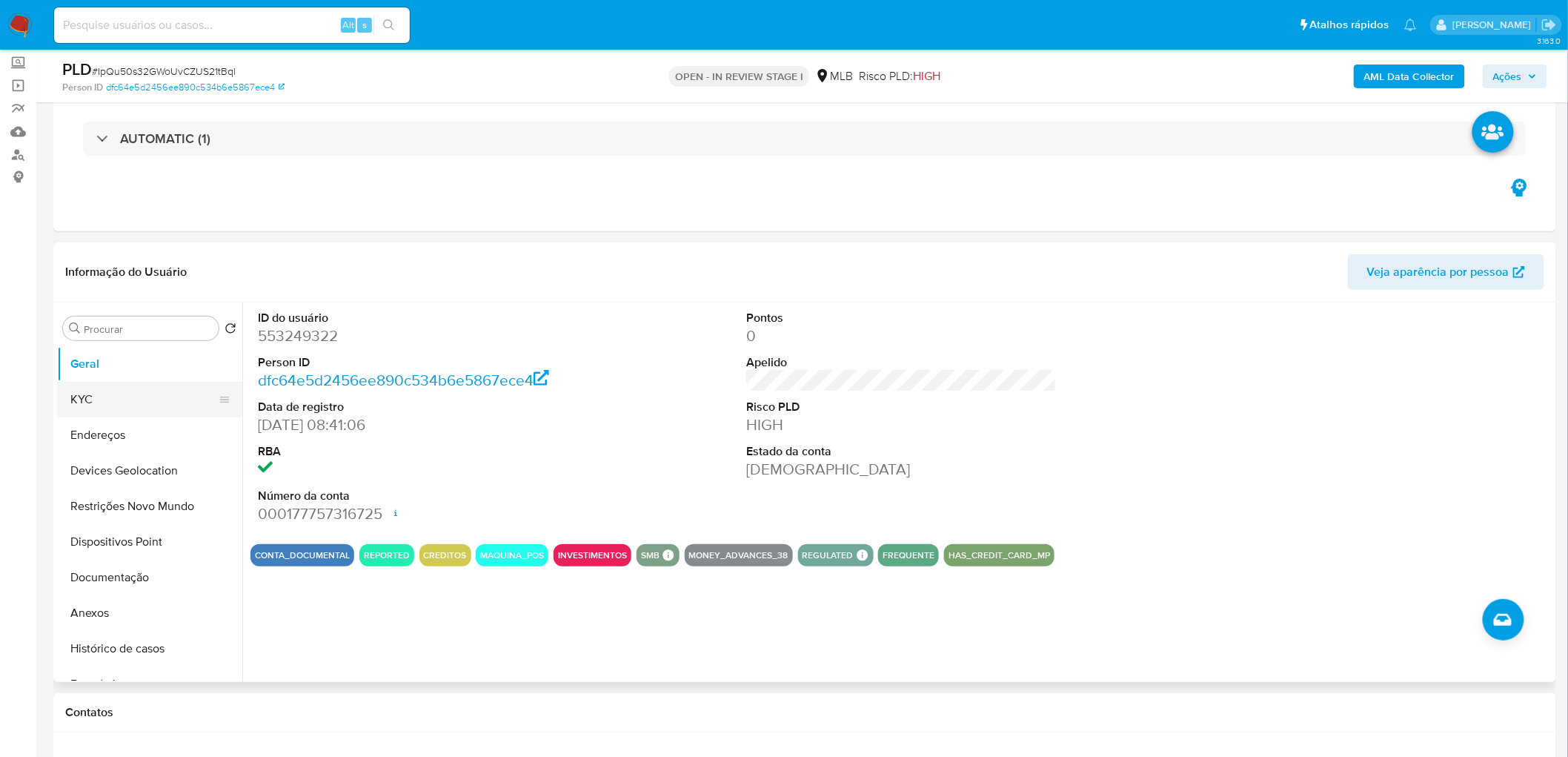
click at [101, 405] on button "KYC" at bounding box center [143, 400] width 173 height 36
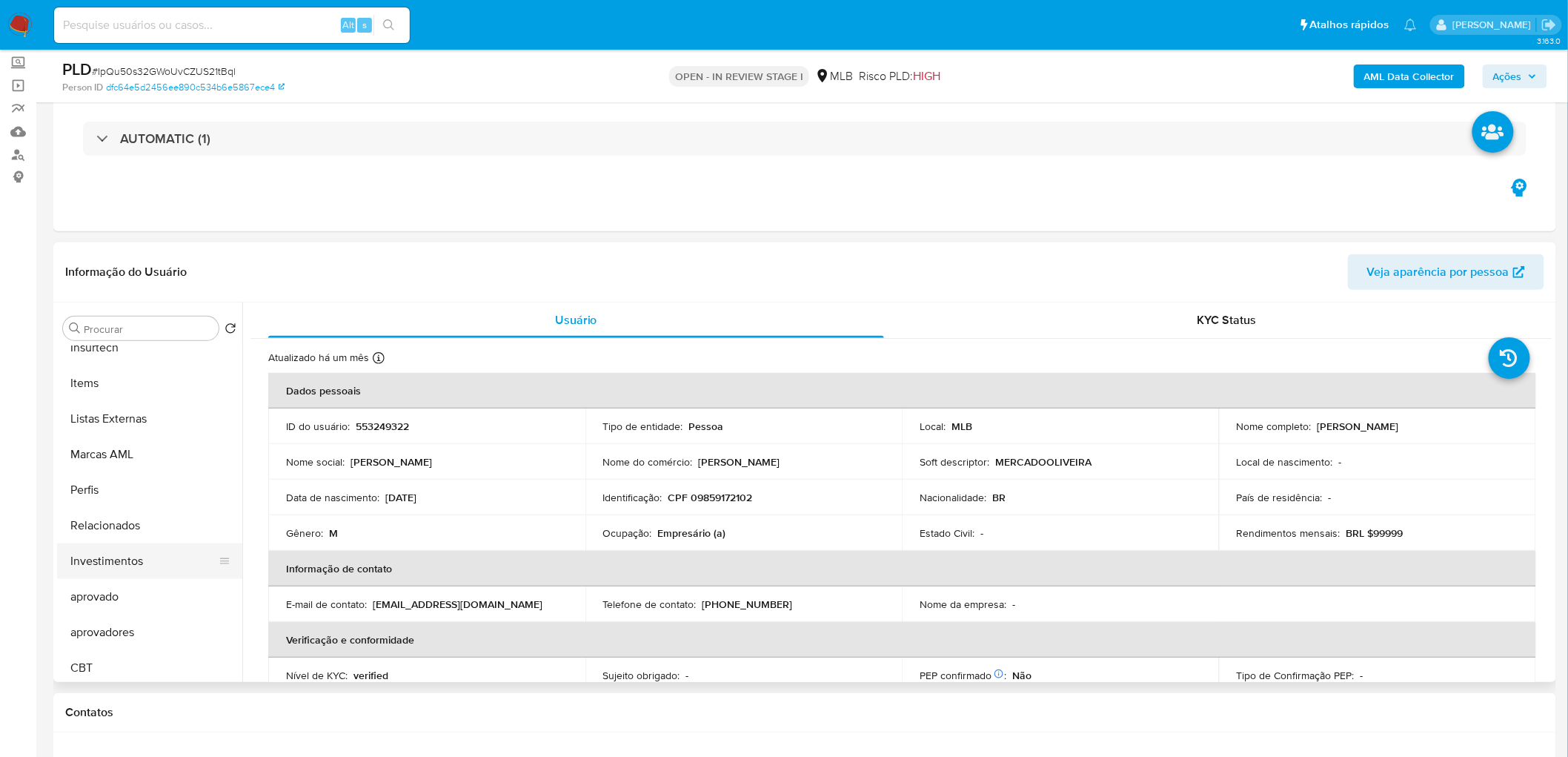
scroll to position [722, 0]
drag, startPoint x: 123, startPoint y: 668, endPoint x: 123, endPoint y: 658, distance: 10.0
click at [123, 459] on button "aprovadores" at bounding box center [143, 674] width 173 height 36
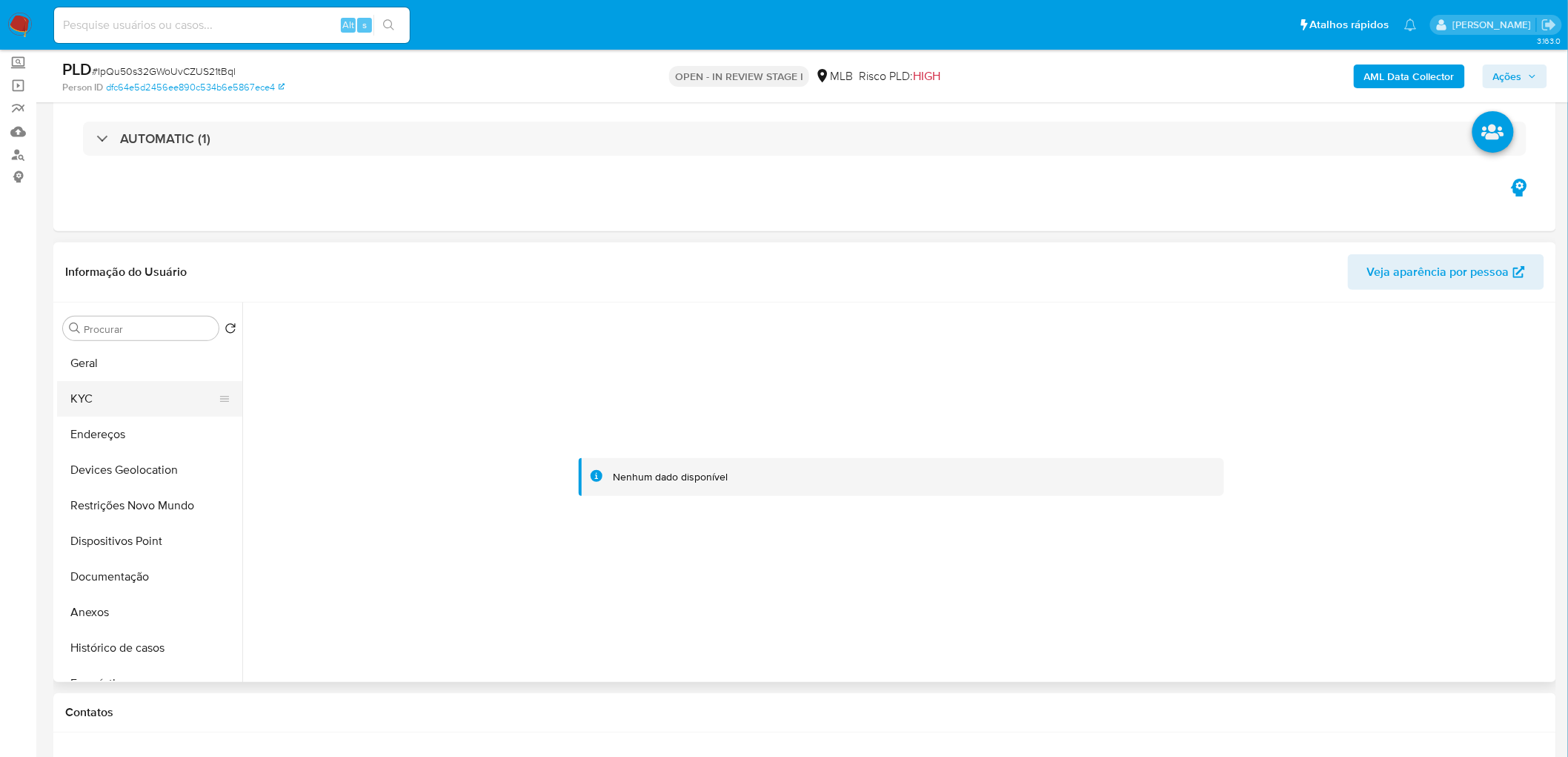
scroll to position [0, 0]
click at [95, 410] on button "KYC" at bounding box center [143, 400] width 173 height 36
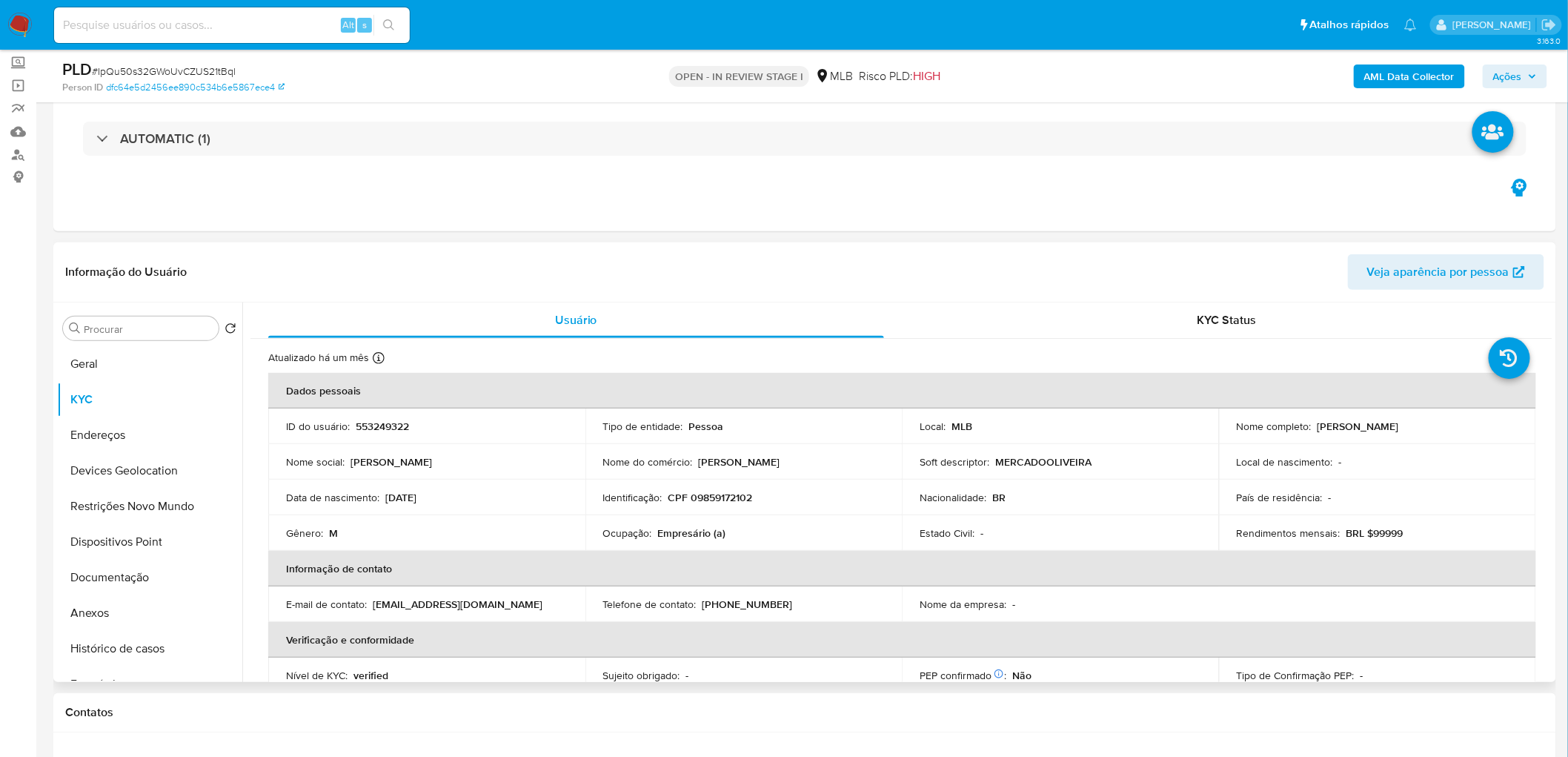
click at [730, 459] on td "Identificação : CPF 09859172102" at bounding box center [744, 497] width 317 height 36
click at [730, 459] on p "CPF 09859172102" at bounding box center [710, 497] width 84 height 13
copy p "09859172102"
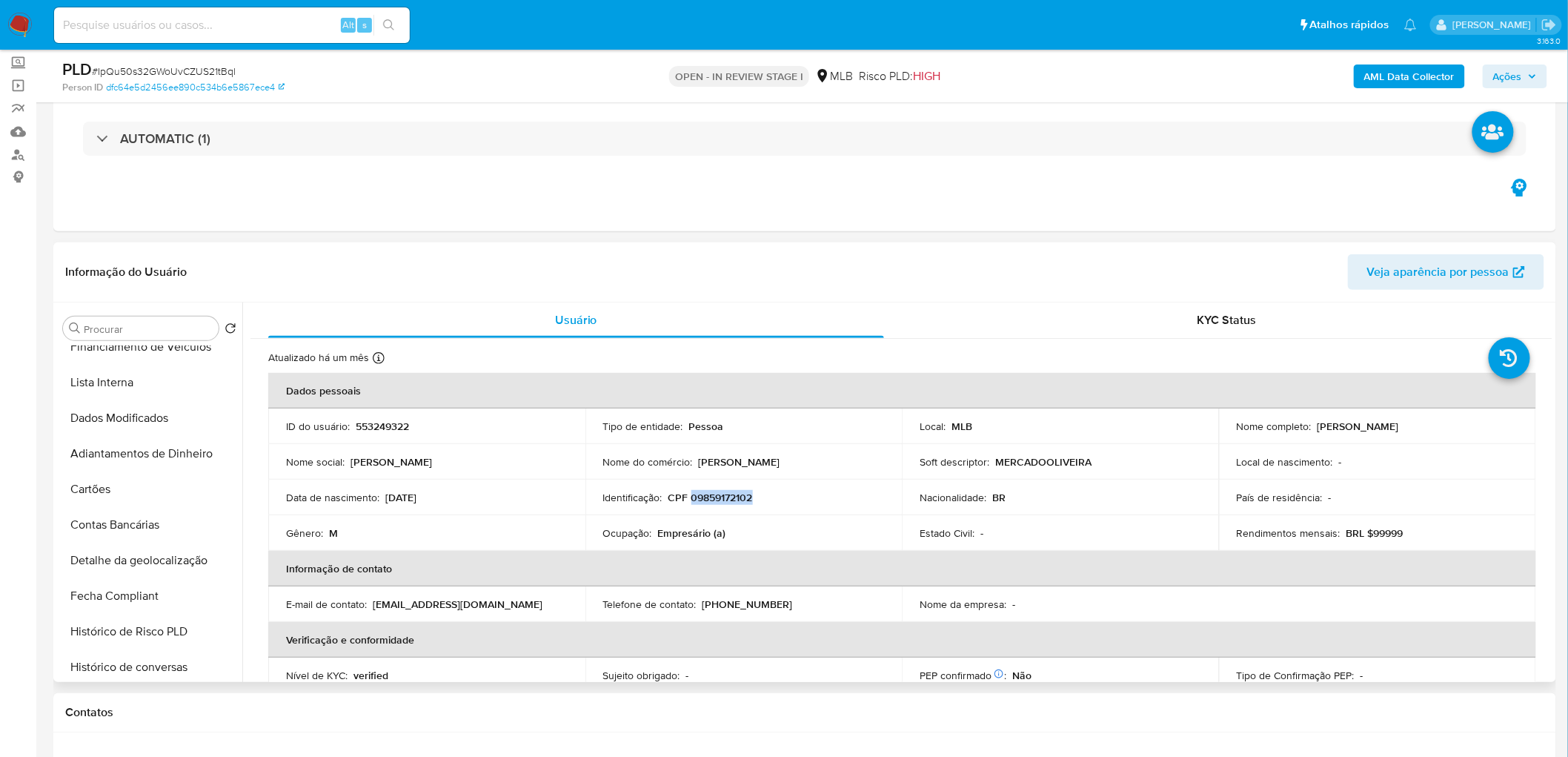
scroll to position [411, 0]
drag, startPoint x: 1448, startPoint y: 433, endPoint x: 1309, endPoint y: 435, distance: 139.0
click at [1053, 435] on td "Nome completo : [PERSON_NAME]" at bounding box center [1377, 426] width 317 height 36
copy div "[PERSON_NAME]"
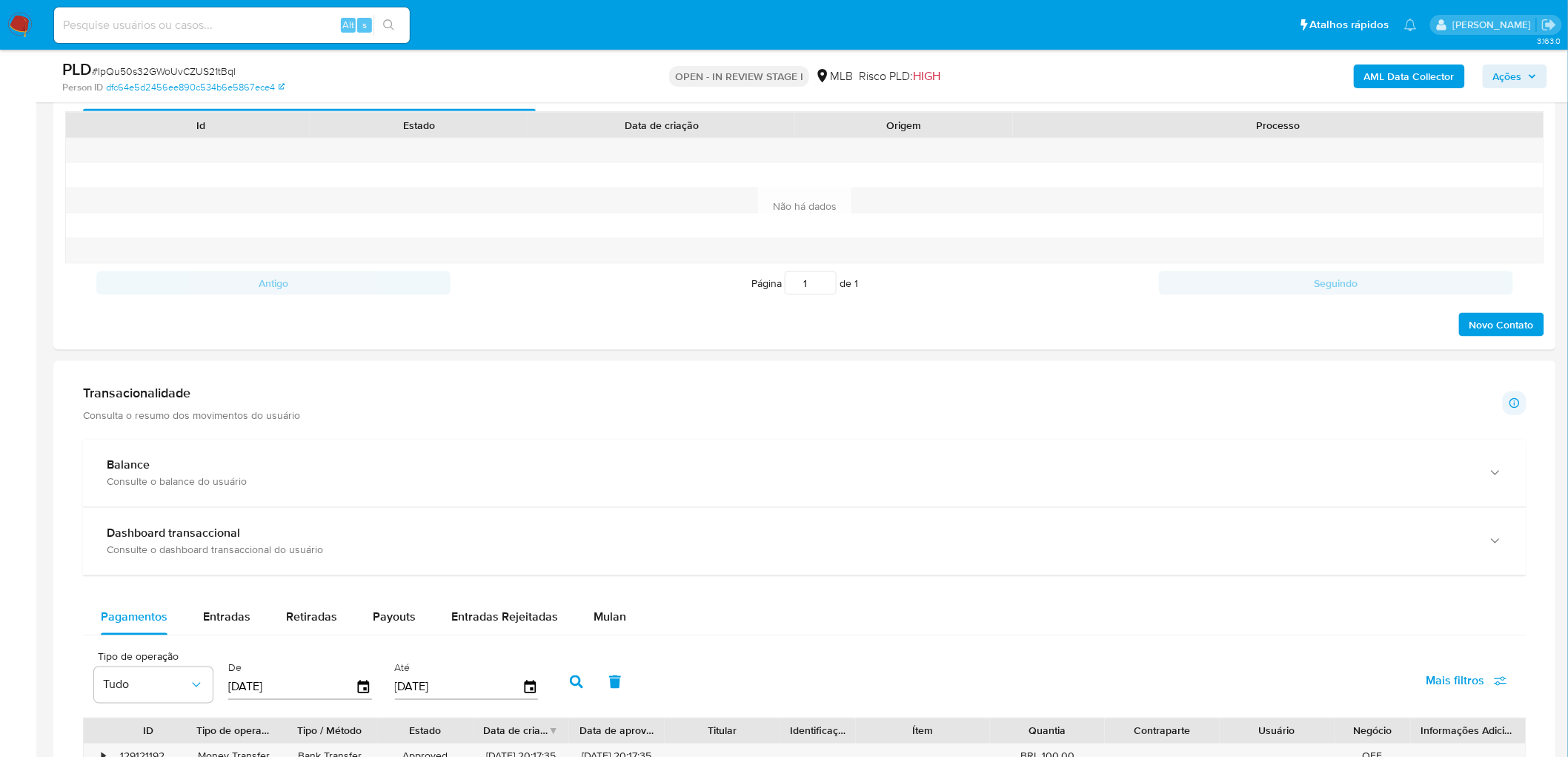
scroll to position [988, 0]
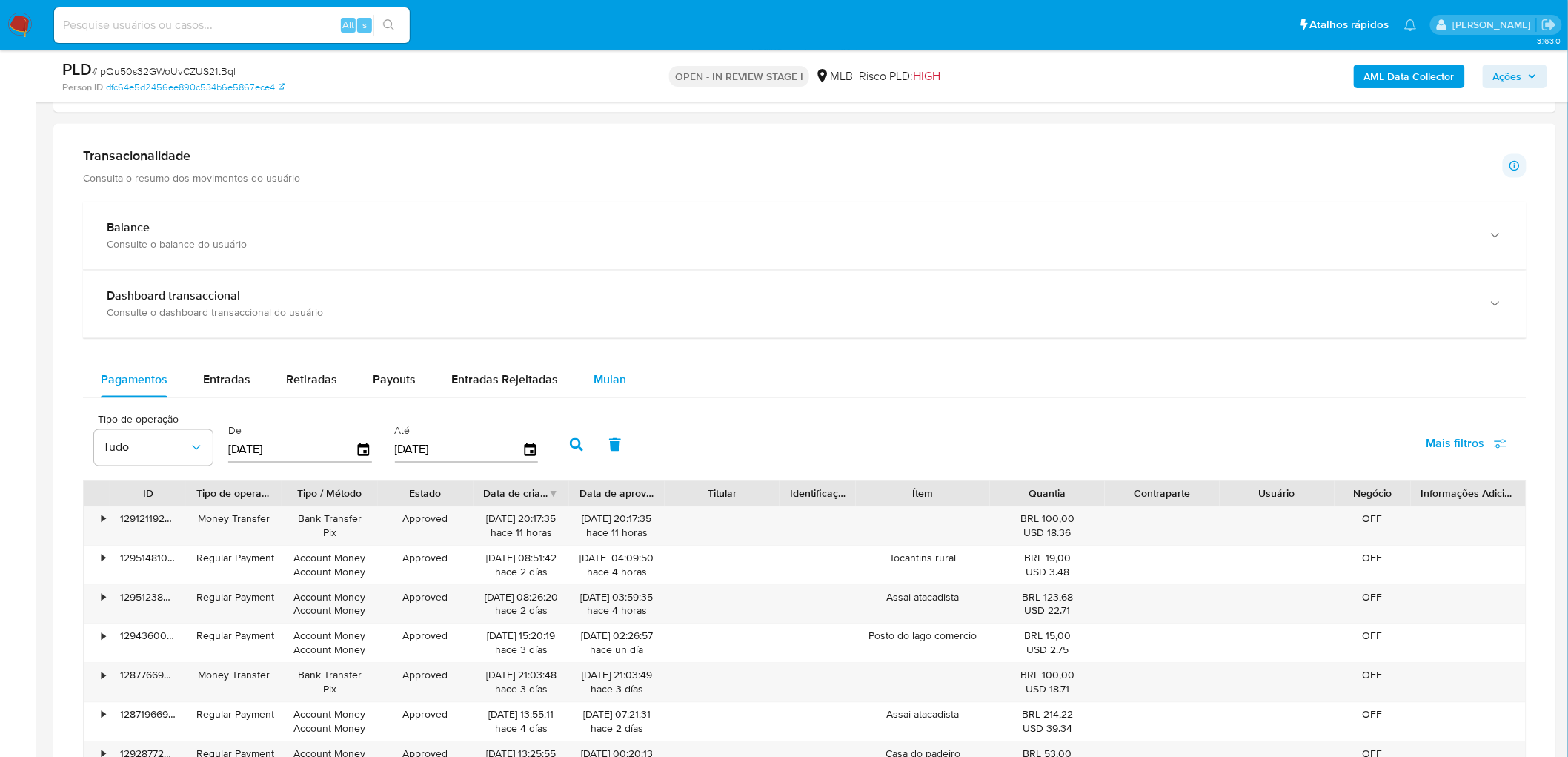
click at [601, 378] on span "Mulan" at bounding box center [609, 379] width 32 height 17
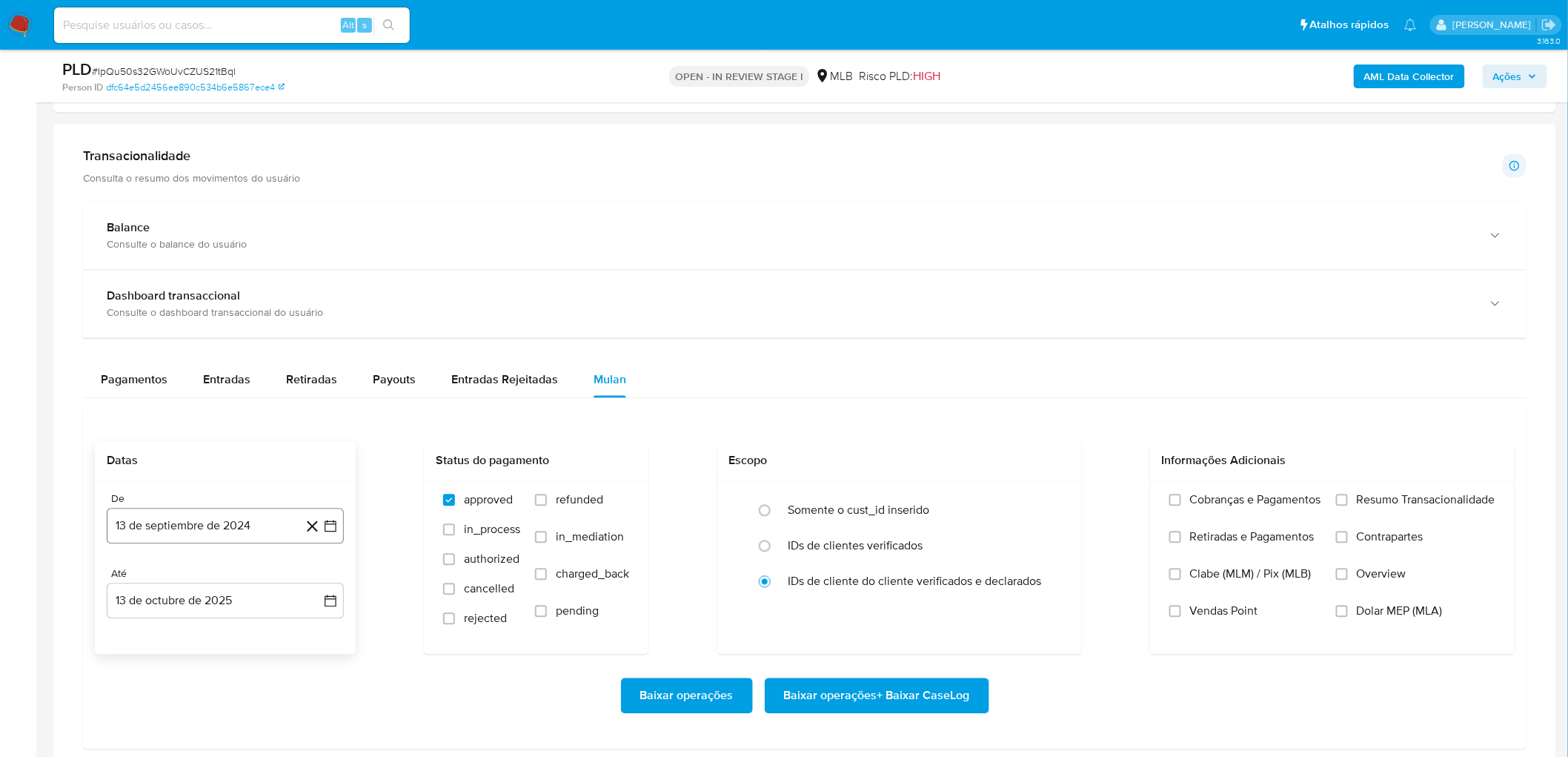
click at [151, 459] on button "13 de septiembre de 2024" at bounding box center [226, 526] width 237 height 36
click at [246, 263] on span "septiembre 2024" at bounding box center [218, 270] width 90 height 15
click at [315, 286] on icon "Año siguiente" at bounding box center [314, 283] width 6 height 11
click at [228, 425] on span "ago" at bounding box center [224, 422] width 18 height 12
click at [256, 357] on button "1" at bounding box center [255, 356] width 24 height 24
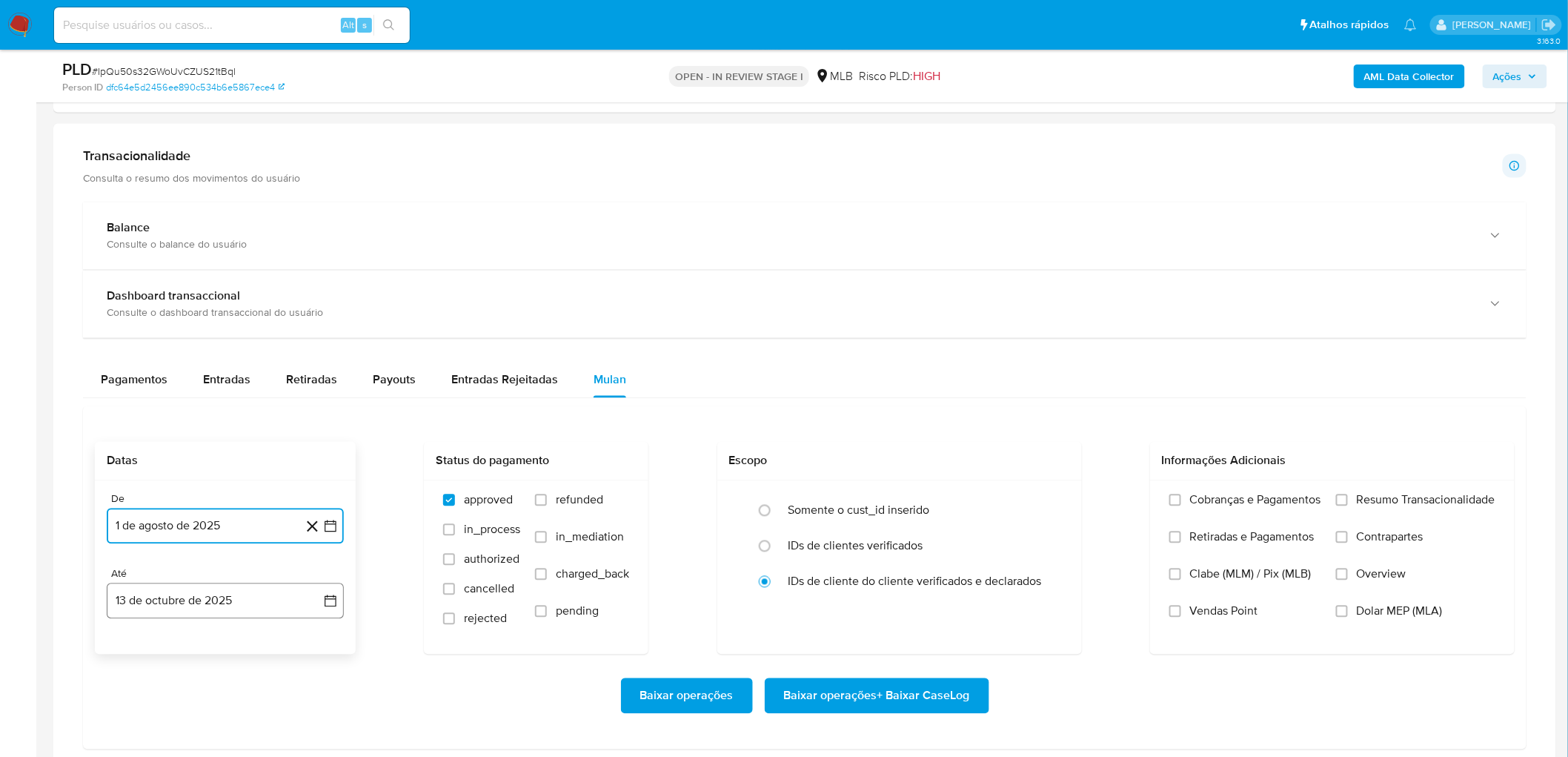
click at [217, 459] on button "13 de octubre de 2025" at bounding box center [226, 601] width 237 height 36
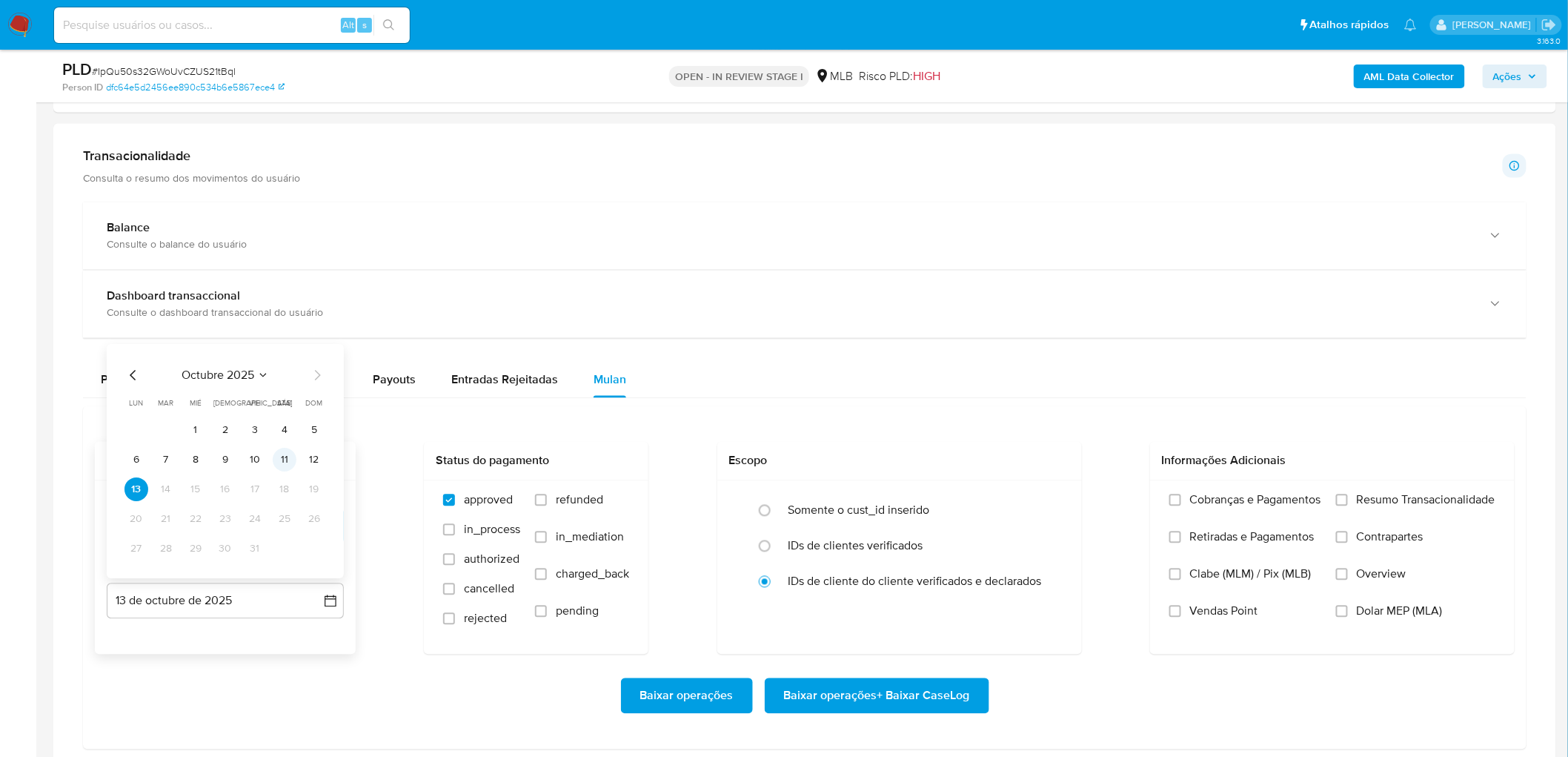
click at [291, 458] on button "11" at bounding box center [284, 460] width 24 height 24
drag, startPoint x: 1386, startPoint y: 504, endPoint x: 1325, endPoint y: 535, distance: 68.4
click at [1053, 459] on span "Resumo Transacionalidade" at bounding box center [1426, 500] width 139 height 15
click at [1053, 459] on input "Resumo Transacionalidade" at bounding box center [1341, 501] width 12 height 12
click at [1053, 459] on span "Vendas Point" at bounding box center [1224, 611] width 68 height 15
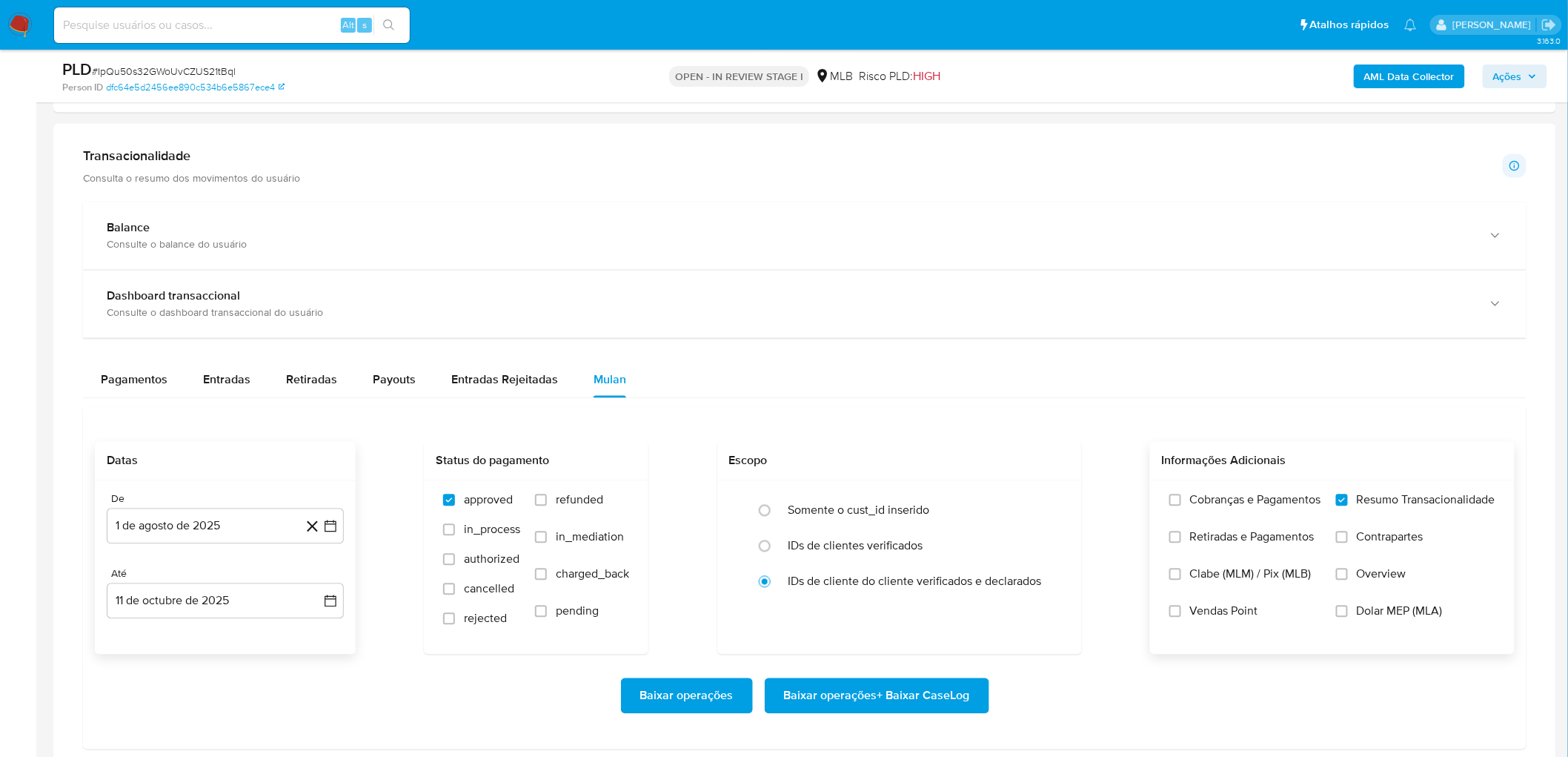
click at [1053, 459] on input "Vendas Point" at bounding box center [1176, 611] width 12 height 12
click at [913, 459] on span "Baixar operações + Baixar CaseLog" at bounding box center [877, 696] width 186 height 32
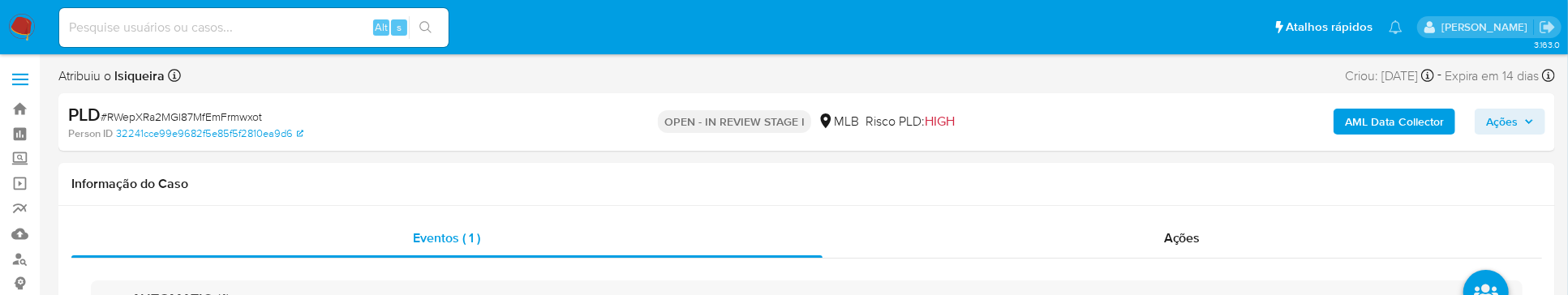
select select "10"
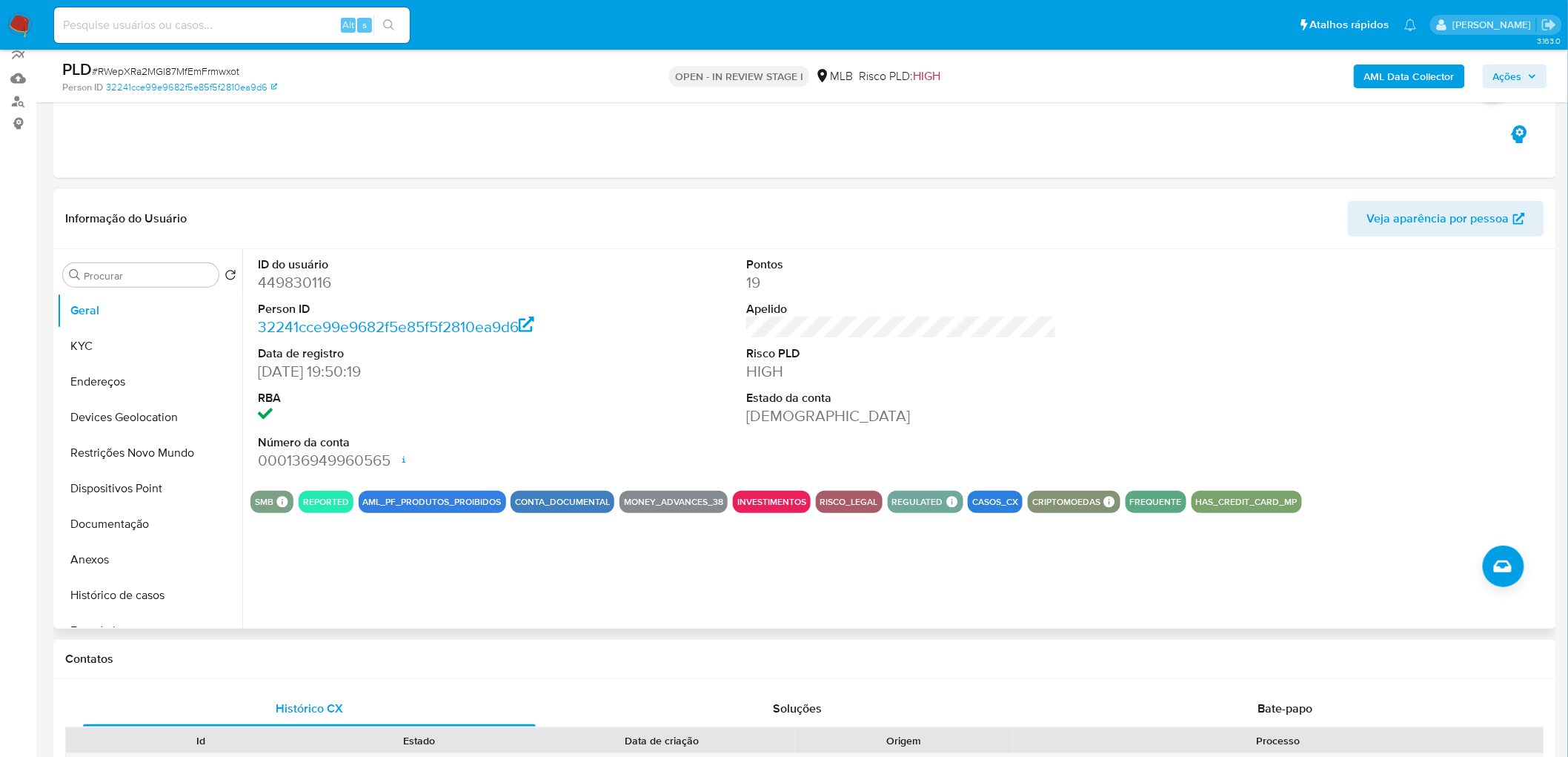
scroll to position [164, 0]
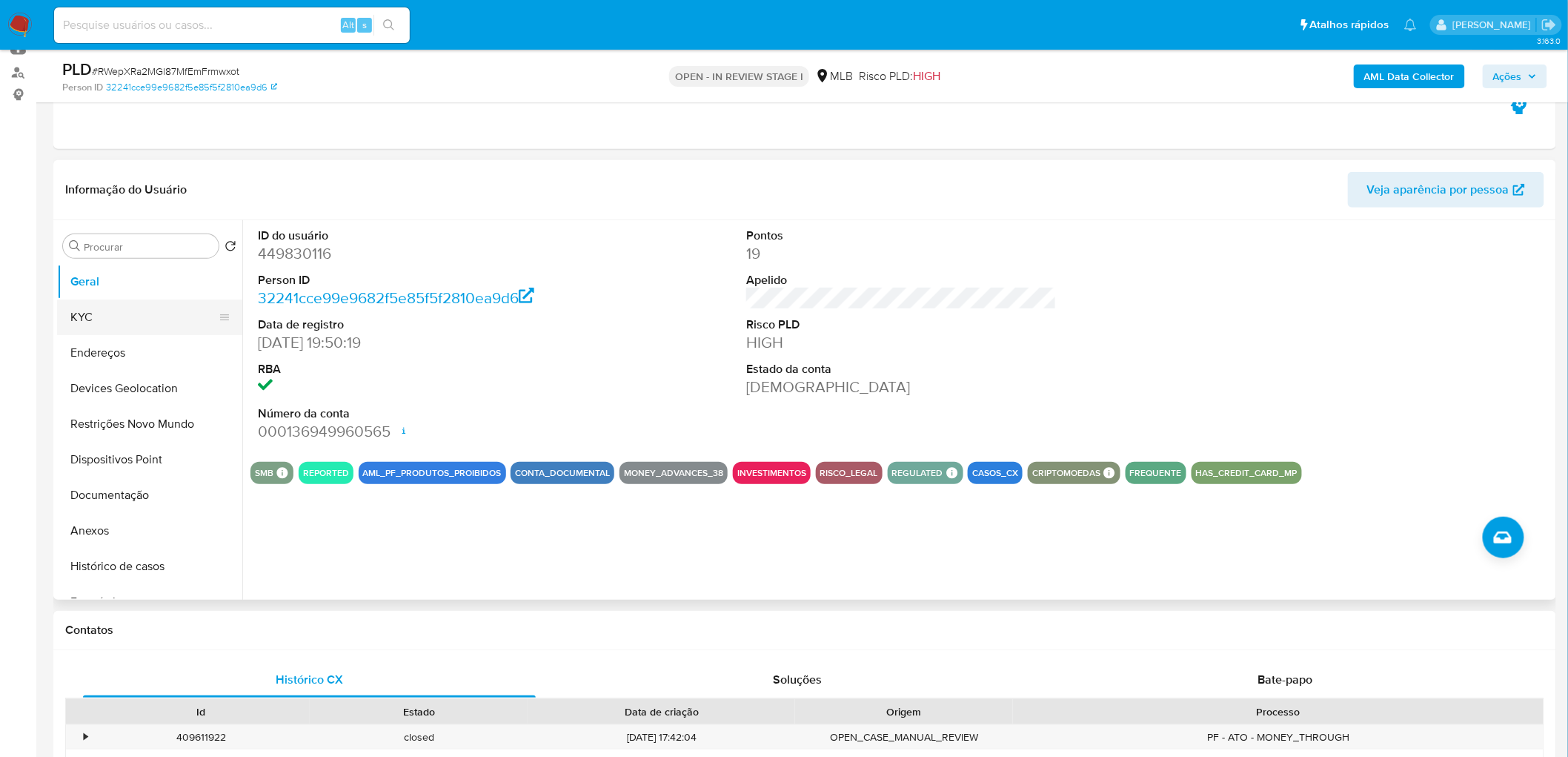
click at [121, 313] on button "KYC" at bounding box center [143, 317] width 173 height 36
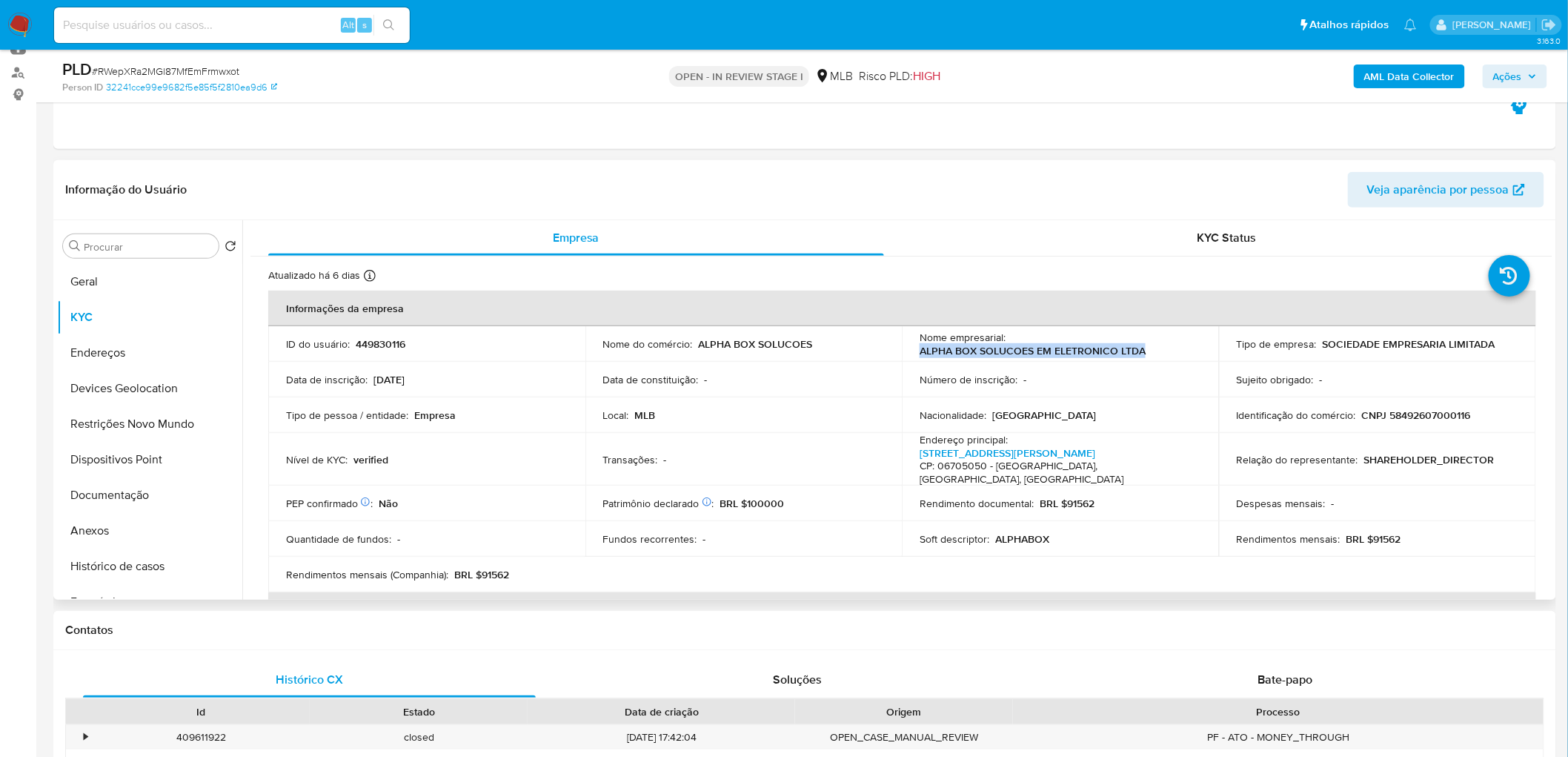
drag, startPoint x: 1170, startPoint y: 351, endPoint x: 902, endPoint y: 357, distance: 268.1
click at [902, 357] on td "Nome empresarial : ALPHA BOX SOLUCOES EM ELETRONICO LTDA" at bounding box center [1060, 343] width 317 height 36
copy p "ALPHA BOX SOLUCOES EM ELETRONICO LTDA"
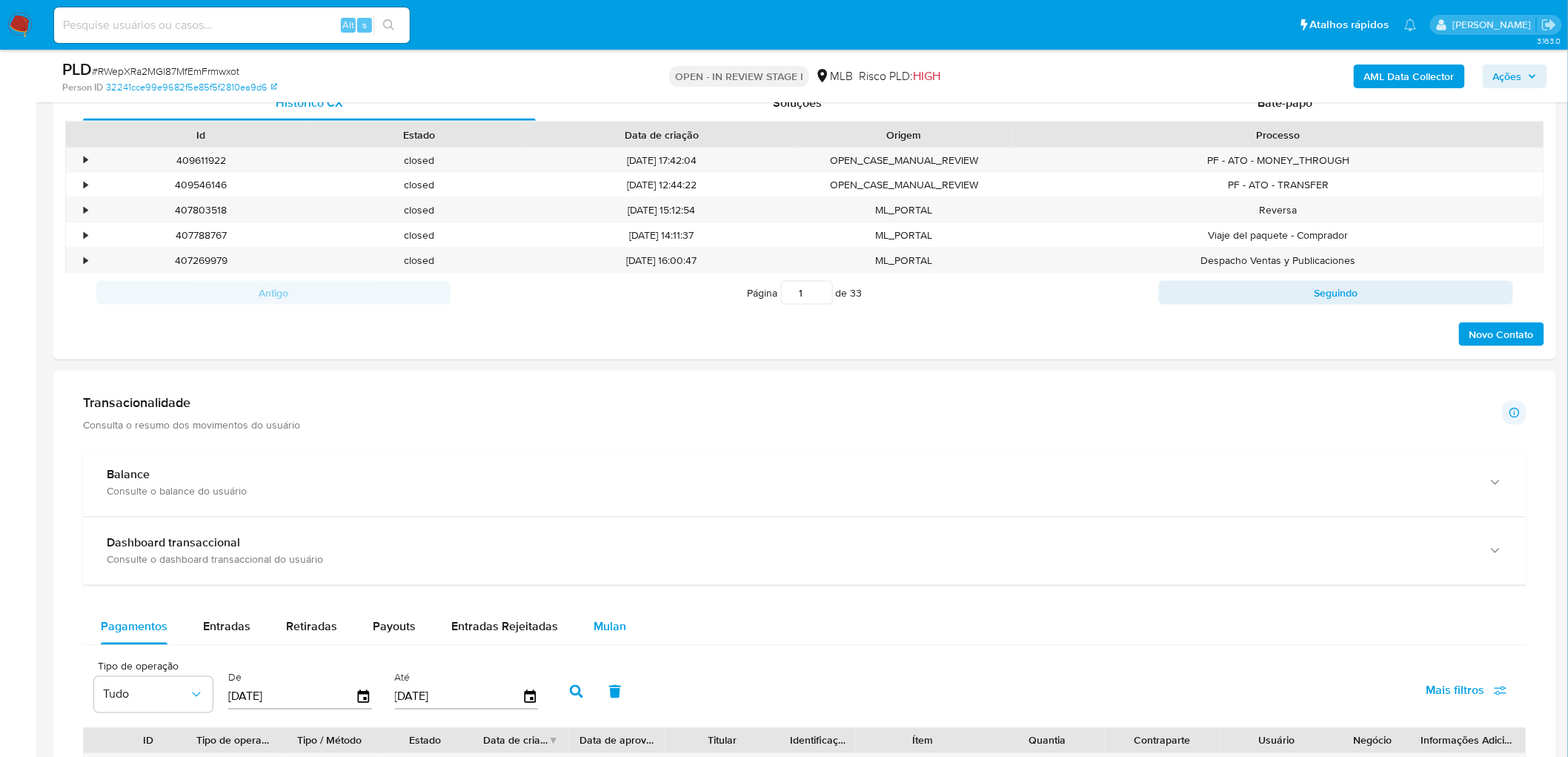
click at [602, 414] on span "Mulan" at bounding box center [609, 626] width 32 height 17
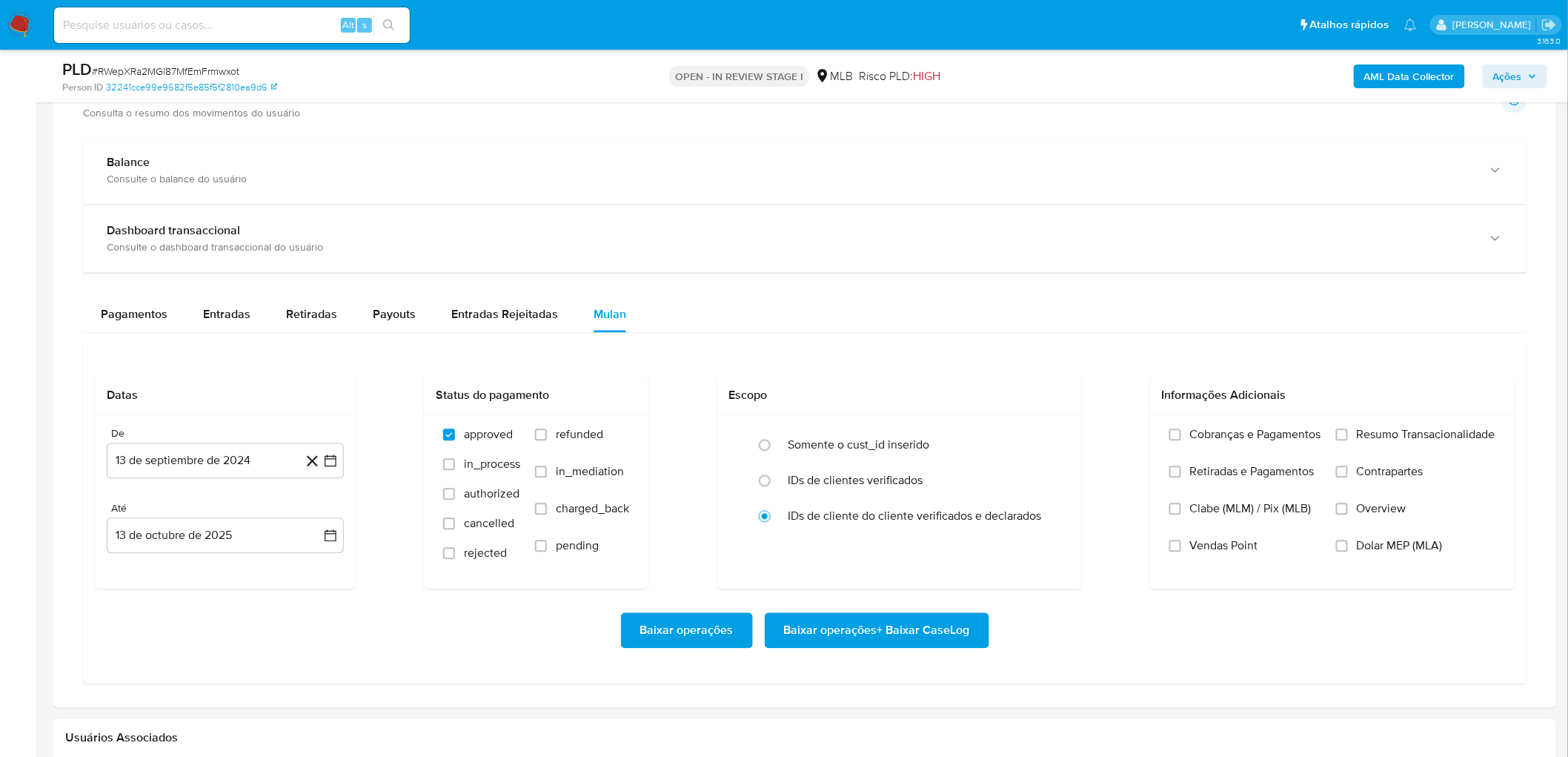
scroll to position [1152, 0]
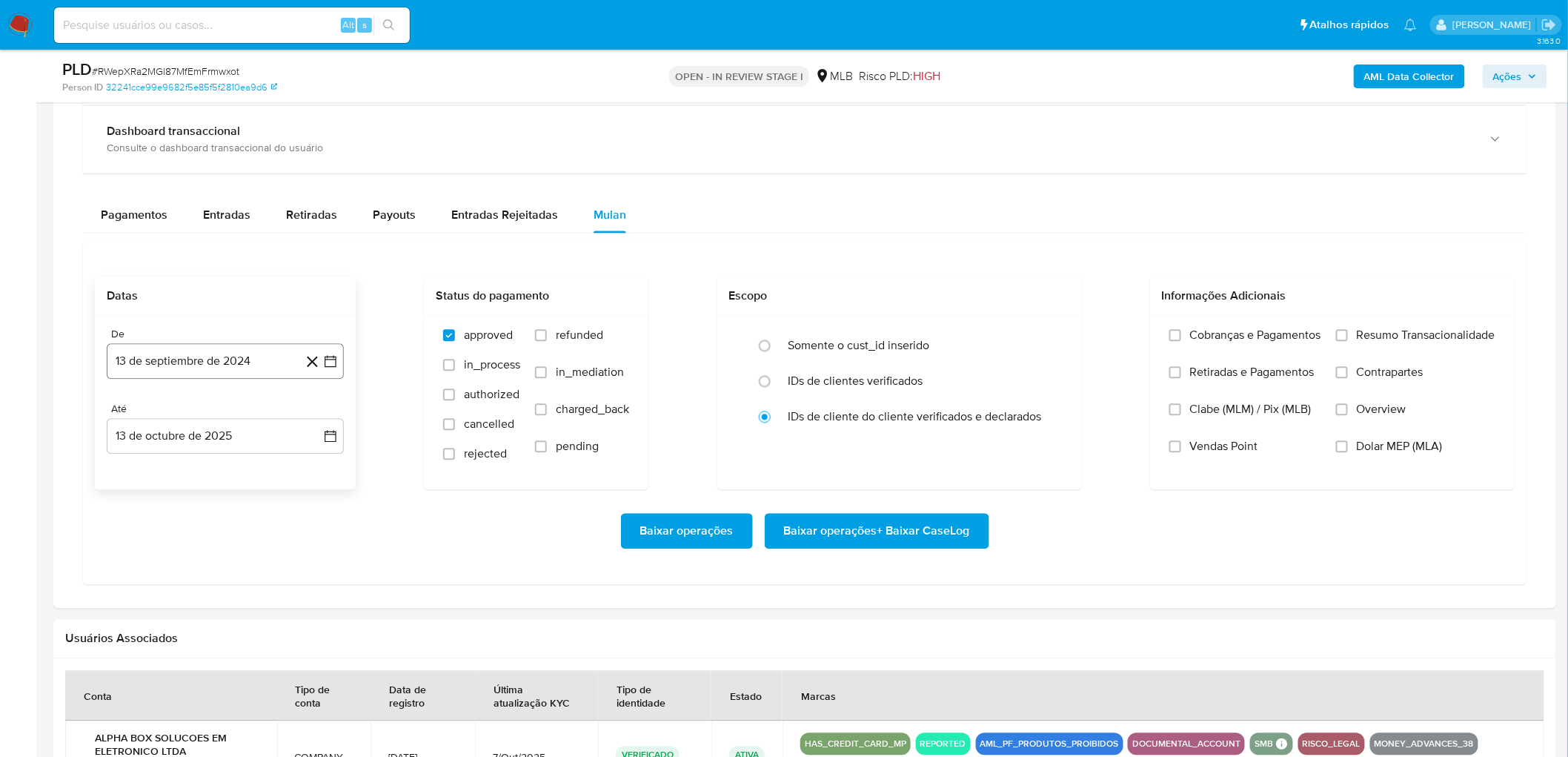
click at [190, 351] on button "13 de septiembre de 2024" at bounding box center [226, 362] width 237 height 36
click at [218, 411] on span "septiembre 2024" at bounding box center [218, 415] width 90 height 15
click at [327, 414] on div "2024 2024 ene feb mar abr may jun jul ago sep oct nov dic" at bounding box center [224, 509] width 234 height 251
click at [317, 414] on icon "Año siguiente" at bounding box center [314, 415] width 18 height 18
click at [223, 414] on span "ago" at bounding box center [224, 552] width 18 height 12
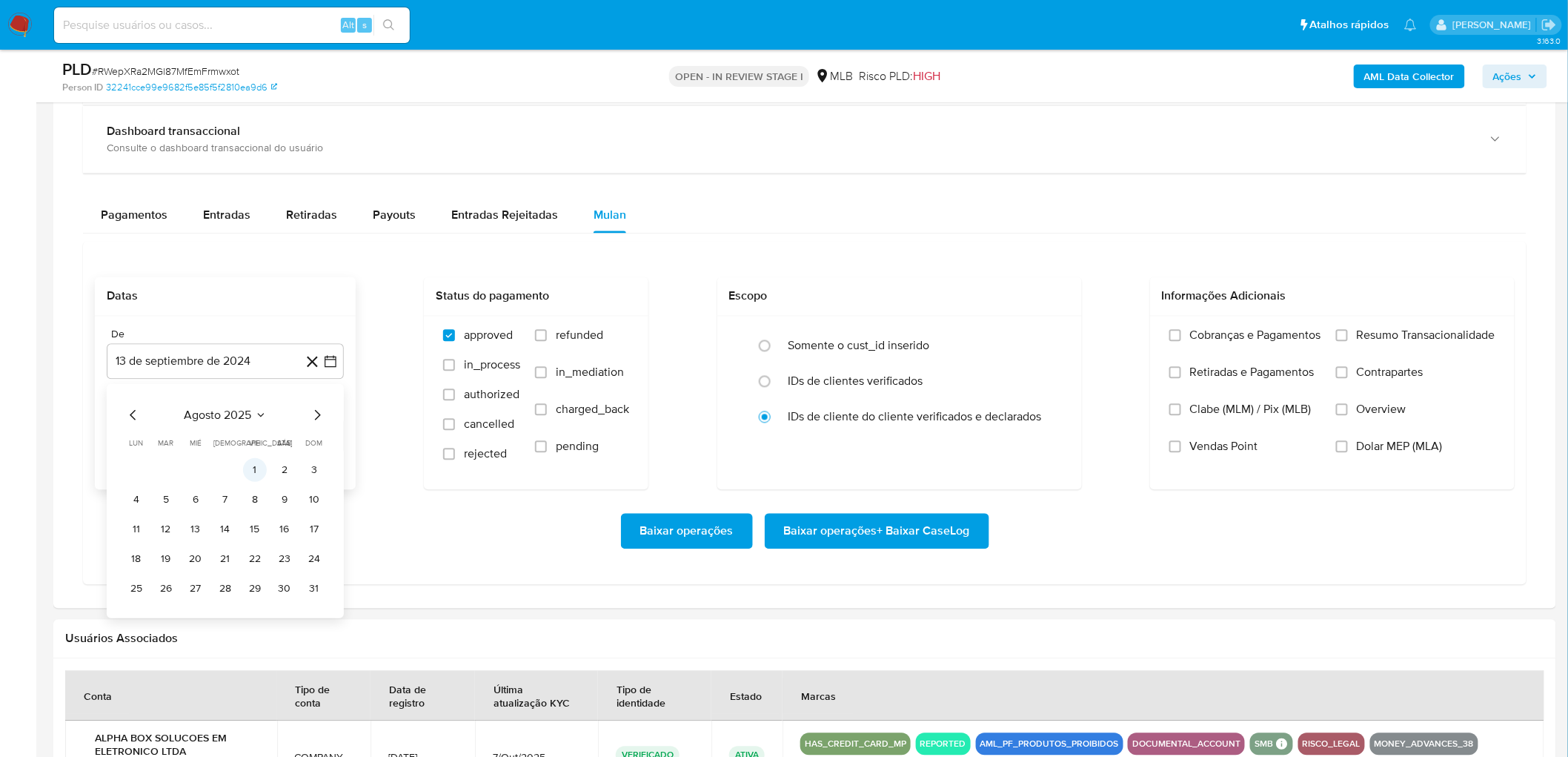
click at [255, 414] on button "1" at bounding box center [255, 470] width 24 height 24
click at [252, 414] on button "13 de octubre de 2025" at bounding box center [226, 436] width 237 height 36
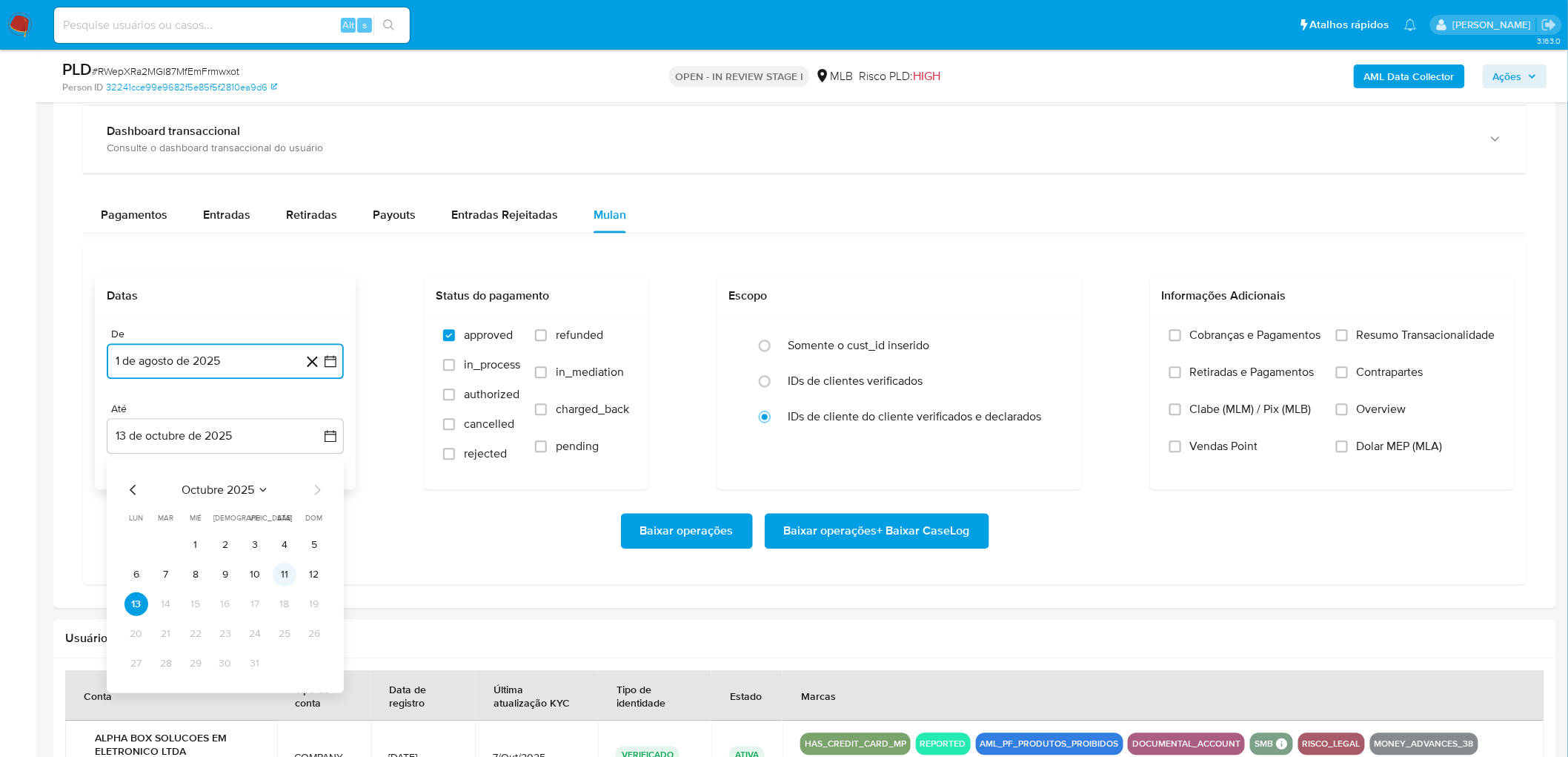
click at [280, 414] on button "11" at bounding box center [284, 573] width 24 height 24
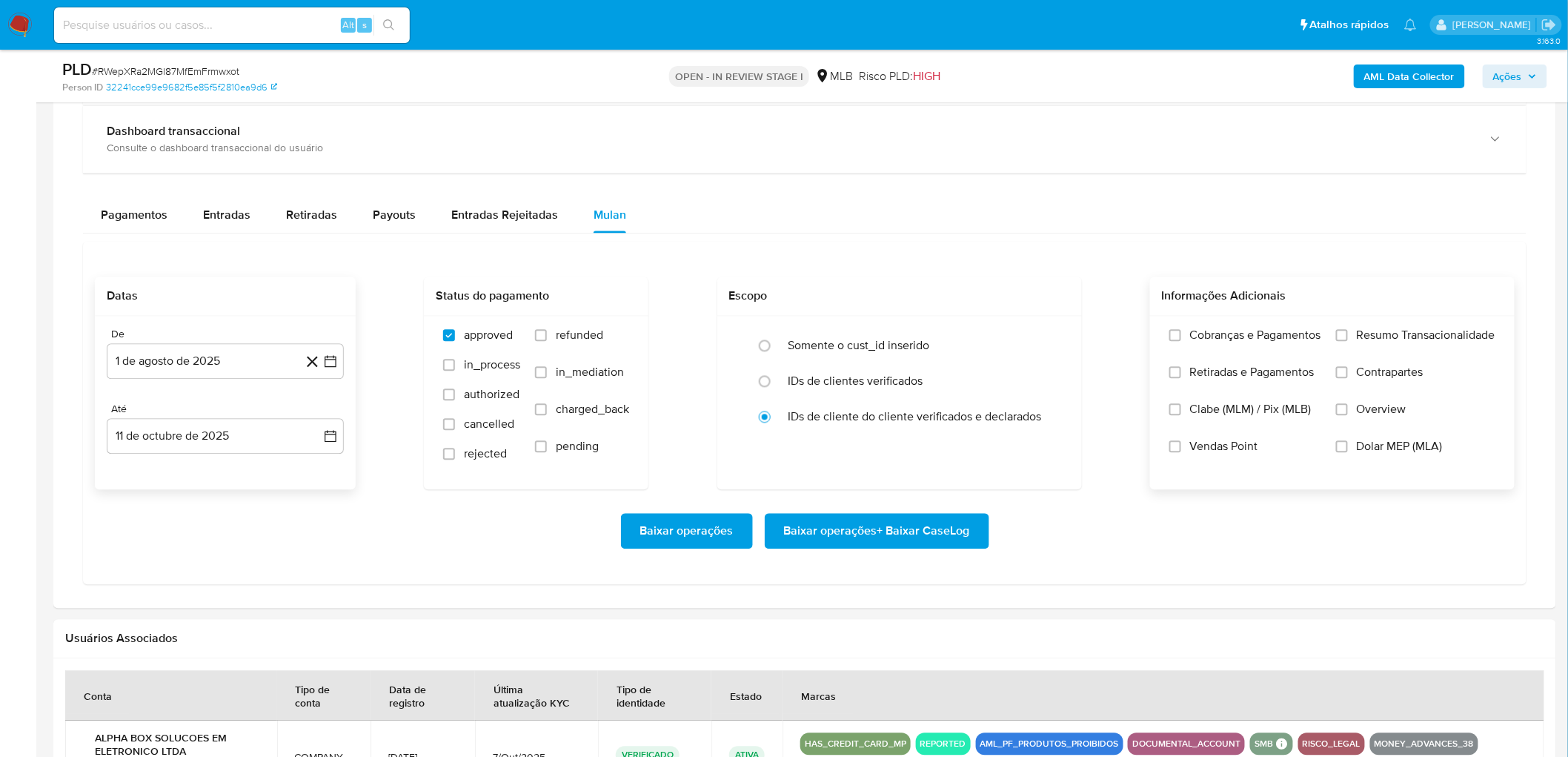
click at [937, 332] on span "Resumo Transacionalidade" at bounding box center [1426, 335] width 139 height 15
click at [937, 332] on input "Resumo Transacionalidade" at bounding box center [1341, 336] width 12 height 12
click at [937, 414] on span "Vendas Point" at bounding box center [1224, 446] width 68 height 15
click at [937, 414] on input "Vendas Point" at bounding box center [1176, 447] width 12 height 12
click at [923, 414] on span "Baixar operações + Baixar CaseLog" at bounding box center [877, 530] width 186 height 32
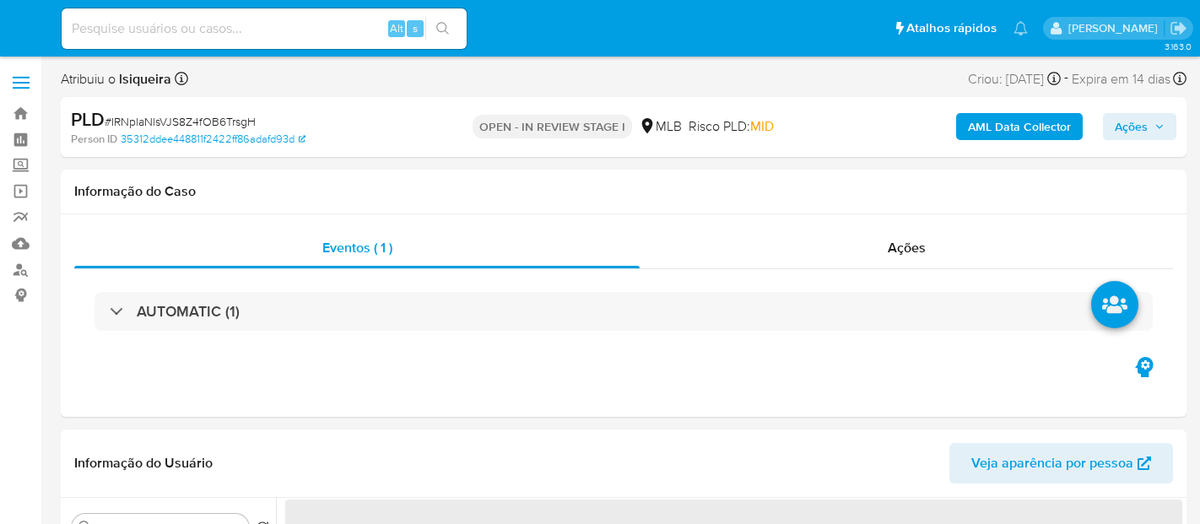
select select "10"
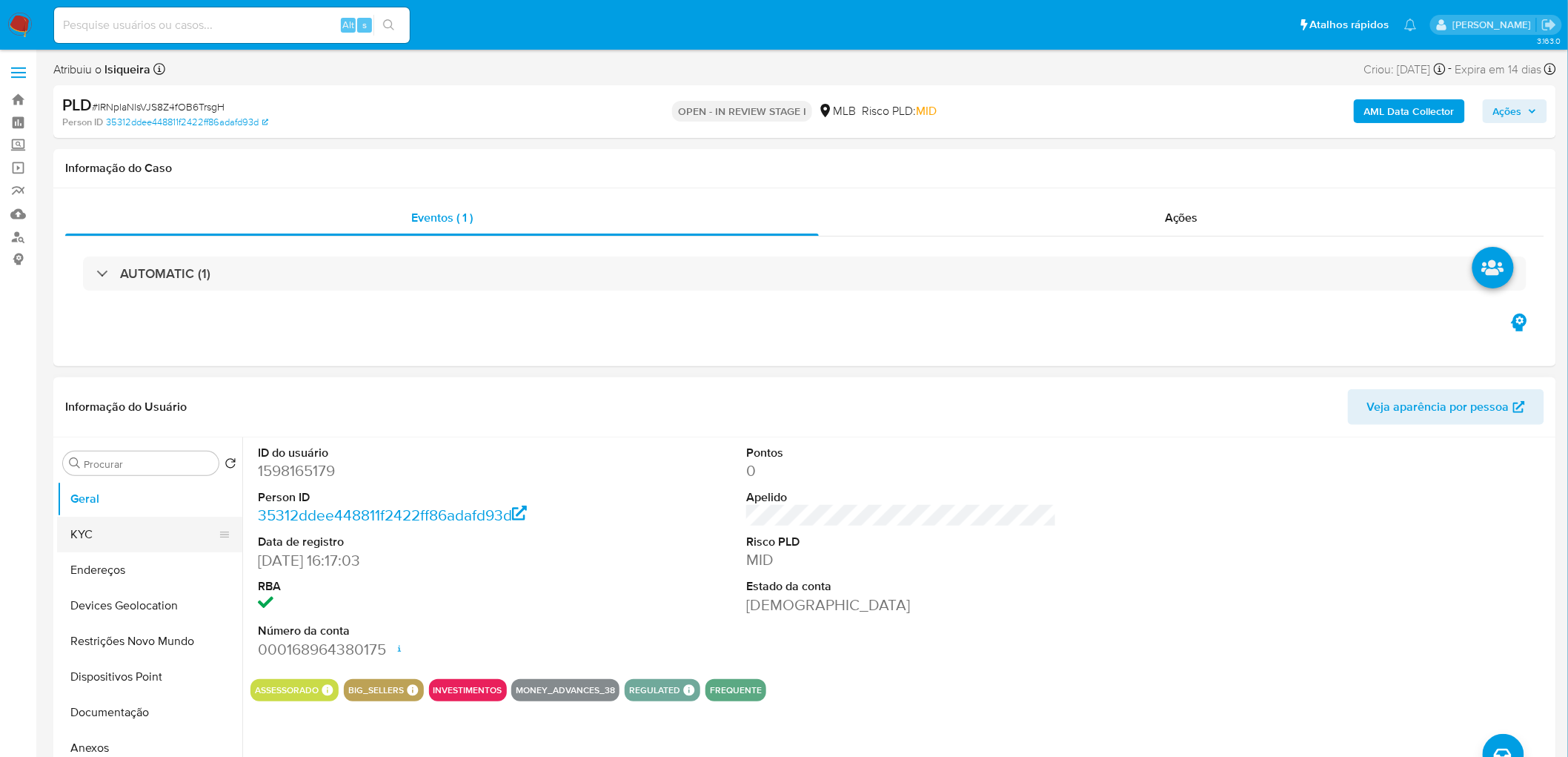
click at [117, 459] on button "KYC" at bounding box center [143, 534] width 173 height 36
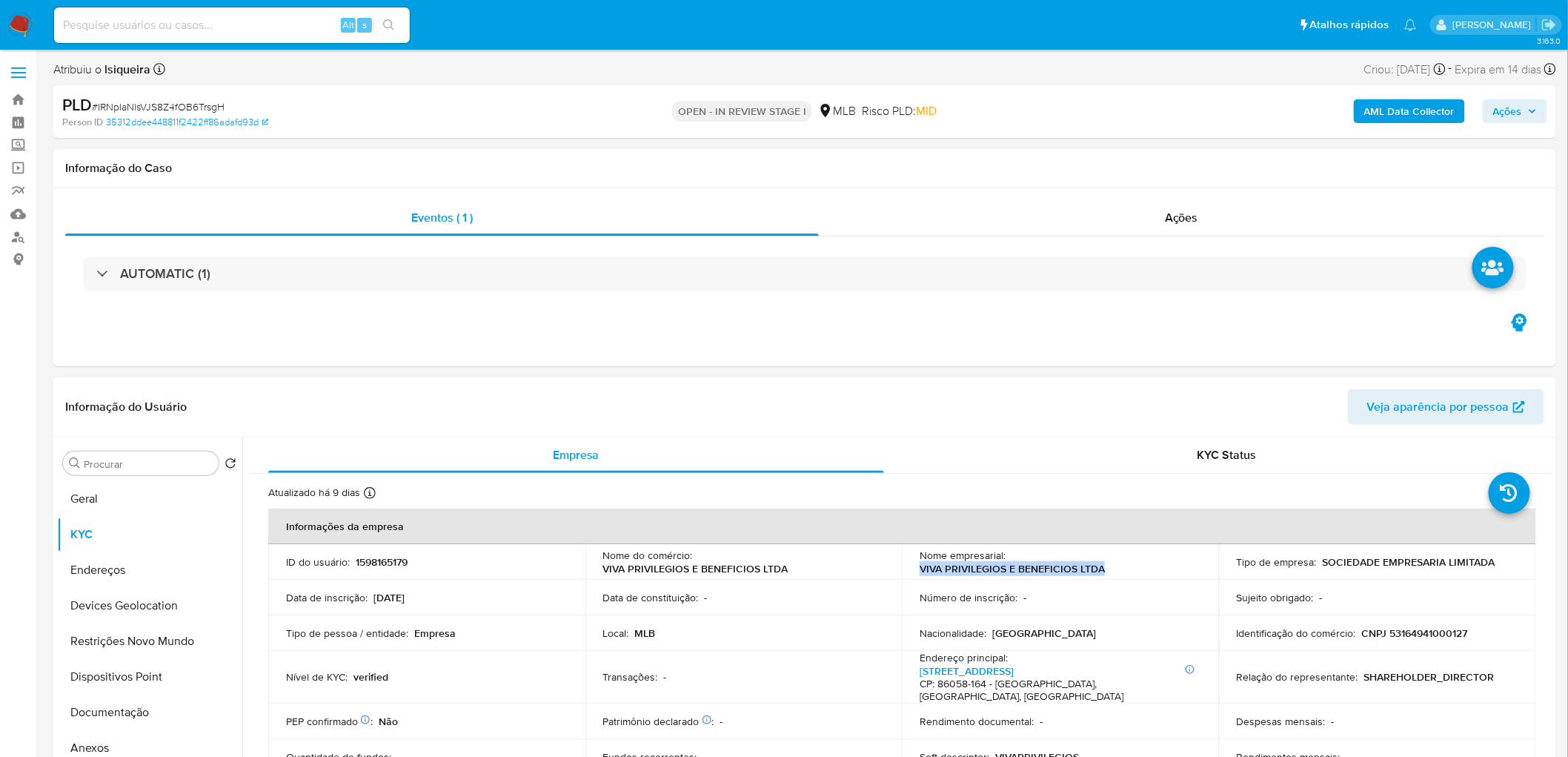
drag, startPoint x: 1130, startPoint y: 571, endPoint x: 914, endPoint y: 572, distance: 216.0
click at [914, 459] on td "Nome empresarial : VIVA PRIVILEGIOS E BENEFICIOS LTDA" at bounding box center [1060, 561] width 317 height 36
copy p "VIVA PRIVILEGIOS E BENEFICIOS LTDA"
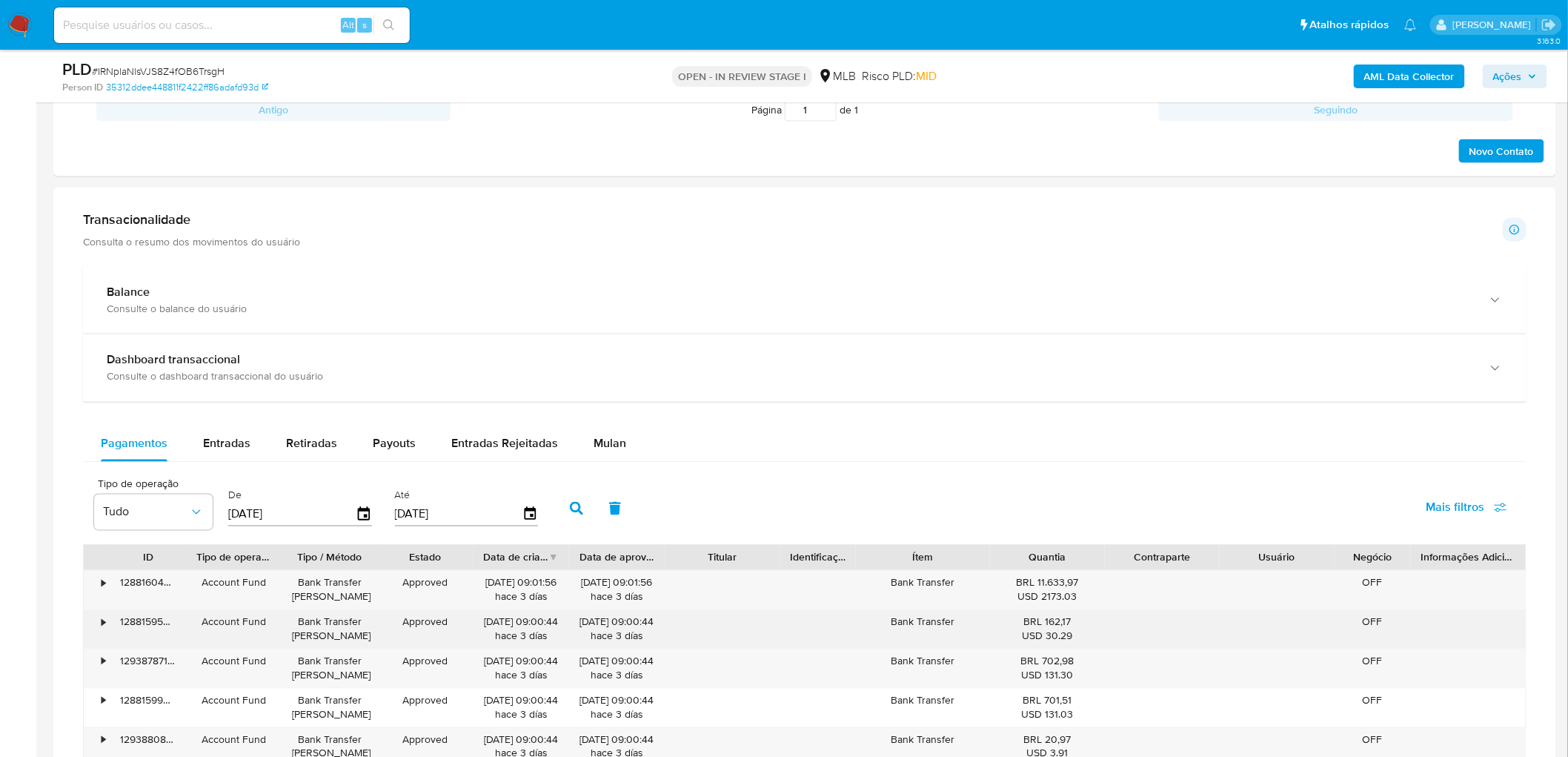
scroll to position [905, 0]
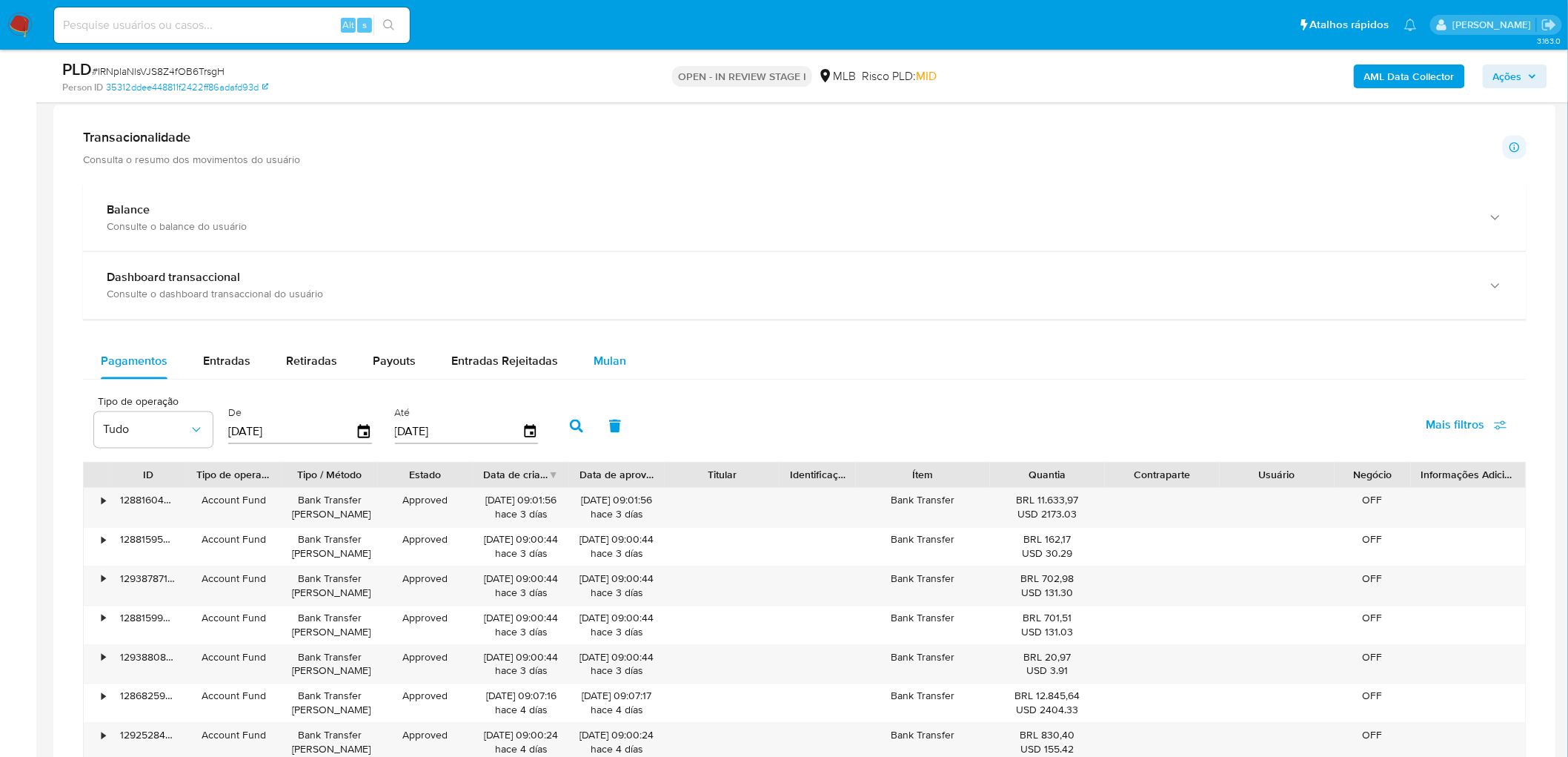
click at [595, 354] on span "Mulan" at bounding box center [609, 361] width 32 height 17
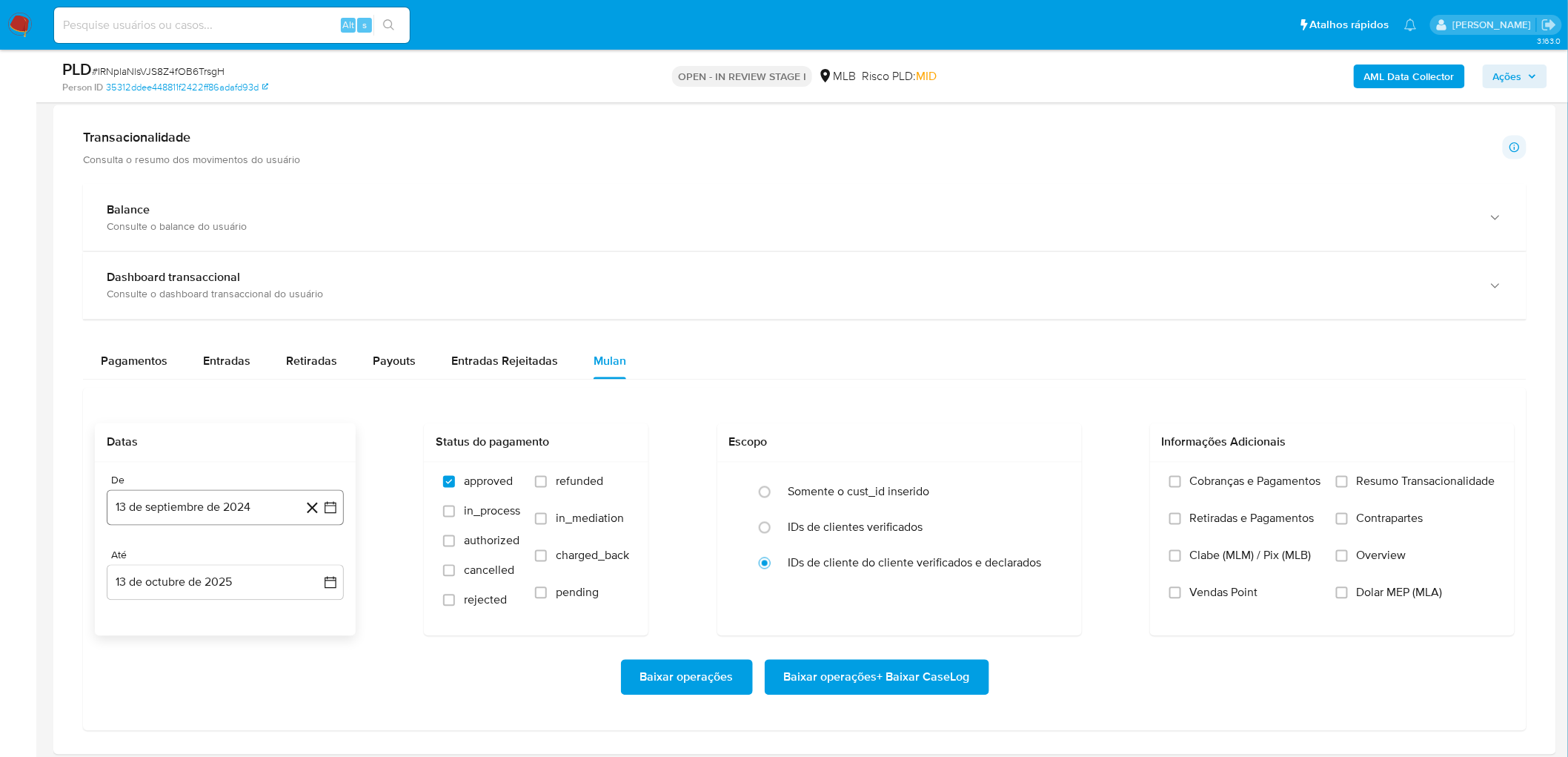
click at [187, 459] on button "13 de septiembre de 2024" at bounding box center [226, 508] width 237 height 36
click at [225, 257] on span "septiembre 2024" at bounding box center [218, 252] width 90 height 15
click at [310, 264] on icon "Año siguiente" at bounding box center [314, 265] width 18 height 18
click at [223, 402] on span "ago" at bounding box center [224, 402] width 18 height 12
click at [253, 331] on button "1" at bounding box center [255, 336] width 24 height 24
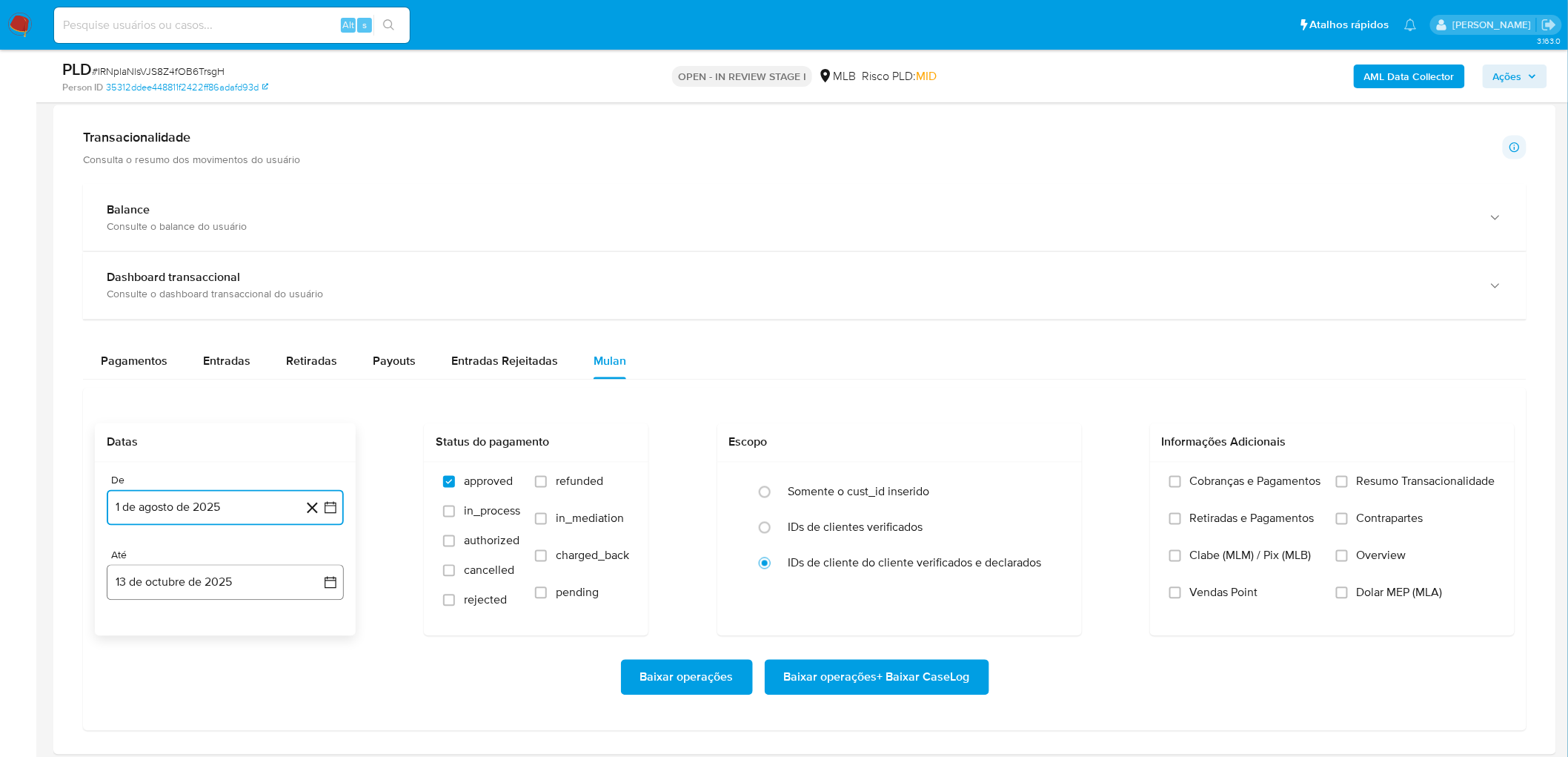
click at [193, 459] on button "13 de octubre de 2025" at bounding box center [226, 582] width 237 height 36
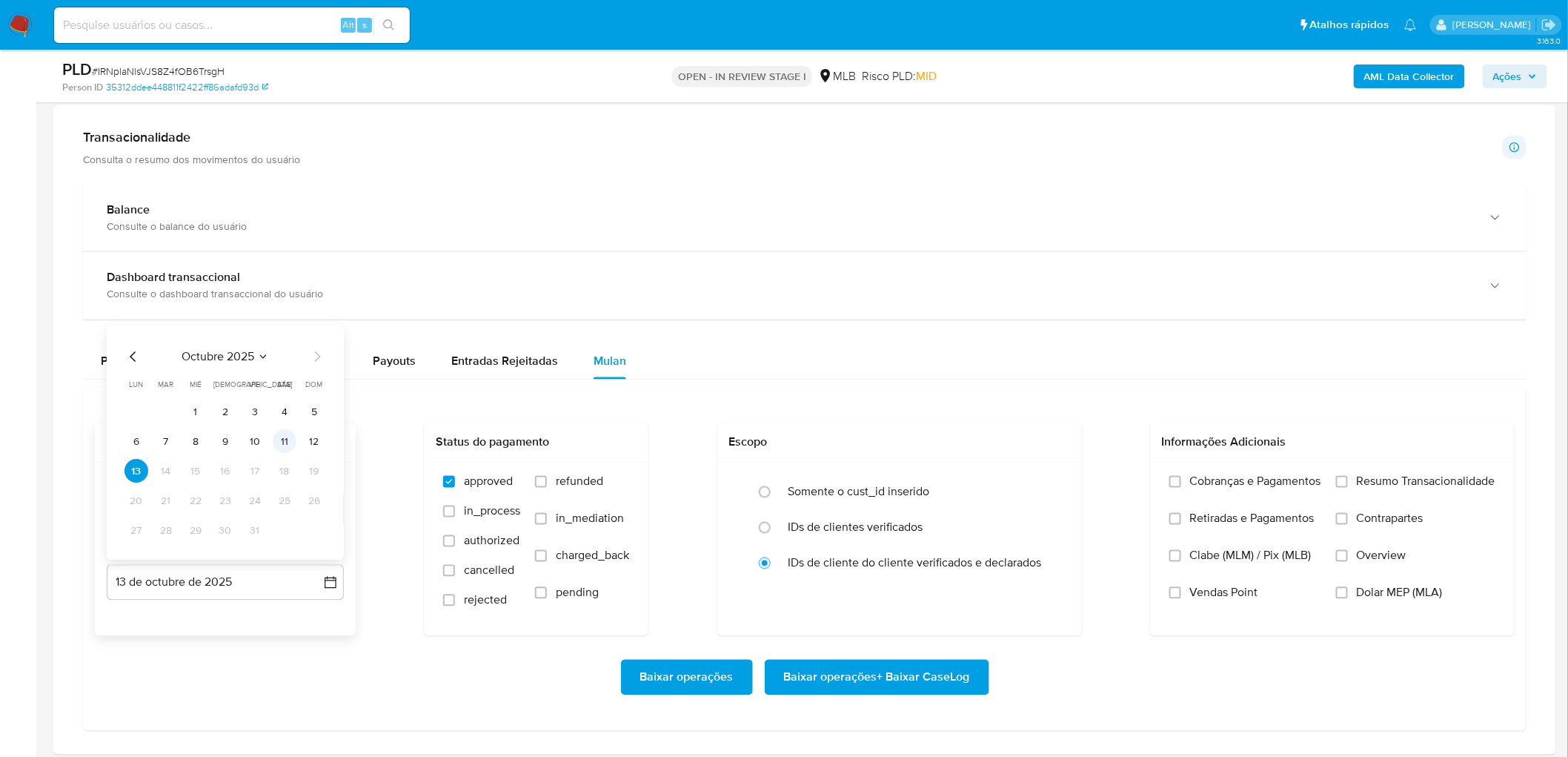
click at [287, 439] on button "11" at bounding box center [284, 441] width 24 height 24
click at [1053, 459] on span "Resumo Transacionalidade" at bounding box center [1426, 481] width 139 height 15
click at [1053, 459] on input "Resumo Transacionalidade" at bounding box center [1341, 482] width 12 height 12
drag, startPoint x: 1238, startPoint y: 593, endPoint x: 1030, endPoint y: 661, distance: 218.8
click at [1053, 459] on span "Vendas Point" at bounding box center [1224, 593] width 68 height 15
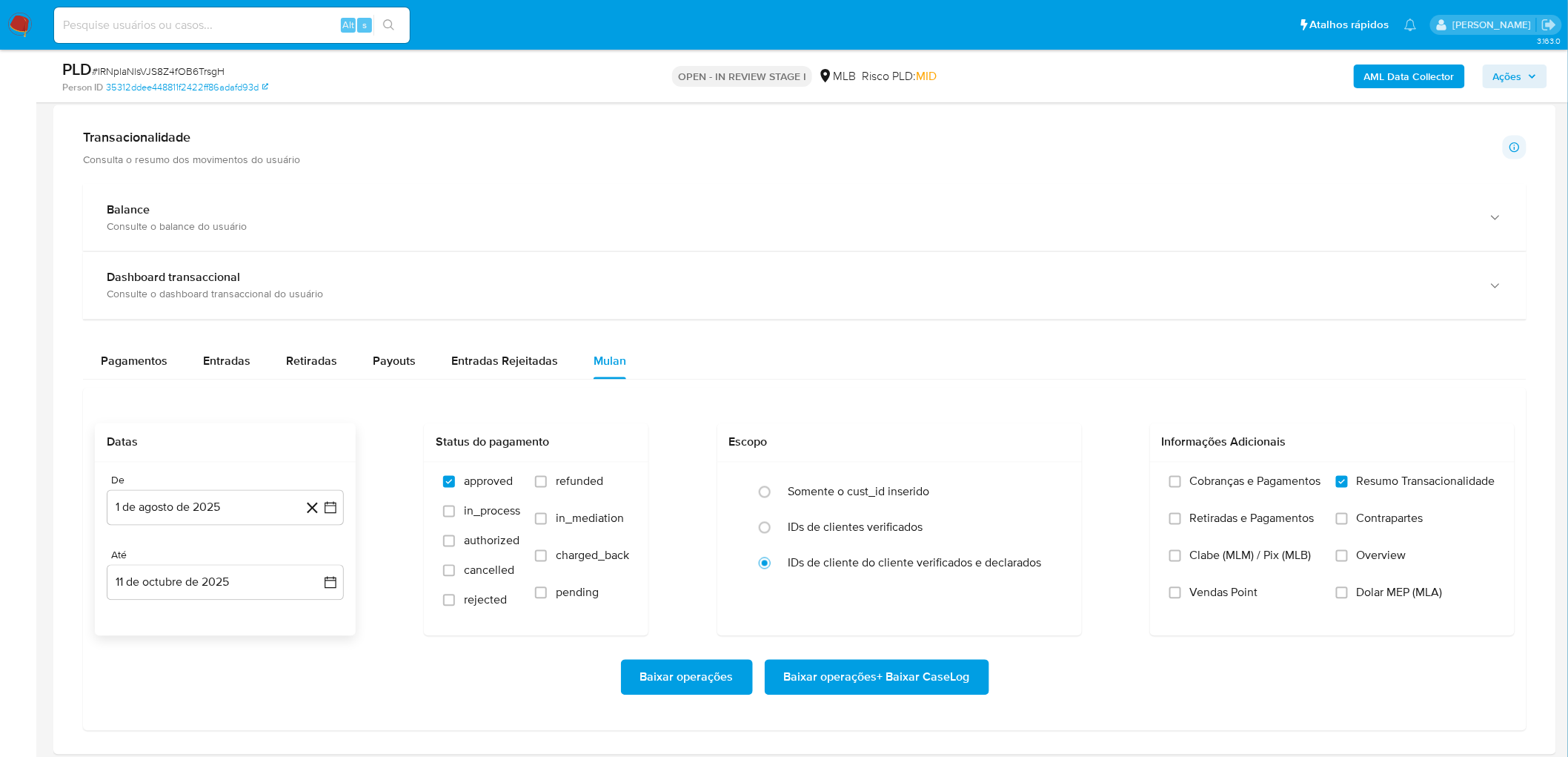
click at [1053, 459] on input "Vendas Point" at bounding box center [1176, 593] width 12 height 12
click at [838, 459] on span "Baixar operações + Baixar CaseLog" at bounding box center [877, 677] width 186 height 32
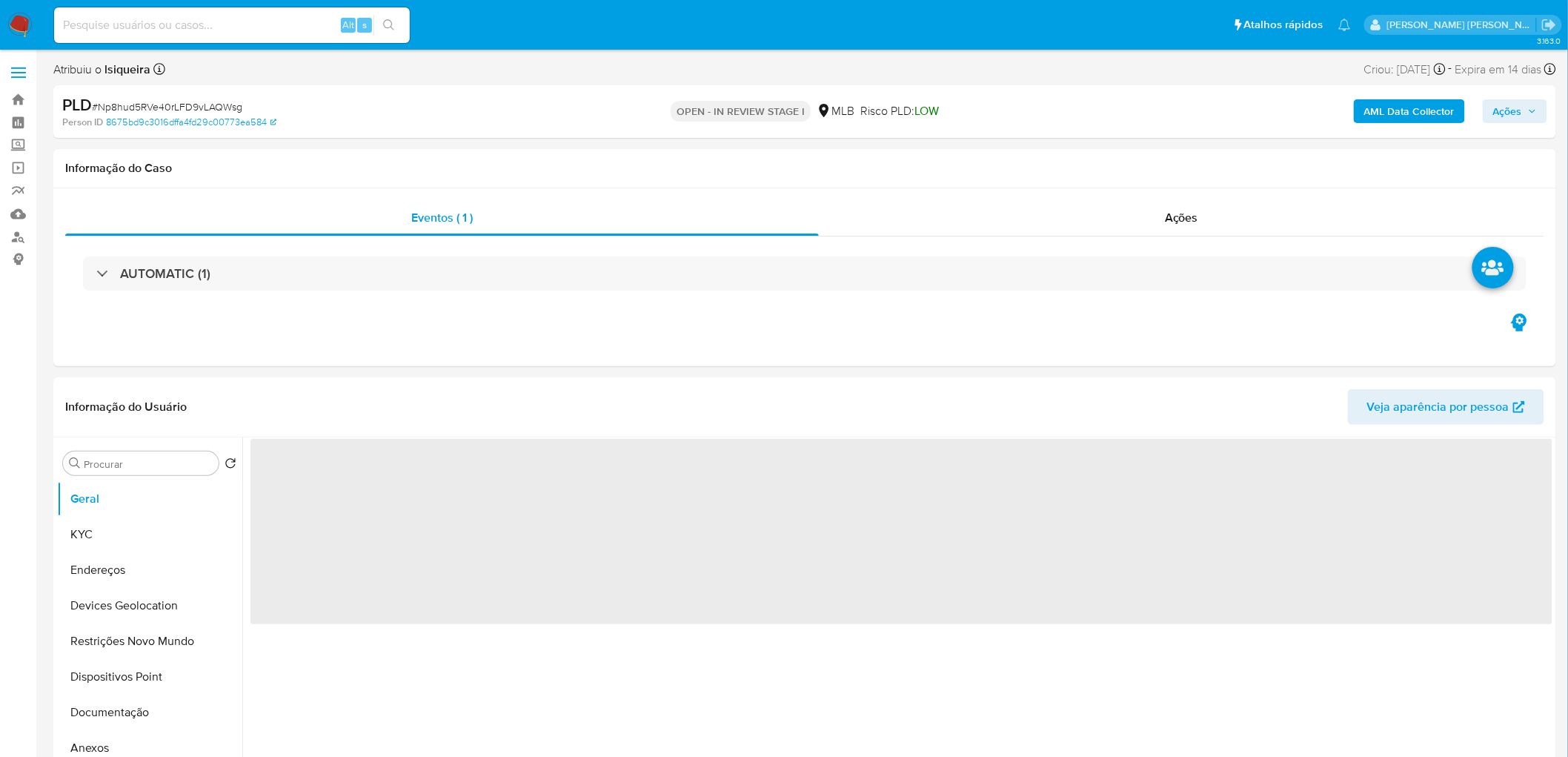
select select "10"
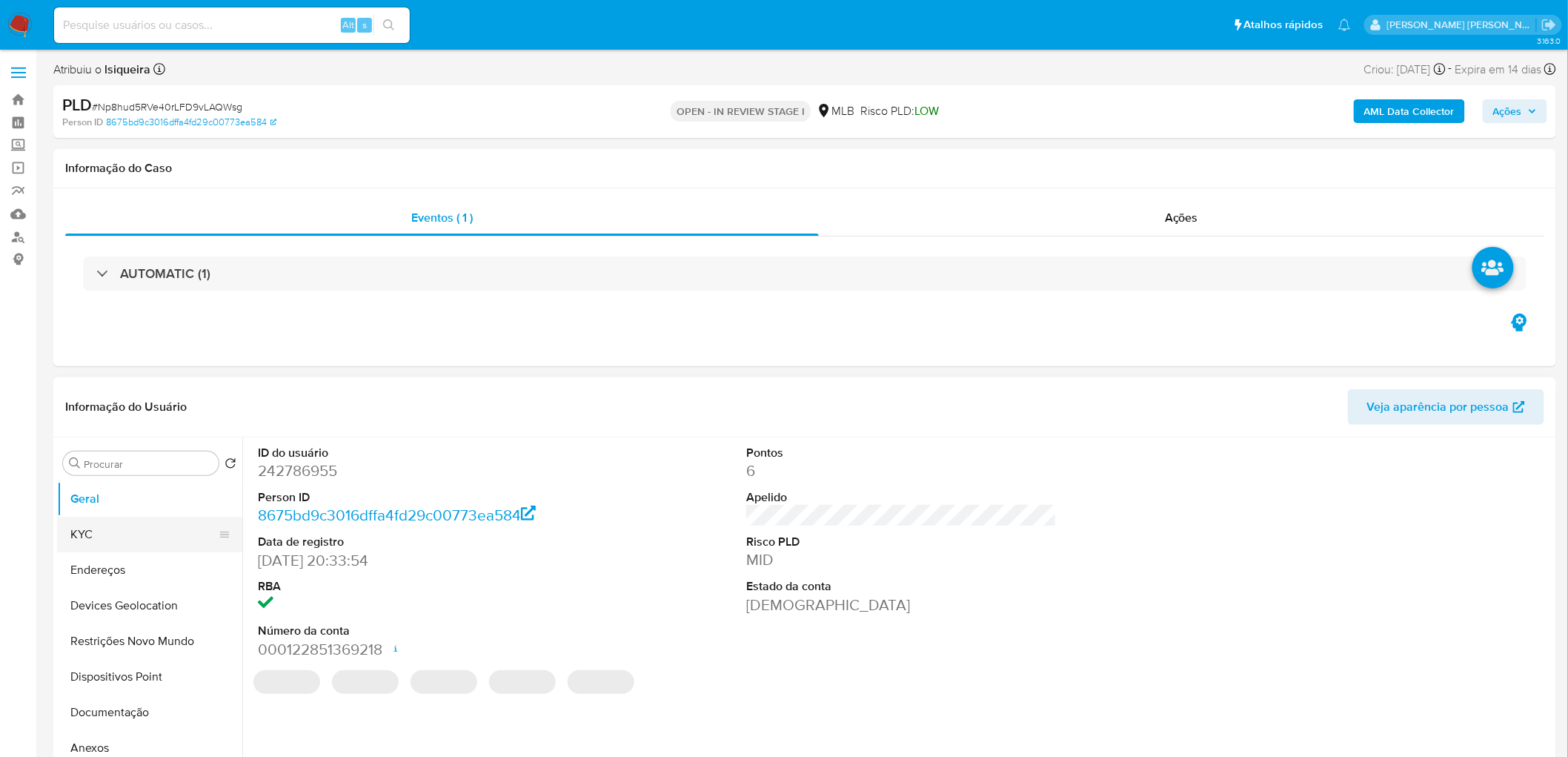
click at [109, 459] on button "KYC" at bounding box center [143, 534] width 173 height 36
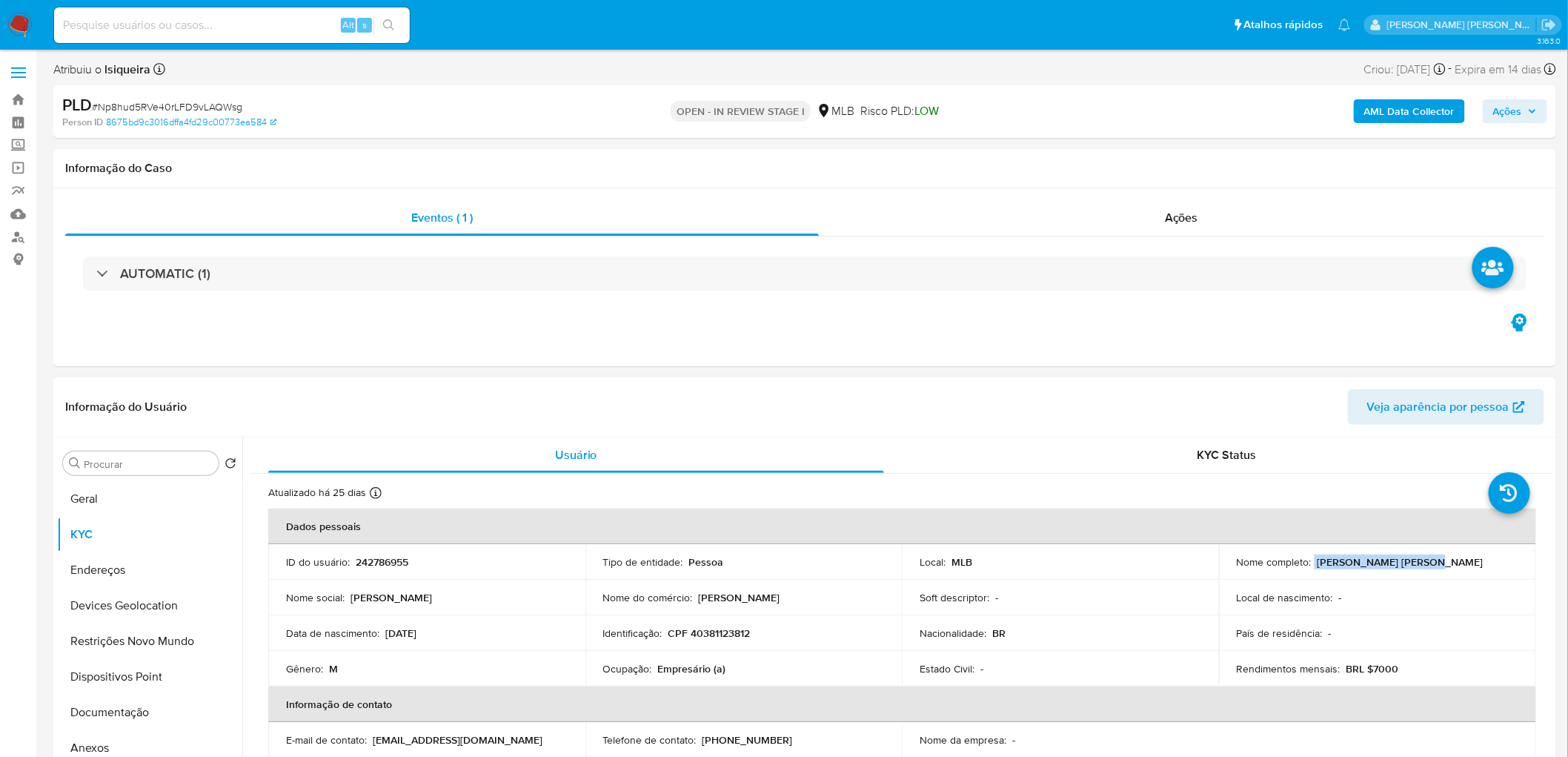
drag, startPoint x: 1428, startPoint y: 559, endPoint x: 1310, endPoint y: 566, distance: 118.2
click at [1053, 459] on div "Nome completo : Marco Aurelio Tardivo" at bounding box center [1377, 561] width 282 height 13
copy div "Marco Aurelio Tardivo"
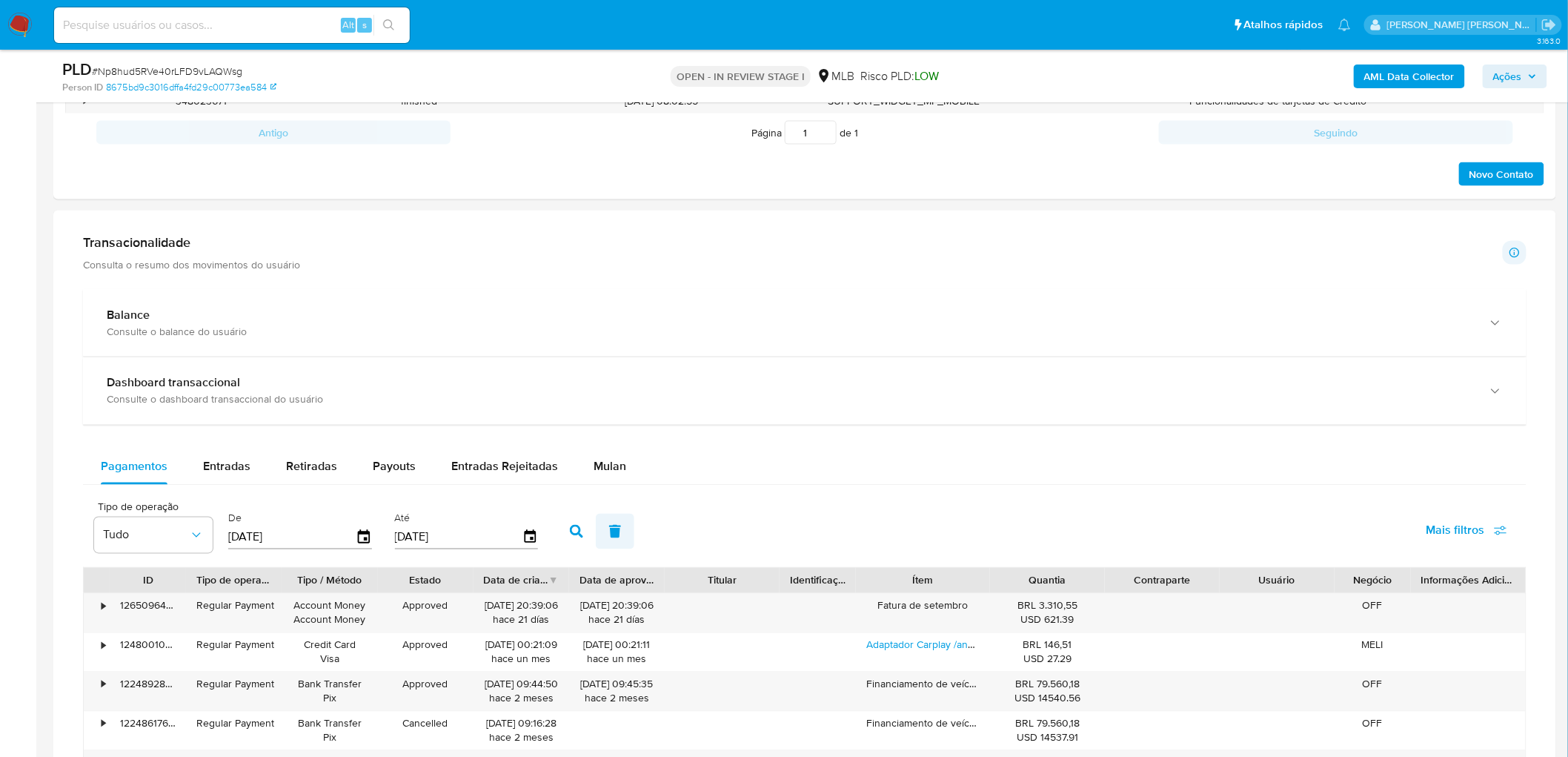
scroll to position [824, 0]
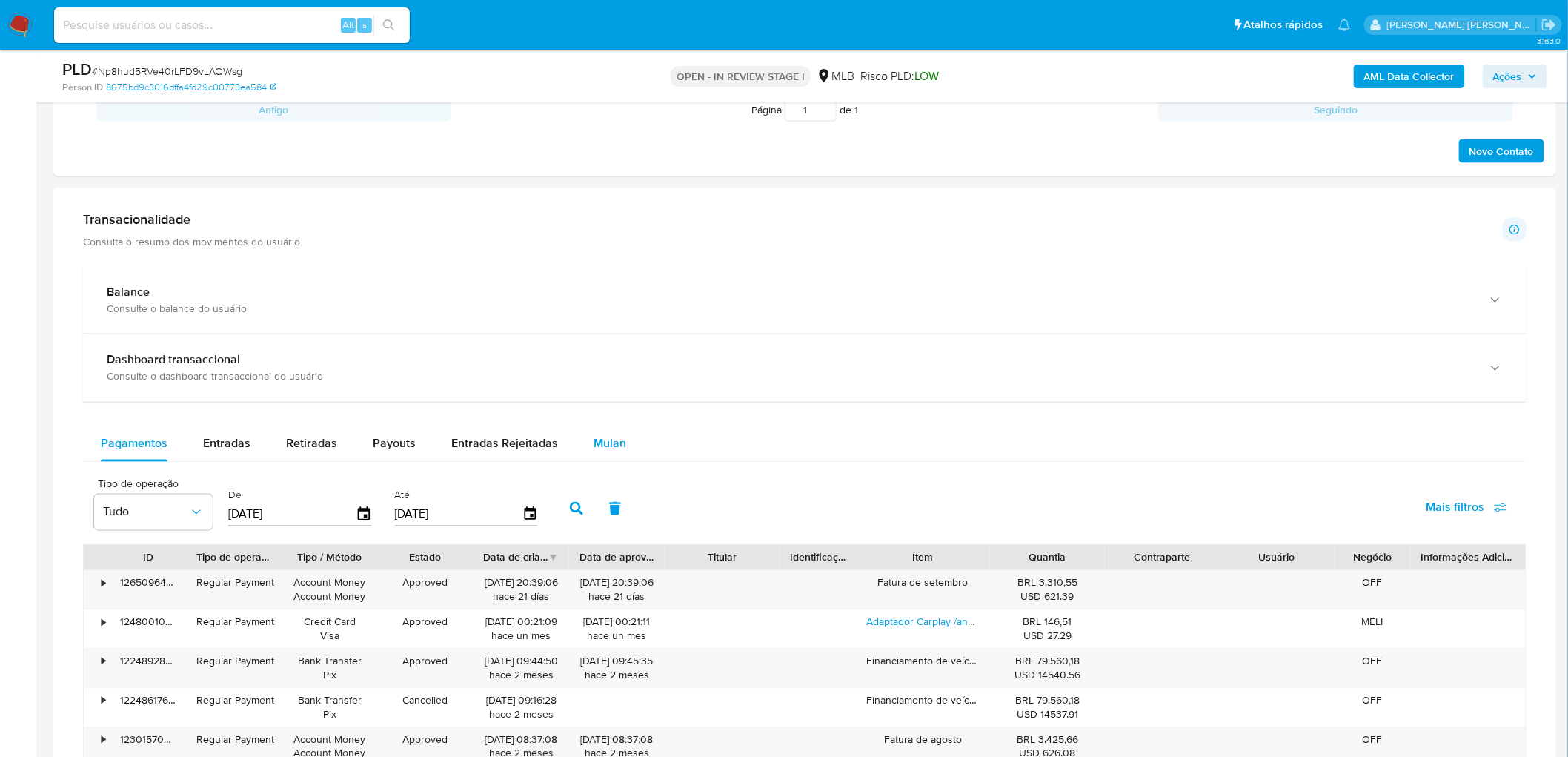
click at [606, 439] on span "Mulan" at bounding box center [609, 443] width 32 height 17
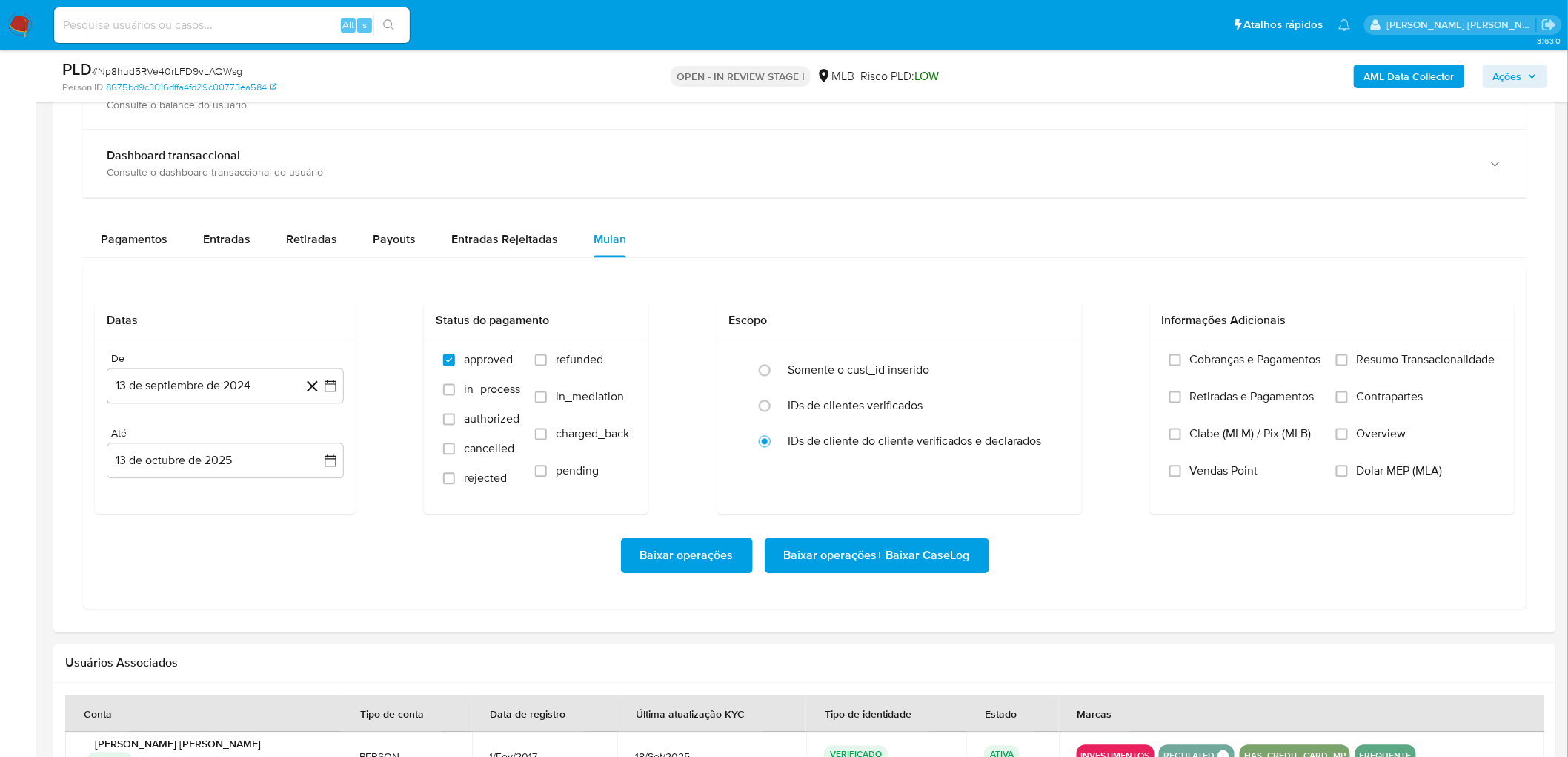
scroll to position [1071, 0]
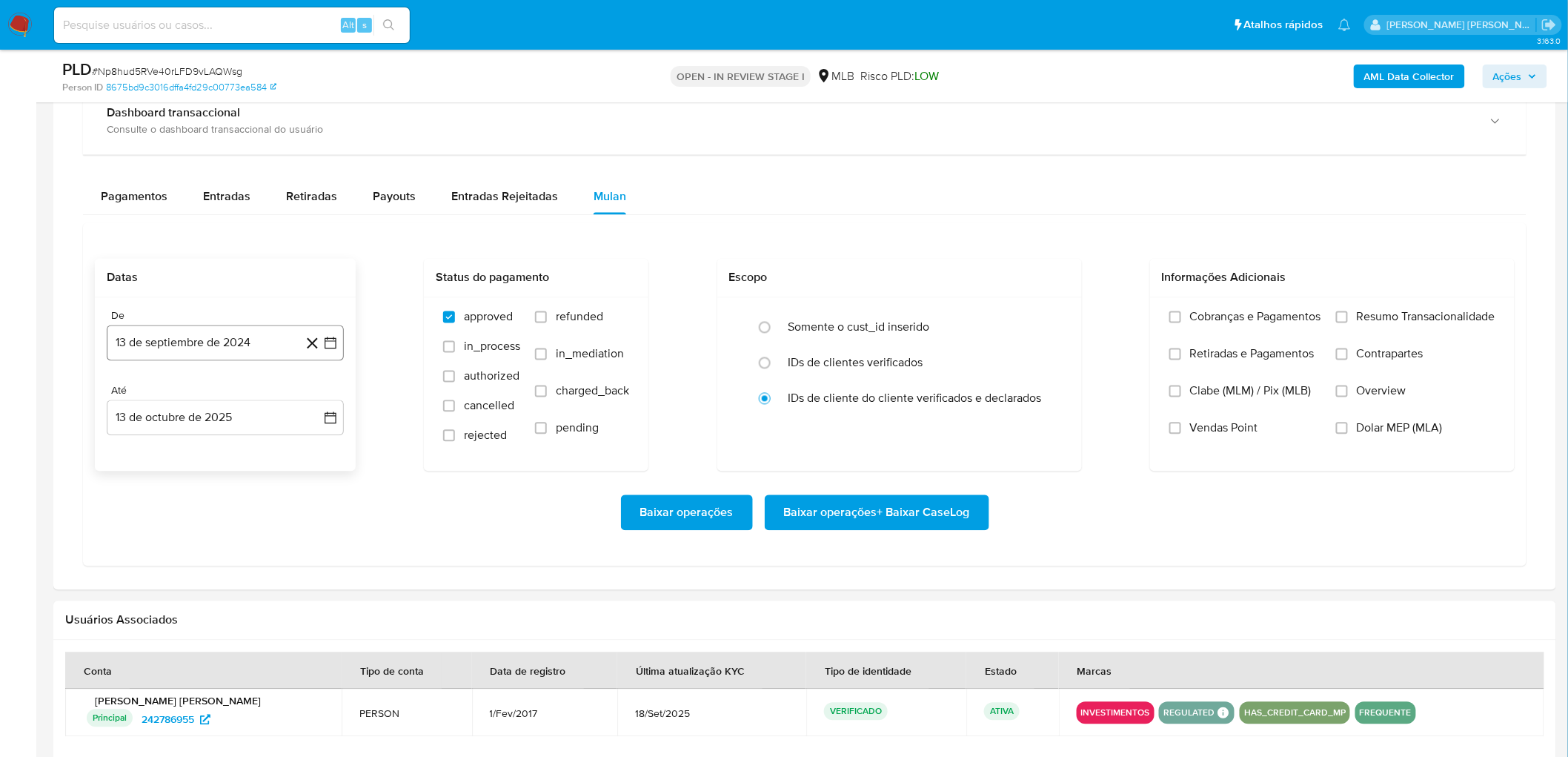
click at [218, 351] on button "13 de septiembre de 2024" at bounding box center [226, 342] width 237 height 36
click at [210, 396] on span "septiembre 2024" at bounding box center [218, 397] width 90 height 15
click at [322, 399] on icon "Año siguiente" at bounding box center [314, 397] width 18 height 18
click at [228, 459] on span "ago" at bounding box center [224, 535] width 18 height 12
click at [252, 447] on button "1" at bounding box center [255, 451] width 24 height 24
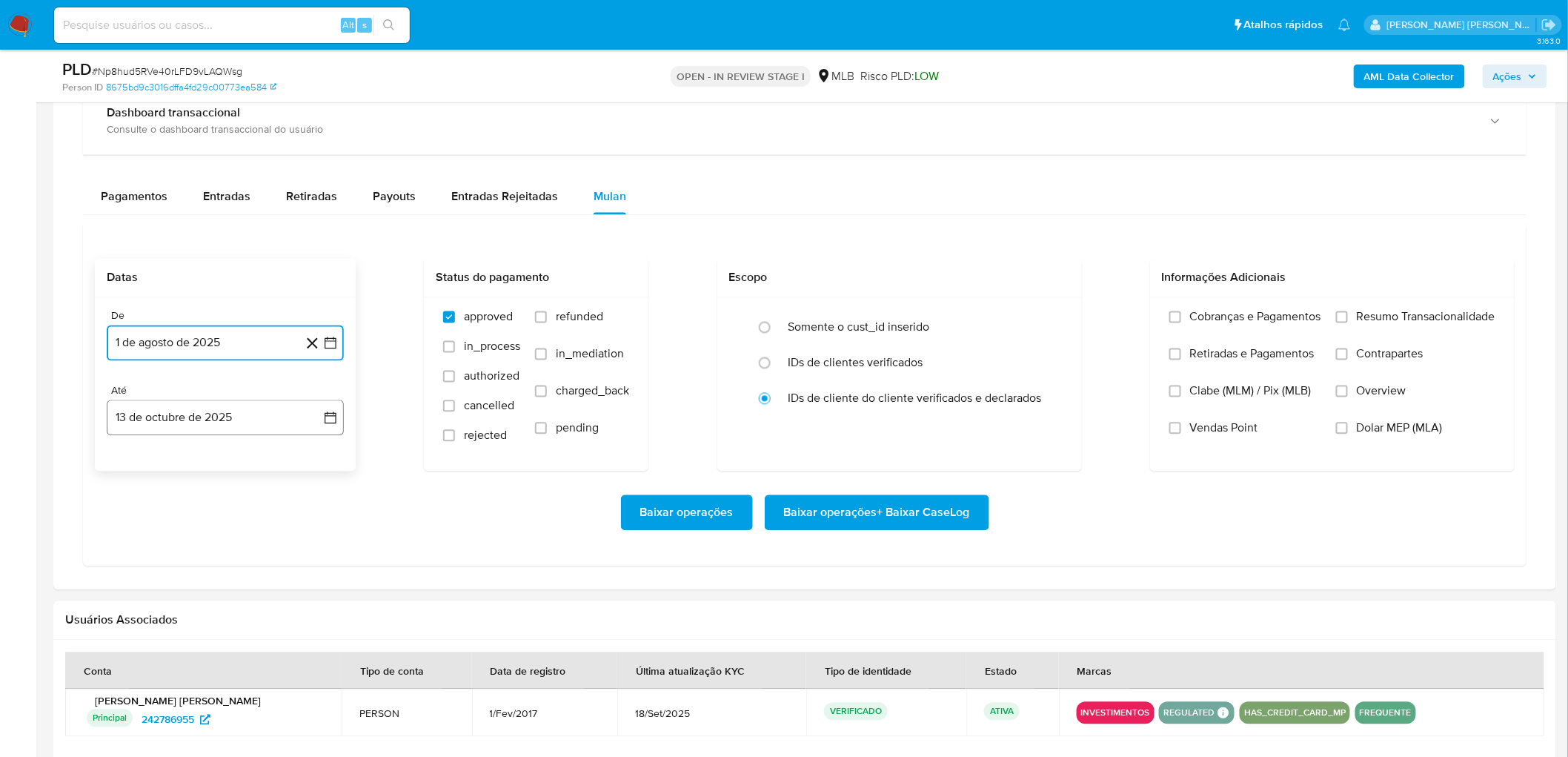
click at [237, 427] on button "13 de octubre de 2025" at bounding box center [226, 418] width 237 height 36
click at [287, 459] on button "11" at bounding box center [284, 556] width 24 height 24
click at [1053, 308] on div "Cobranças e Pagamentos Retiradas e Pagamentos Clabe (MLM) / Pix (MLB) Vendas Po…" at bounding box center [1332, 384] width 364 height 172
drag, startPoint x: 1361, startPoint y: 320, endPoint x: 1262, endPoint y: 389, distance: 120.7
click at [1053, 321] on span "Resumo Transacionalidade" at bounding box center [1426, 317] width 139 height 15
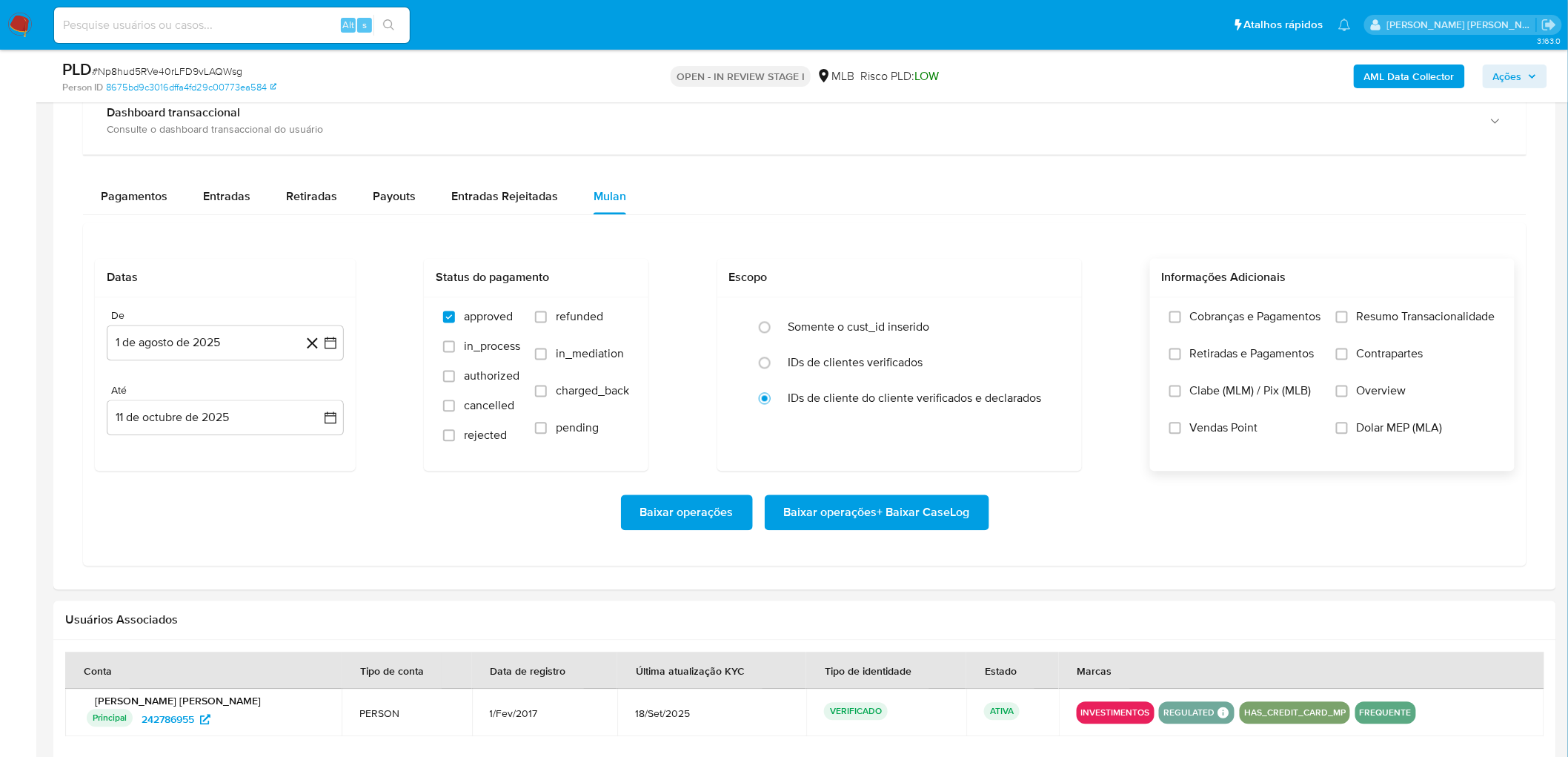
click at [1053, 430] on span "Vendas Point" at bounding box center [1224, 428] width 68 height 15
click at [1053, 430] on input "Vendas Point" at bounding box center [1176, 429] width 12 height 12
click at [1053, 323] on label "Resumo Transacionalidade" at bounding box center [1414, 328] width 159 height 37
click at [1053, 323] on input "Resumo Transacionalidade" at bounding box center [1341, 317] width 12 height 12
click at [917, 459] on span "Baixar operações + Baixar CaseLog" at bounding box center [877, 512] width 186 height 32
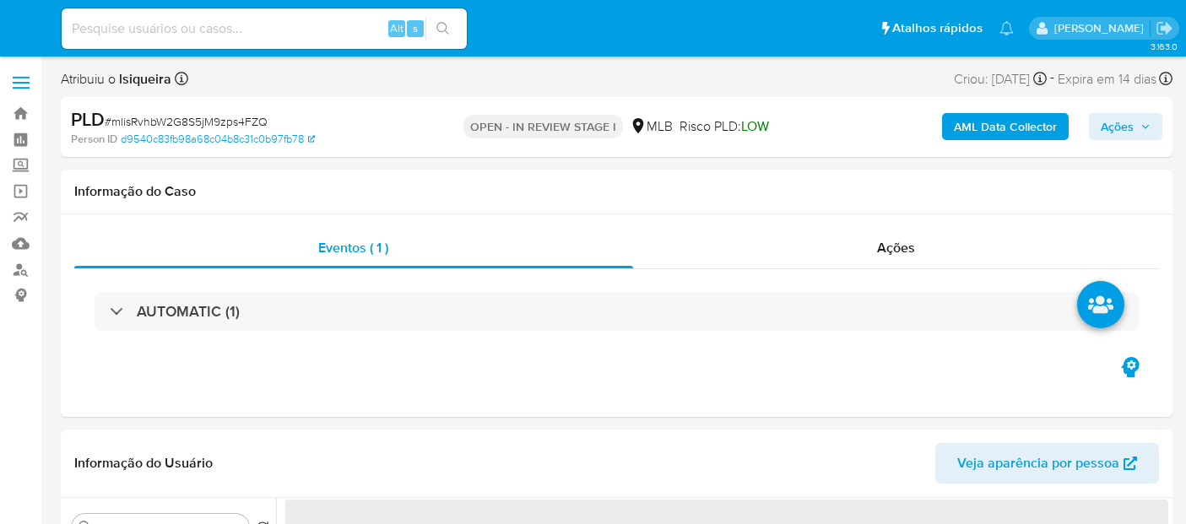
select select "10"
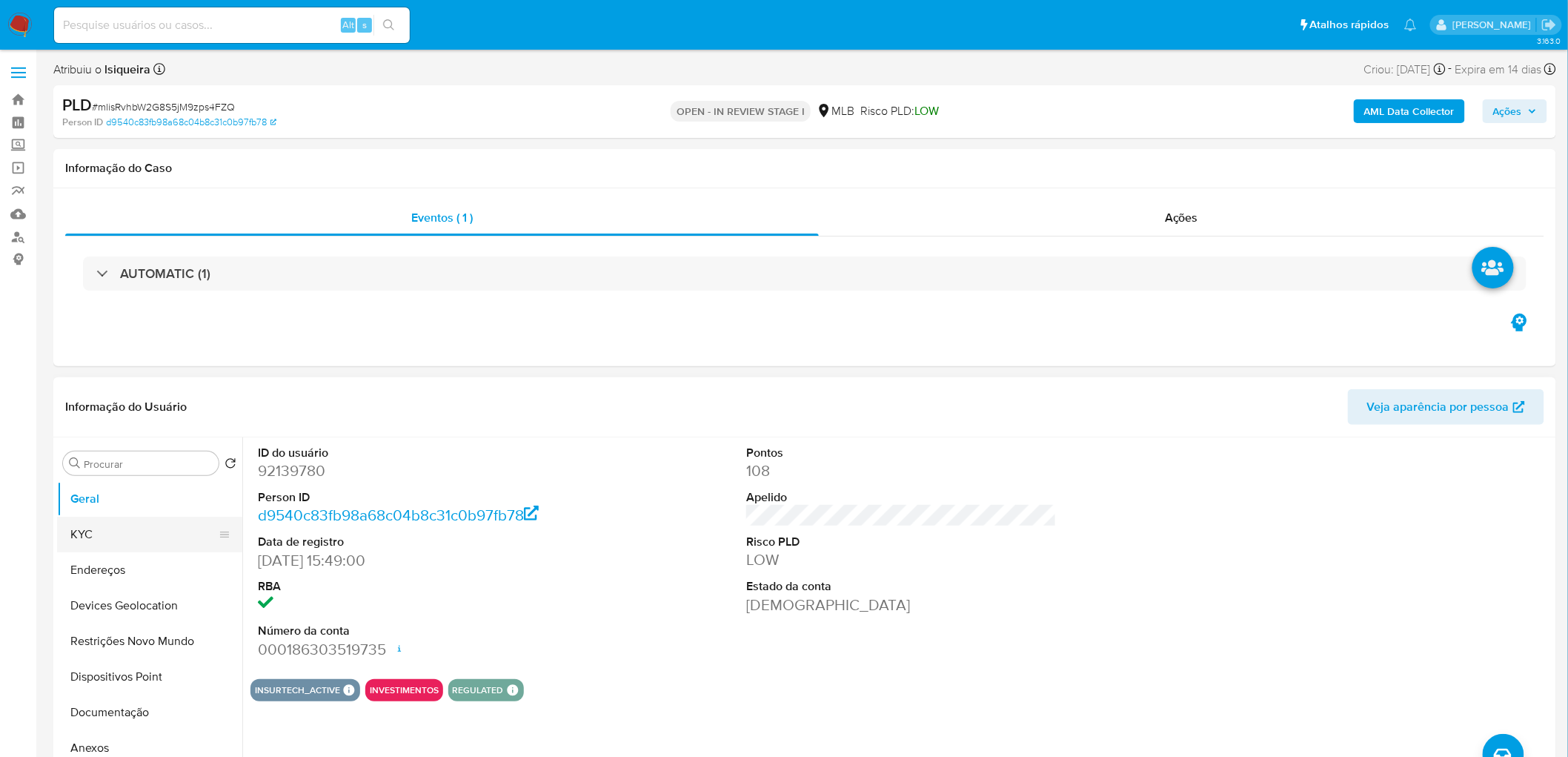
click at [145, 459] on button "KYC" at bounding box center [143, 534] width 173 height 36
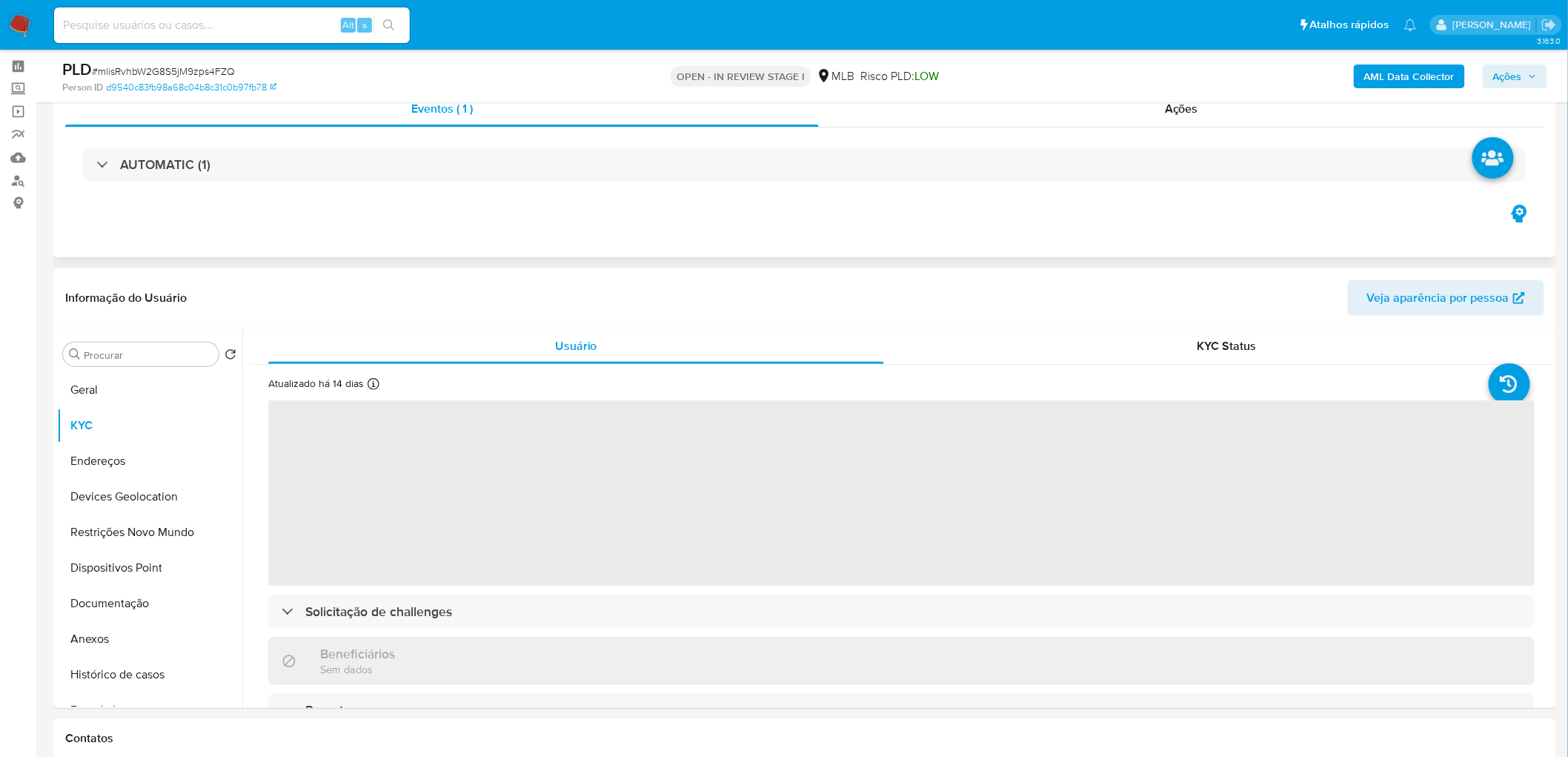
scroll to position [164, 0]
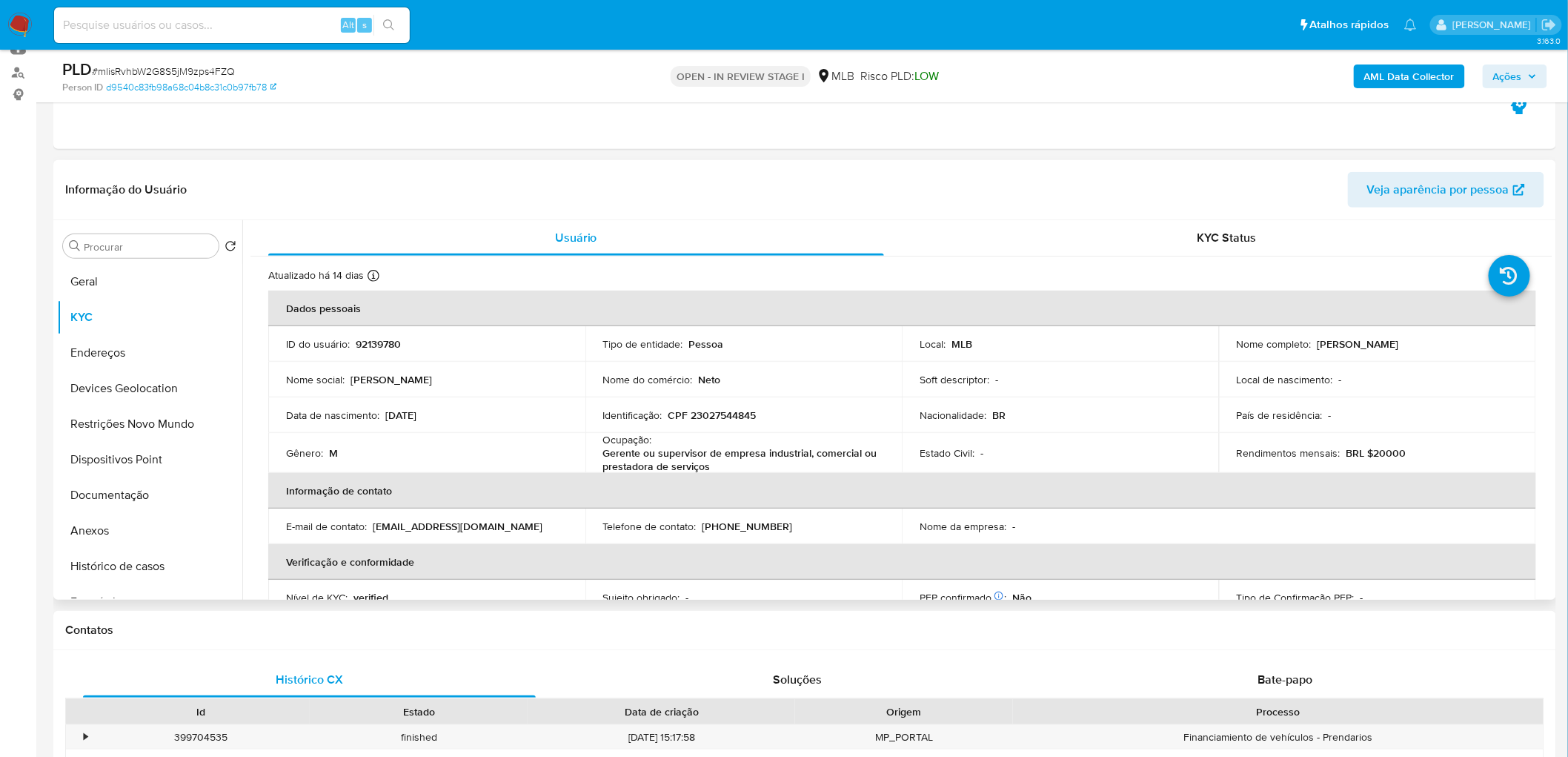
drag, startPoint x: 1418, startPoint y: 341, endPoint x: 1309, endPoint y: 339, distance: 109.0
click at [1040, 339] on div "Nome completo : [PERSON_NAME]" at bounding box center [1377, 343] width 282 height 13
copy div "[PERSON_NAME]"
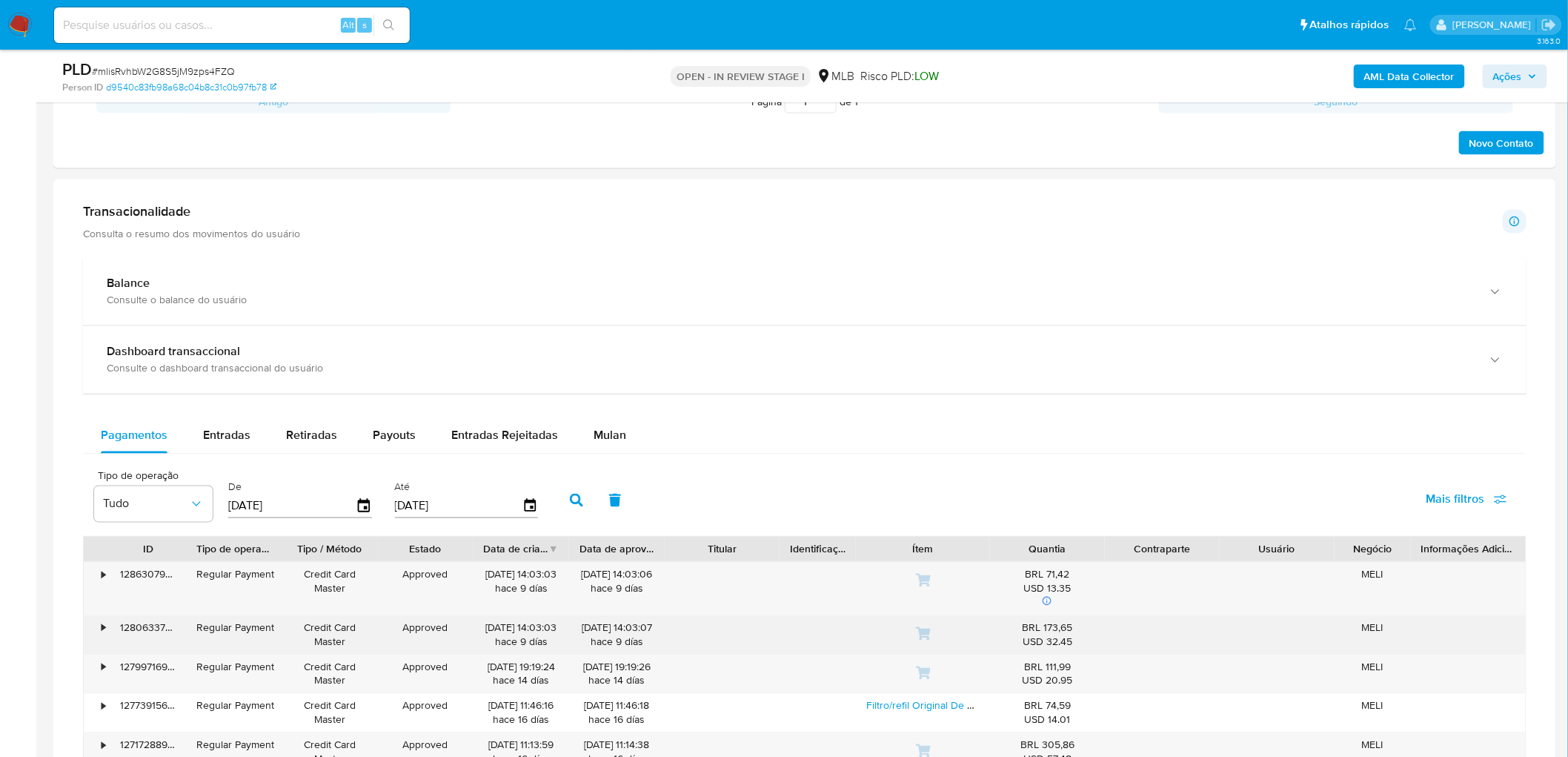
scroll to position [988, 0]
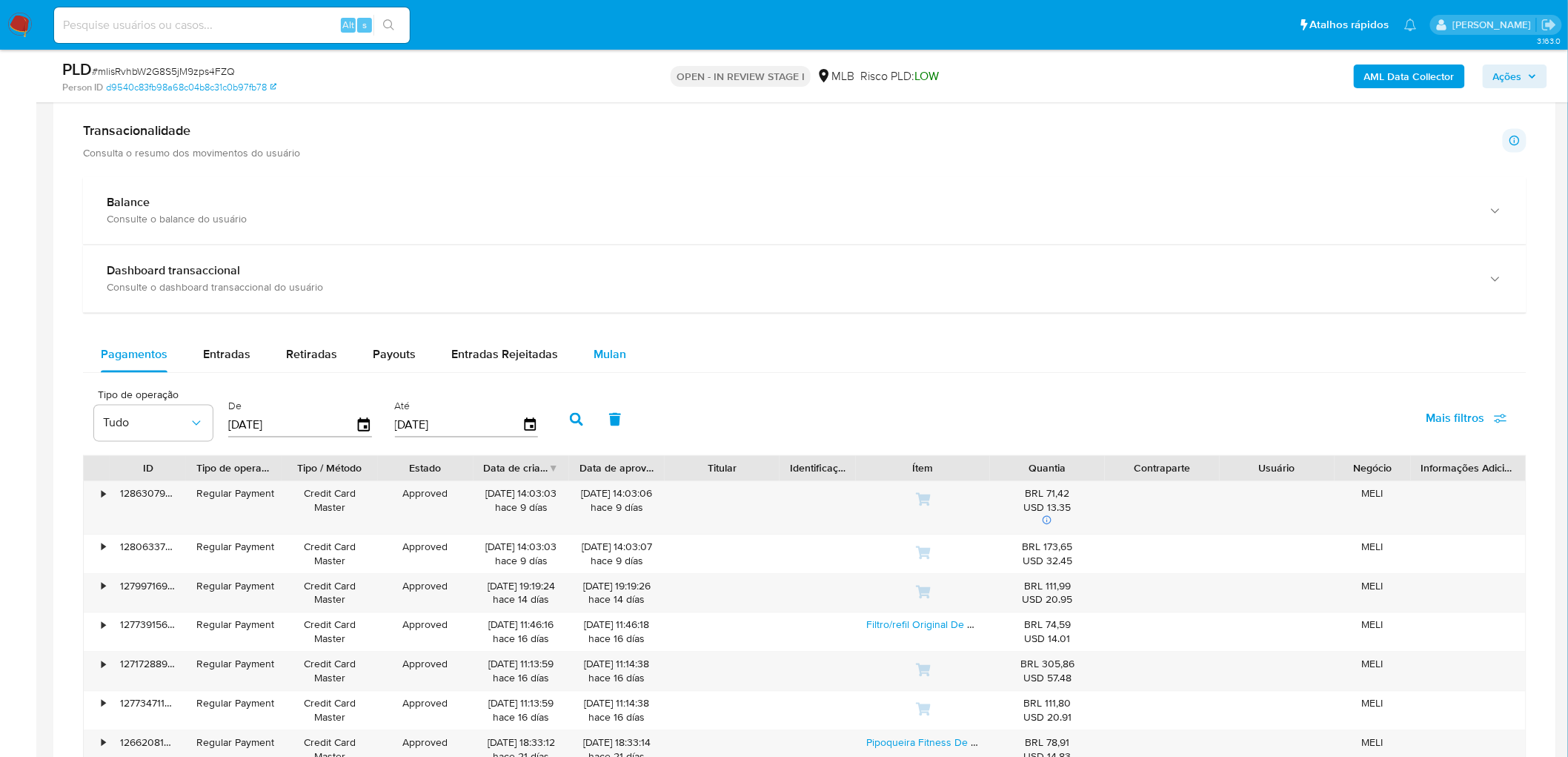
click at [594, 354] on span "Mulan" at bounding box center [609, 354] width 32 height 17
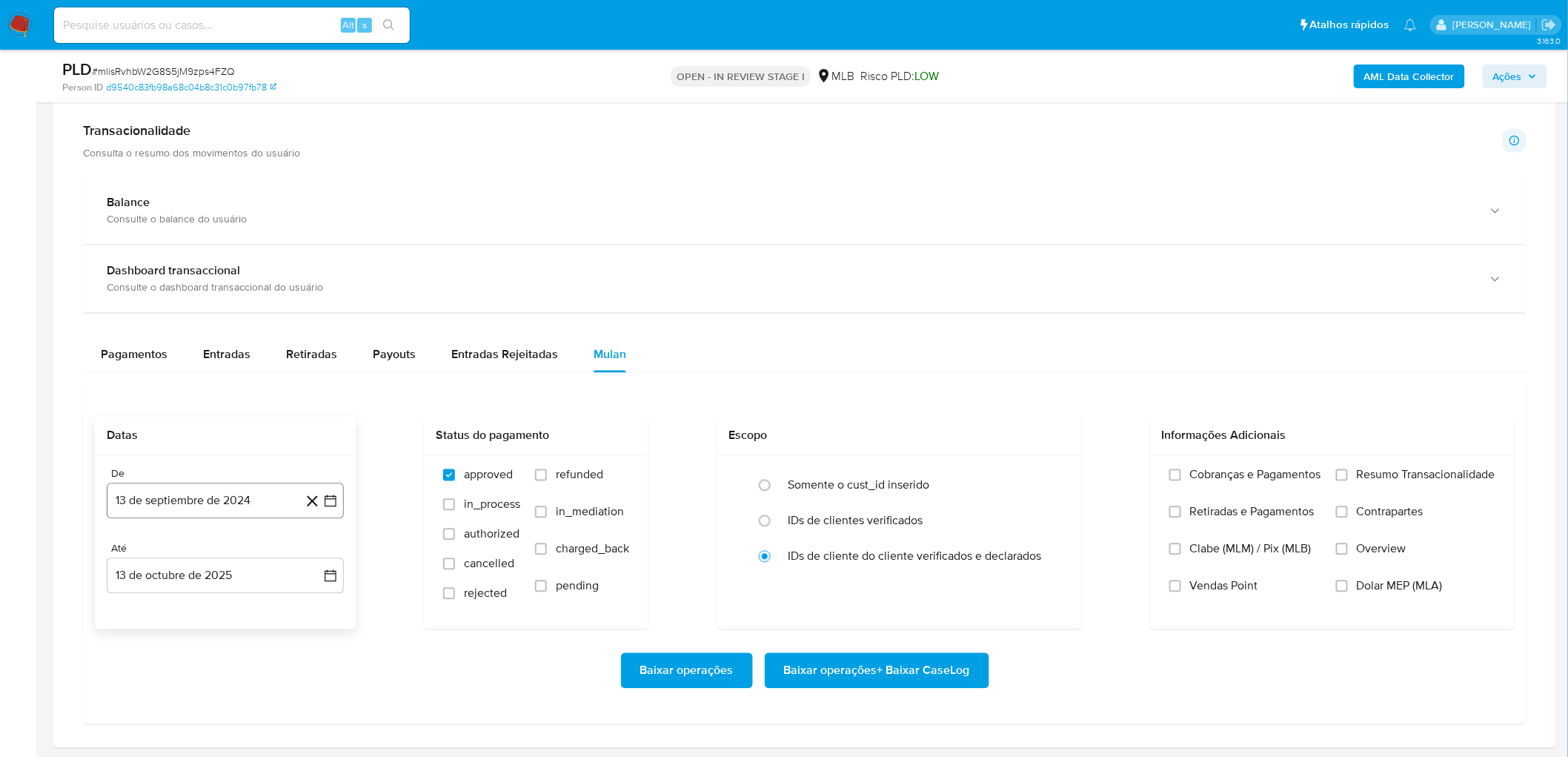
click at [200, 459] on button "13 de septiembre de 2024" at bounding box center [226, 501] width 237 height 36
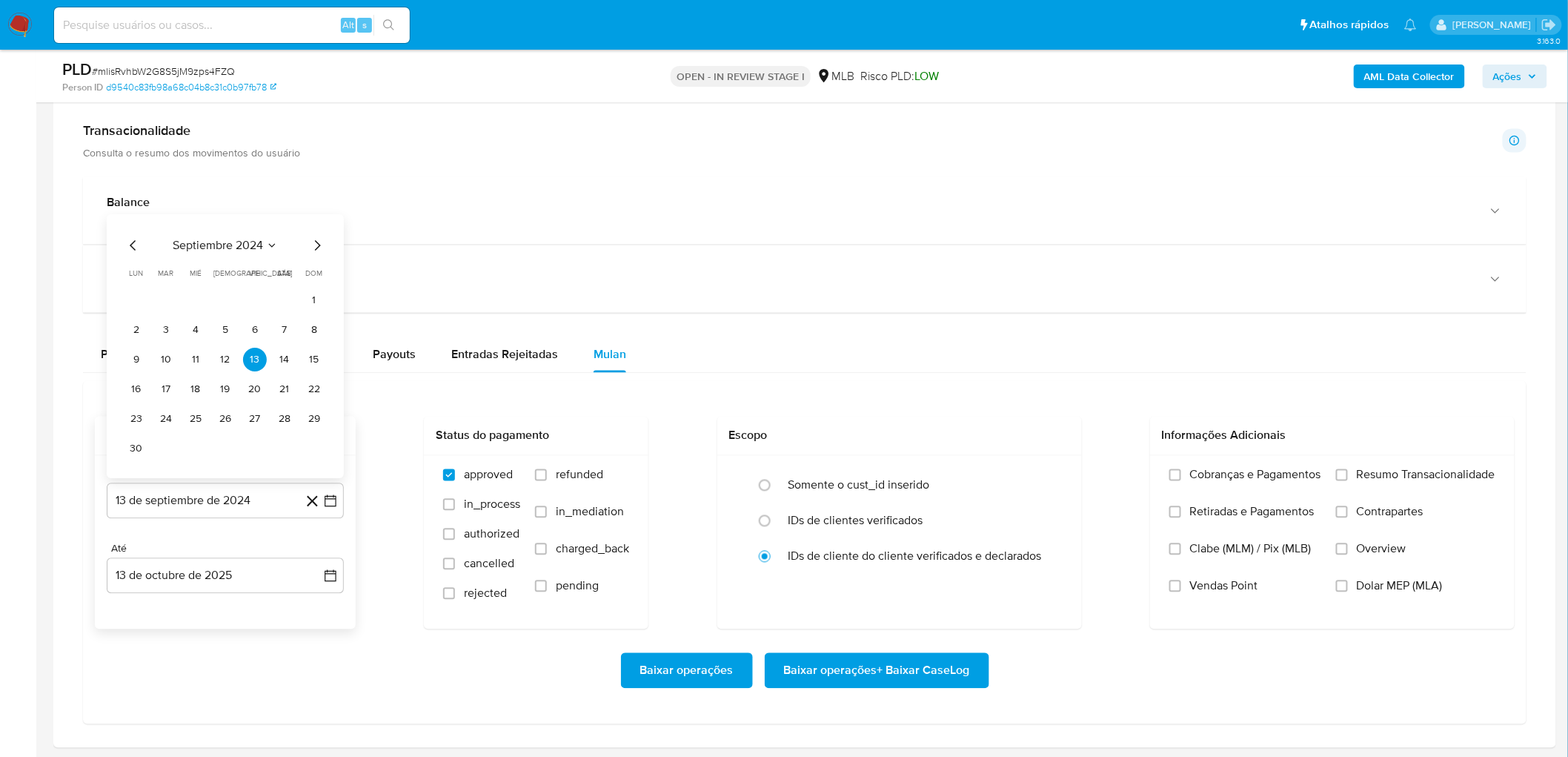
click at [240, 249] on span "septiembre 2024" at bounding box center [218, 246] width 90 height 15
click at [320, 261] on icon "Año siguiente" at bounding box center [314, 258] width 18 height 18
click at [226, 406] on button "ago" at bounding box center [223, 395] width 41 height 24
click at [257, 331] on button "1" at bounding box center [255, 330] width 24 height 24
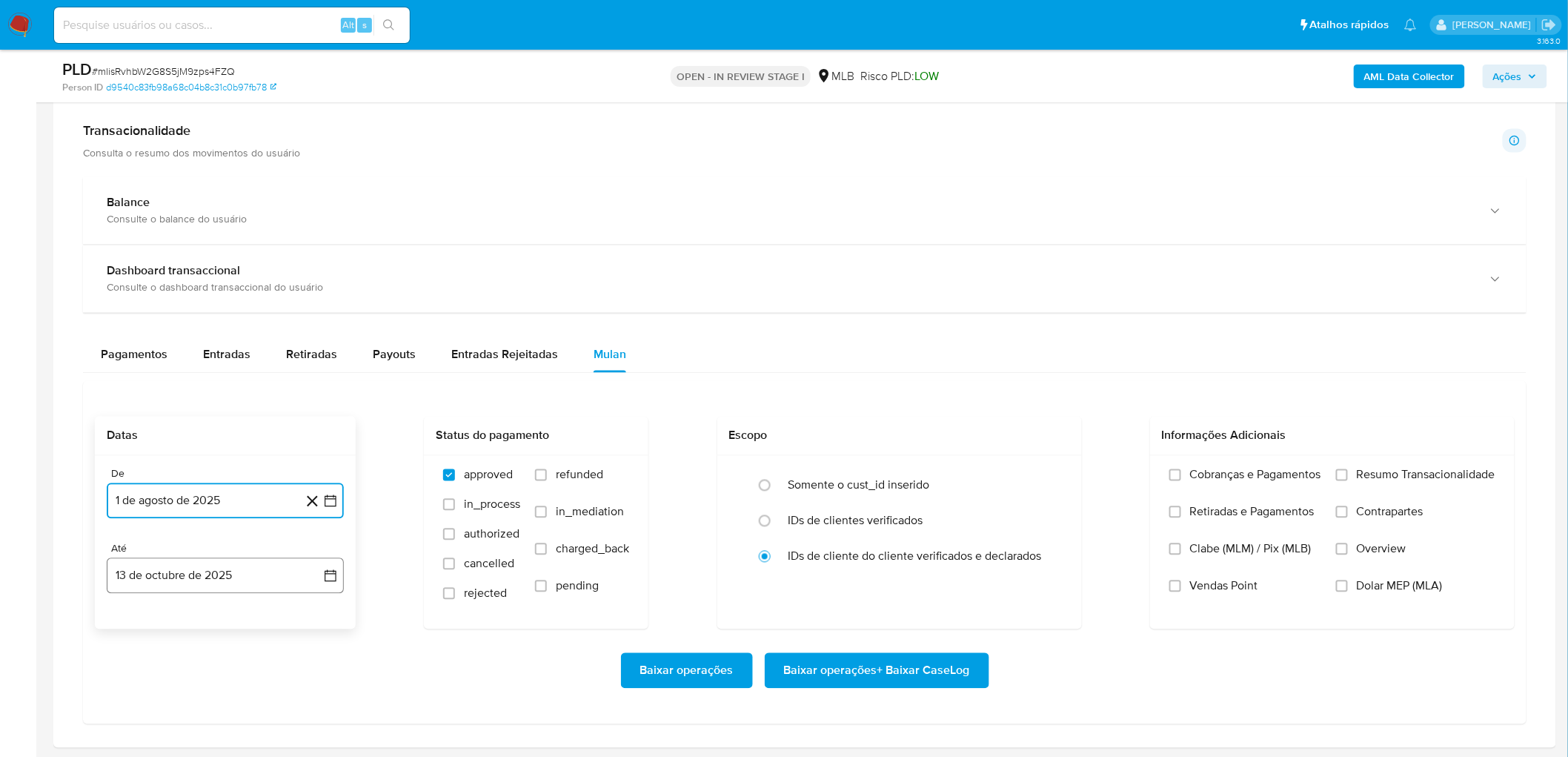
click at [217, 459] on button "13 de octubre de 2025" at bounding box center [226, 575] width 237 height 36
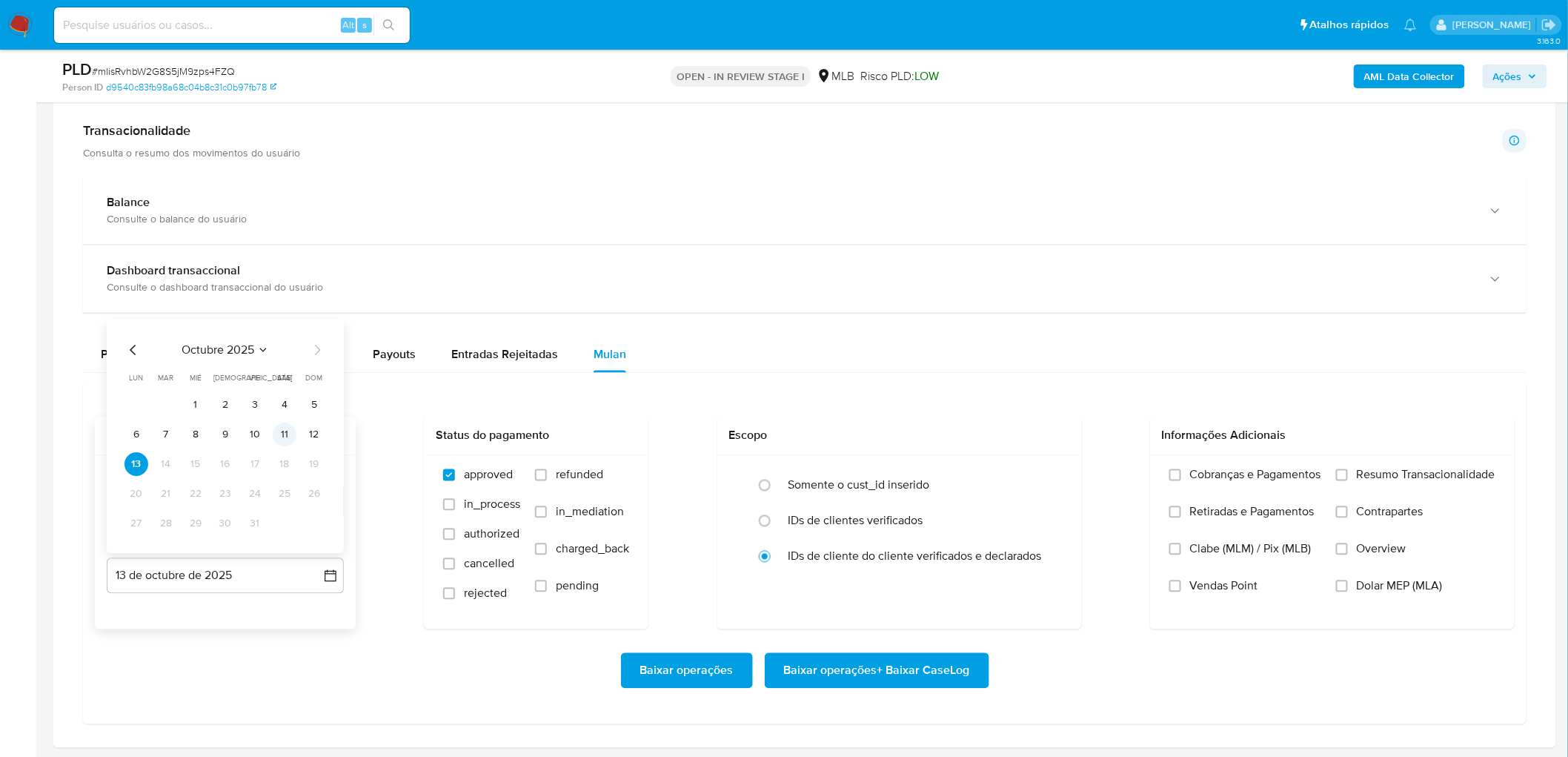
click at [279, 429] on button "11" at bounding box center [284, 435] width 24 height 24
click at [1040, 459] on span "Resumo Transacionalidade" at bounding box center [1426, 474] width 139 height 15
click at [1040, 459] on input "Resumo Transacionalidade" at bounding box center [1341, 475] width 12 height 12
click at [1040, 459] on span "Vendas Point" at bounding box center [1224, 586] width 68 height 15
click at [1040, 459] on input "Vendas Point" at bounding box center [1176, 587] width 12 height 12
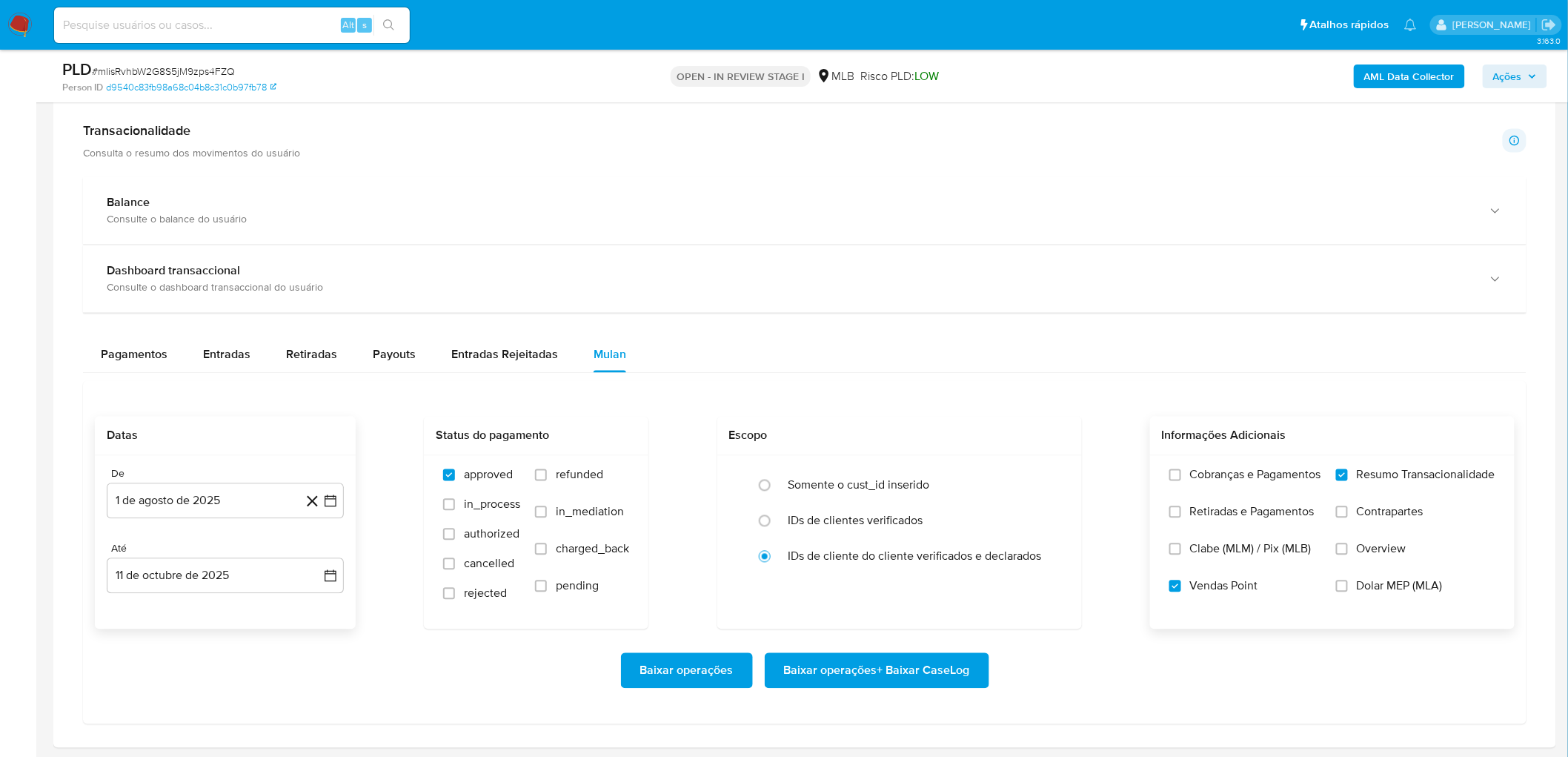
click at [908, 459] on span "Baixar operações + Baixar CaseLog" at bounding box center [877, 670] width 186 height 32
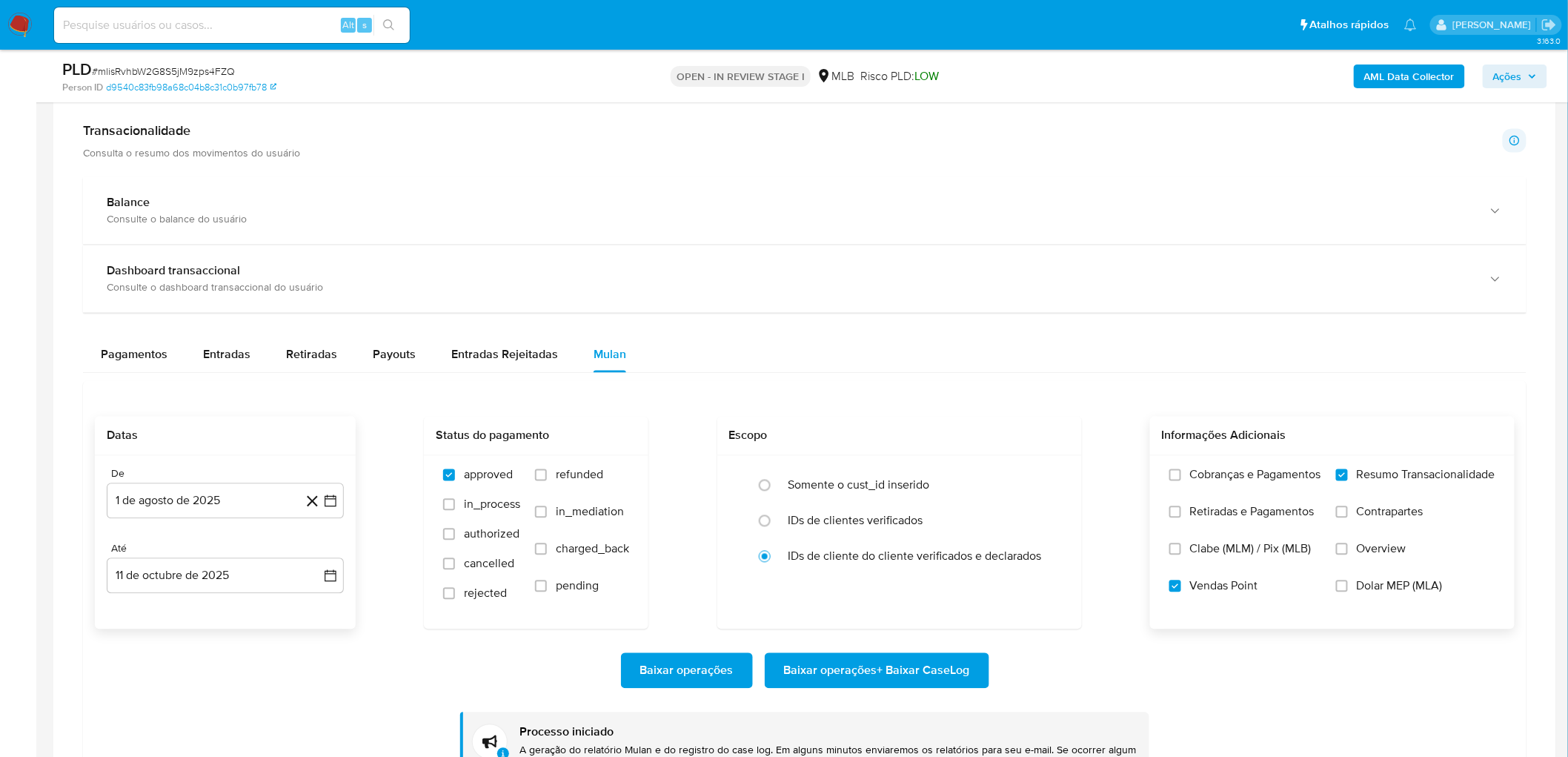
click at [498, 166] on div "Transacionalidade Consulta o resumo dos movimentos do usuário Informações trans…" at bounding box center [804, 458] width 1478 height 696
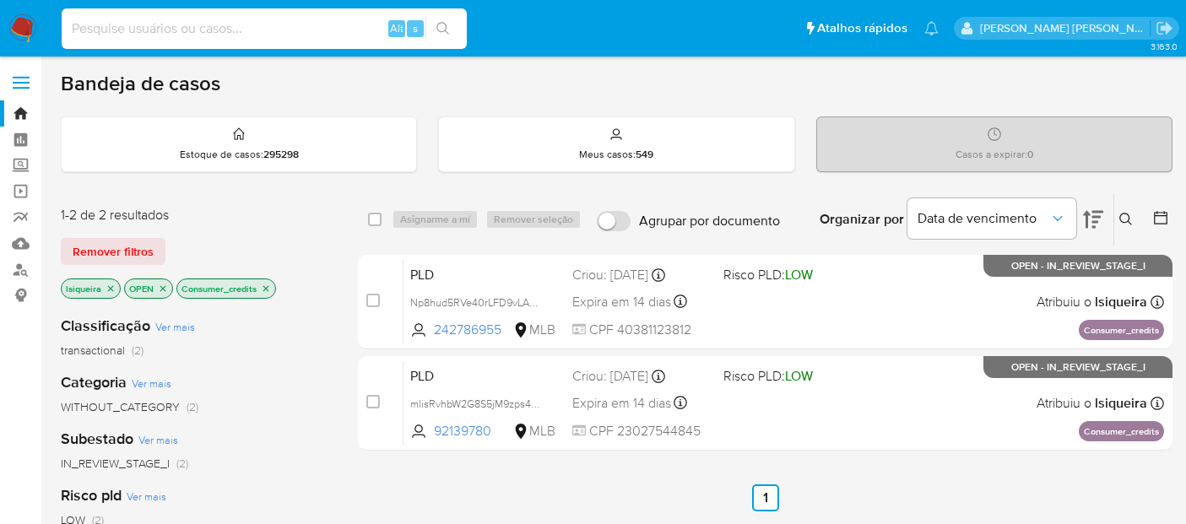
scroll to position [94, 0]
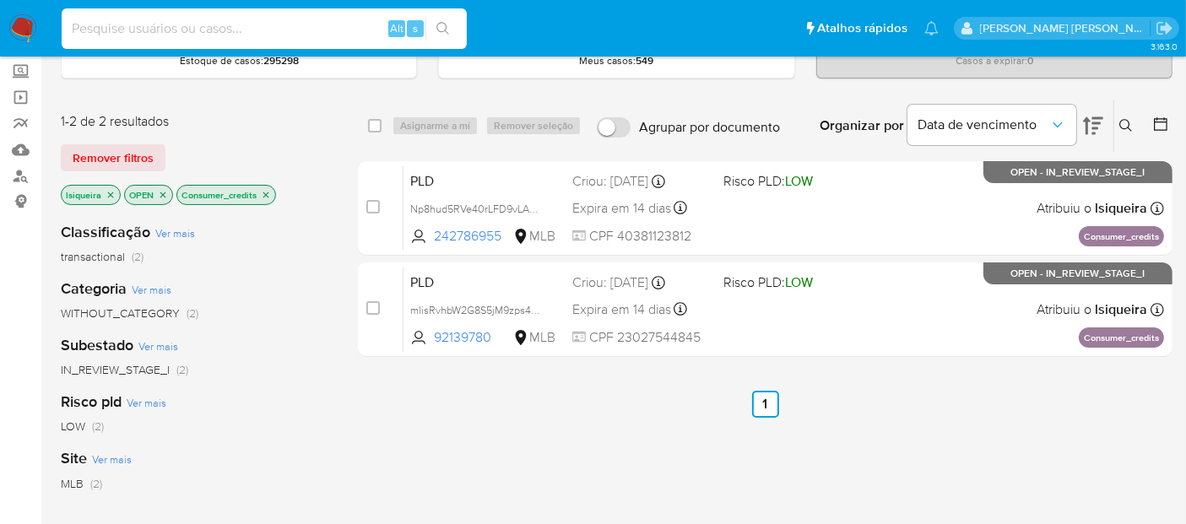
click at [143, 35] on input at bounding box center [264, 29] width 405 height 22
type input "271663999"
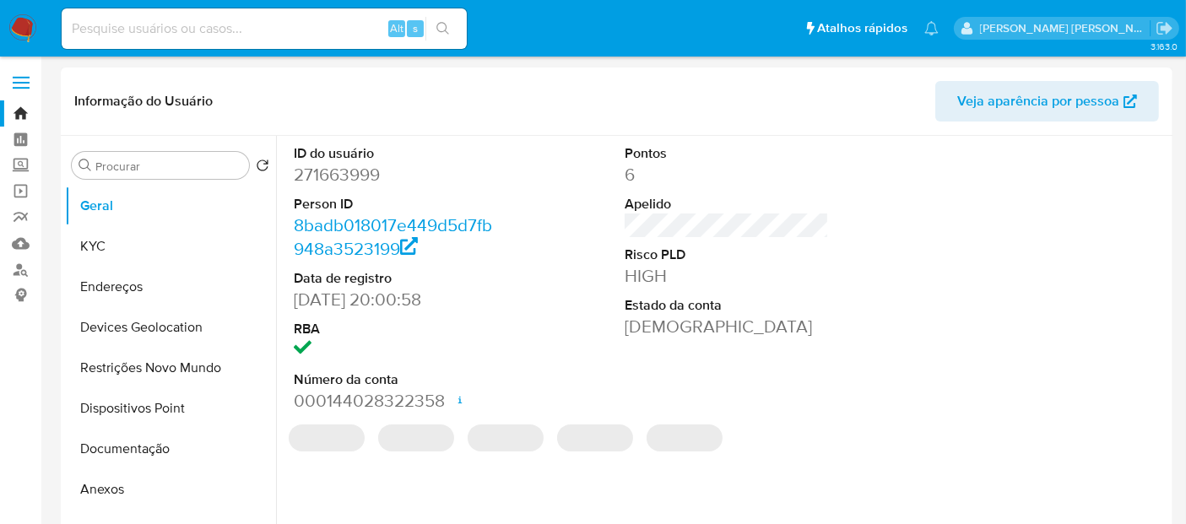
select select "10"
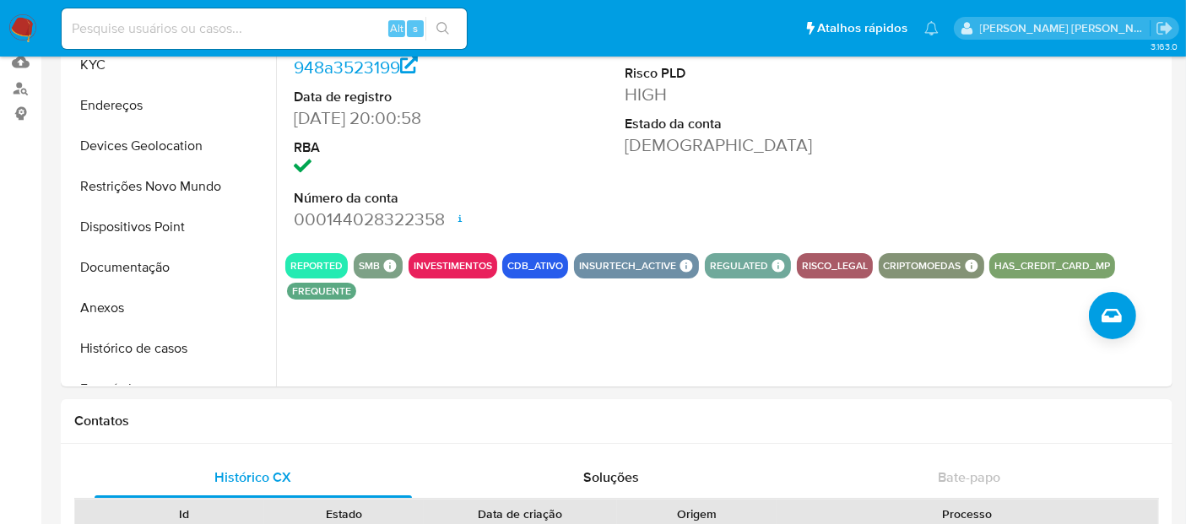
scroll to position [187, 0]
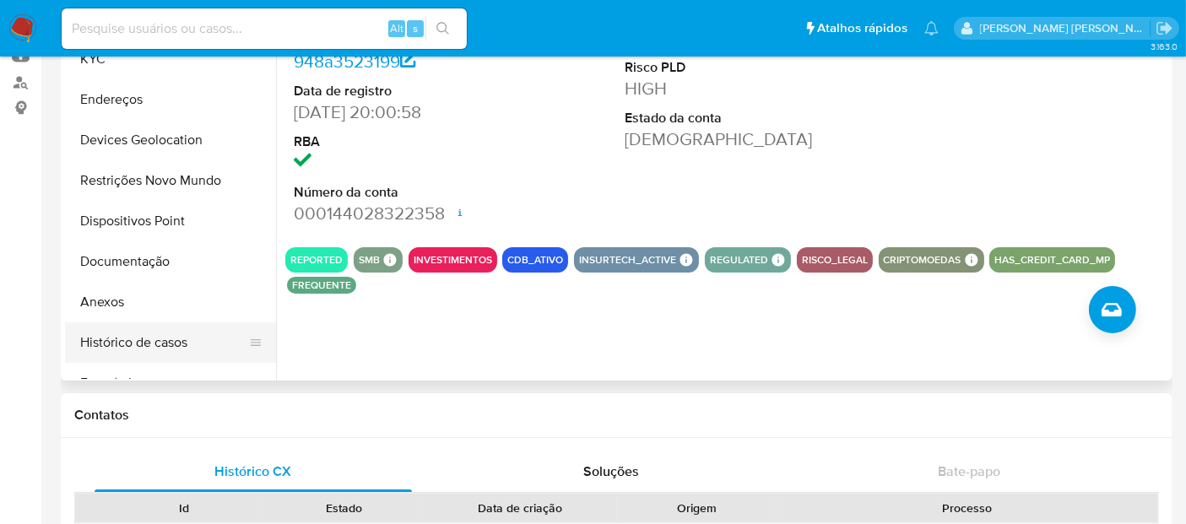
click at [154, 344] on button "Histórico de casos" at bounding box center [163, 342] width 197 height 41
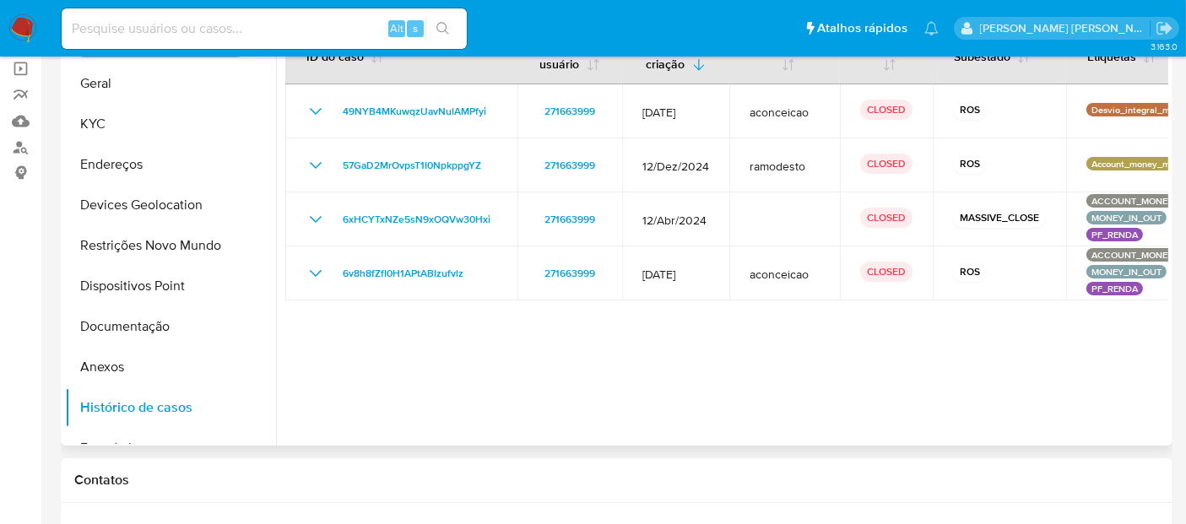
scroll to position [94, 0]
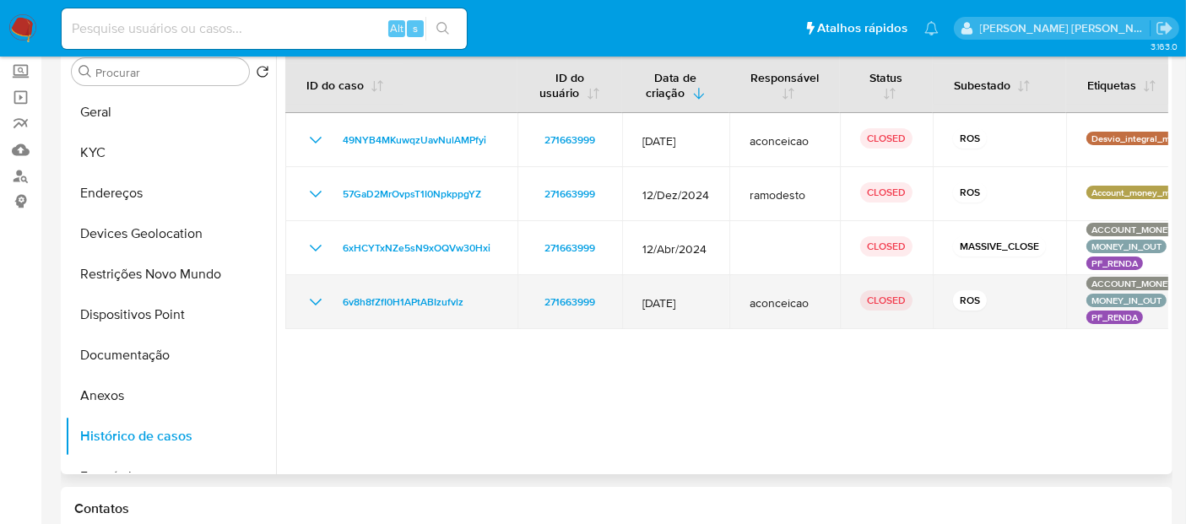
click at [309, 294] on icon "Mostrar/Ocultar" at bounding box center [315, 302] width 20 height 20
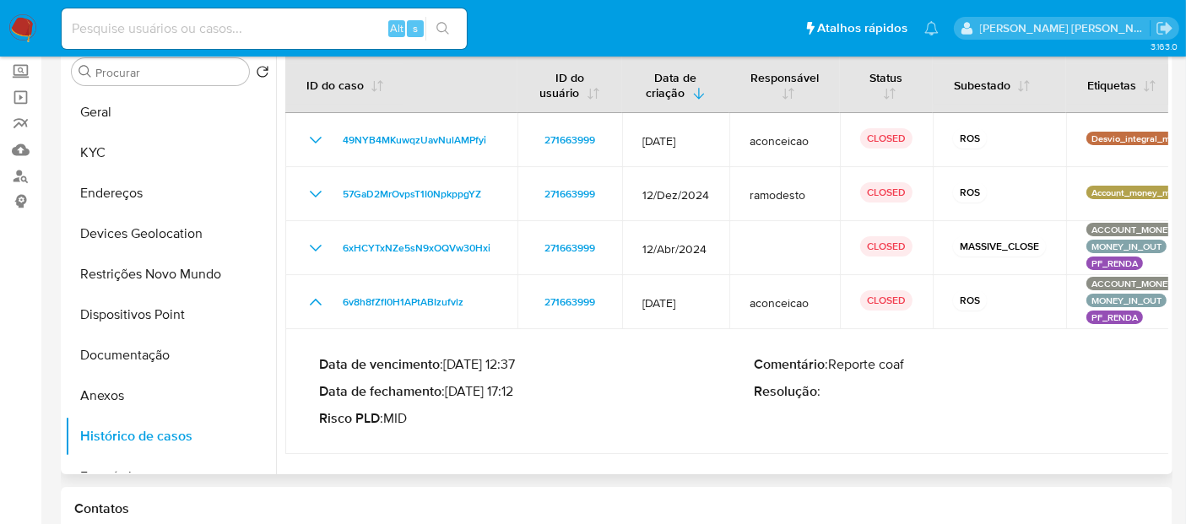
drag, startPoint x: 521, startPoint y: 386, endPoint x: 452, endPoint y: 386, distance: 68.4
click at [452, 386] on p "Data de fechamento : [DATE] 17:12" at bounding box center [536, 391] width 435 height 17
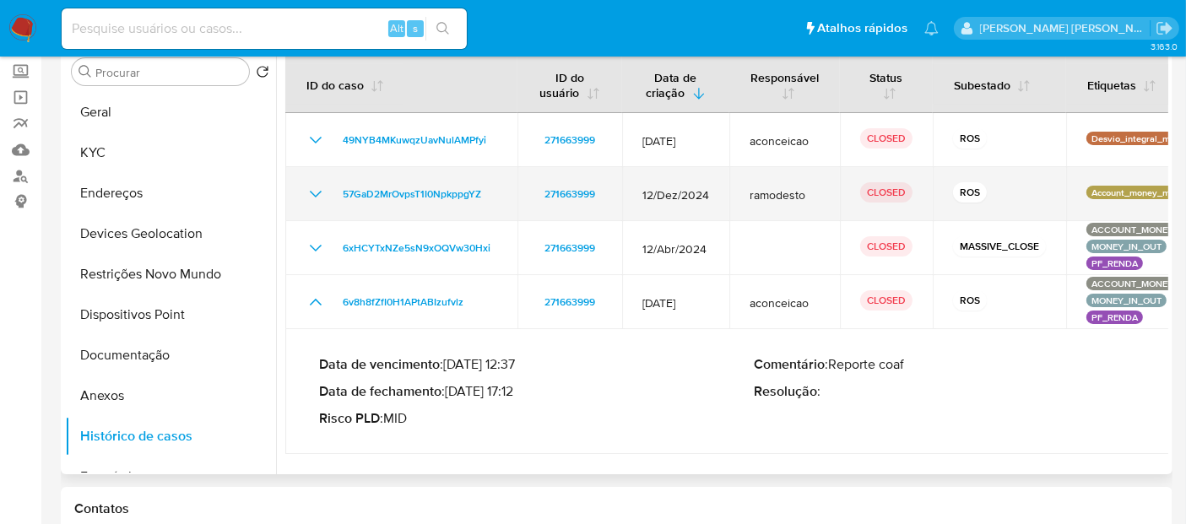
click at [308, 191] on icon "Mostrar/Ocultar" at bounding box center [315, 194] width 20 height 20
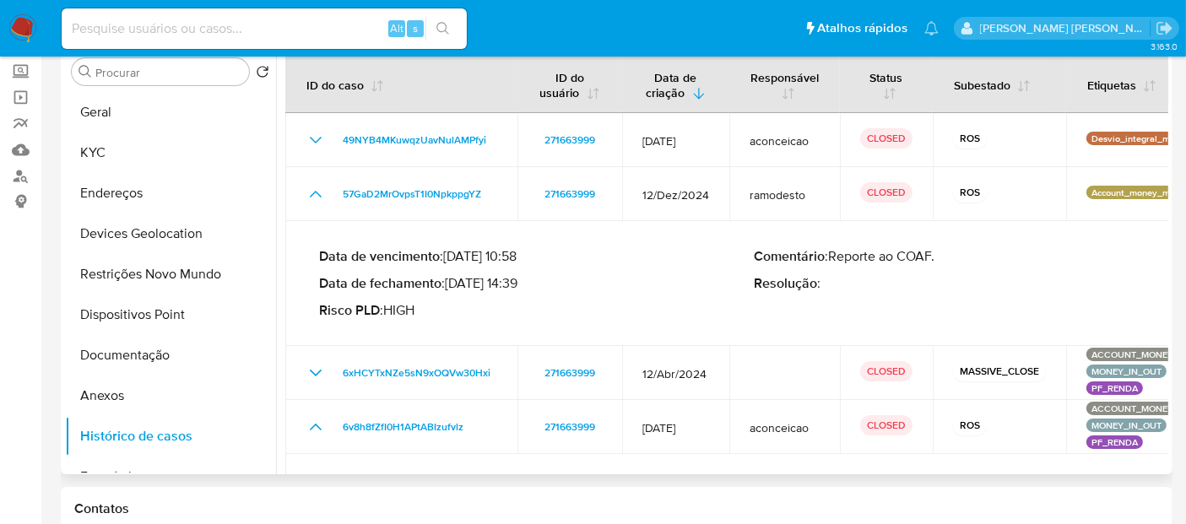
drag, startPoint x: 518, startPoint y: 283, endPoint x: 487, endPoint y: 287, distance: 31.5
click at [453, 281] on p "Data de fechamento : 07/01/2025 14:39" at bounding box center [536, 283] width 435 height 17
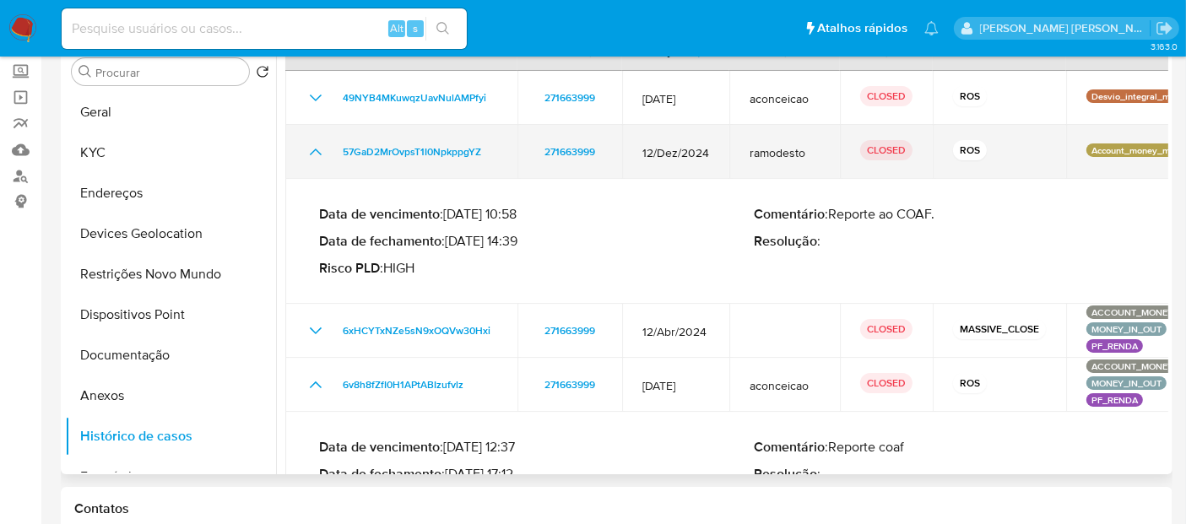
scroll to position [0, 0]
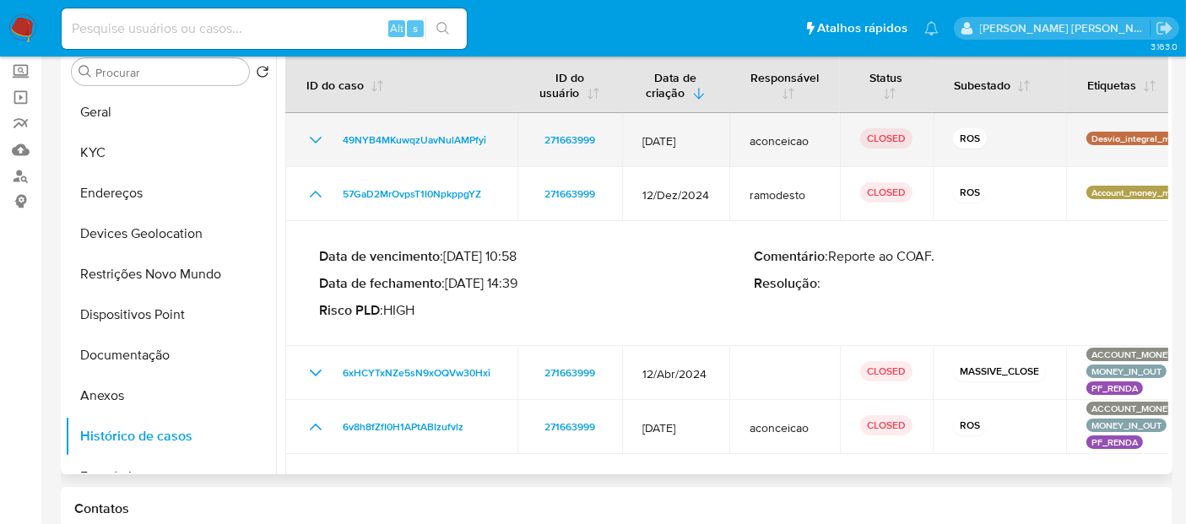
click at [311, 140] on icon "Mostrar/Ocultar" at bounding box center [315, 140] width 20 height 20
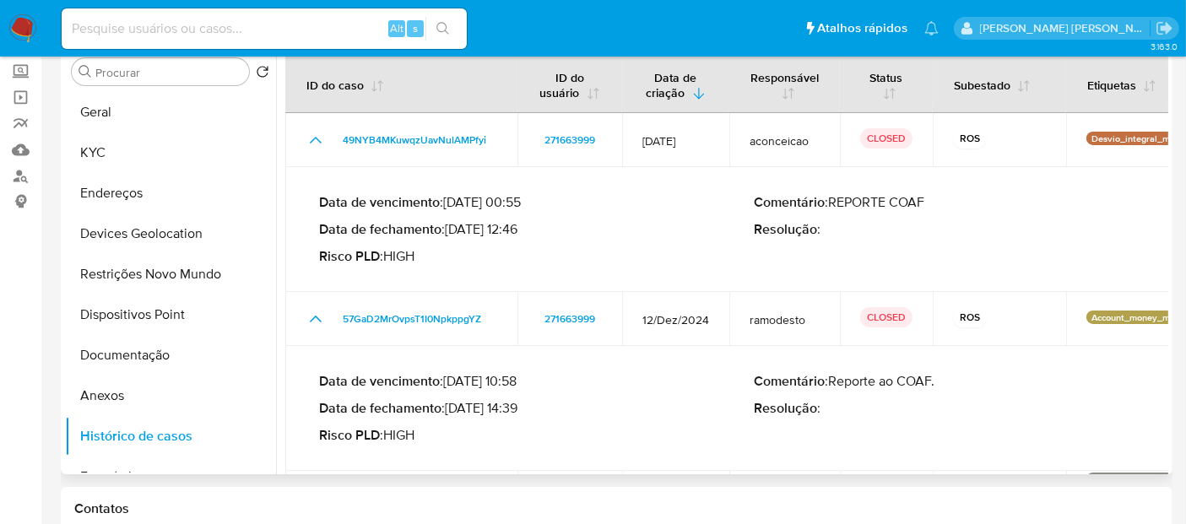
drag, startPoint x: 521, startPoint y: 230, endPoint x: 491, endPoint y: 238, distance: 30.7
click at [453, 221] on p "Data de fechamento : 01/08/2025 12:46" at bounding box center [536, 229] width 435 height 17
click at [149, 25] on input at bounding box center [264, 29] width 405 height 22
paste input "745021458"
type input "745021458"
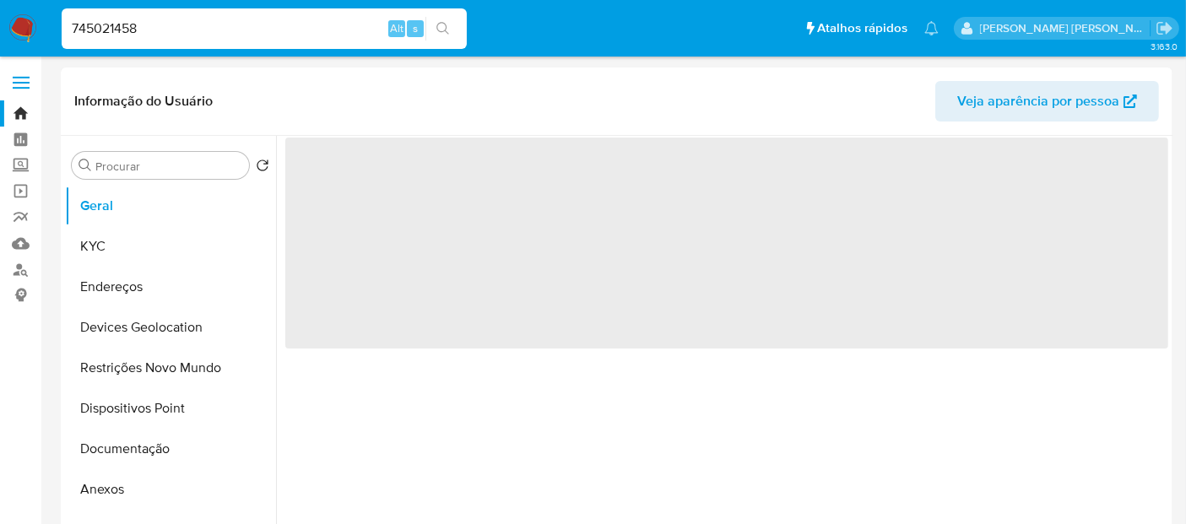
select select "10"
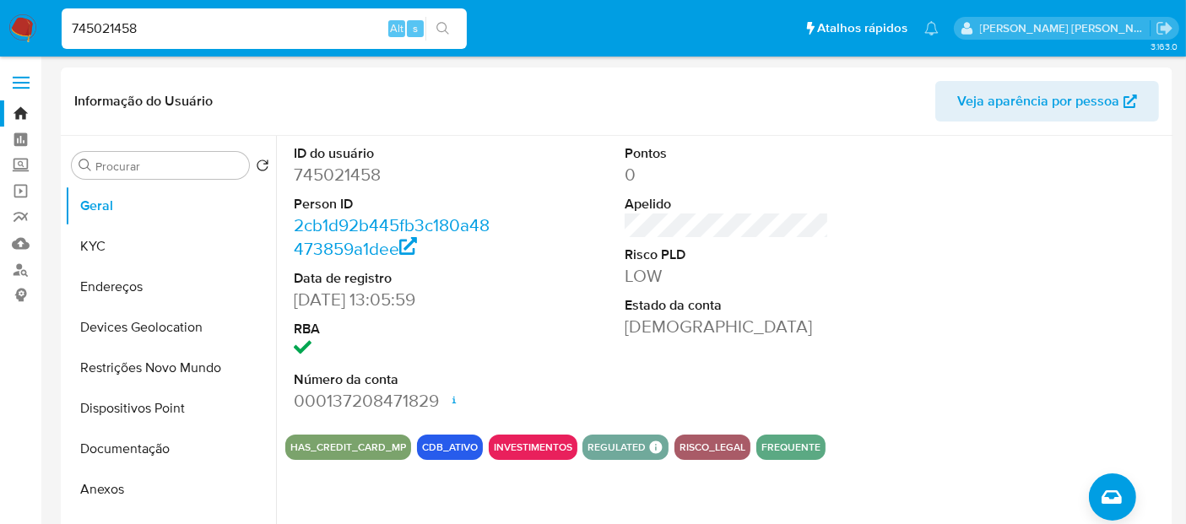
click at [167, 23] on input "745021458" at bounding box center [264, 29] width 405 height 22
paste input "294550231"
type input "294550231"
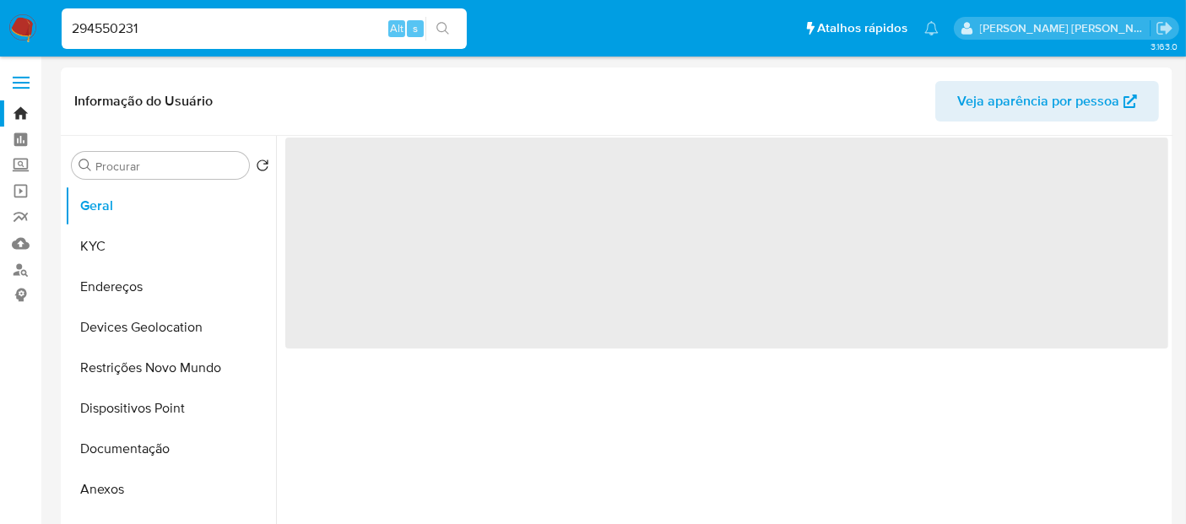
select select "10"
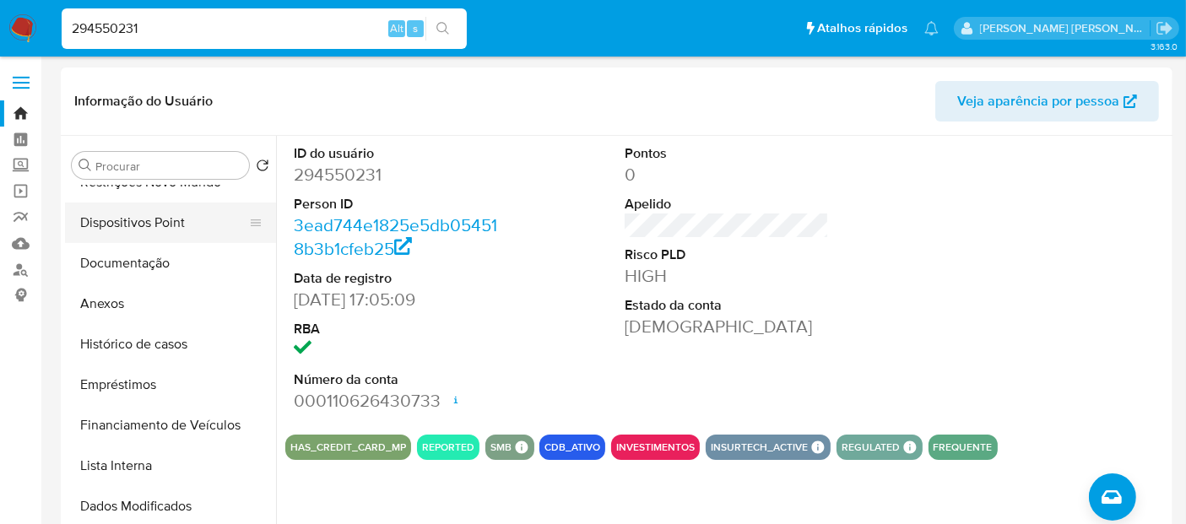
scroll to position [187, 0]
click at [170, 334] on button "Histórico de casos" at bounding box center [163, 342] width 197 height 41
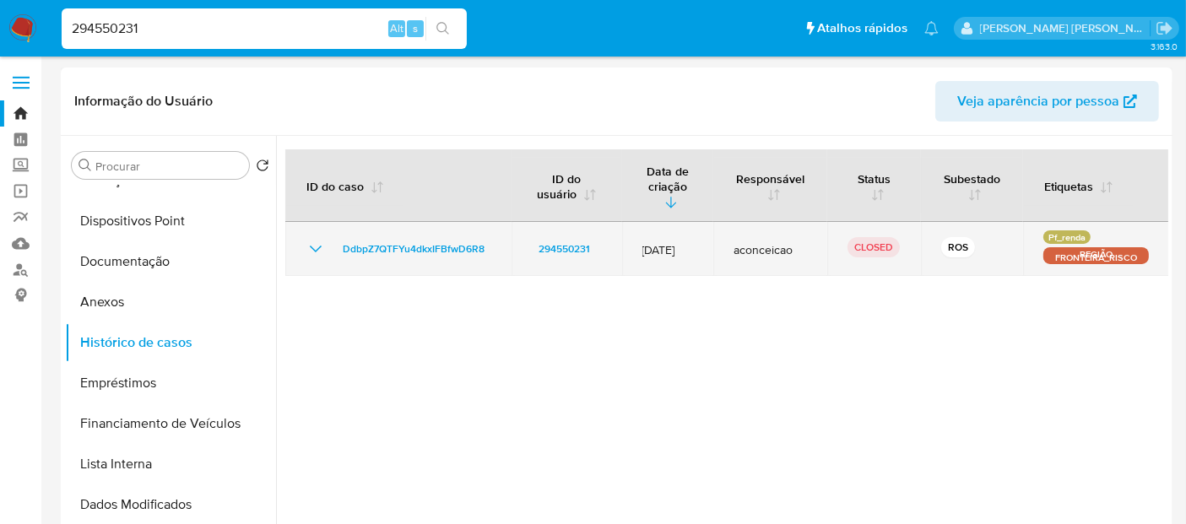
click at [305, 239] on icon "Mostrar/Ocultar" at bounding box center [315, 249] width 20 height 20
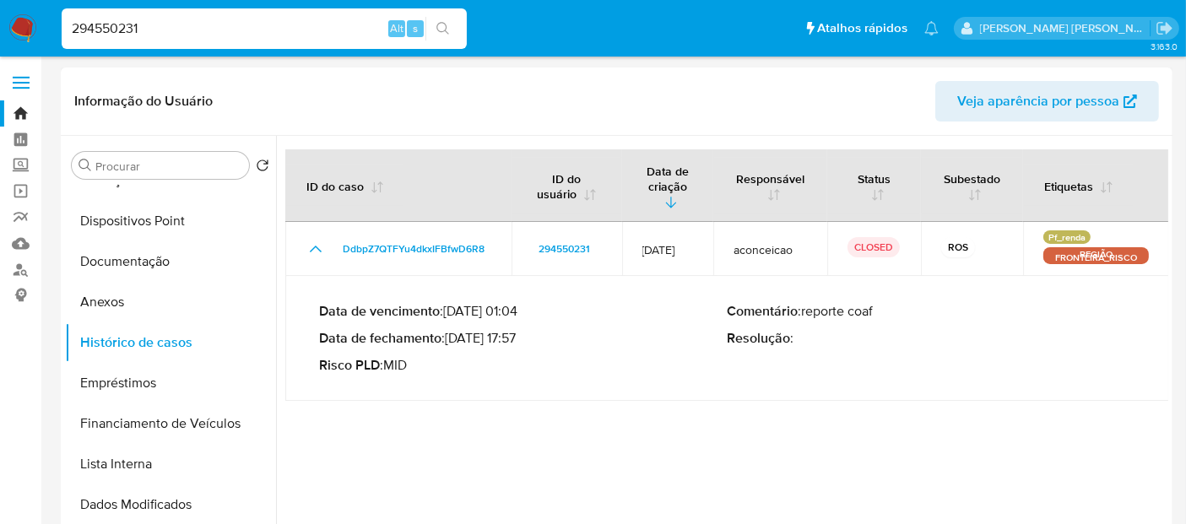
drag, startPoint x: 527, startPoint y: 322, endPoint x: 451, endPoint y: 322, distance: 76.0
click at [451, 330] on p "Data de fechamento : 04/08/2025 17:57" at bounding box center [523, 338] width 408 height 17
drag, startPoint x: 22, startPoint y: 30, endPoint x: 30, endPoint y: 27, distance: 8.8
click at [24, 29] on img at bounding box center [22, 28] width 29 height 29
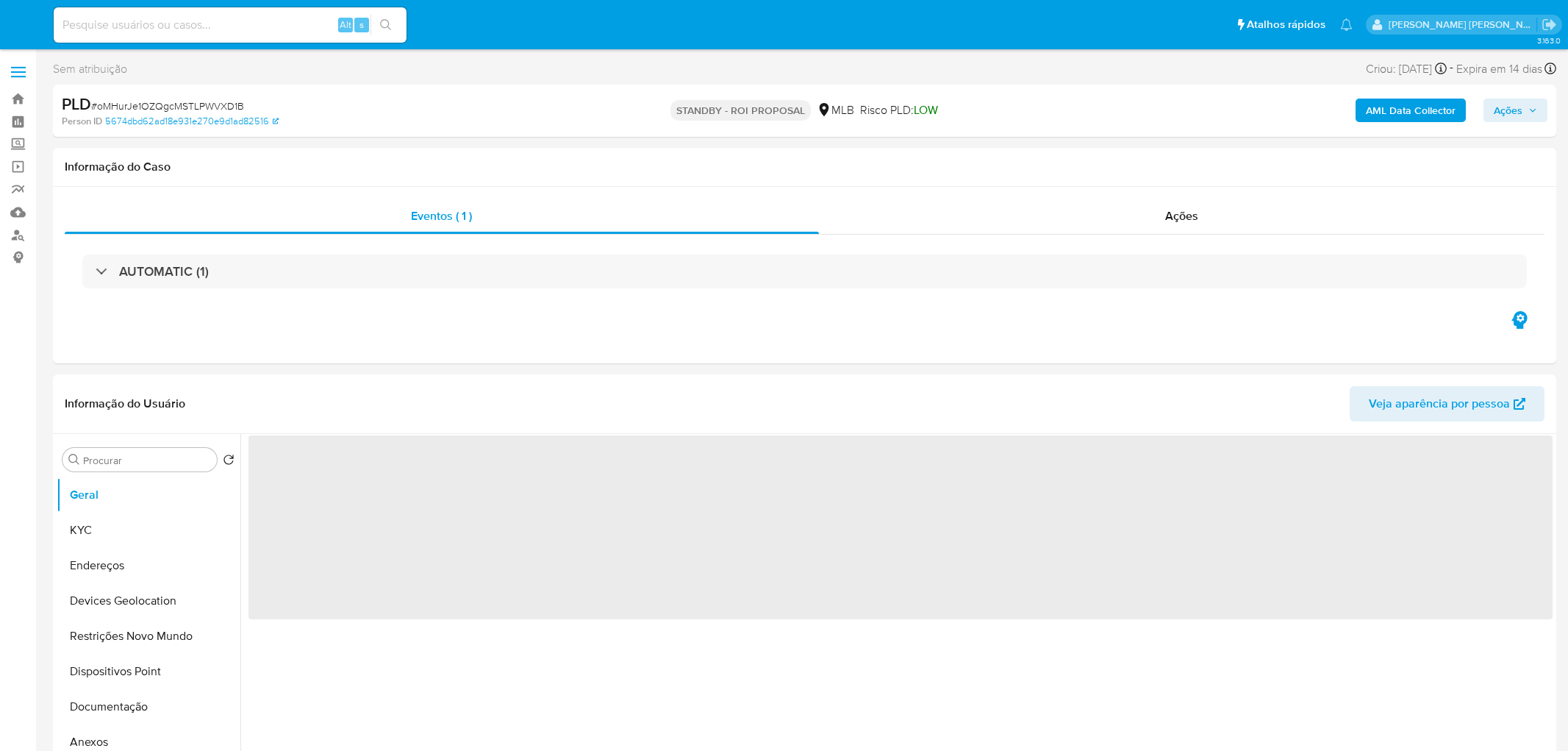
select select "10"
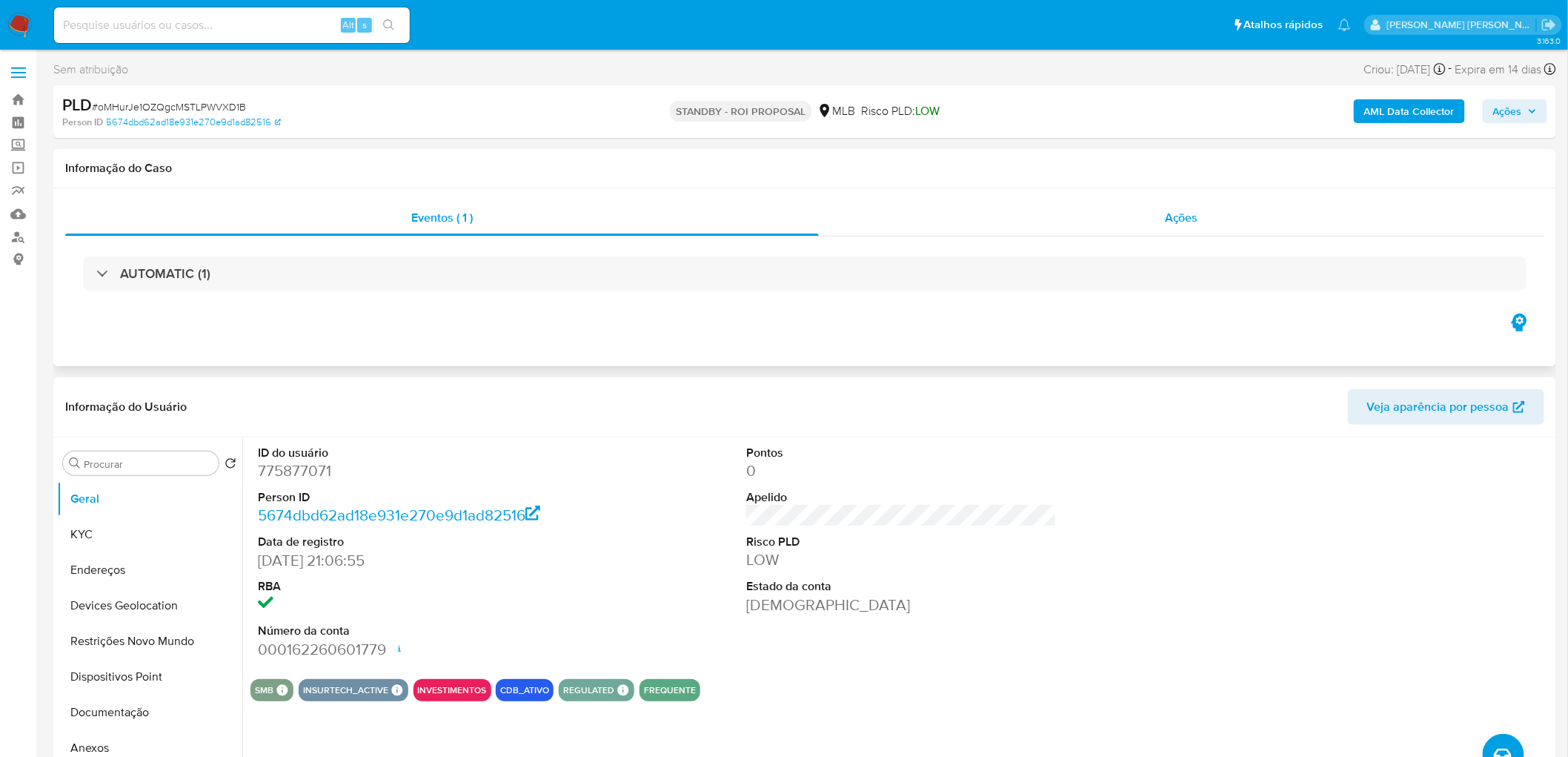
click at [1245, 219] on div "Ações" at bounding box center [1181, 218] width 725 height 36
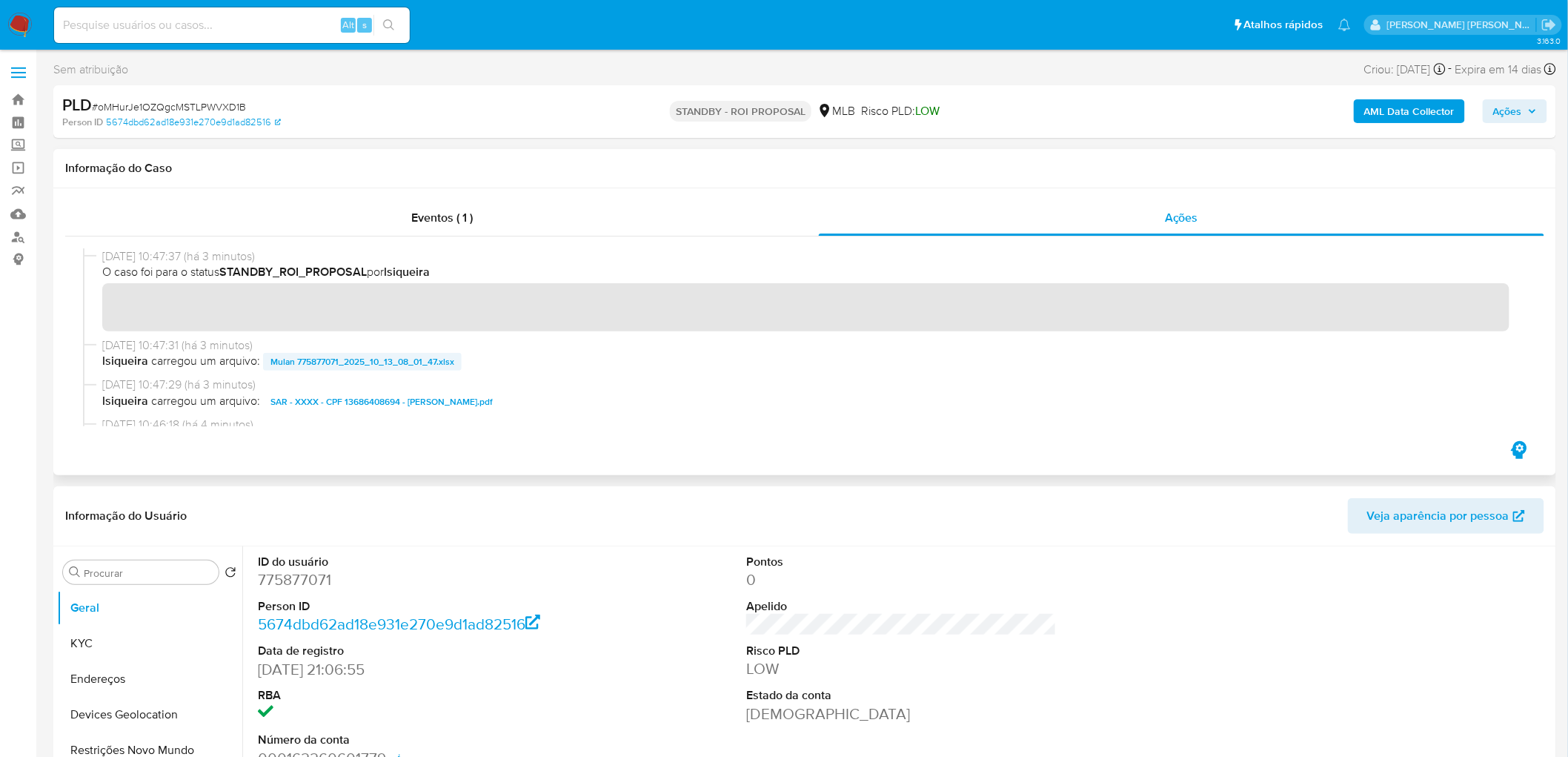
scroll to position [83, 0]
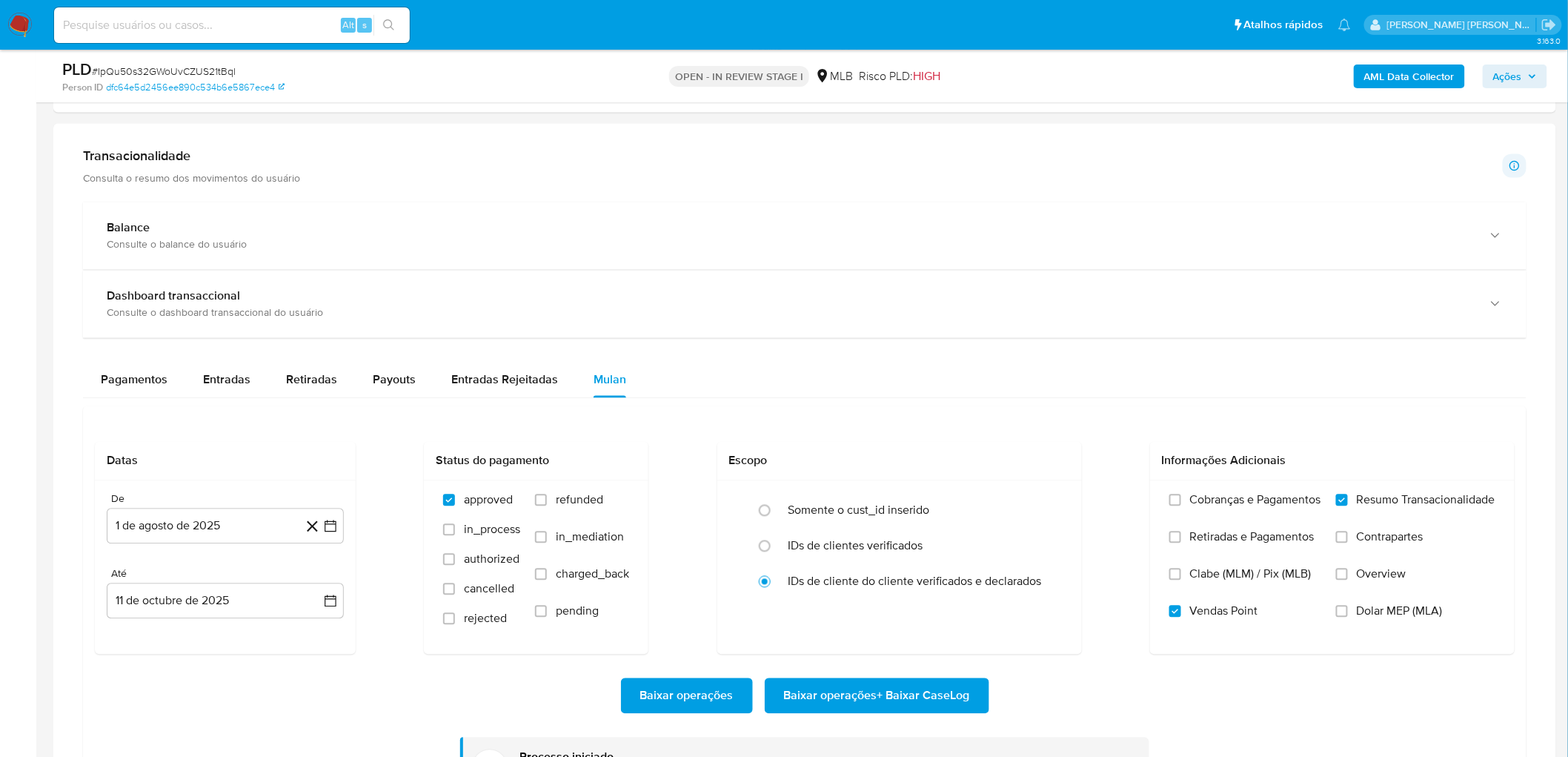
scroll to position [631, 0]
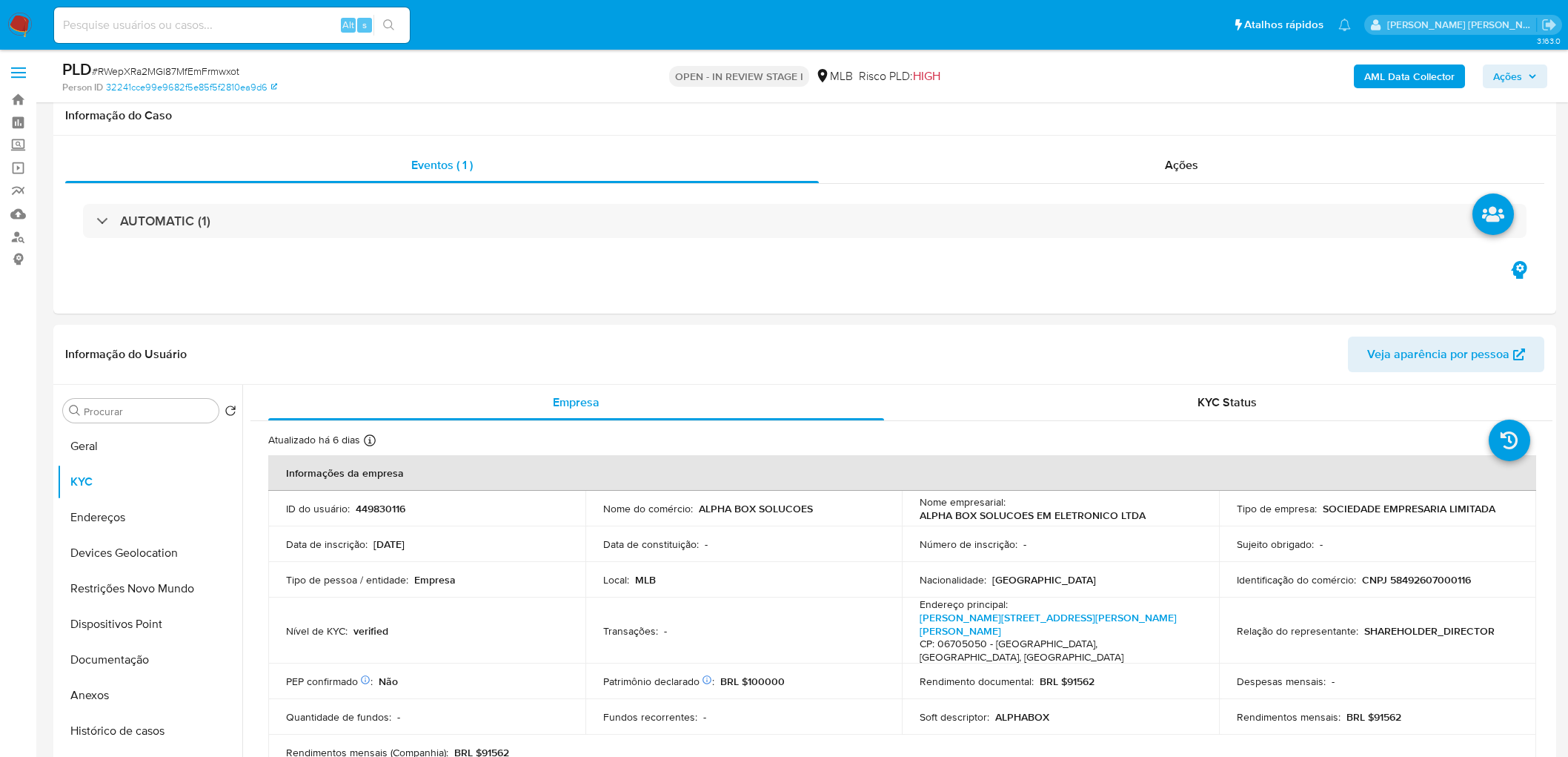
scroll to position [1152, 0]
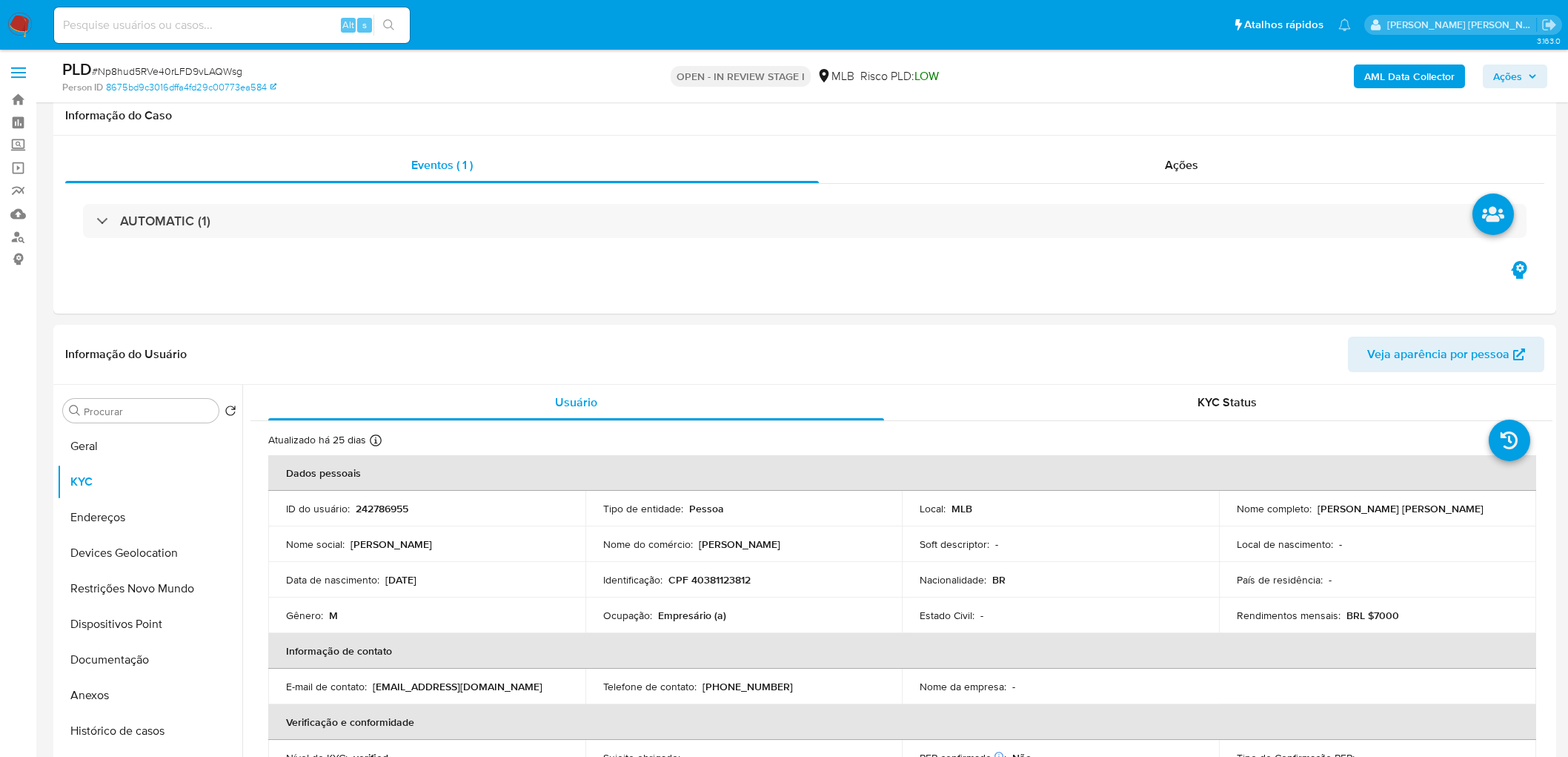
scroll to position [1071, 0]
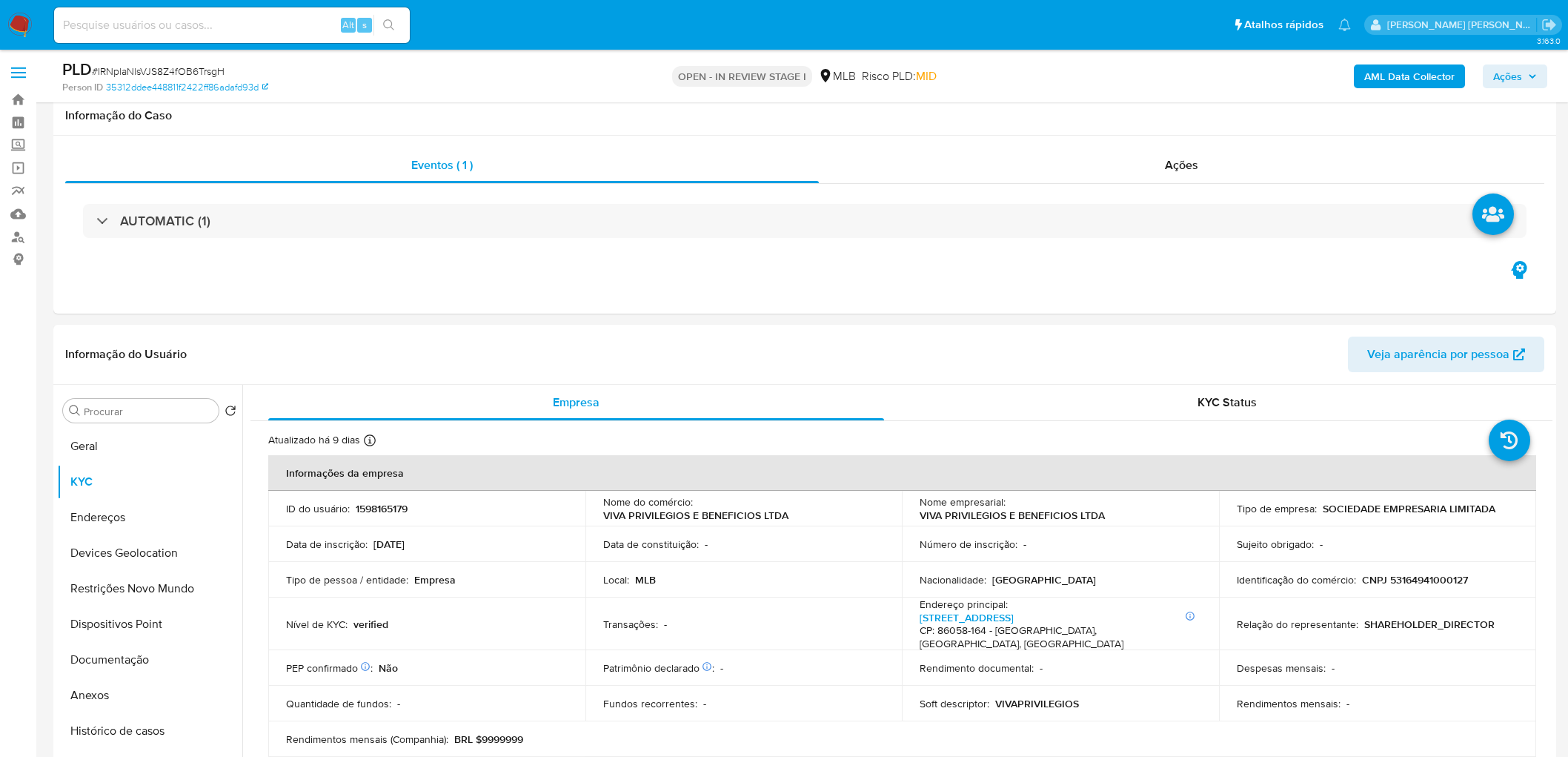
scroll to position [905, 0]
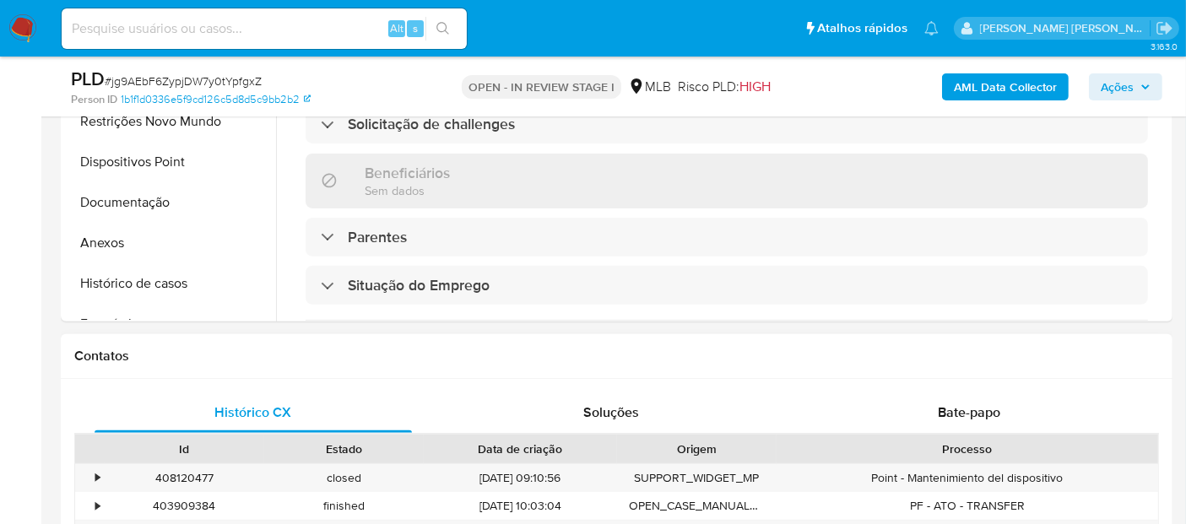
scroll to position [94, 0]
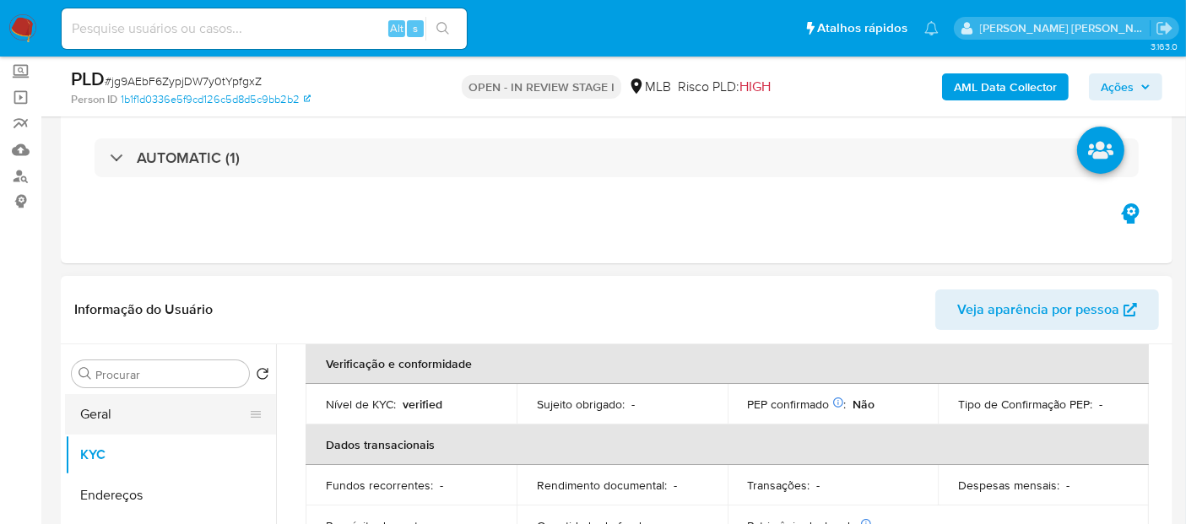
click at [149, 418] on button "Geral" at bounding box center [163, 414] width 197 height 41
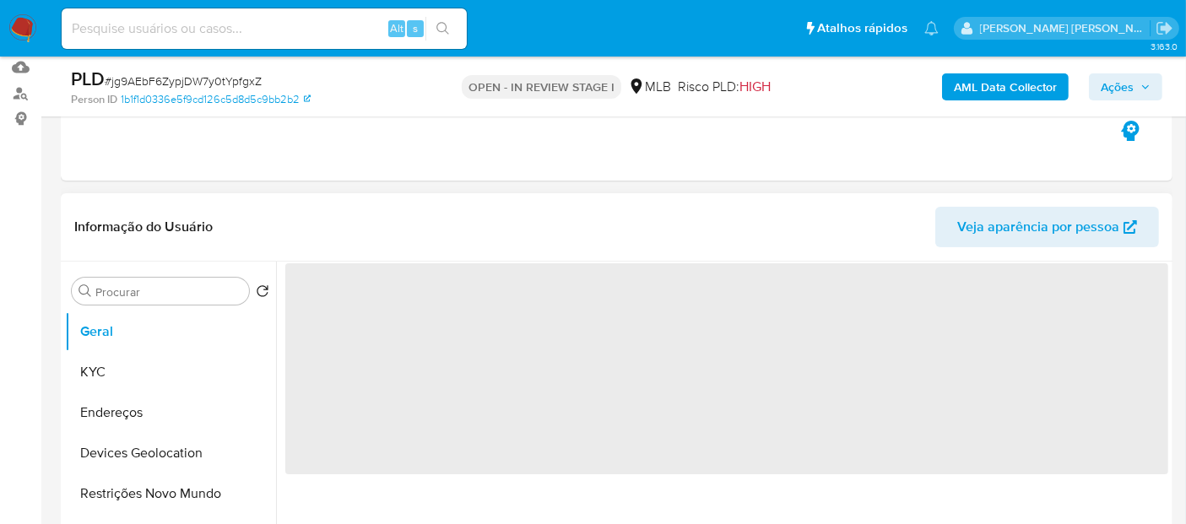
scroll to position [281, 0]
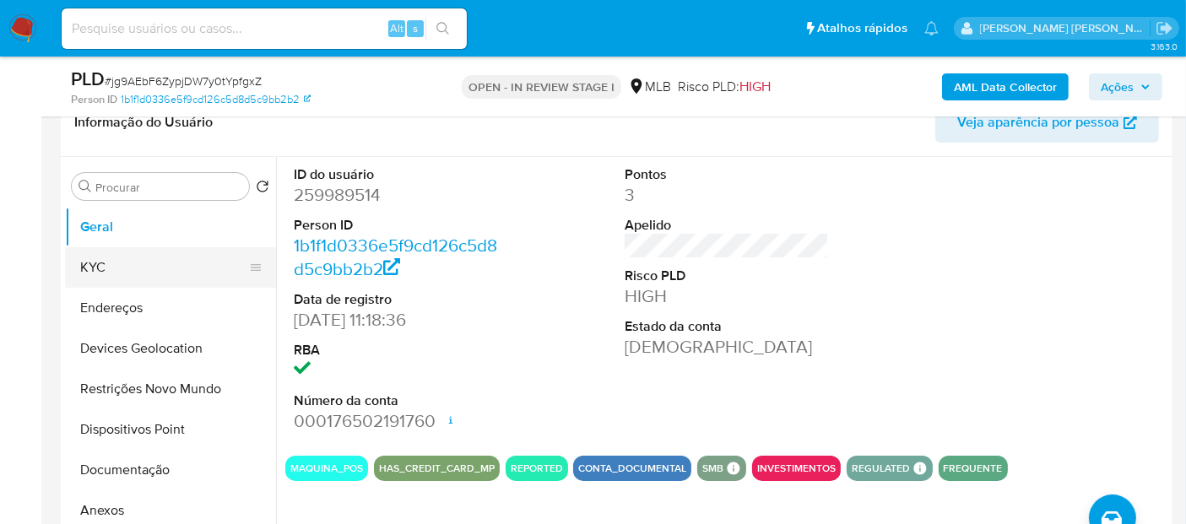
click at [135, 268] on button "KYC" at bounding box center [163, 267] width 197 height 41
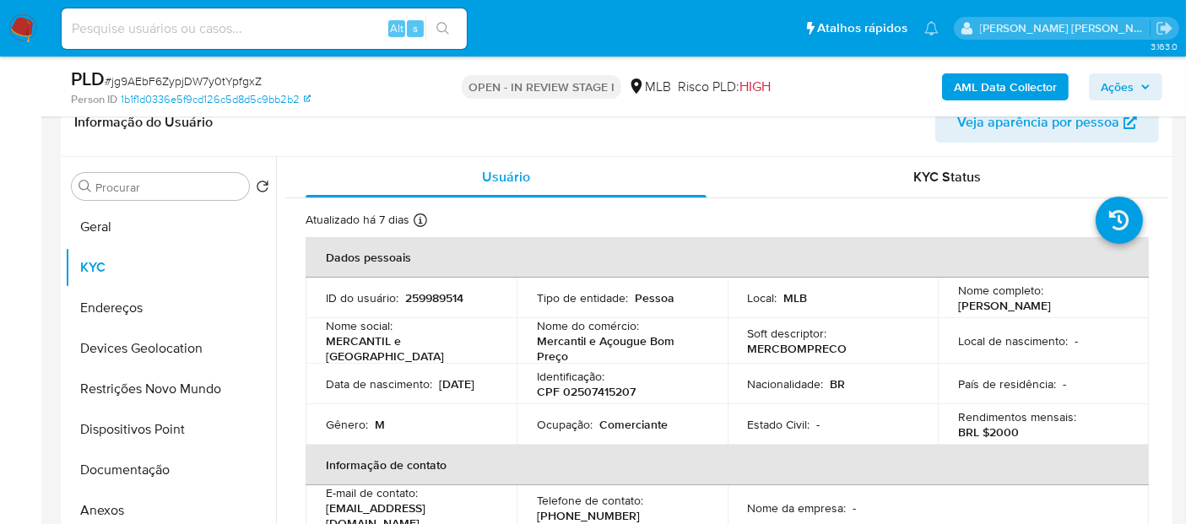
click at [638, 426] on p "Comerciante" at bounding box center [633, 424] width 68 height 15
copy p "Comerciante"
click at [119, 468] on button "Documentação" at bounding box center [163, 470] width 197 height 41
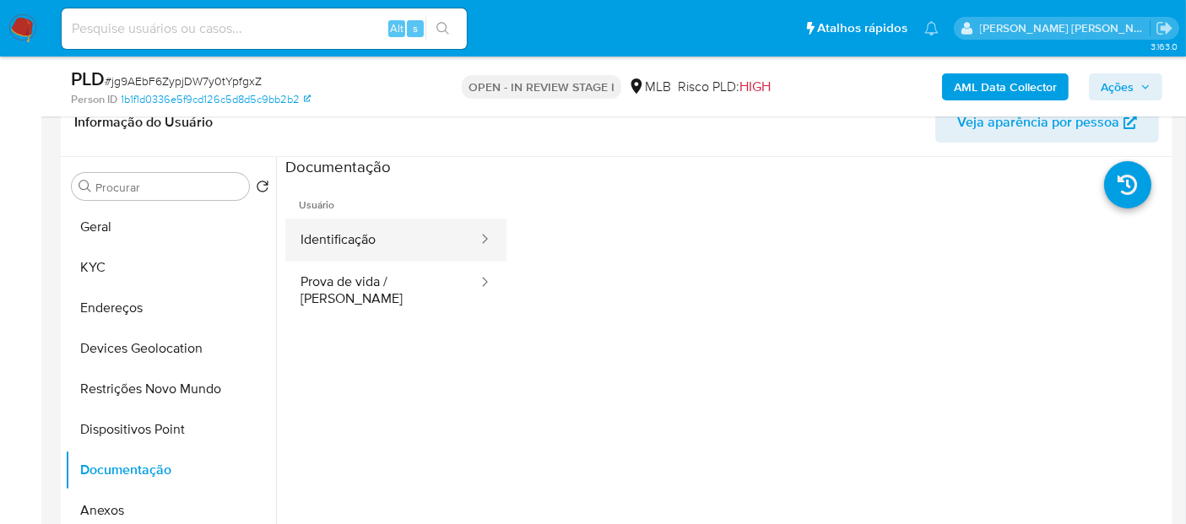
click at [384, 237] on button "Identificação" at bounding box center [382, 240] width 194 height 43
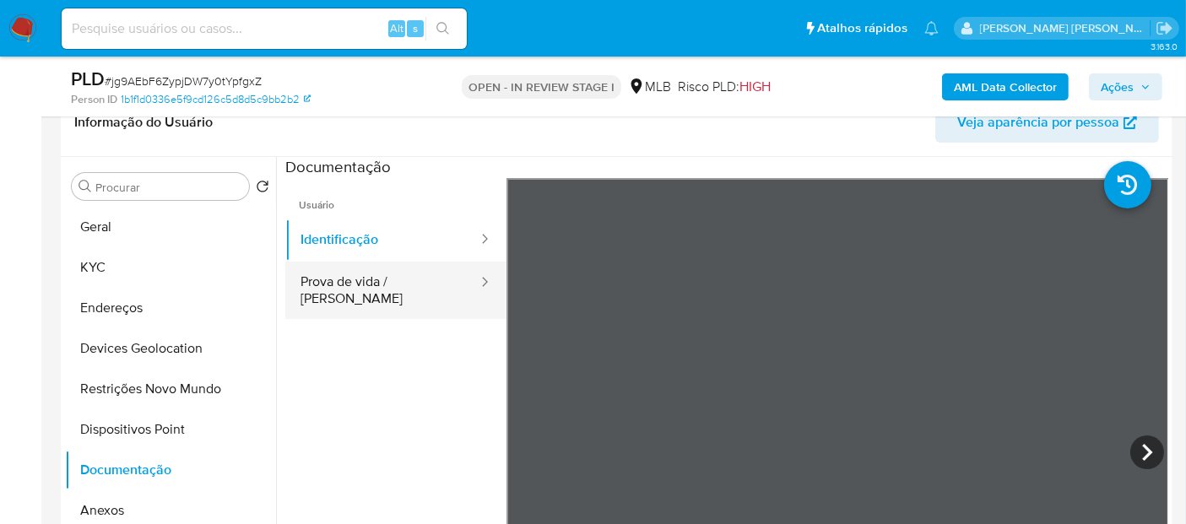
click at [383, 283] on button "Prova de vida / Selfie" at bounding box center [382, 290] width 194 height 57
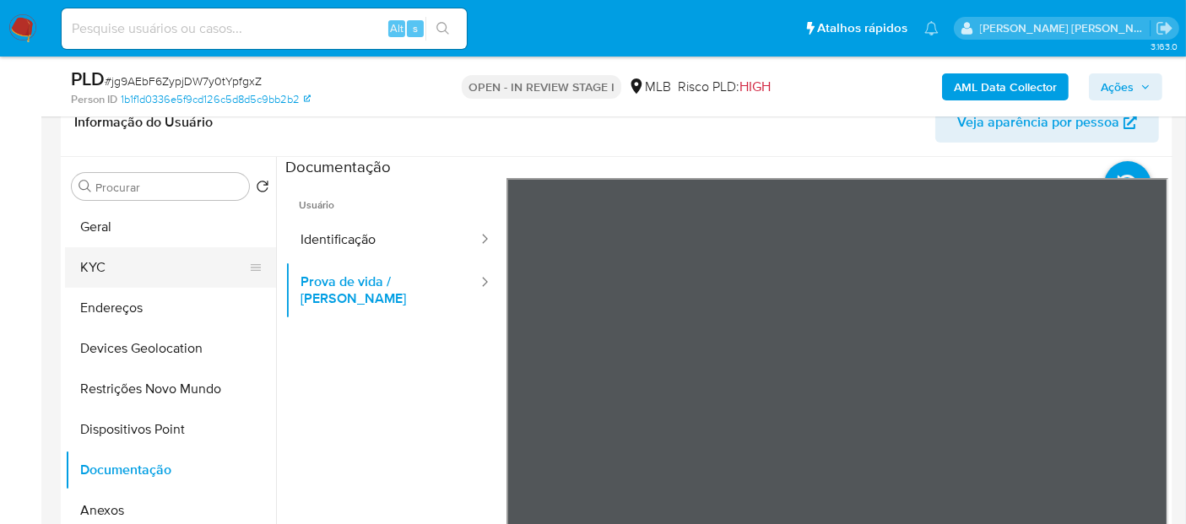
click at [164, 259] on button "KYC" at bounding box center [163, 267] width 197 height 41
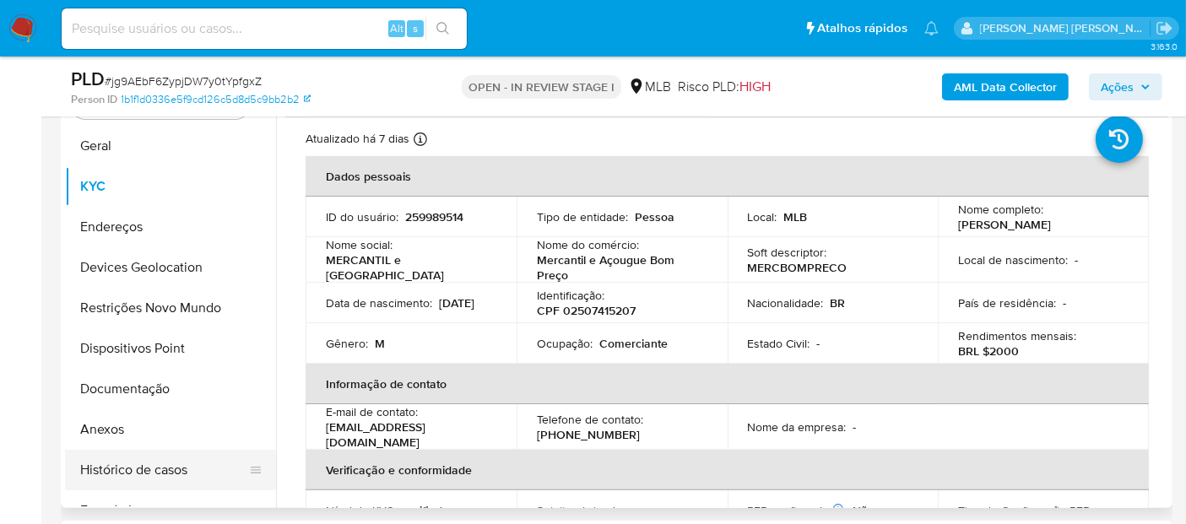
scroll to position [375, 0]
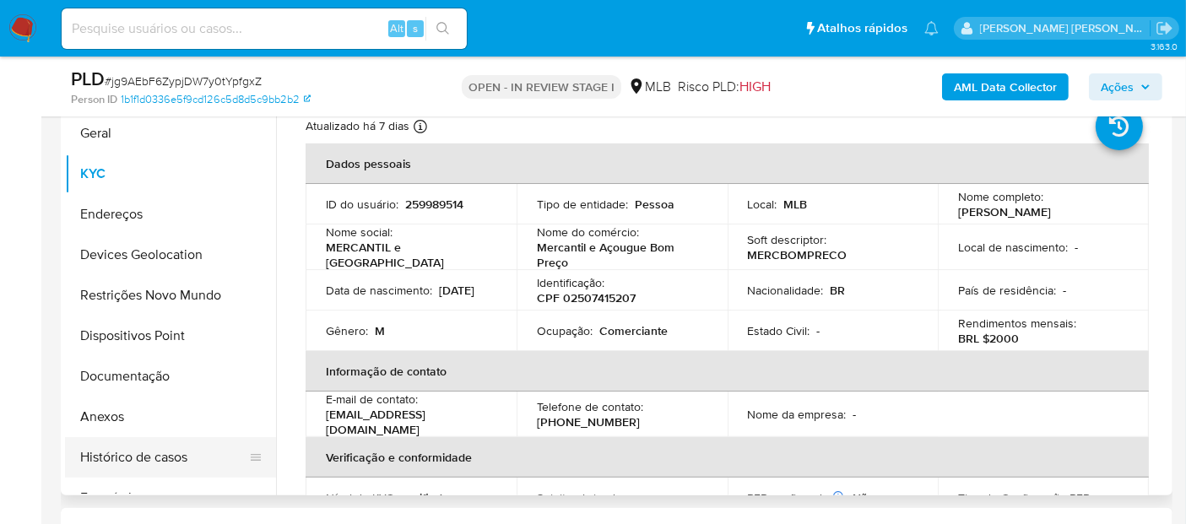
click at [136, 459] on button "Histórico de casos" at bounding box center [163, 457] width 197 height 41
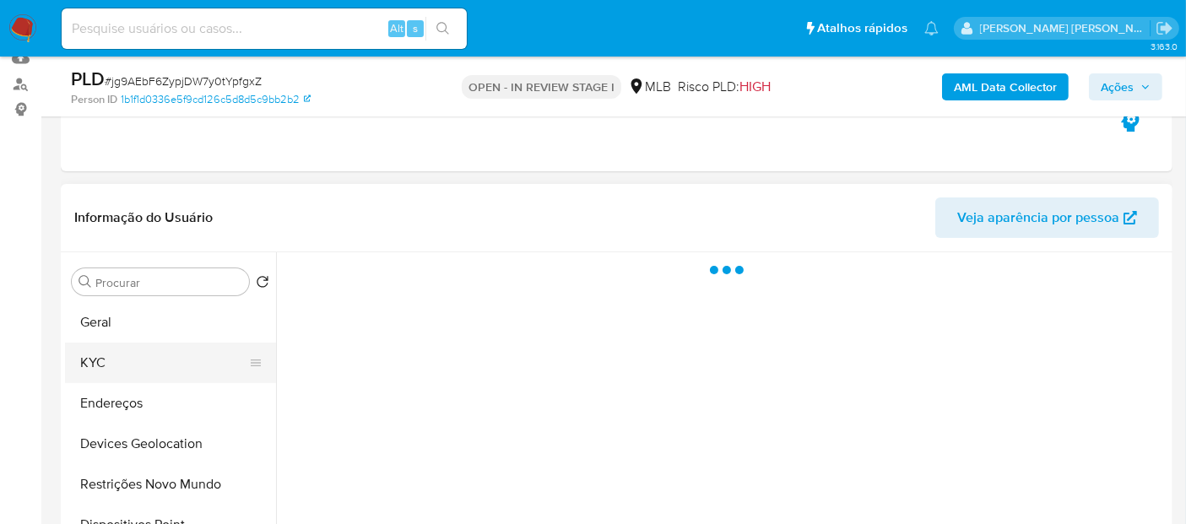
scroll to position [187, 0]
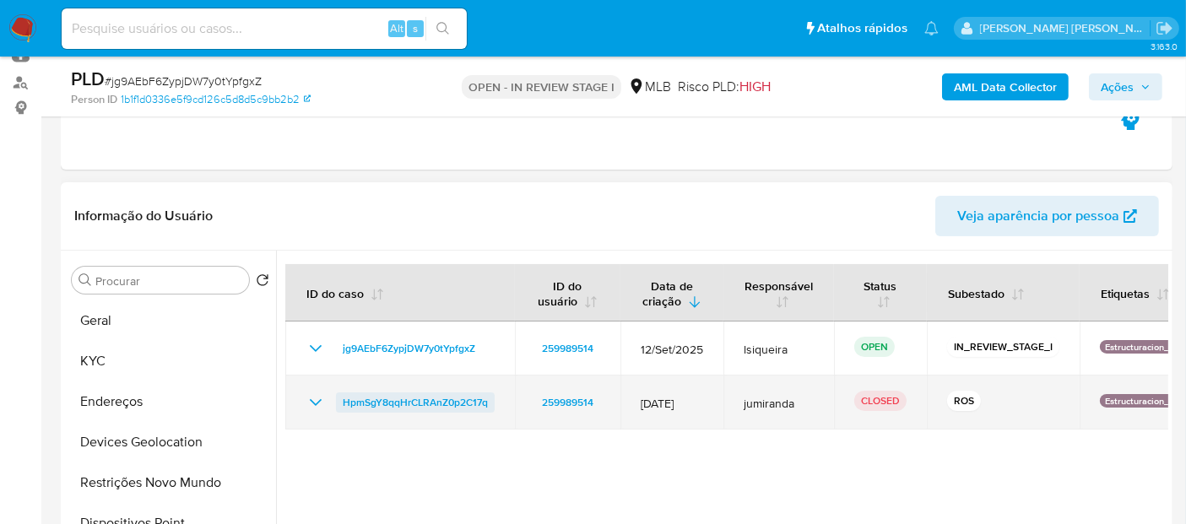
click at [344, 399] on span "HpmSgY8qqHrCLRAnZ0p2C17q" at bounding box center [415, 402] width 145 height 20
click at [316, 409] on icon "Mostrar/Ocultar" at bounding box center [315, 402] width 20 height 20
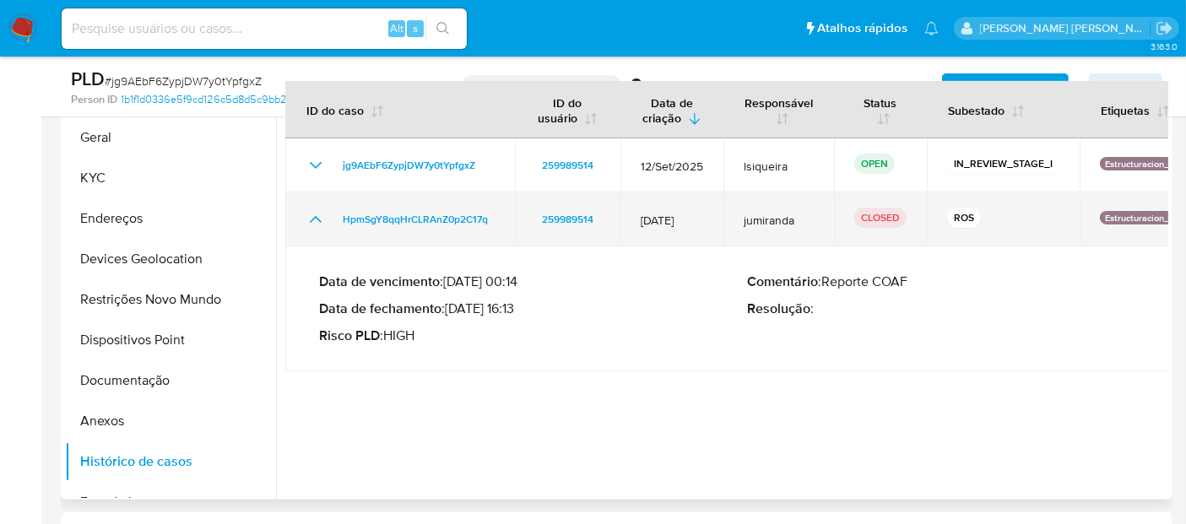
scroll to position [281, 0]
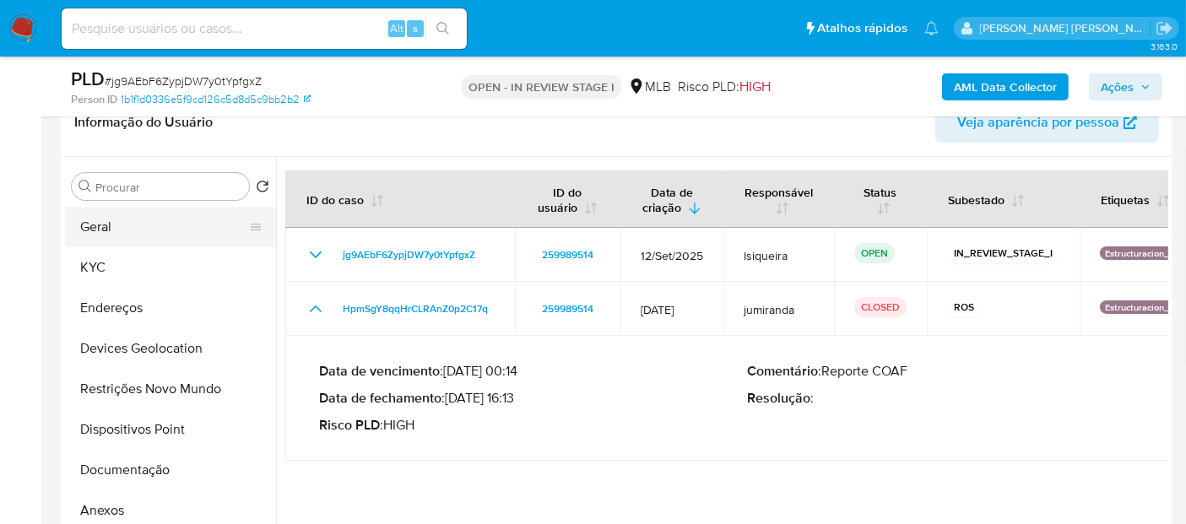
click at [183, 233] on button "Geral" at bounding box center [163, 227] width 197 height 41
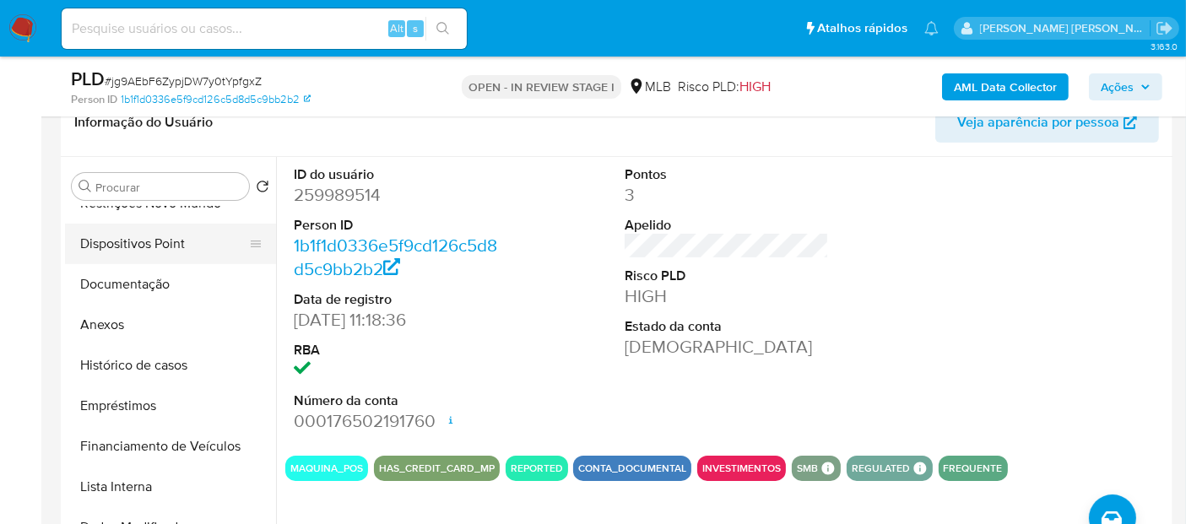
scroll to position [187, 0]
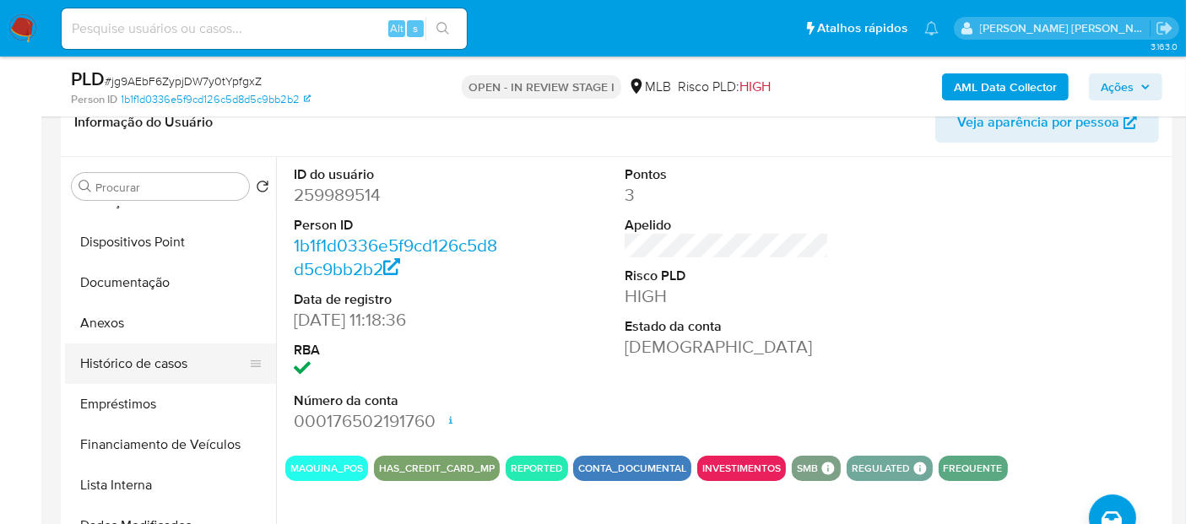
click at [153, 358] on button "Histórico de casos" at bounding box center [163, 363] width 197 height 41
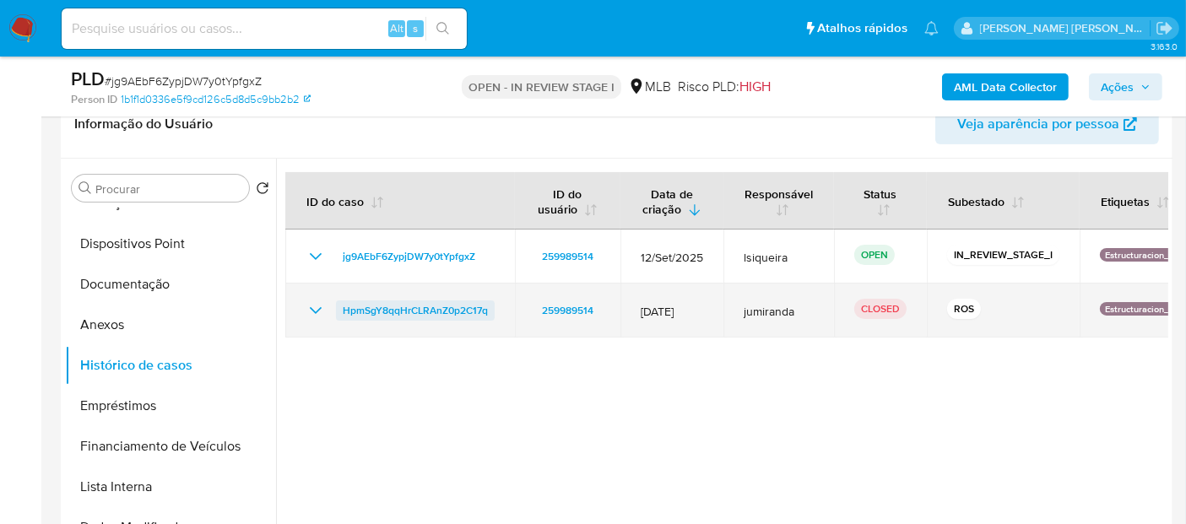
scroll to position [281, 0]
click at [318, 309] on icon "Mostrar/Ocultar" at bounding box center [315, 309] width 20 height 20
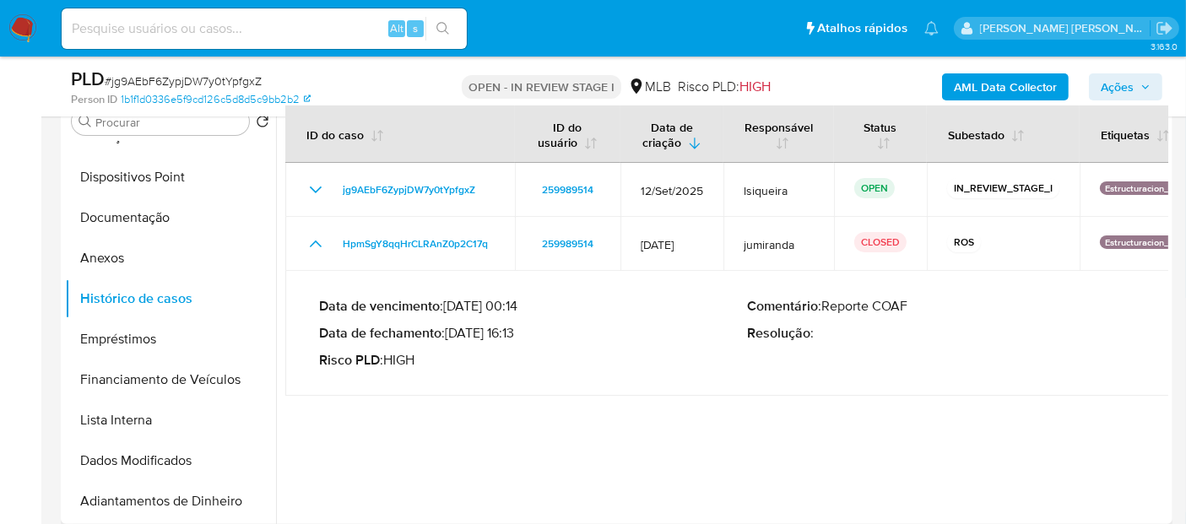
scroll to position [375, 0]
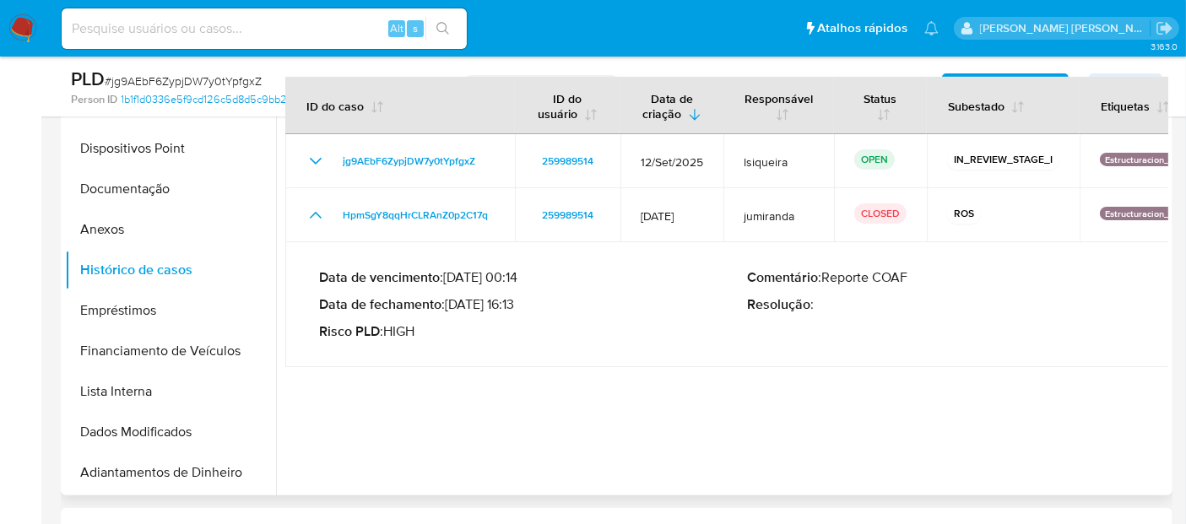
drag, startPoint x: 521, startPoint y: 305, endPoint x: 453, endPoint y: 302, distance: 67.6
click at [453, 302] on p "Data de fechamento : 25/02/2025 16:13" at bounding box center [533, 304] width 429 height 17
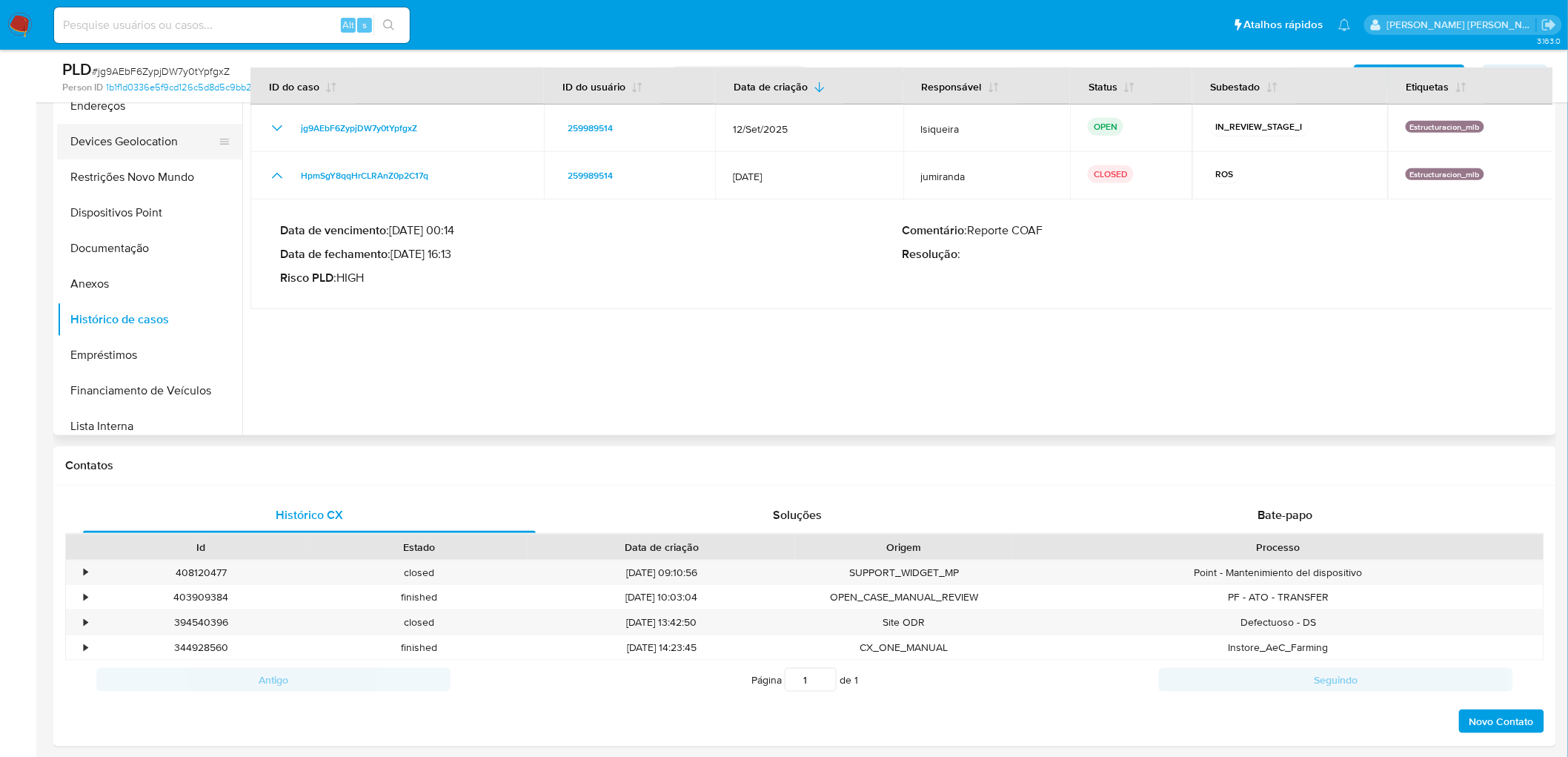
scroll to position [0, 0]
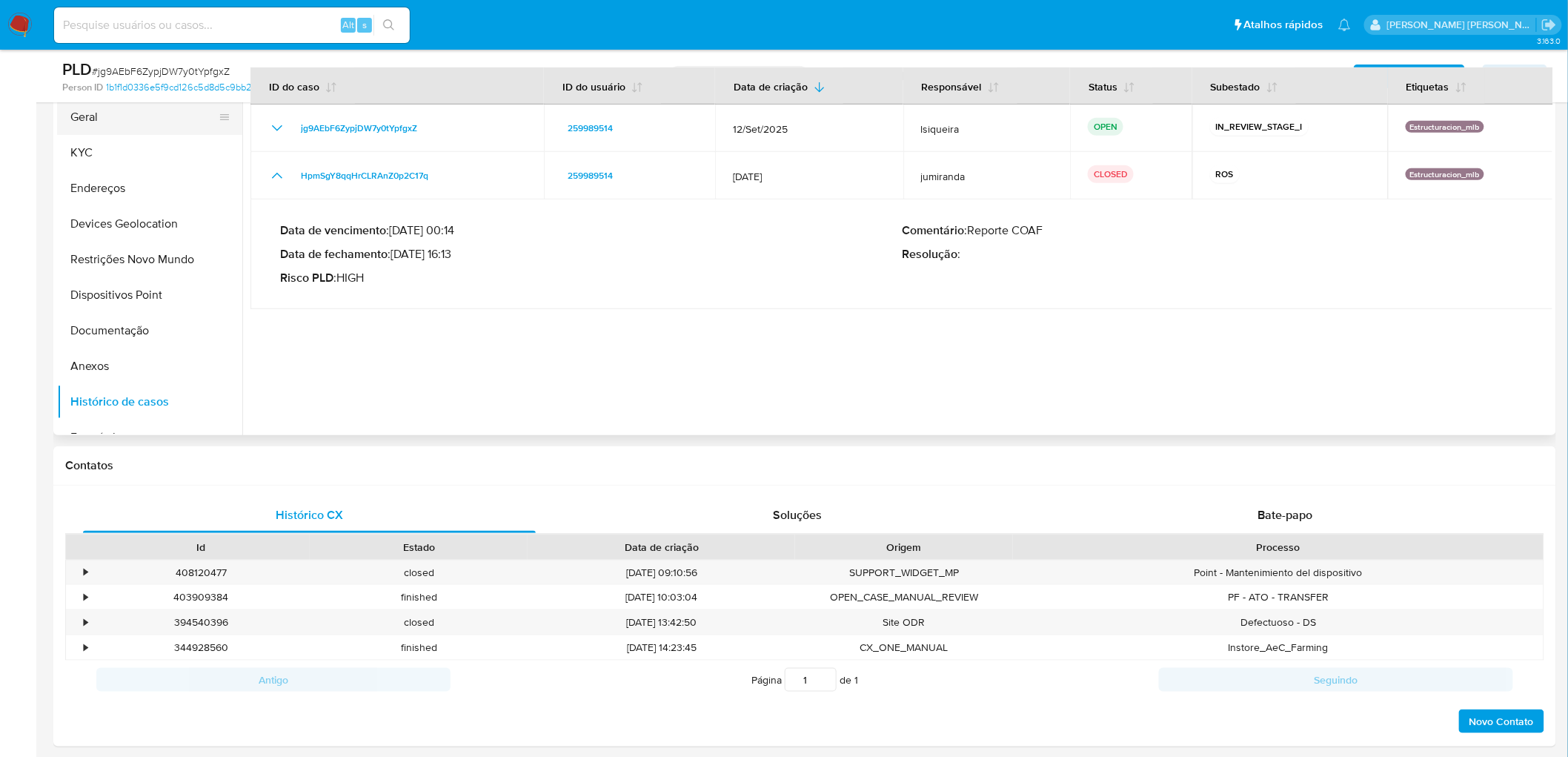
click at [173, 120] on button "Geral" at bounding box center [143, 117] width 173 height 36
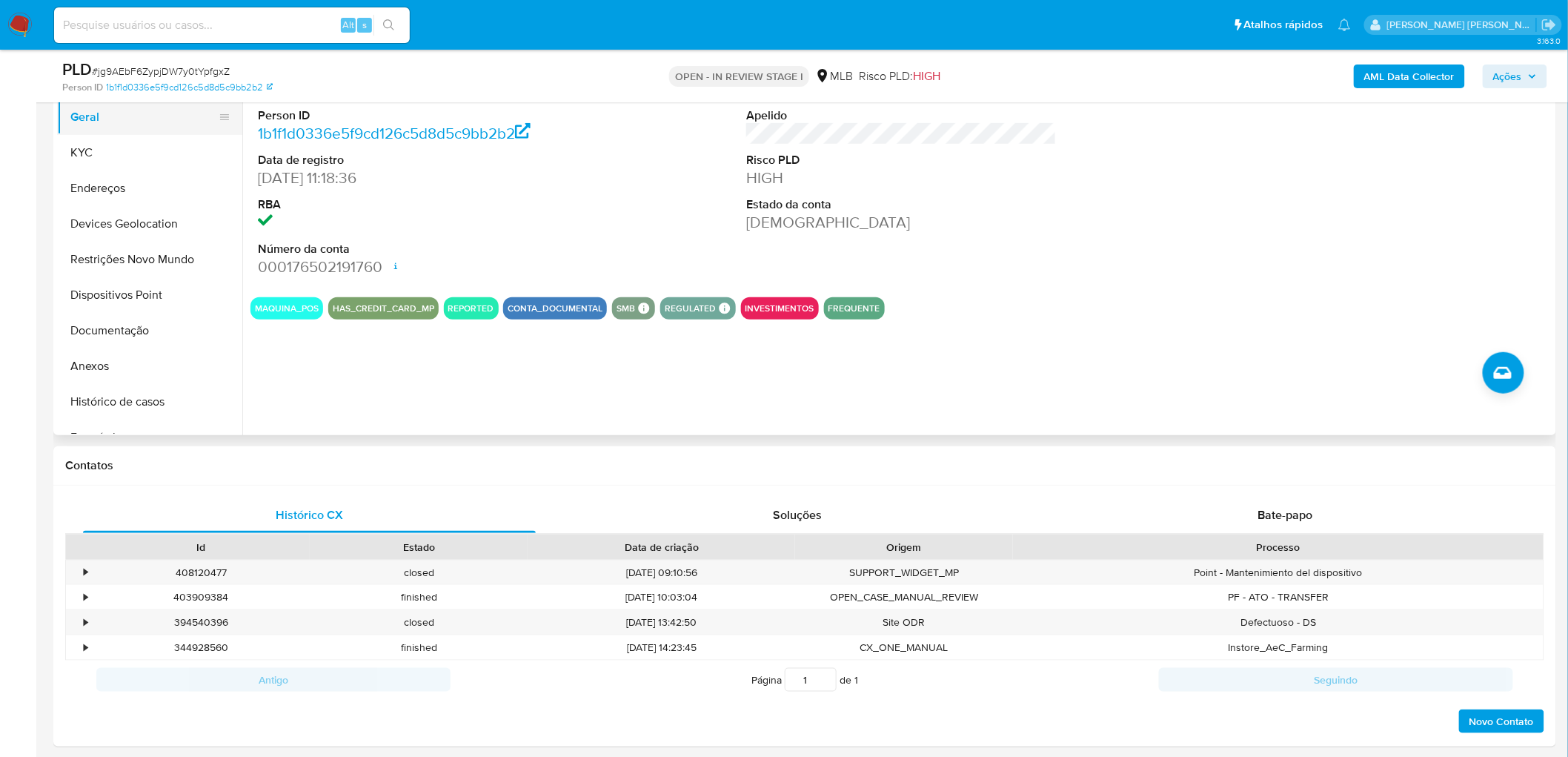
click at [178, 119] on button "Geral" at bounding box center [143, 117] width 173 height 36
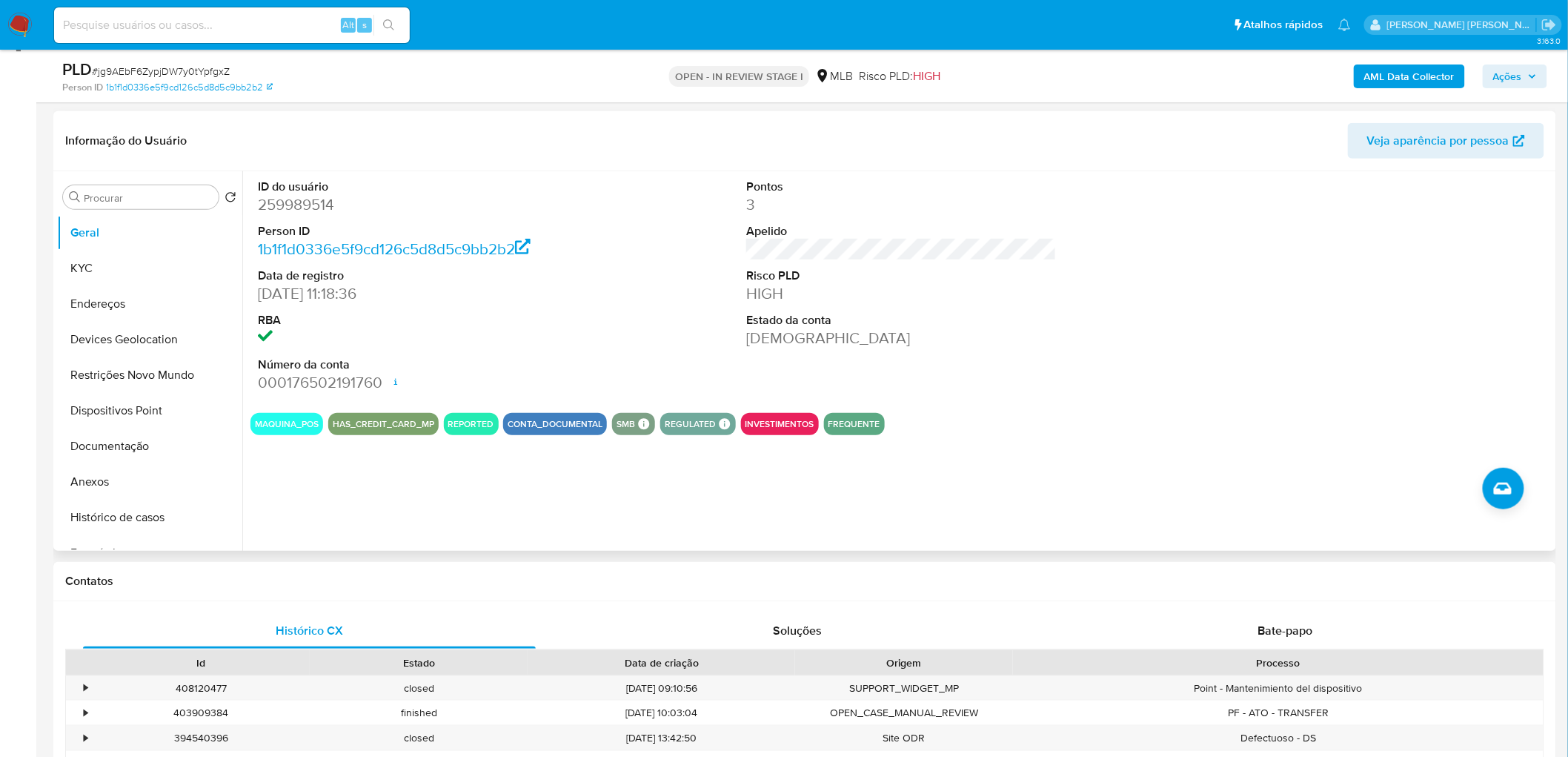
scroll to position [164, 0]
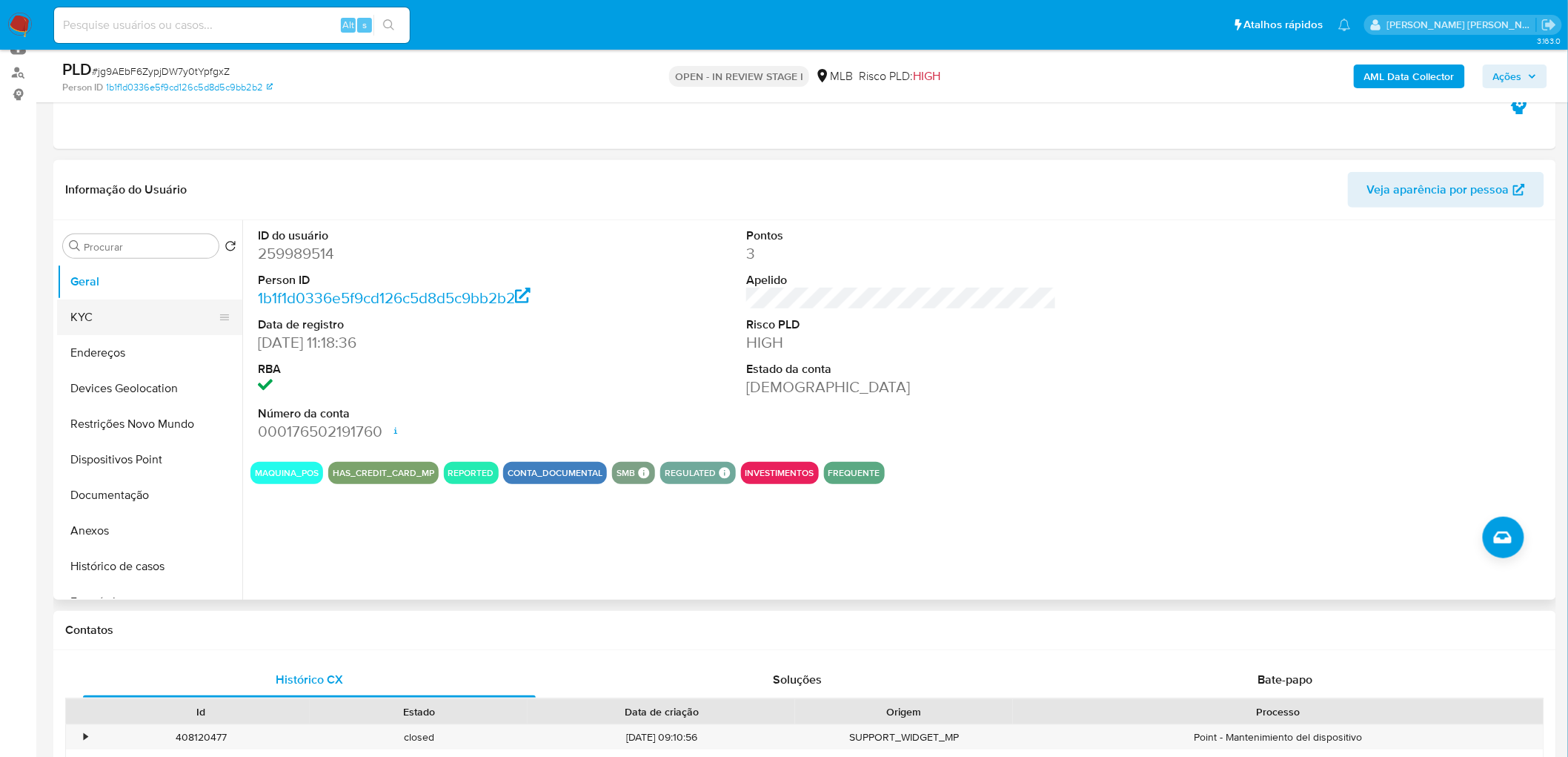
click at [115, 309] on button "KYC" at bounding box center [143, 317] width 173 height 36
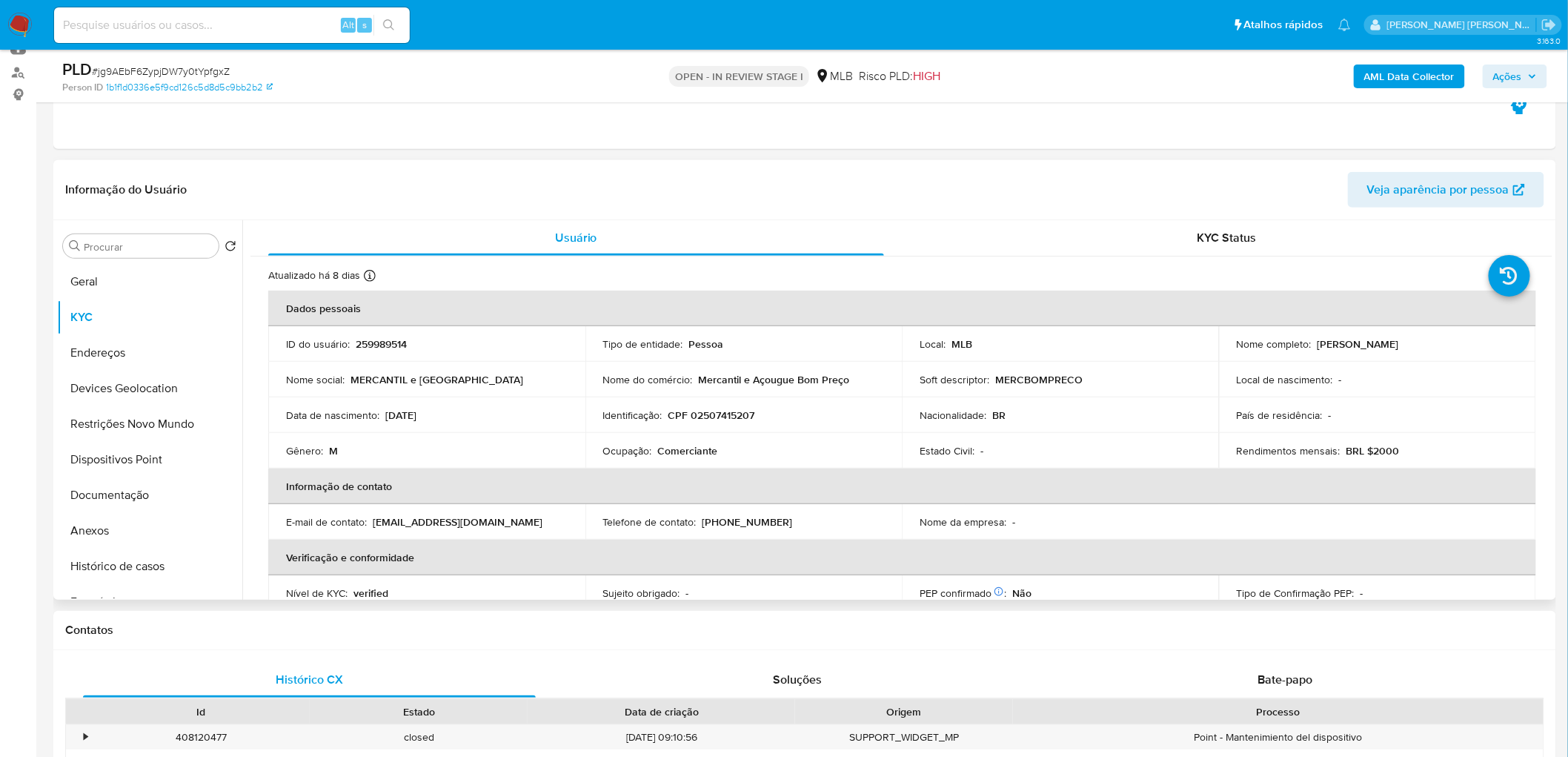
click at [739, 453] on div "Ocupação : Comerciante" at bounding box center [744, 450] width 282 height 13
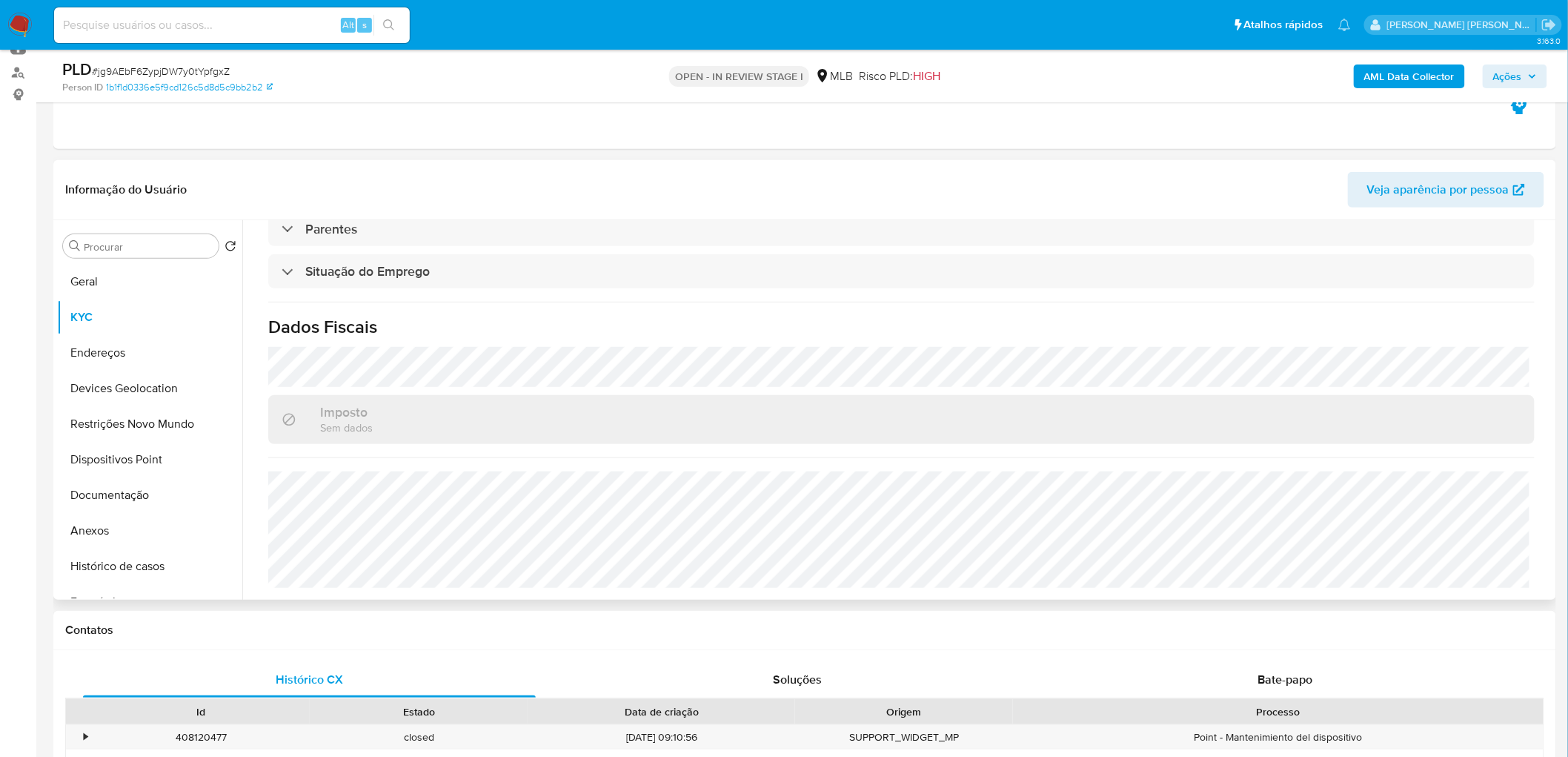
scroll to position [247, 0]
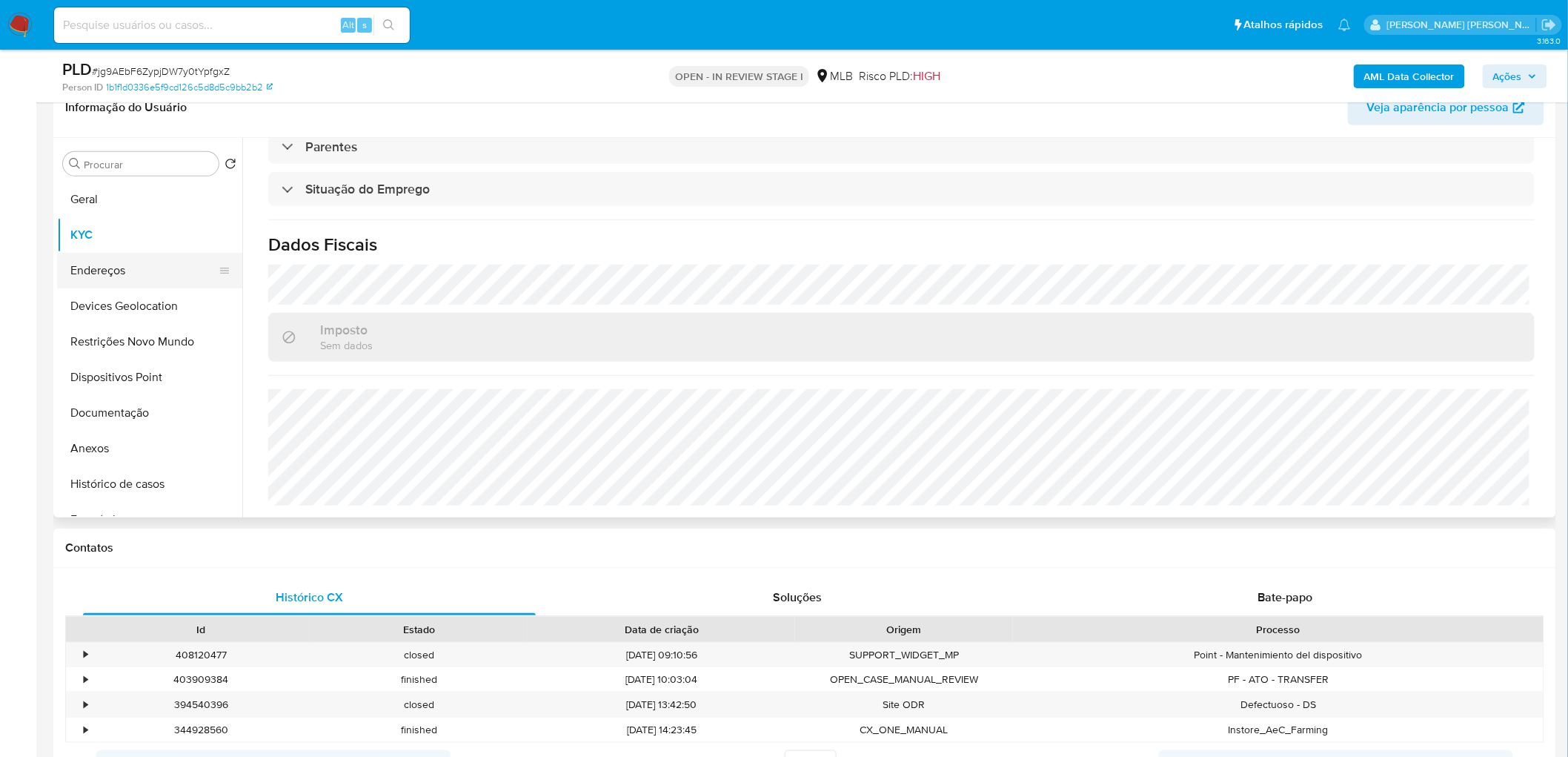
click at [77, 263] on button "Endereços" at bounding box center [143, 270] width 173 height 36
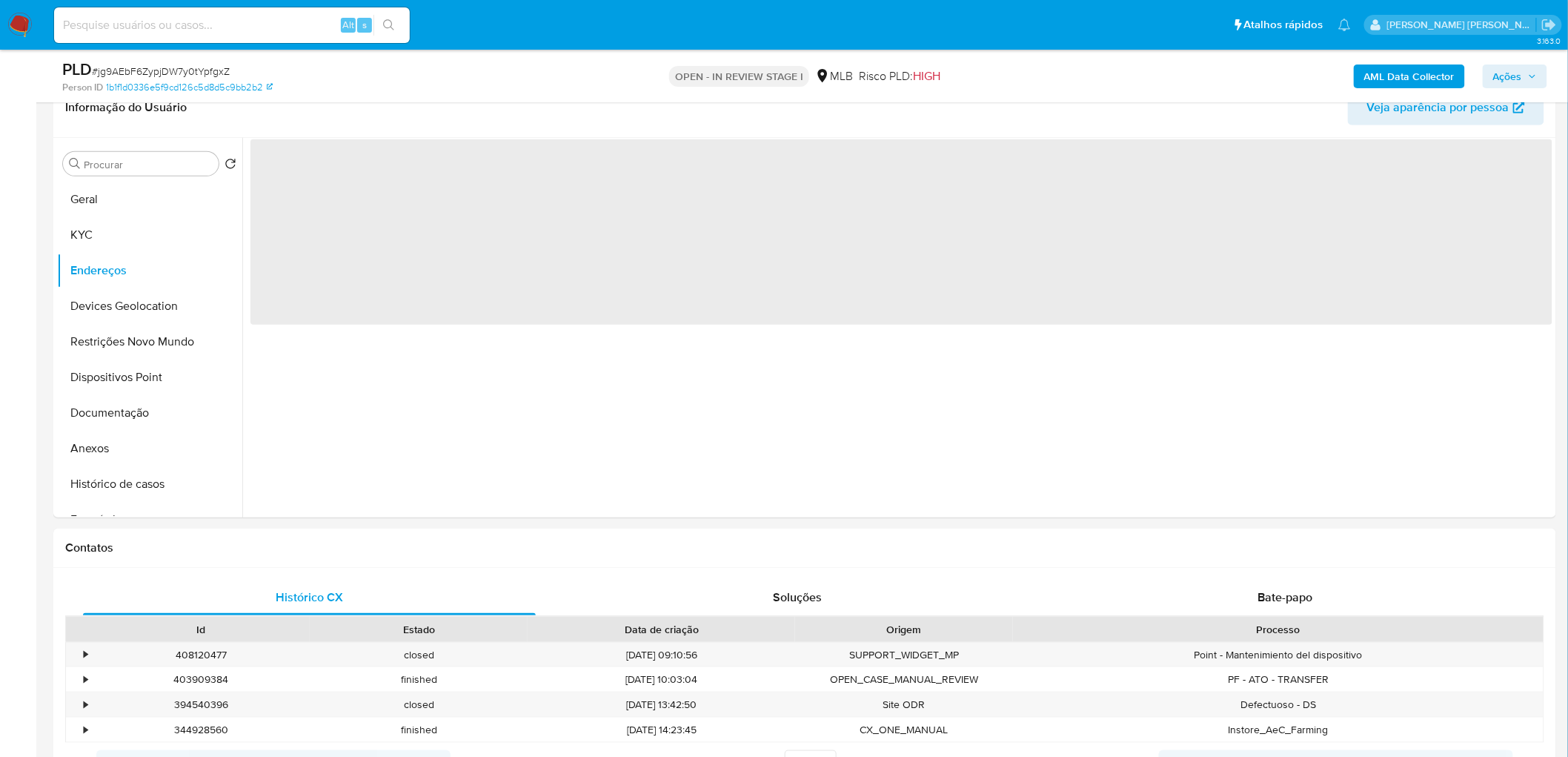
scroll to position [0, 0]
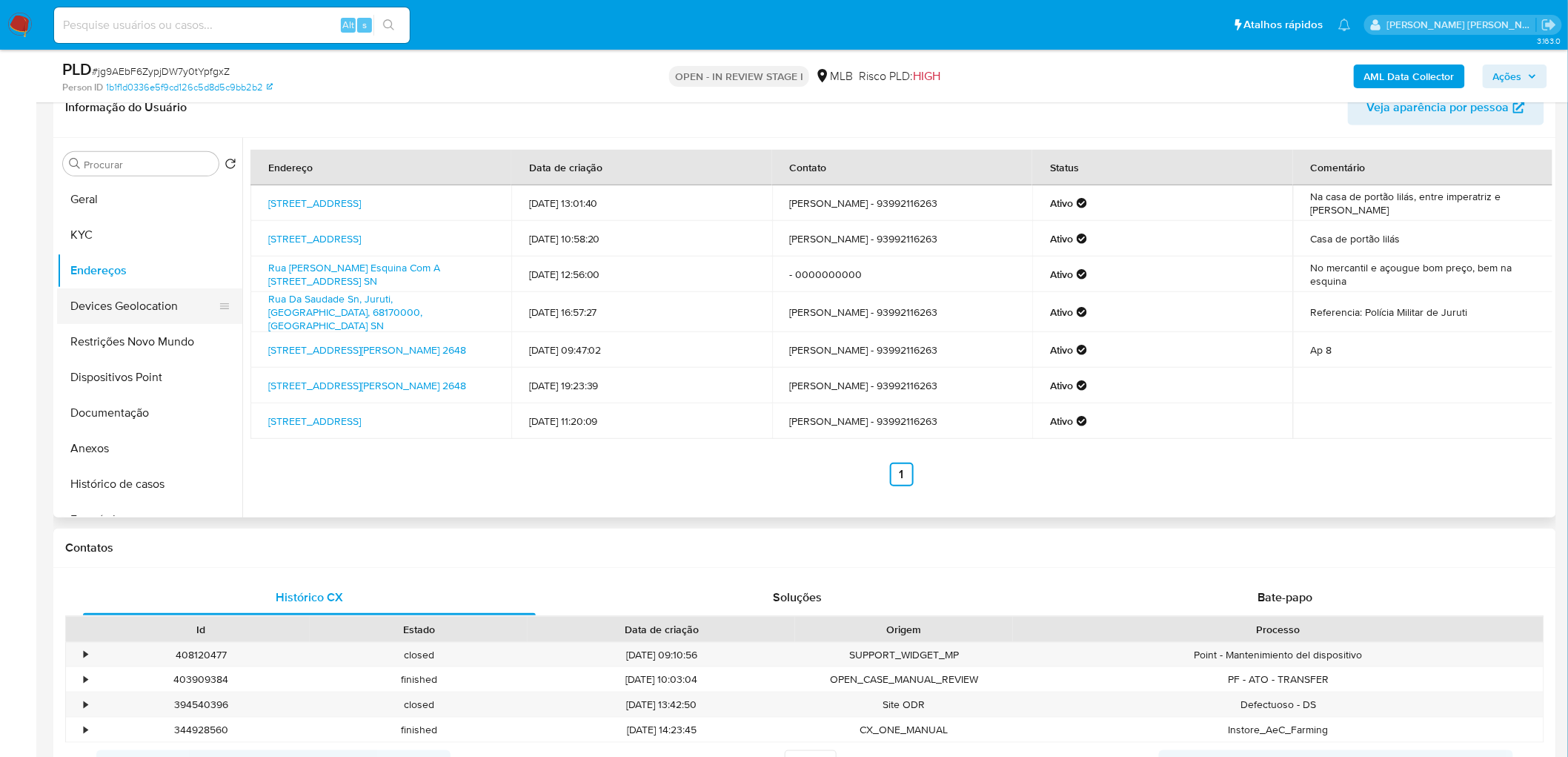
click at [109, 309] on button "Devices Geolocation" at bounding box center [143, 306] width 173 height 36
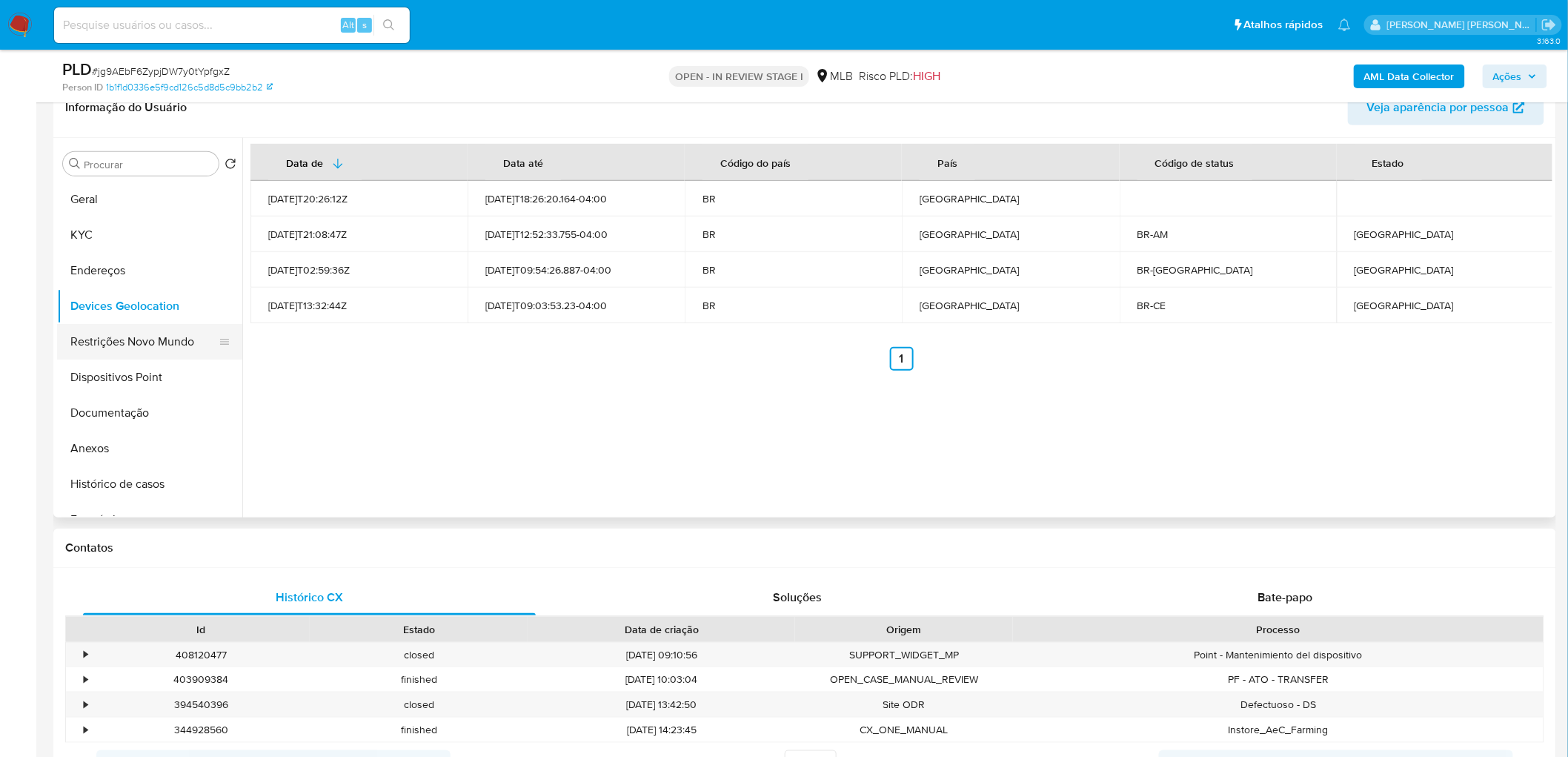
click at [145, 344] on button "Restrições Novo Mundo" at bounding box center [143, 342] width 173 height 36
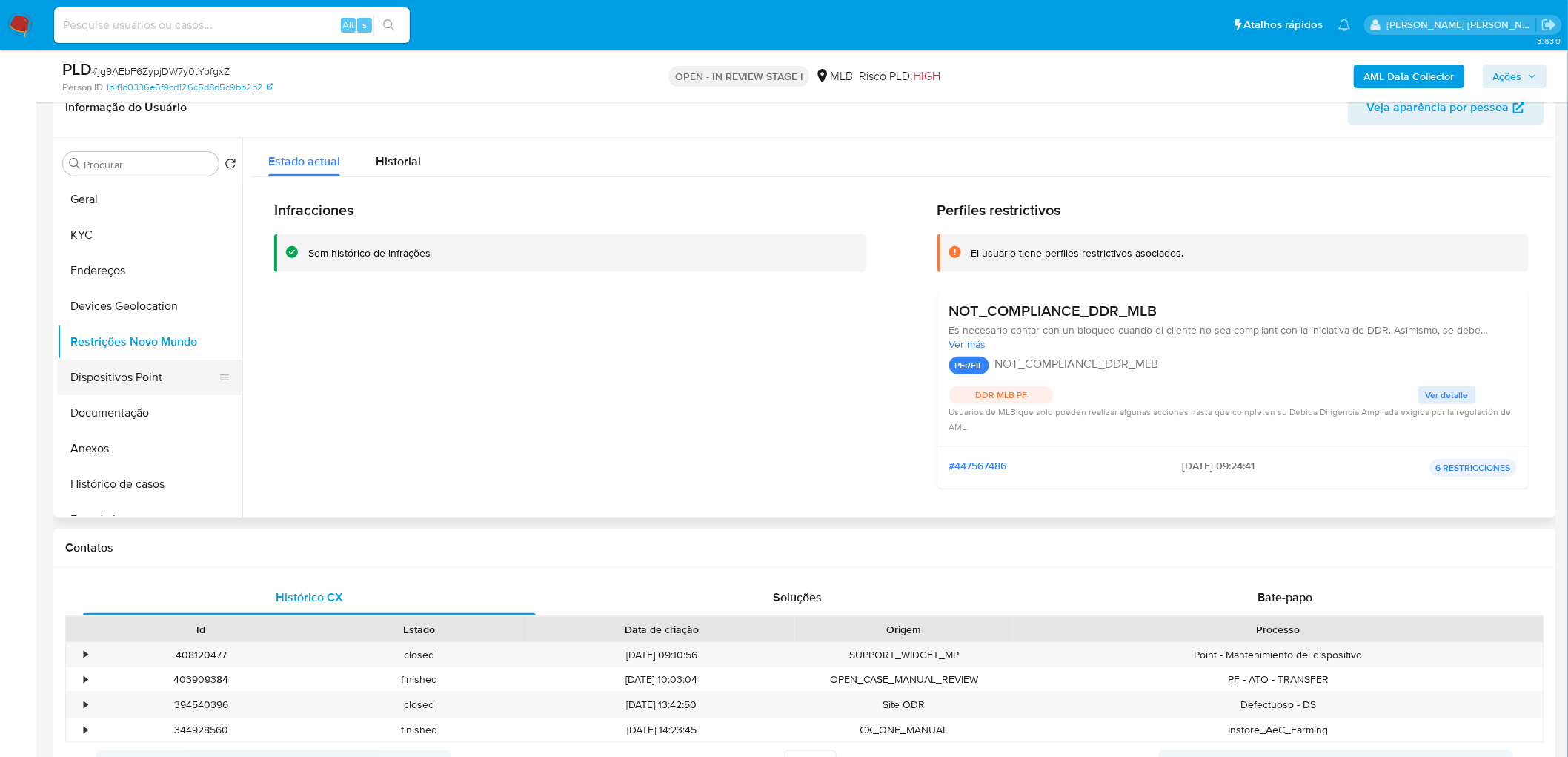
click at [133, 384] on button "Dispositivos Point" at bounding box center [143, 377] width 173 height 36
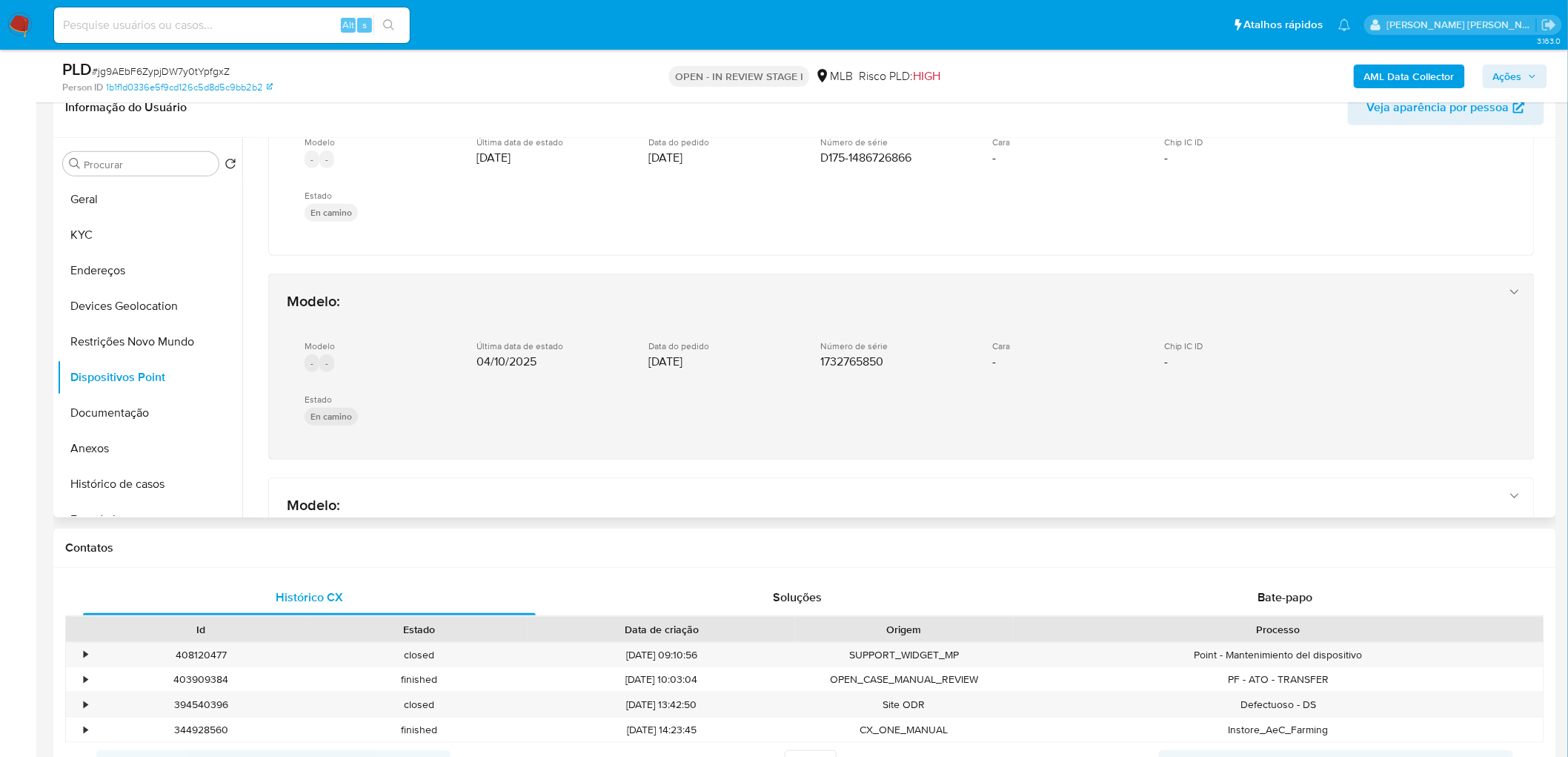
scroll to position [726, 0]
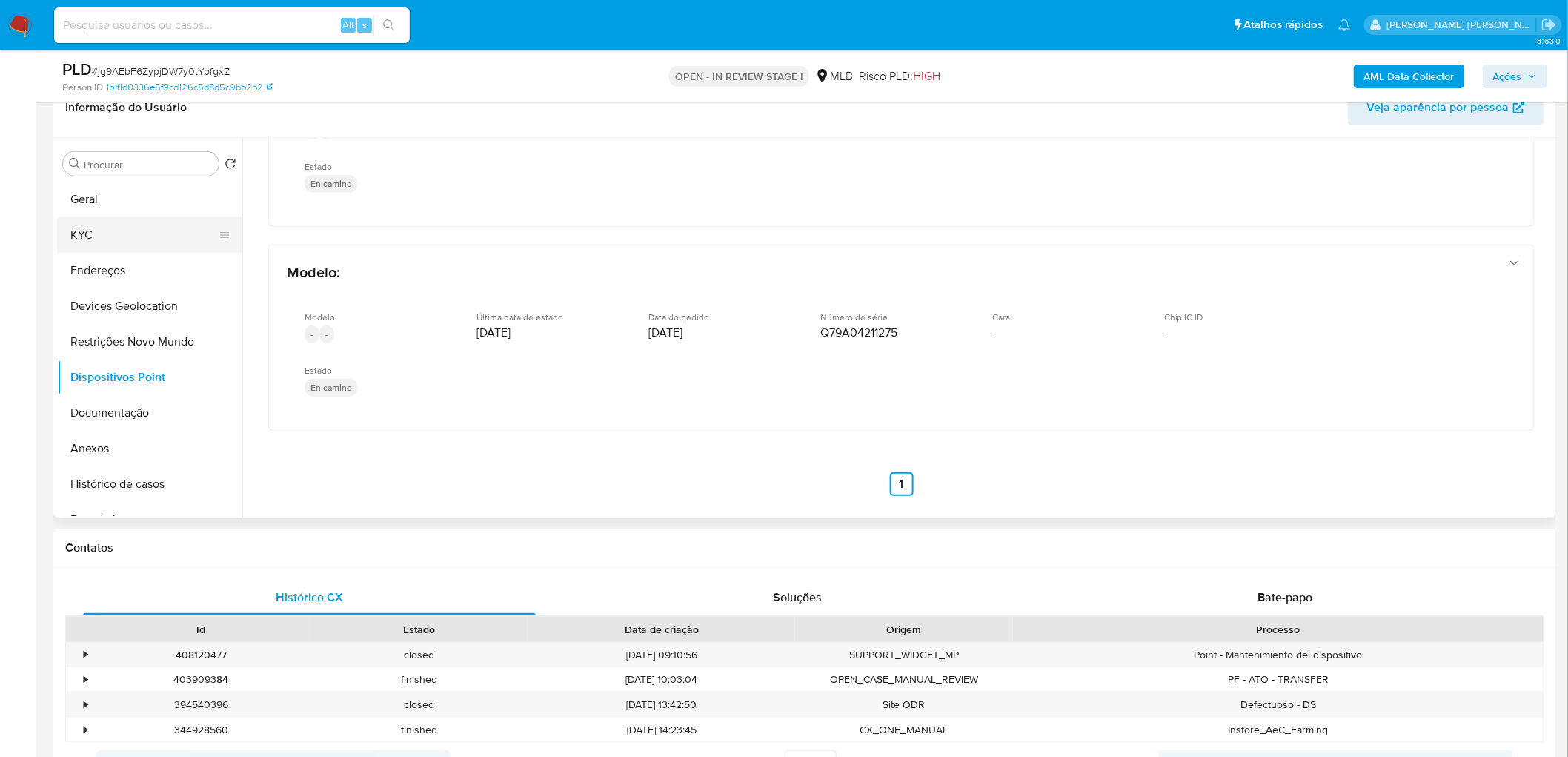
click at [143, 234] on button "KYC" at bounding box center [143, 234] width 173 height 36
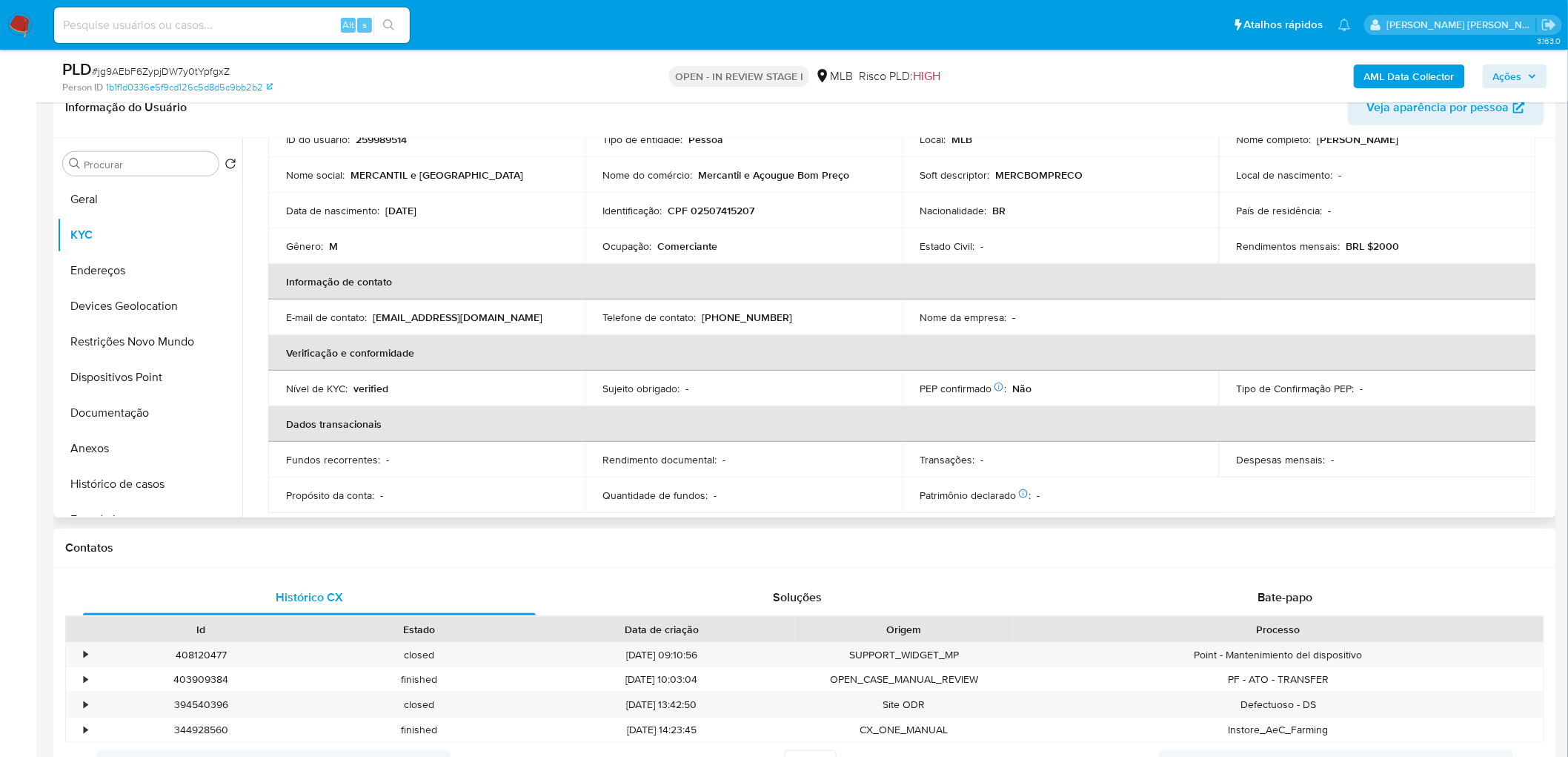
scroll to position [83, 0]
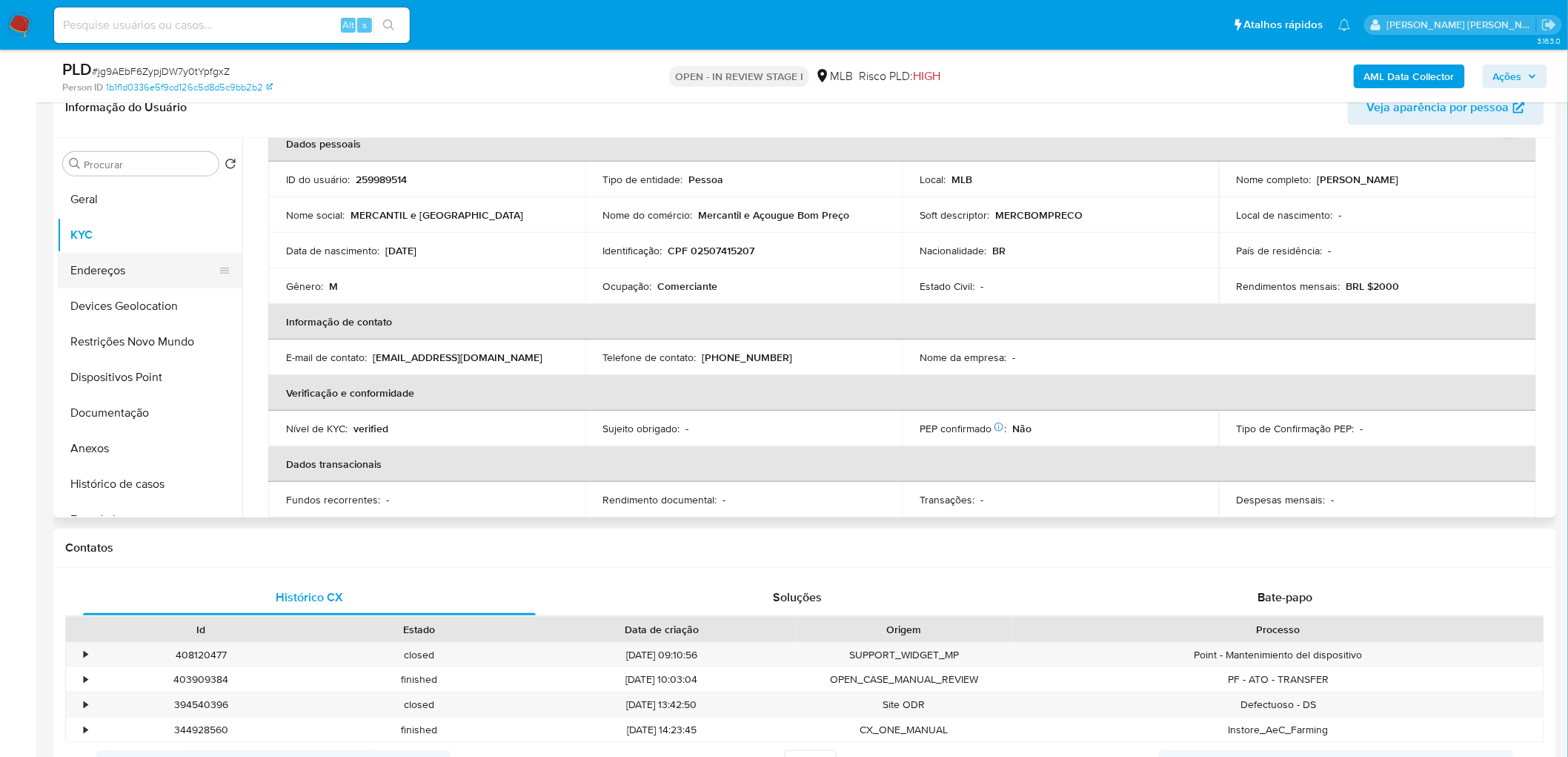
click at [123, 268] on button "Endereços" at bounding box center [143, 270] width 173 height 36
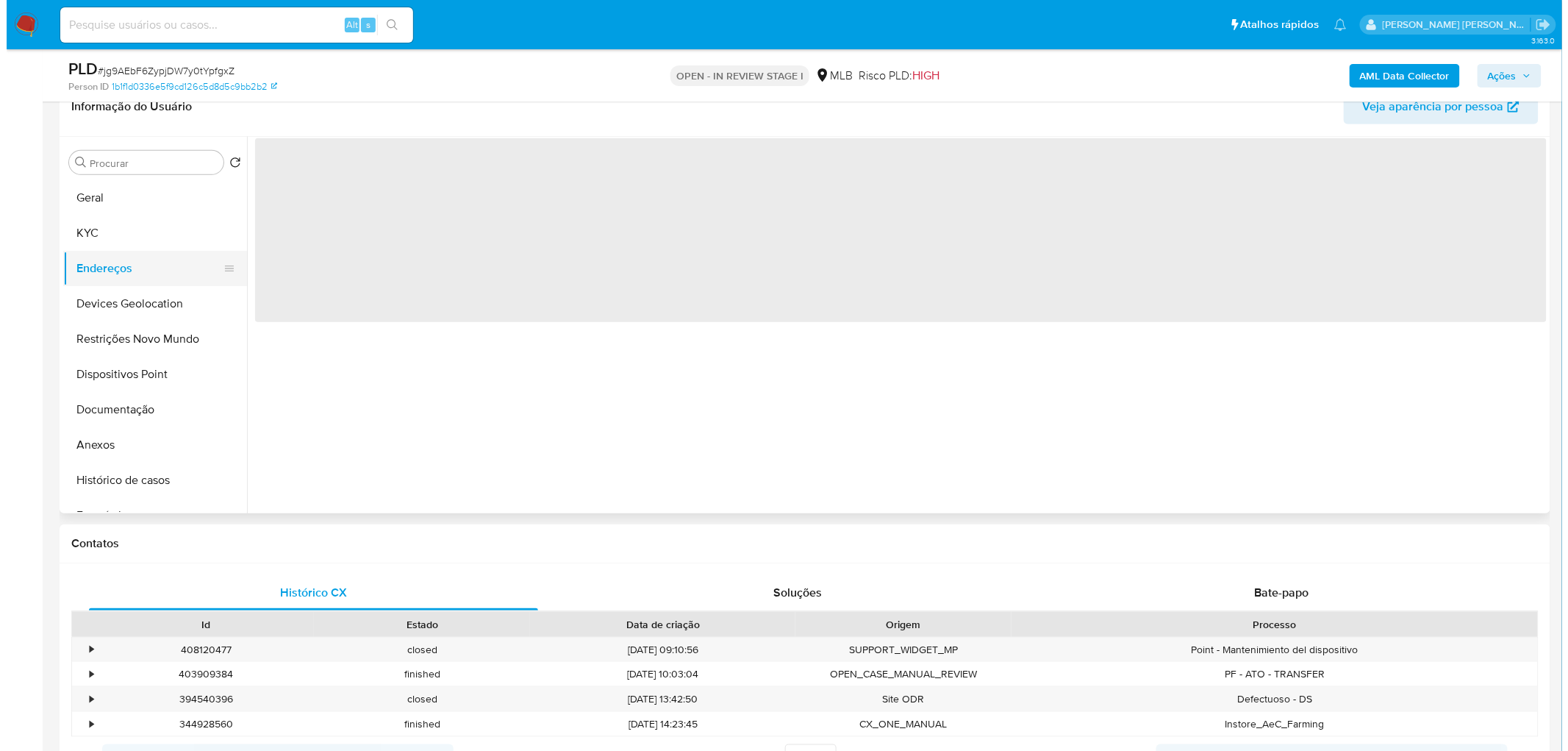
scroll to position [0, 0]
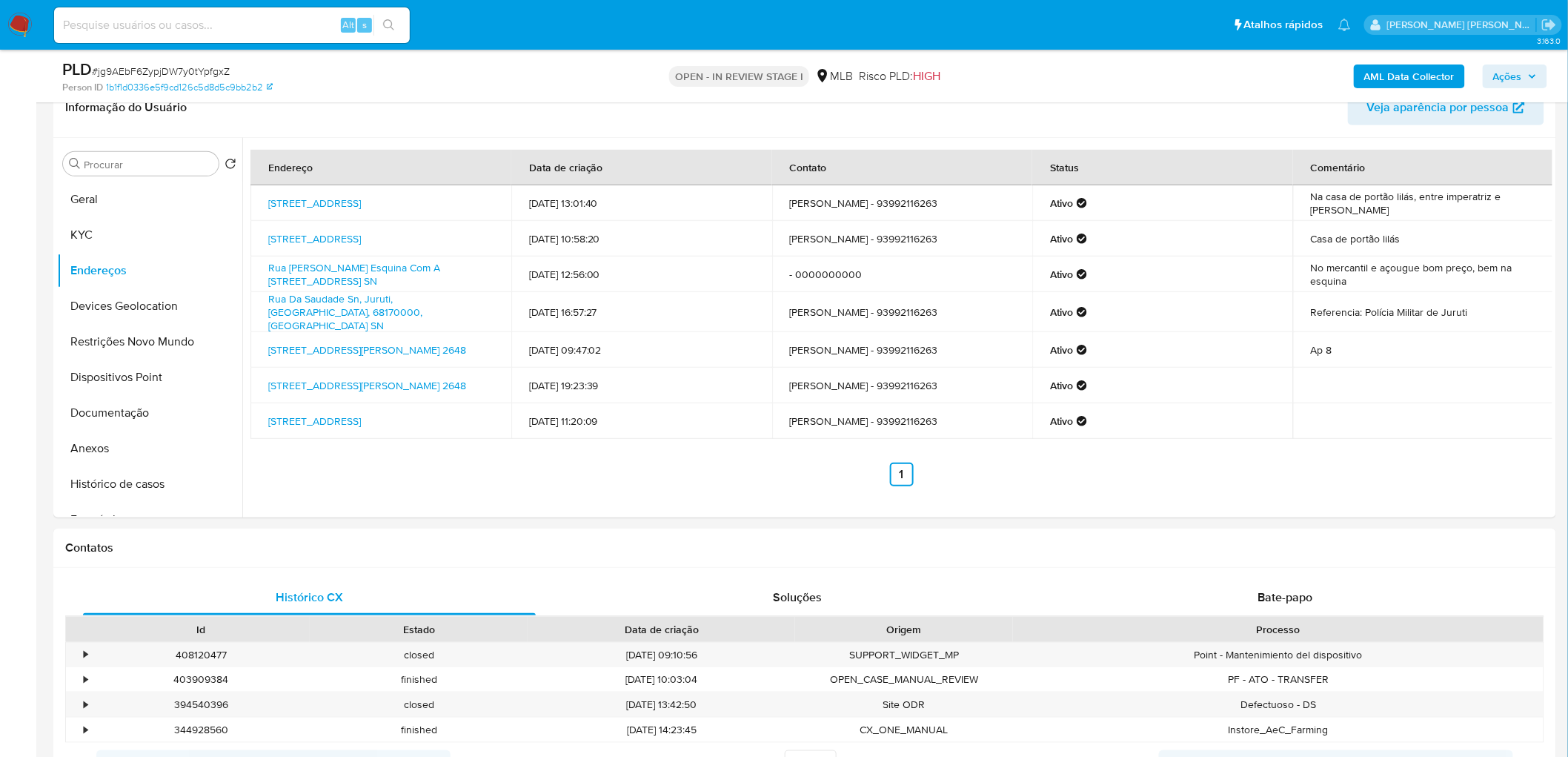
click at [1040, 82] on b "AML Data Collector" at bounding box center [1409, 76] width 90 height 24
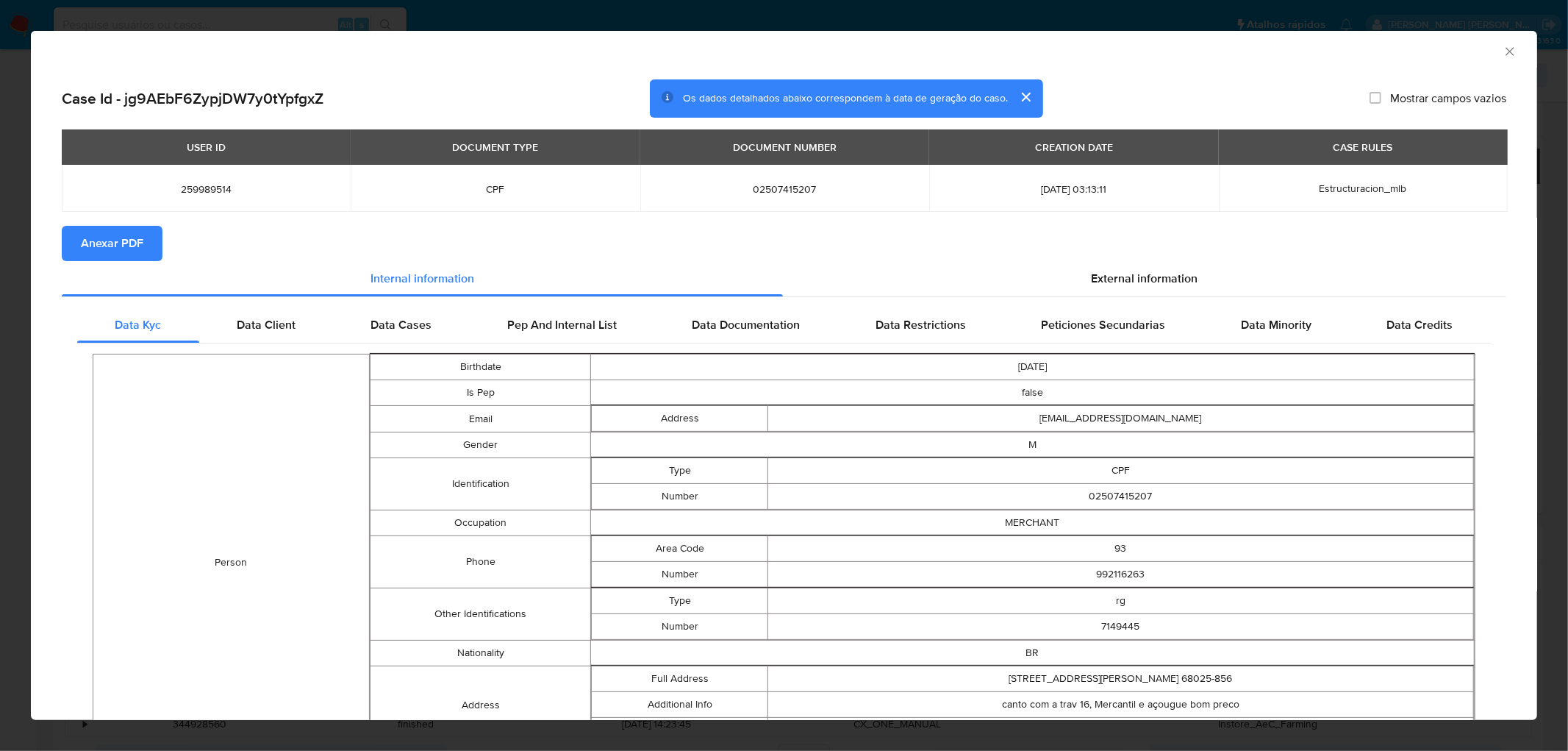
click at [103, 251] on span "Anexar PDF" at bounding box center [112, 243] width 63 height 32
click at [1032, 51] on icon "Fechar a janela" at bounding box center [1510, 51] width 15 height 15
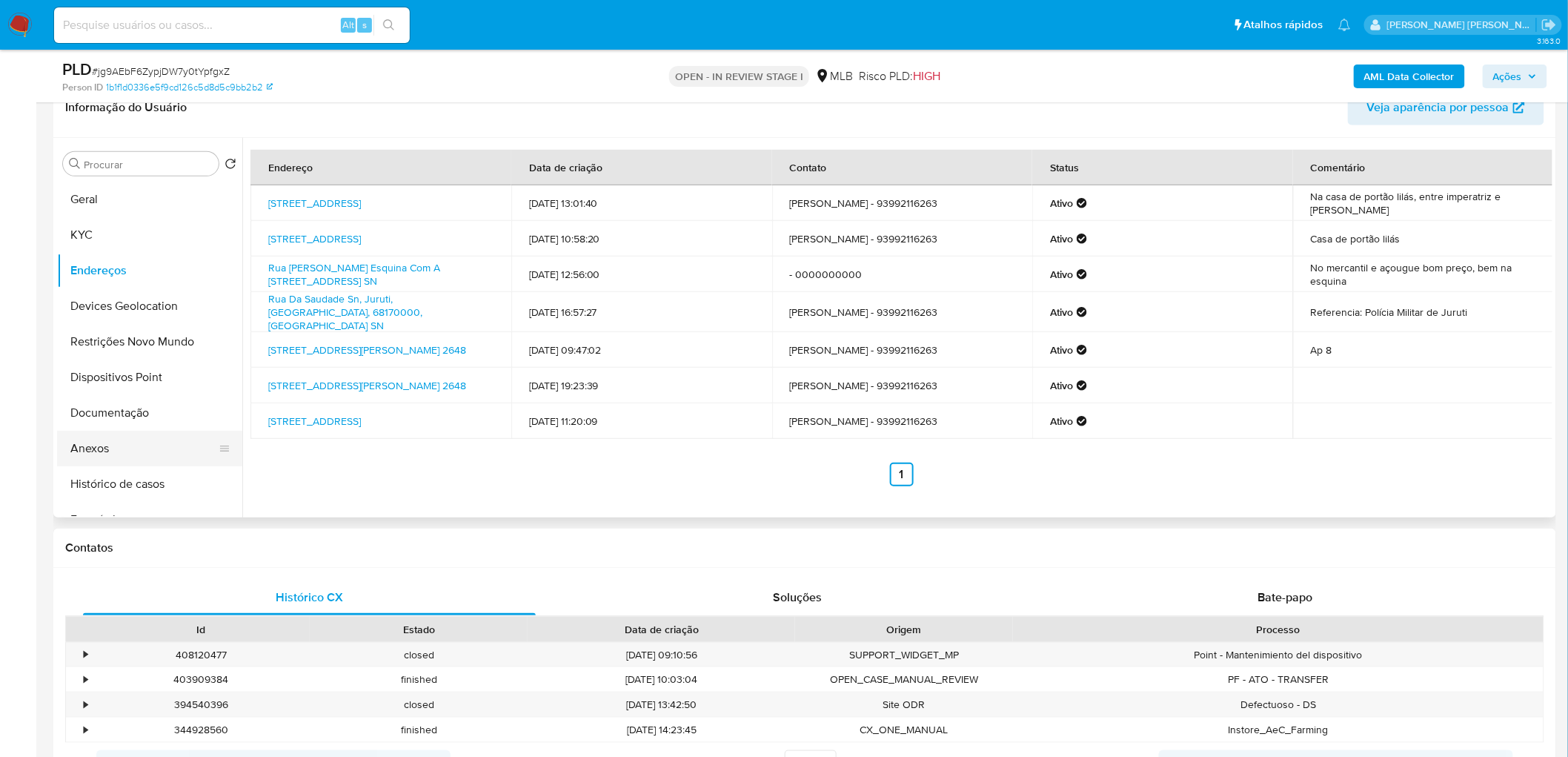
click at [157, 451] on button "Anexos" at bounding box center [143, 448] width 173 height 36
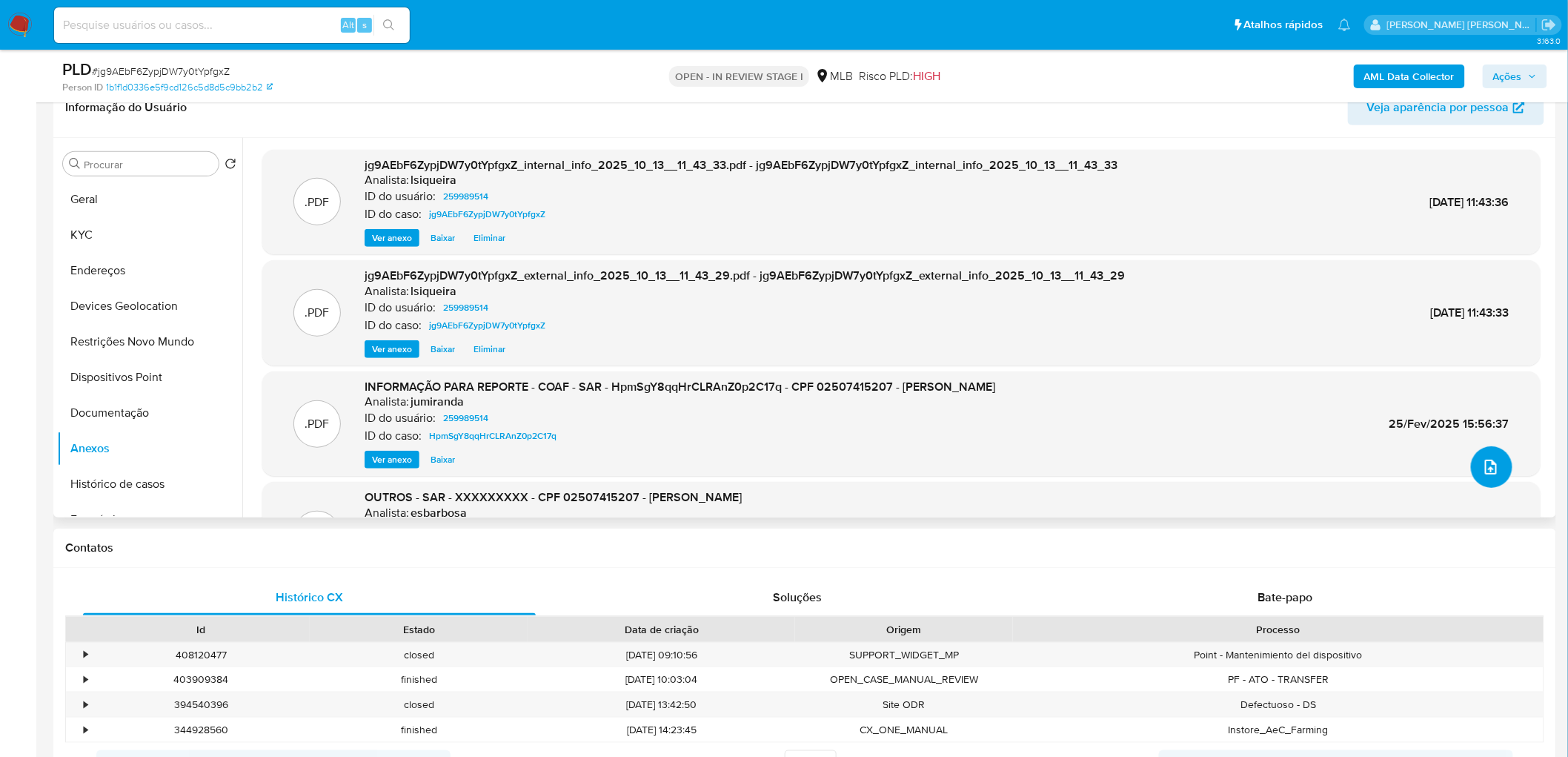
click at [1040, 459] on icon "upload-file" at bounding box center [1491, 467] width 18 height 18
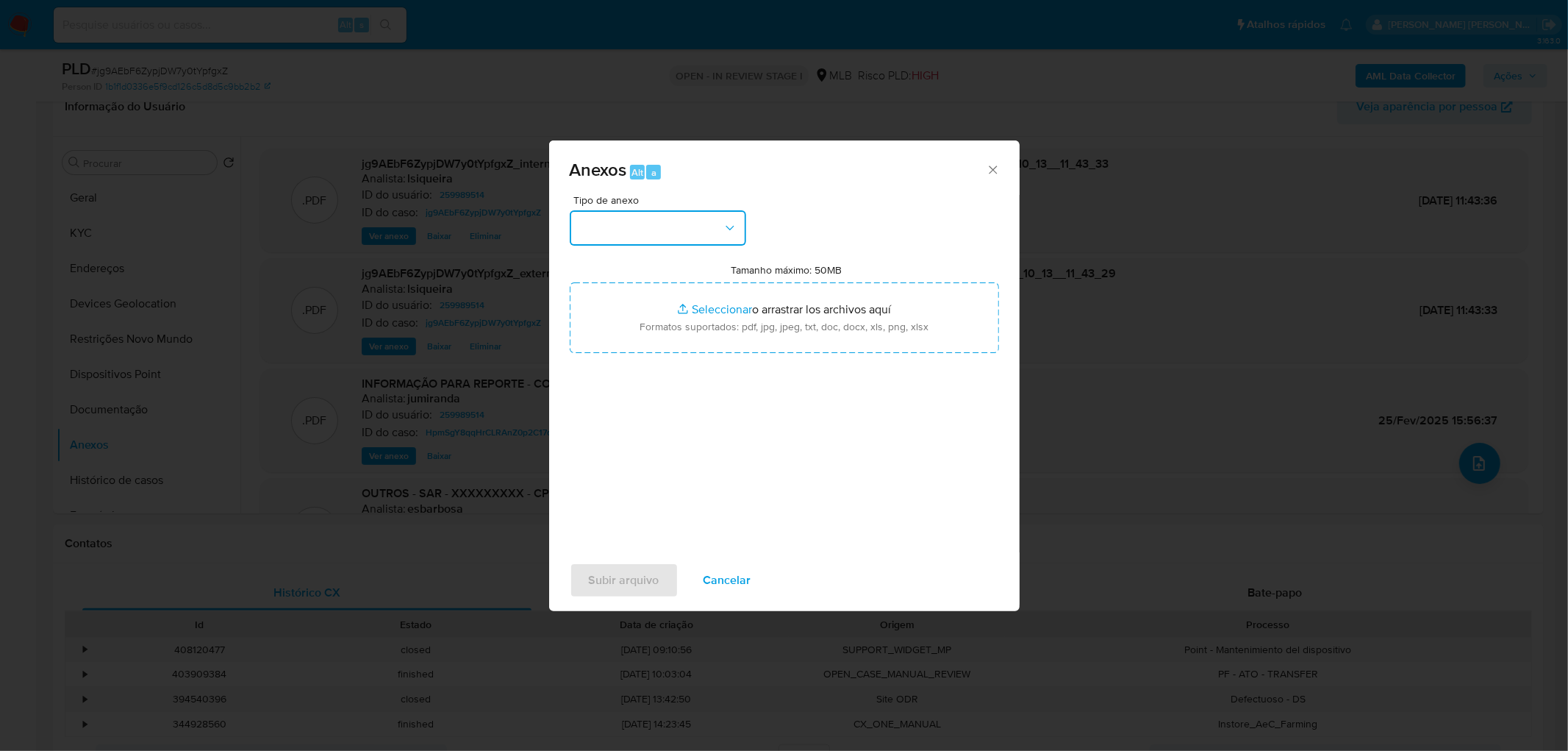
click at [685, 237] on button "button" at bounding box center [658, 227] width 177 height 36
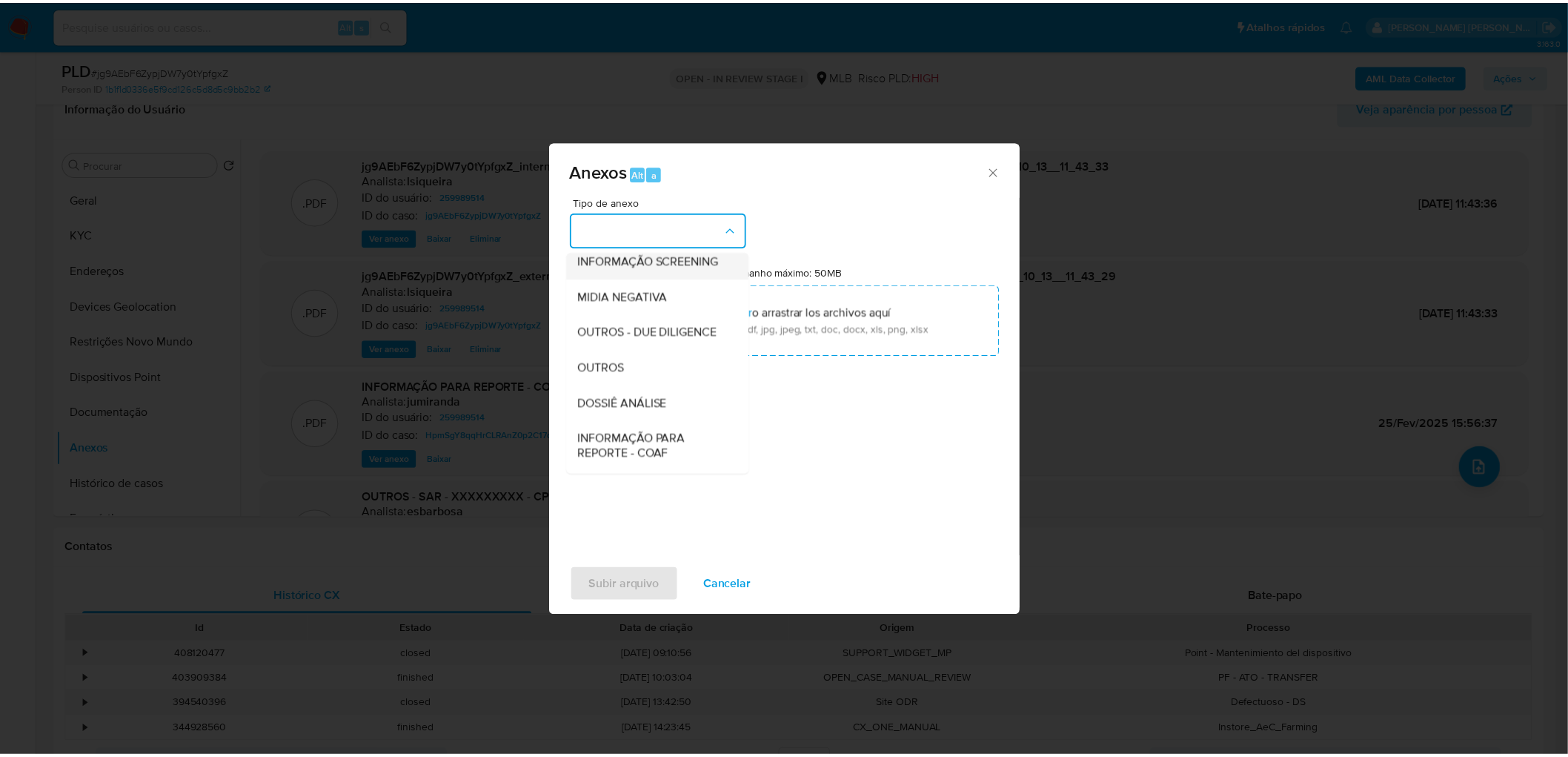
scroll to position [164, 0]
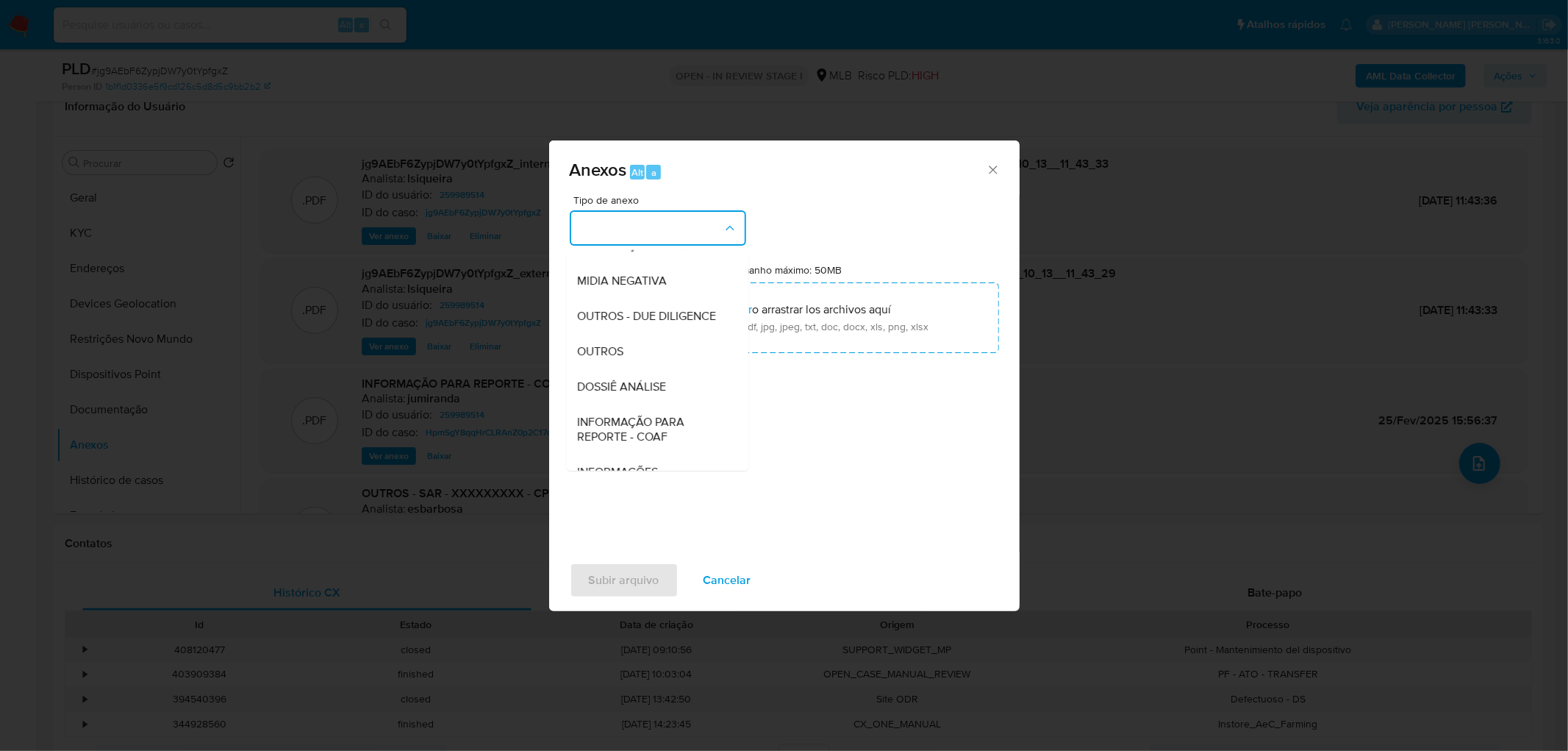
drag, startPoint x: 645, startPoint y: 375, endPoint x: 652, endPoint y: 365, distance: 12.2
click at [649, 369] on div "OUTROS" at bounding box center [652, 351] width 150 height 36
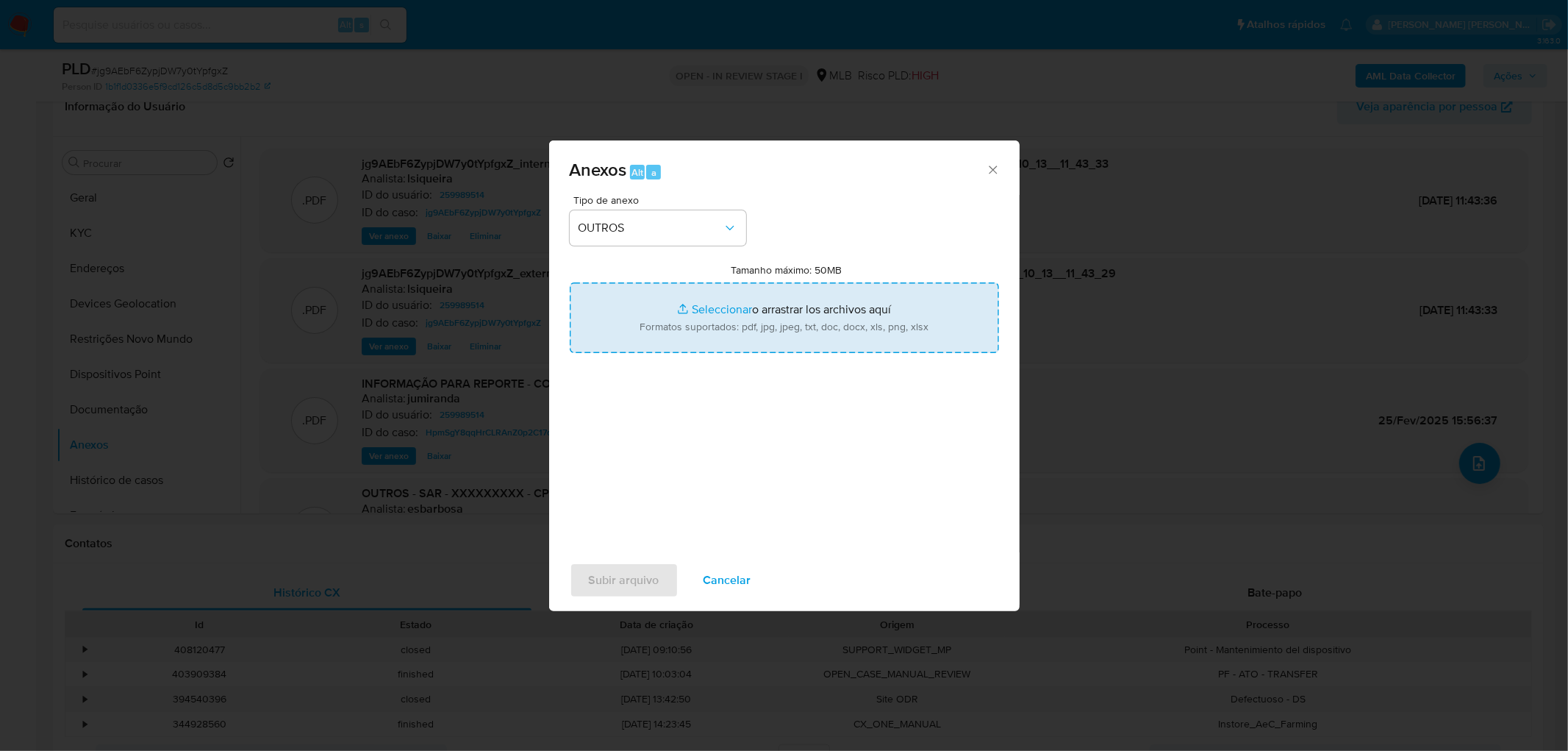
click at [720, 327] on input "Tamanho máximo: 50MB Seleccionar archivos" at bounding box center [784, 317] width 429 height 71
type input "C:\fakepath\Mulan 259989514_2025_10_13_08_02_48.xlsx"
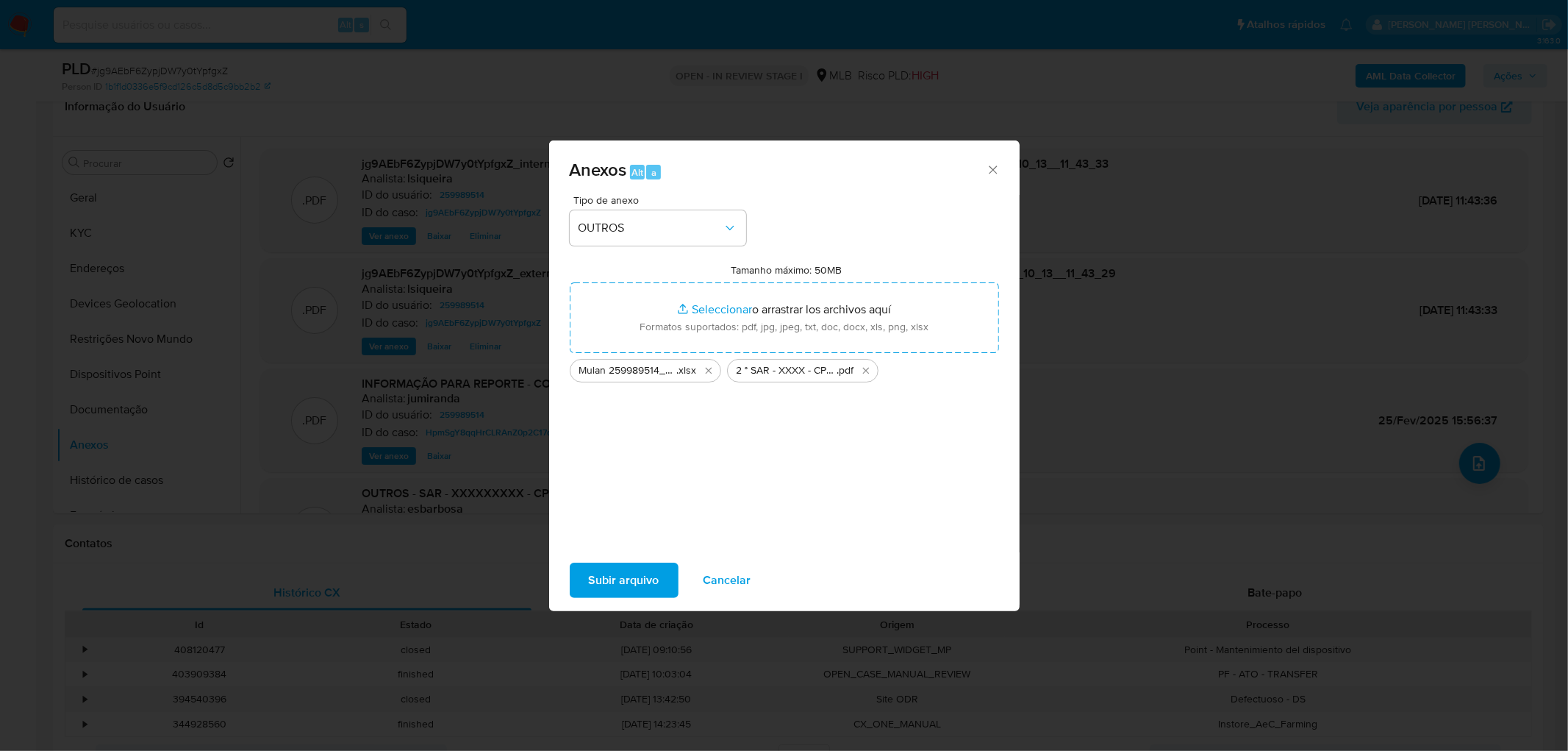
click at [633, 456] on span "Subir arquivo" at bounding box center [624, 579] width 71 height 32
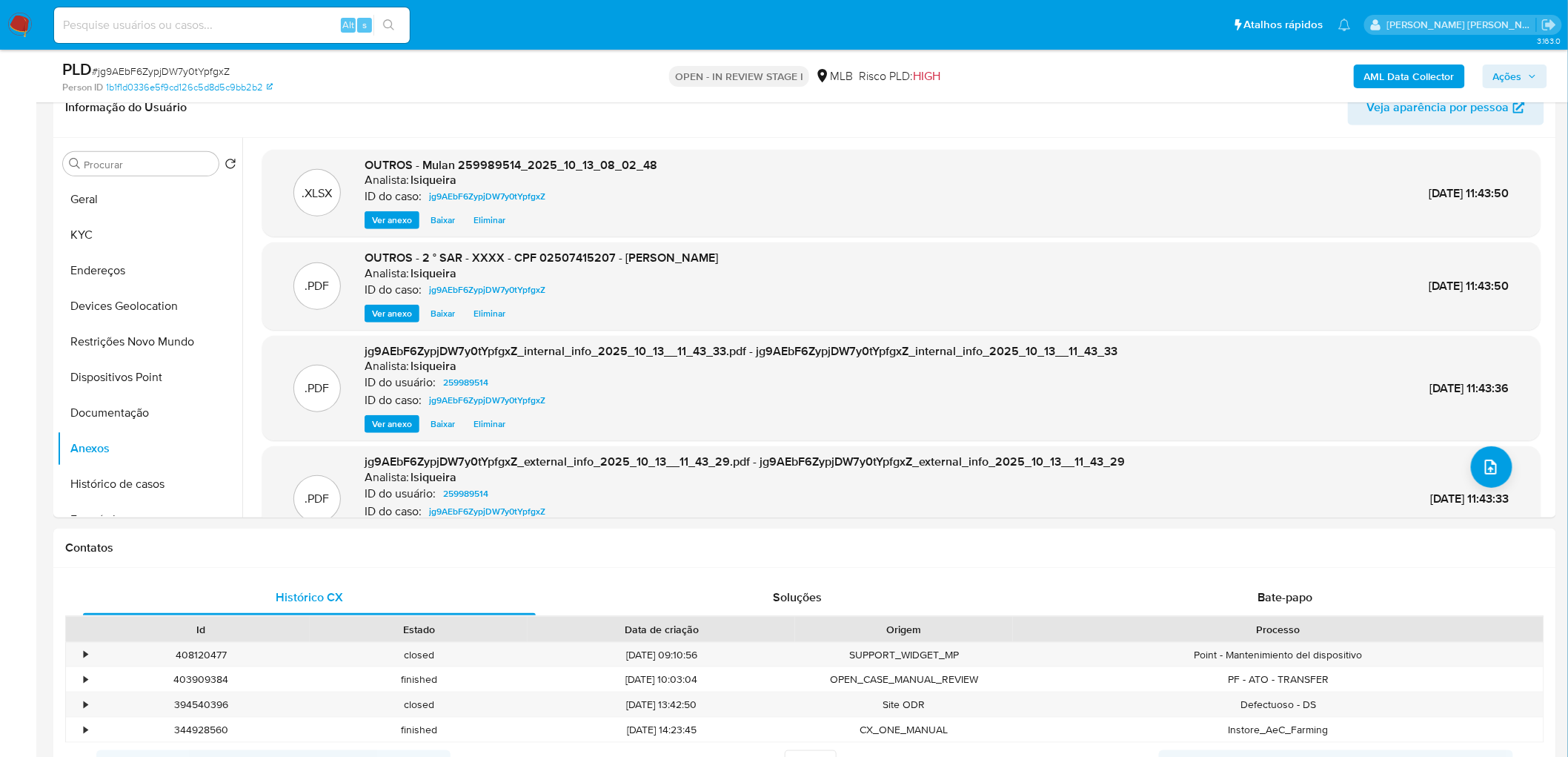
click at [1040, 70] on span "Ações" at bounding box center [1514, 76] width 44 height 21
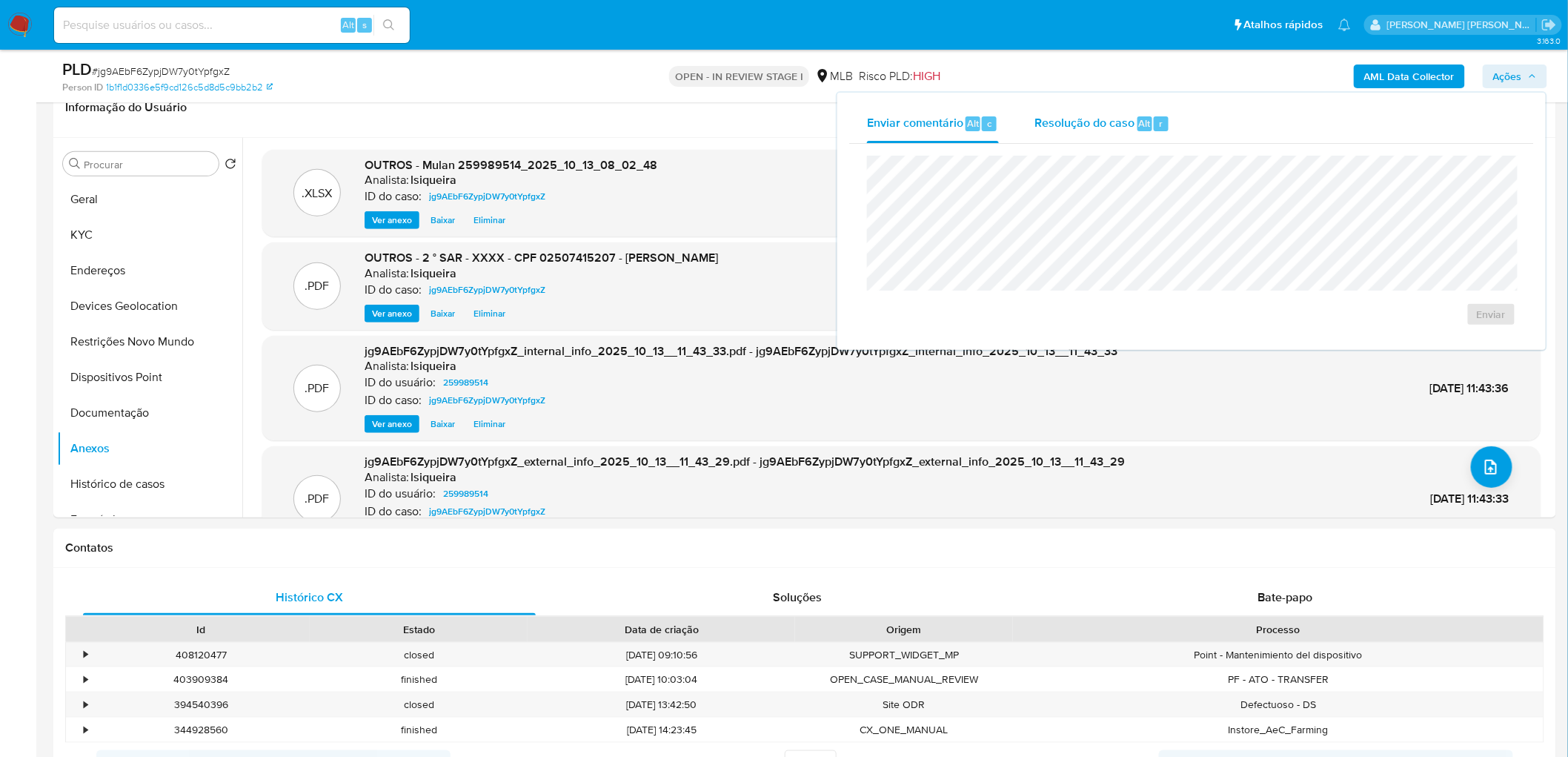
click at [1040, 131] on div "Resolução do caso Alt r" at bounding box center [1102, 124] width 135 height 39
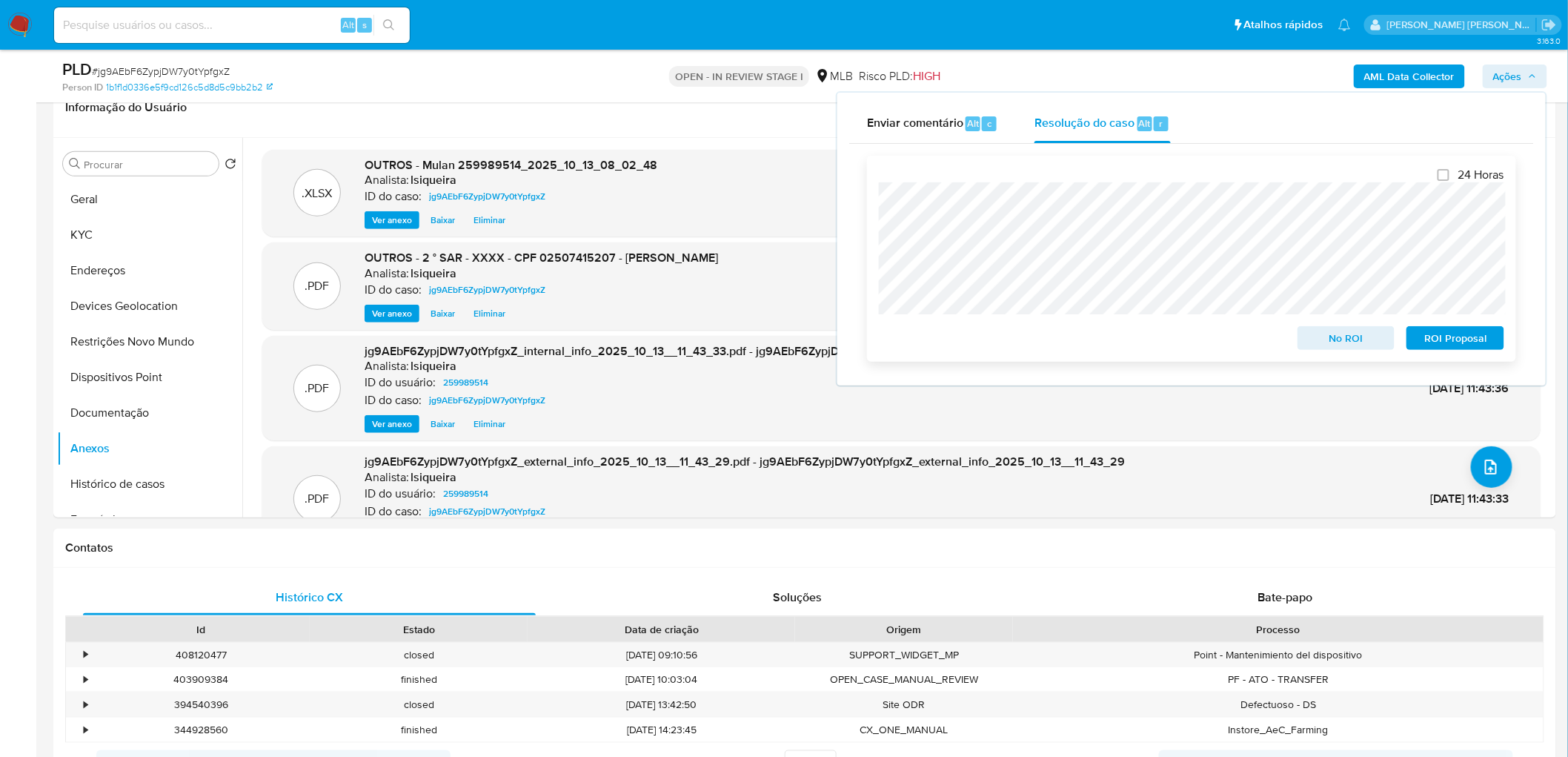
click at [1040, 339] on span "ROI Proposal" at bounding box center [1455, 338] width 77 height 21
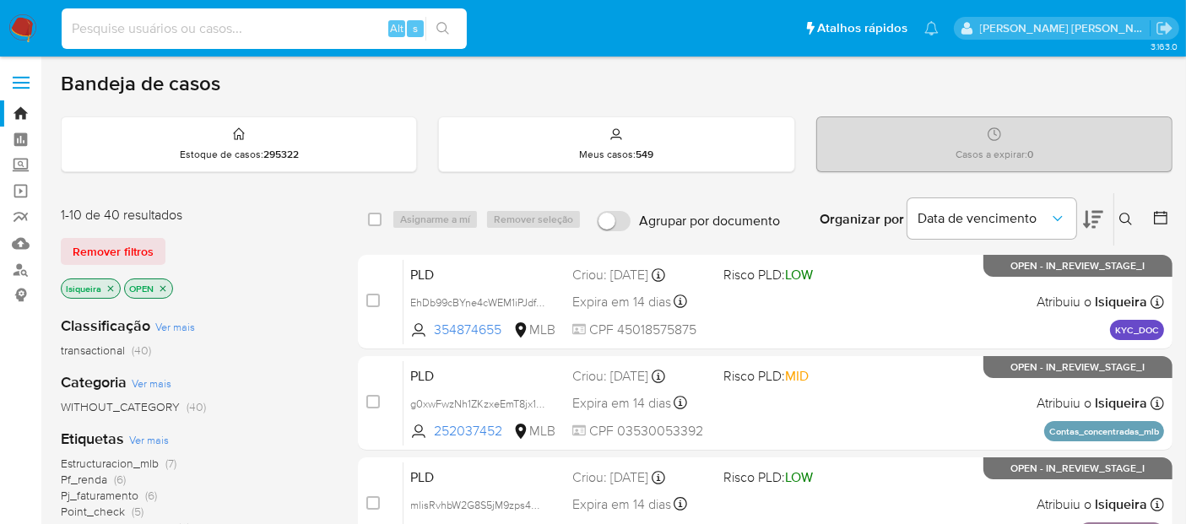
click at [128, 35] on input at bounding box center [264, 29] width 405 height 22
paste input "568801924"
type input "568801924"
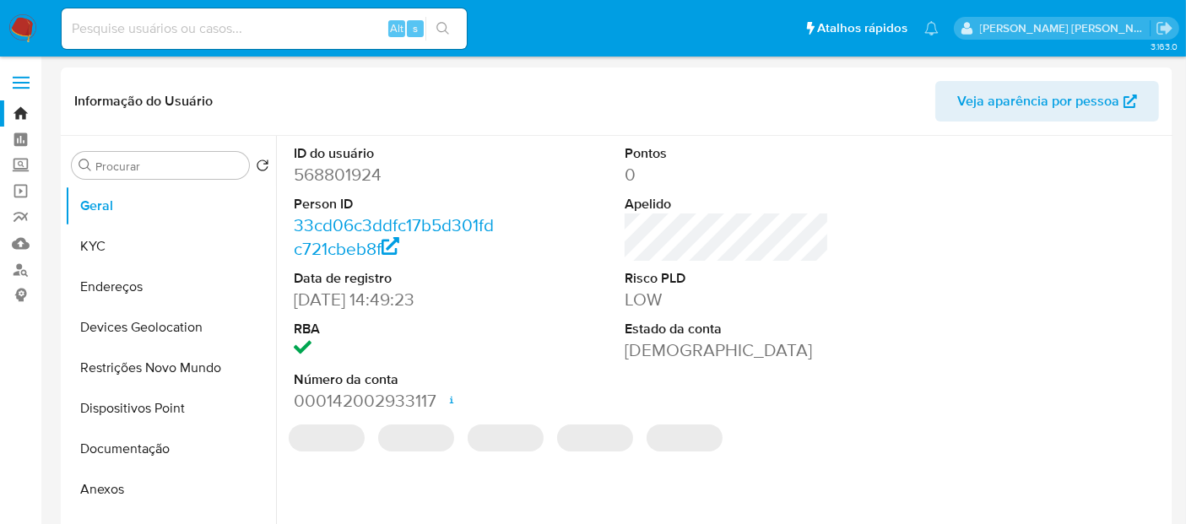
select select "10"
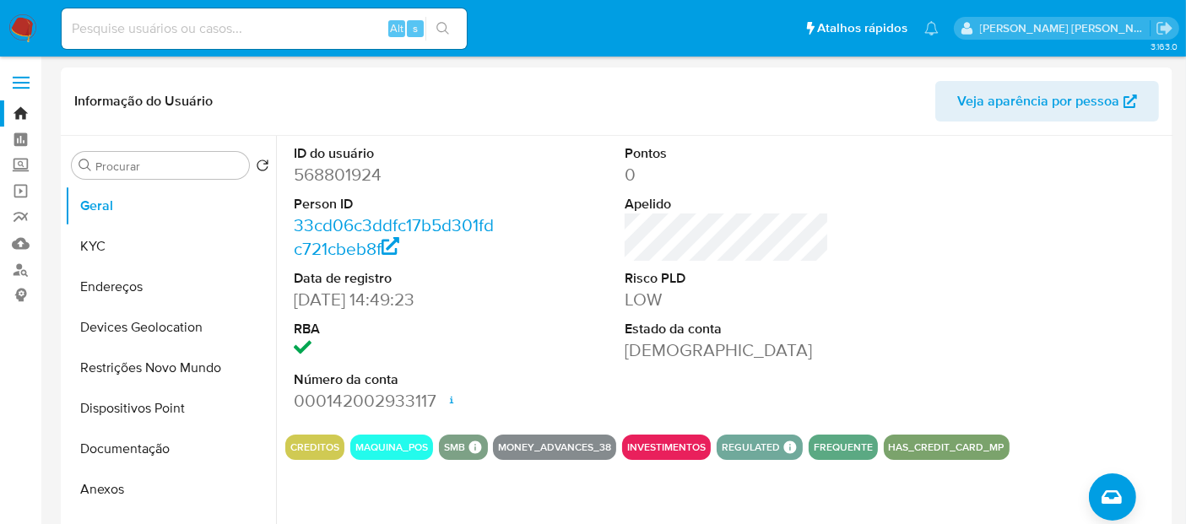
click at [17, 41] on img at bounding box center [22, 28] width 29 height 29
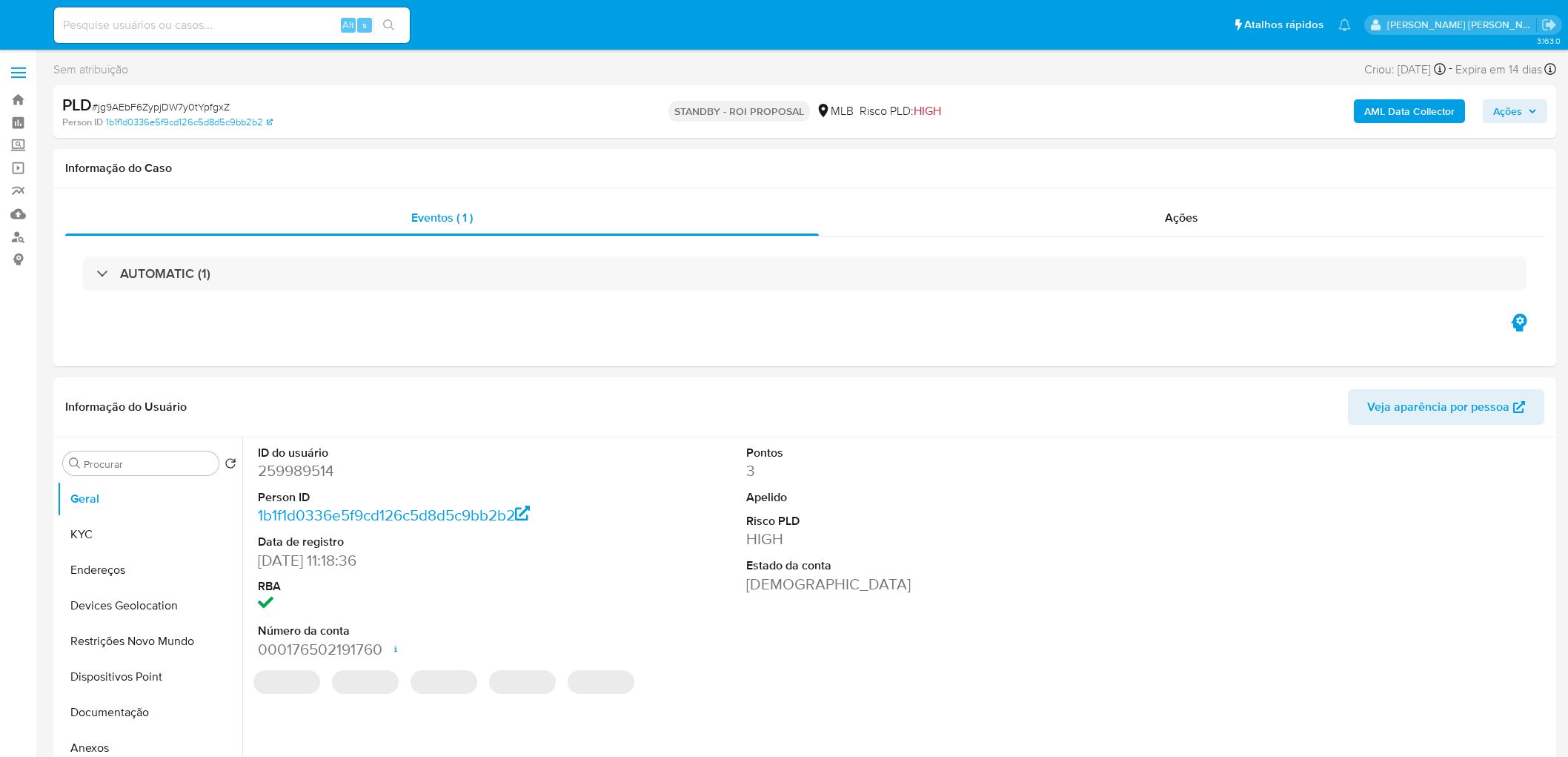
select select "10"
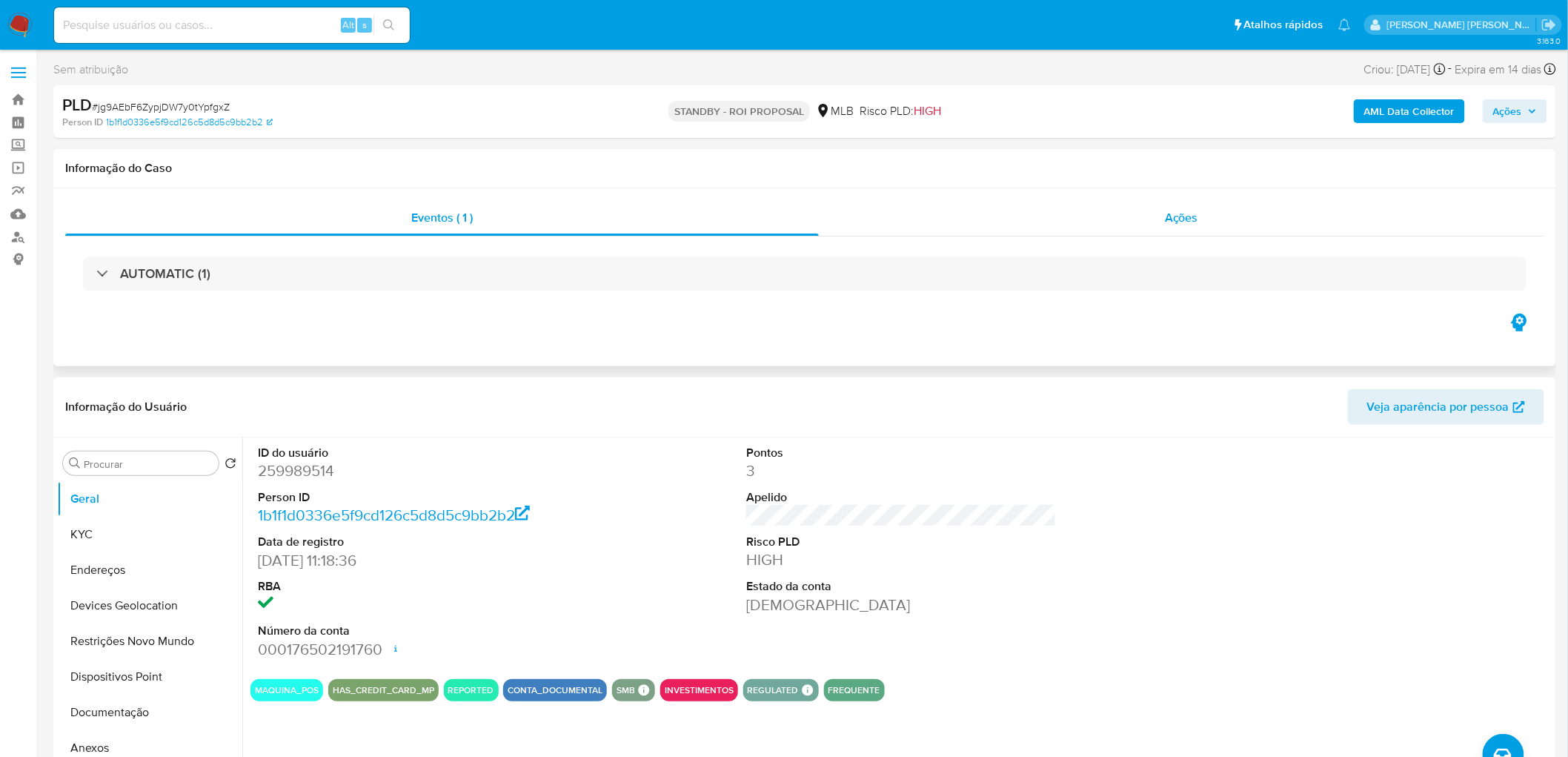
click at [1085, 213] on div "Ações" at bounding box center [1181, 218] width 725 height 36
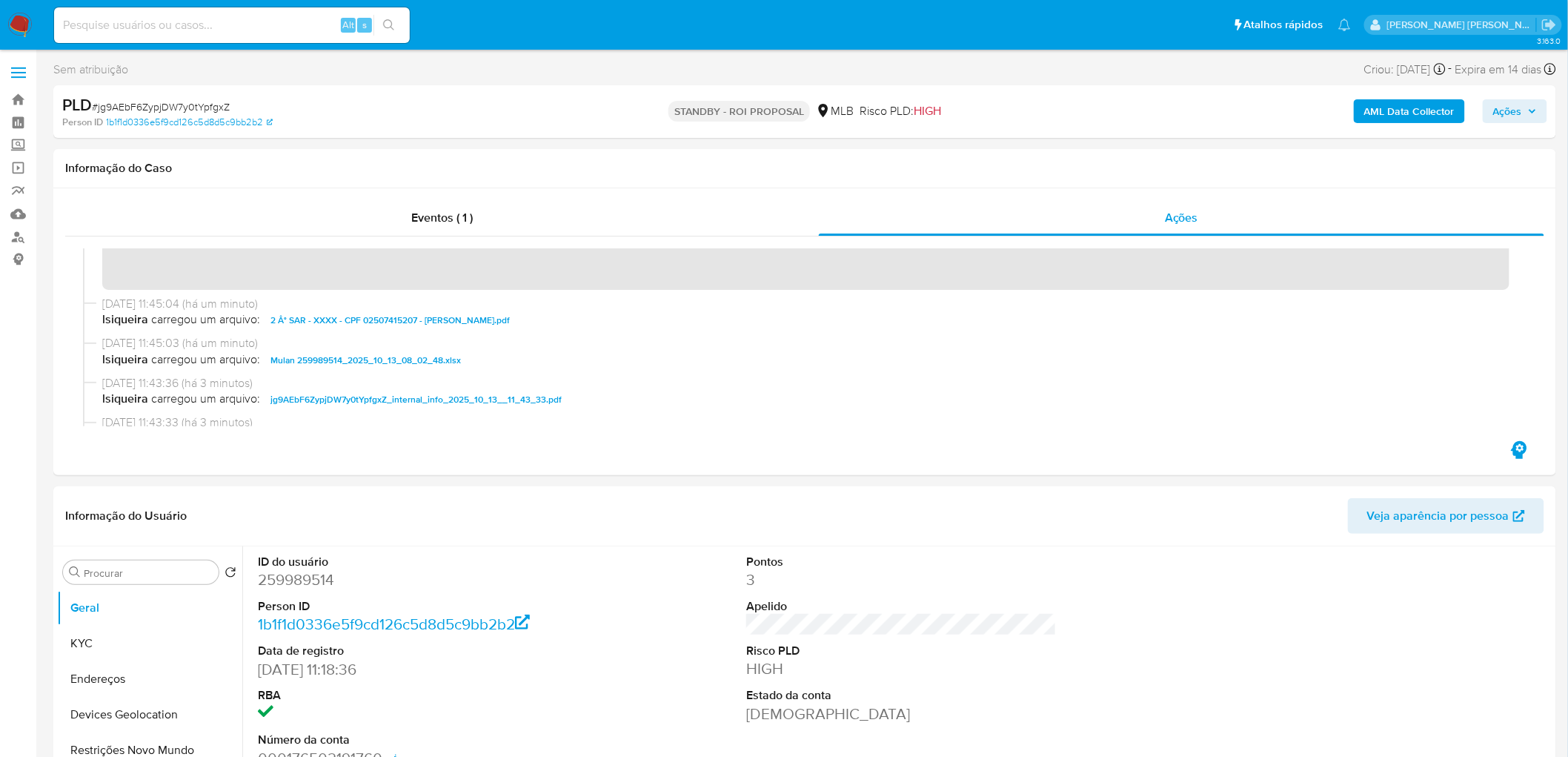
scroll to position [83, 0]
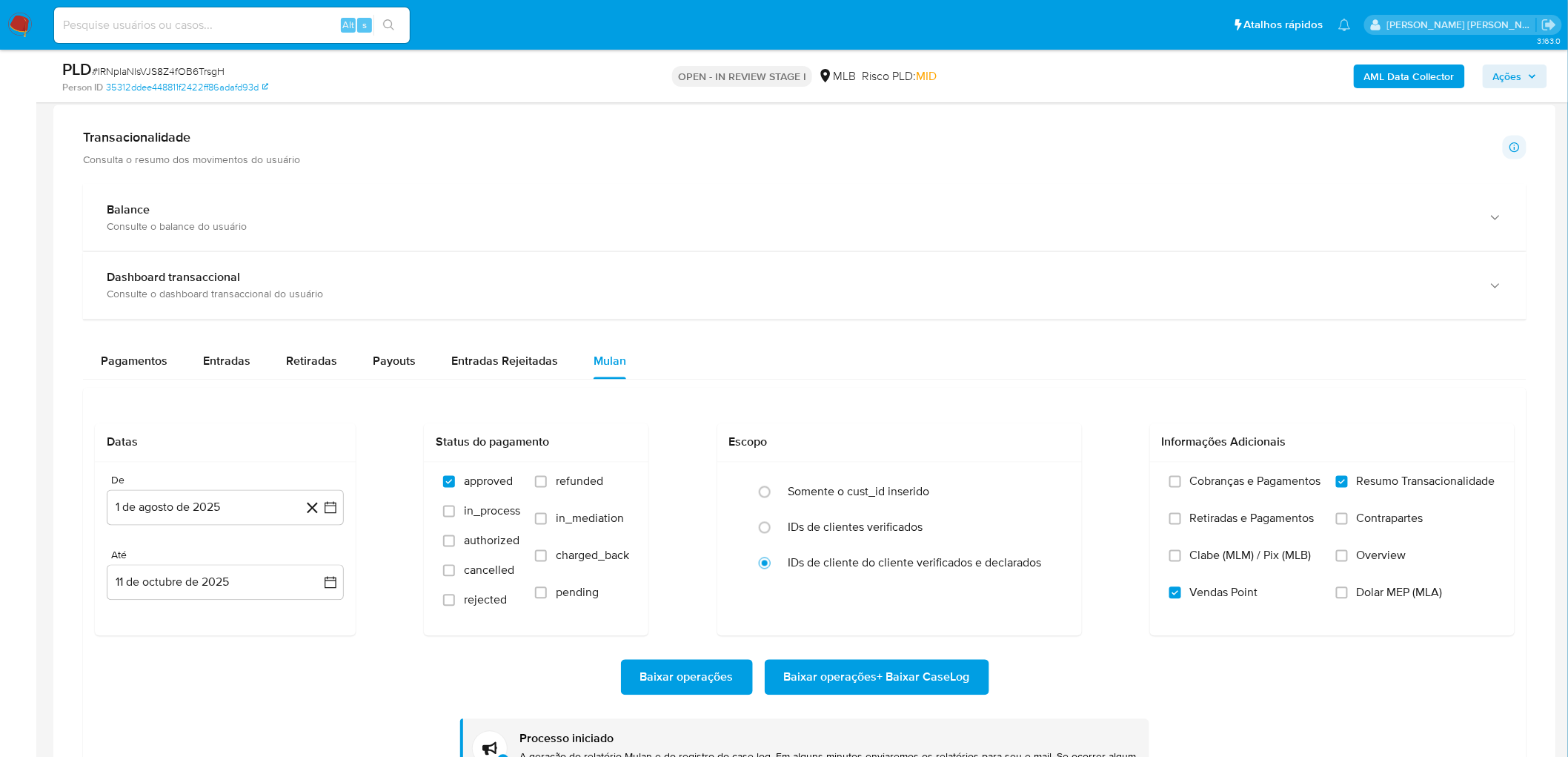
scroll to position [905, 0]
click at [62, 435] on div at bounding box center [804, 472] width 1502 height 733
